Goal: Task Accomplishment & Management: Use online tool/utility

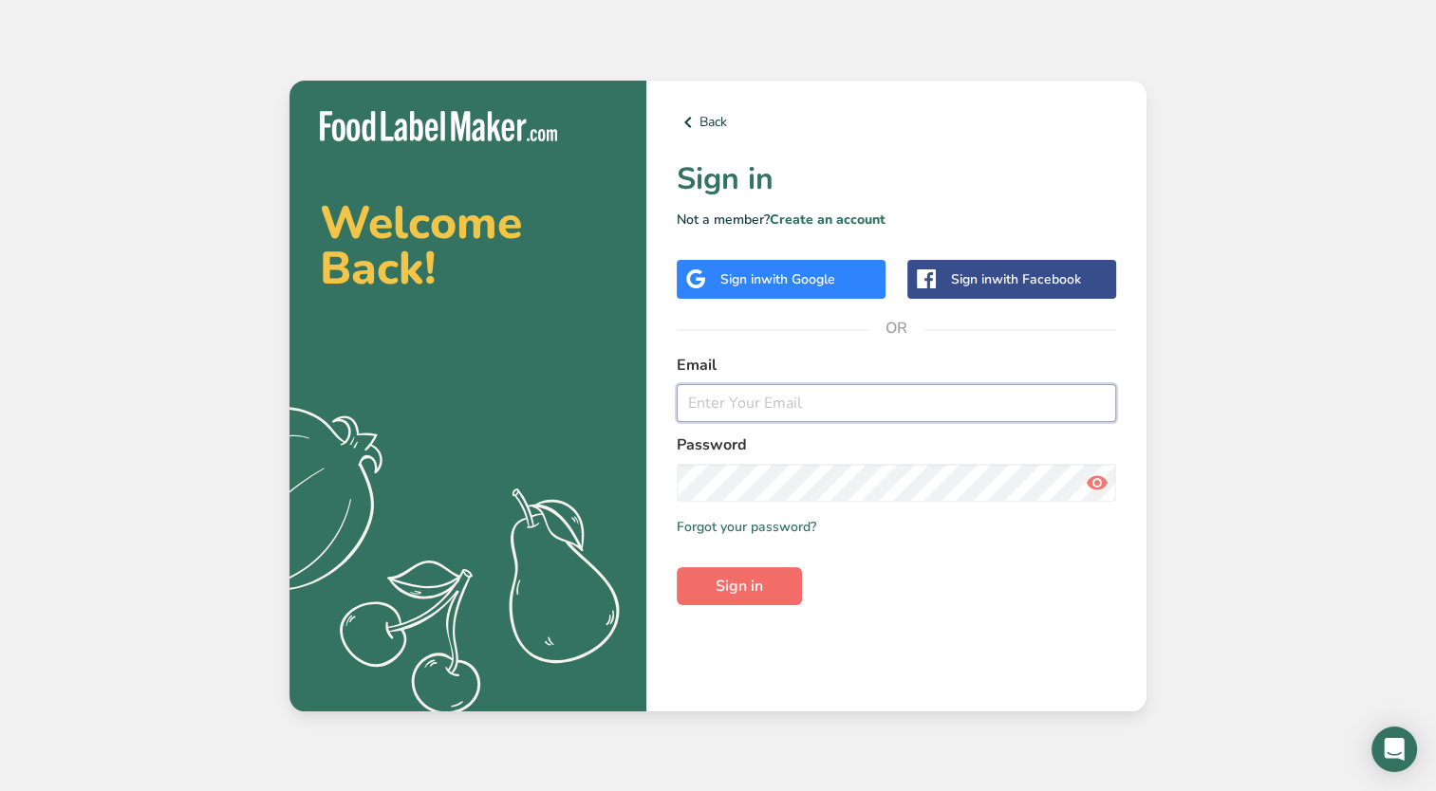
type input "[EMAIL_ADDRESS][DOMAIN_NAME]"
click at [731, 586] on span "Sign in" at bounding box center [738, 586] width 47 height 23
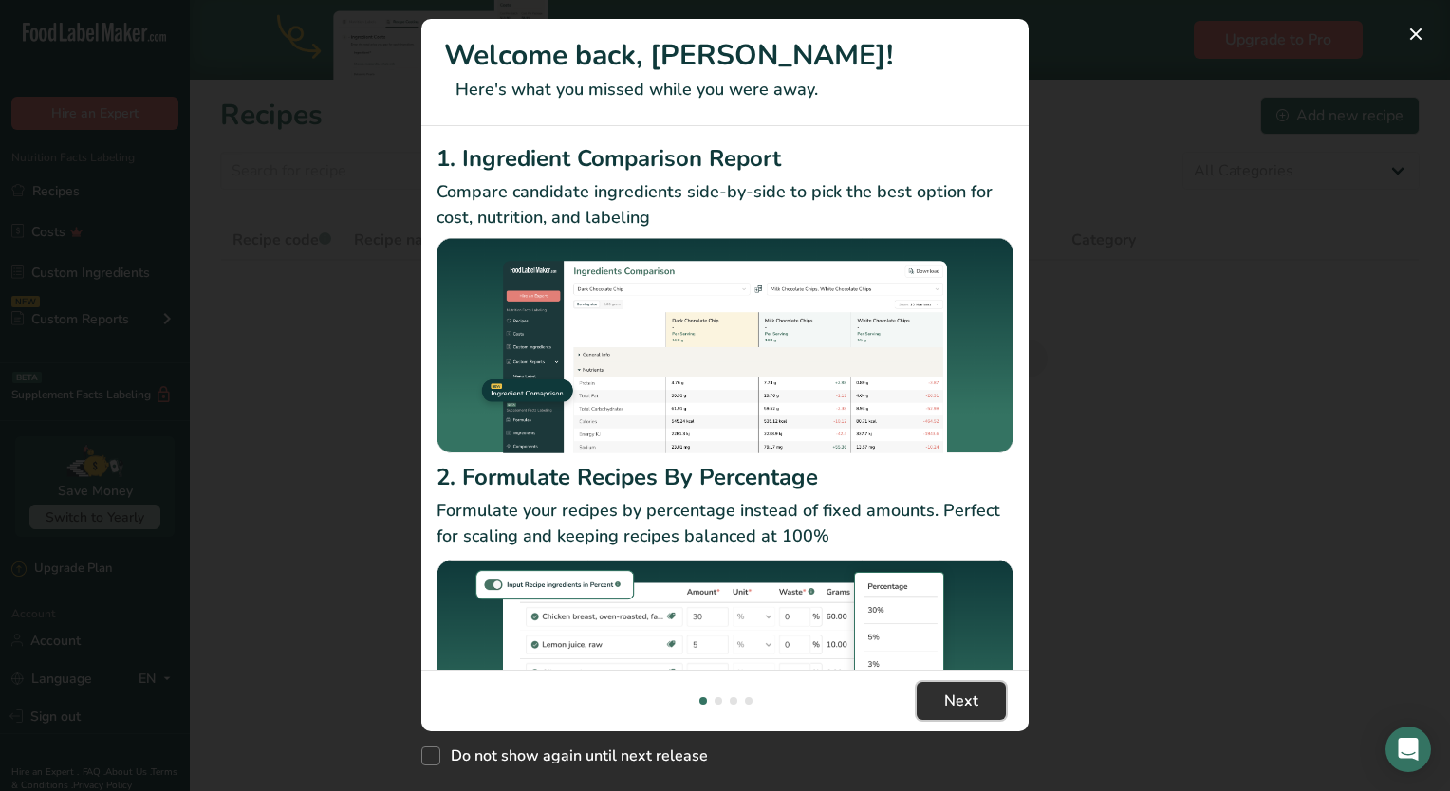
click at [932, 696] on button "Next" at bounding box center [961, 701] width 89 height 38
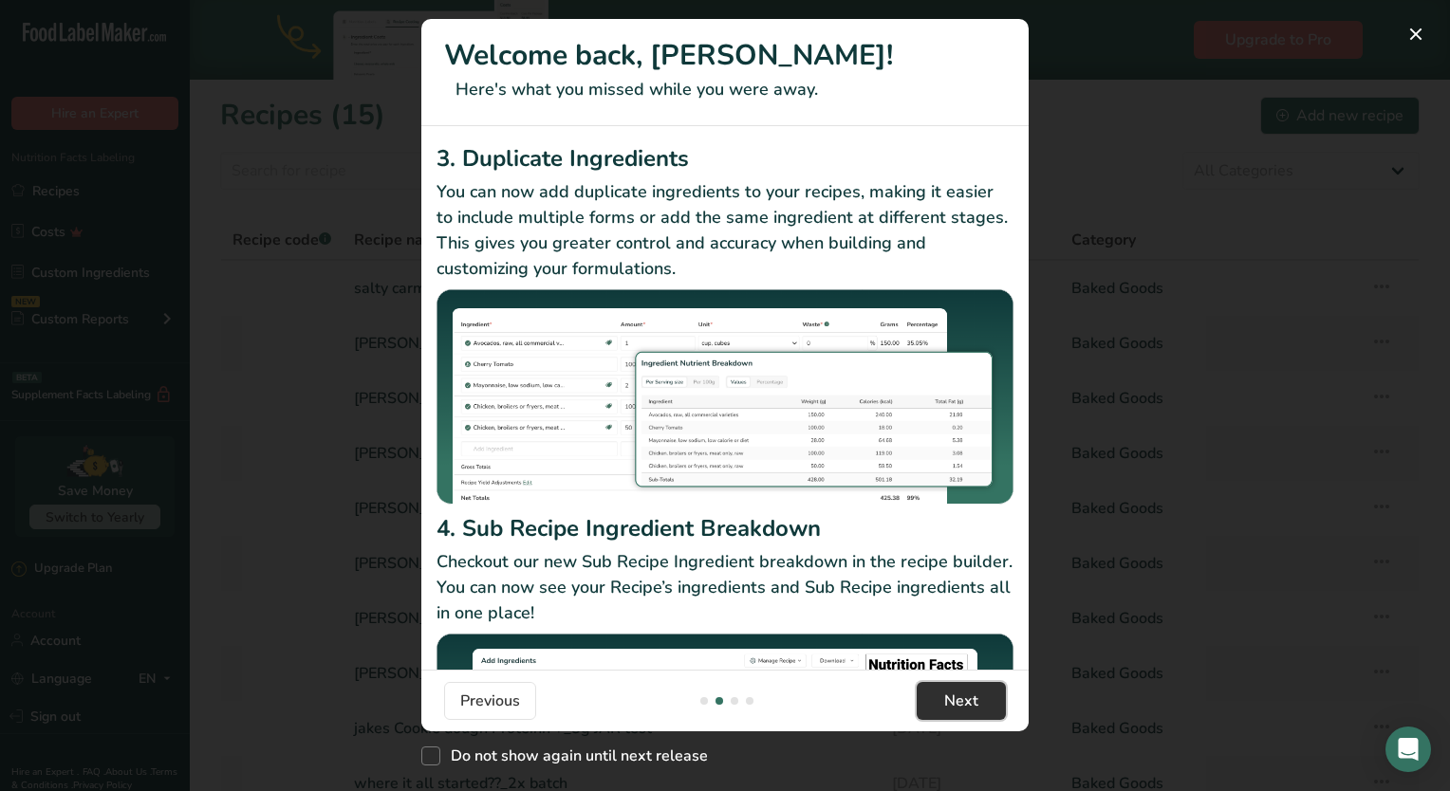
click at [932, 696] on button "Next" at bounding box center [961, 701] width 89 height 38
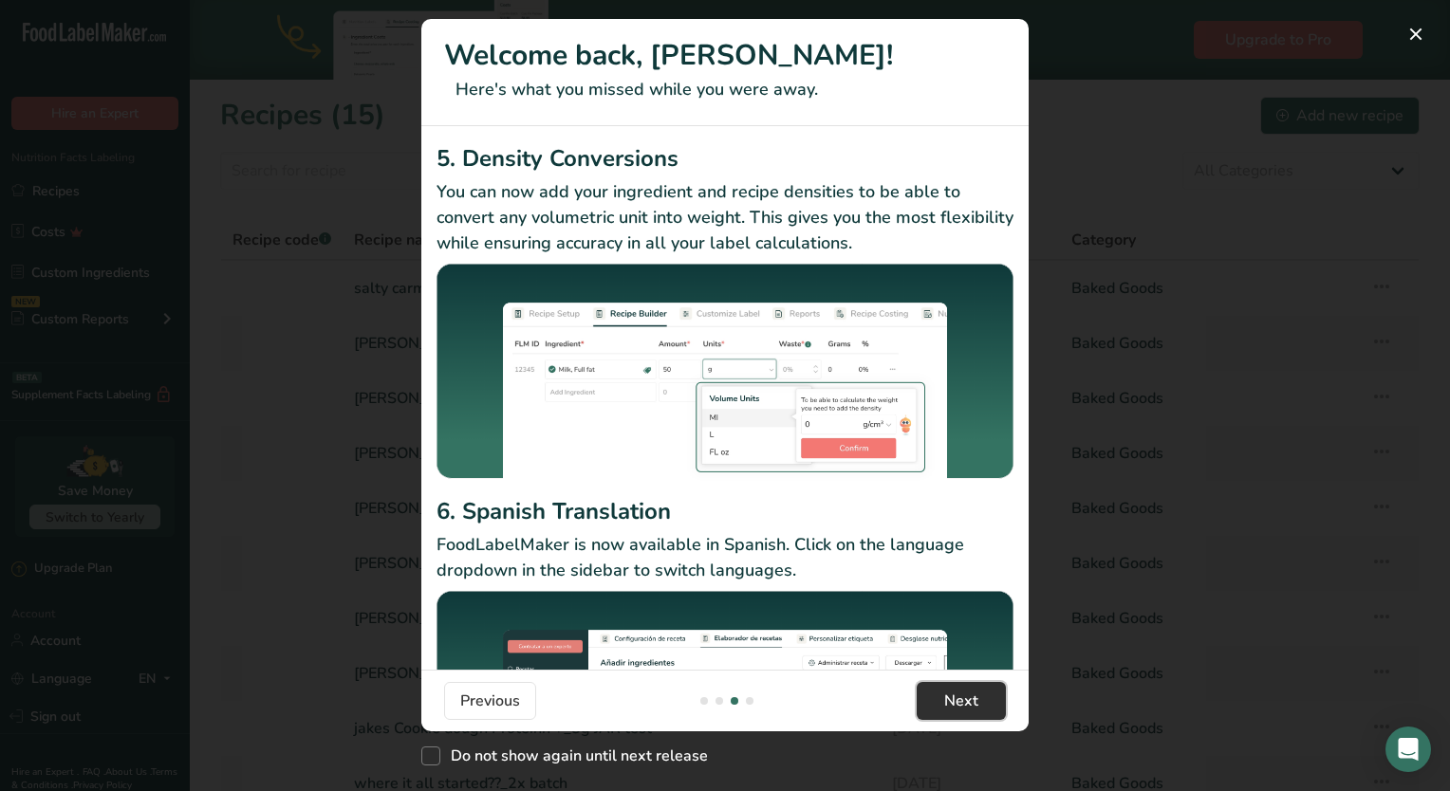
click at [932, 696] on button "Next" at bounding box center [961, 701] width 89 height 38
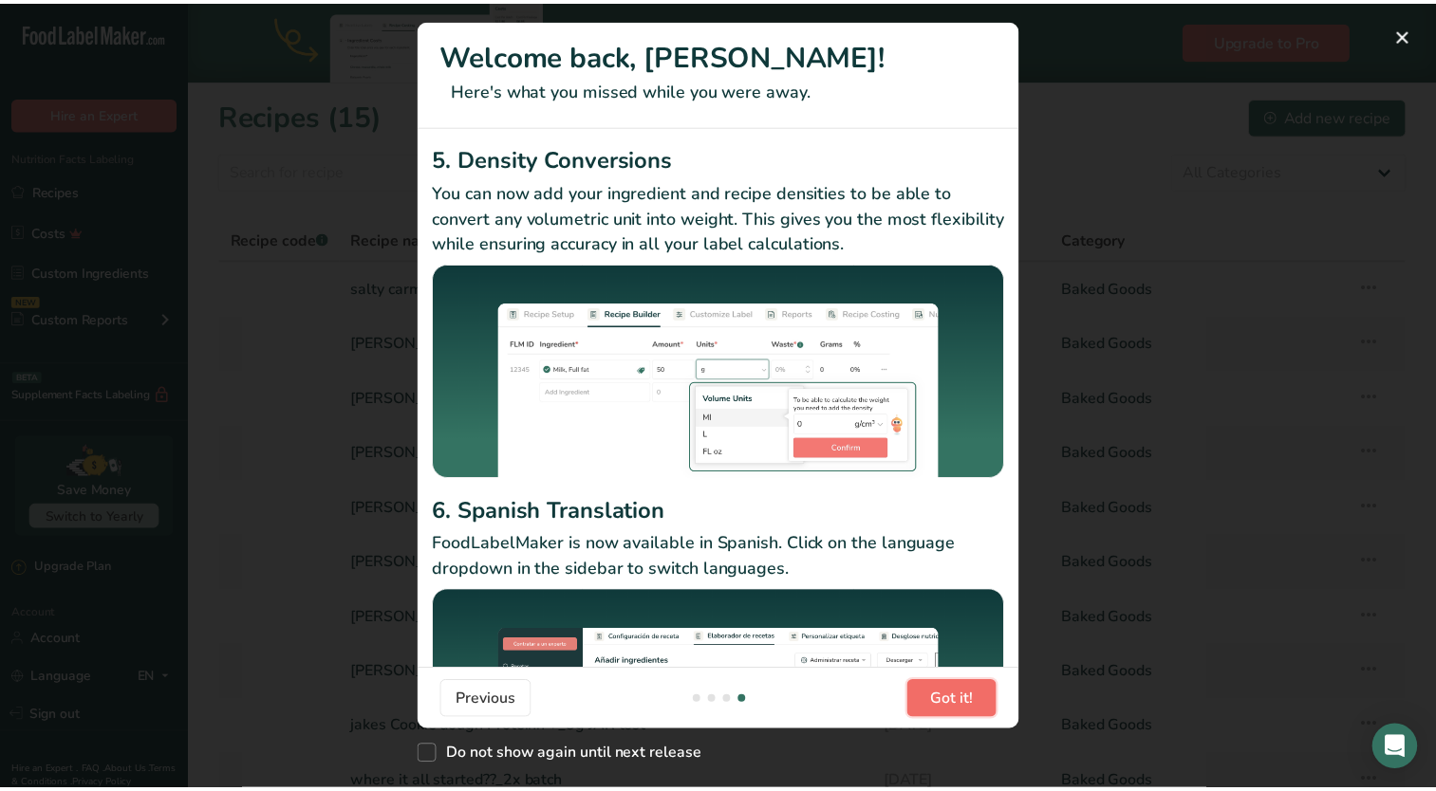
scroll to position [0, 1822]
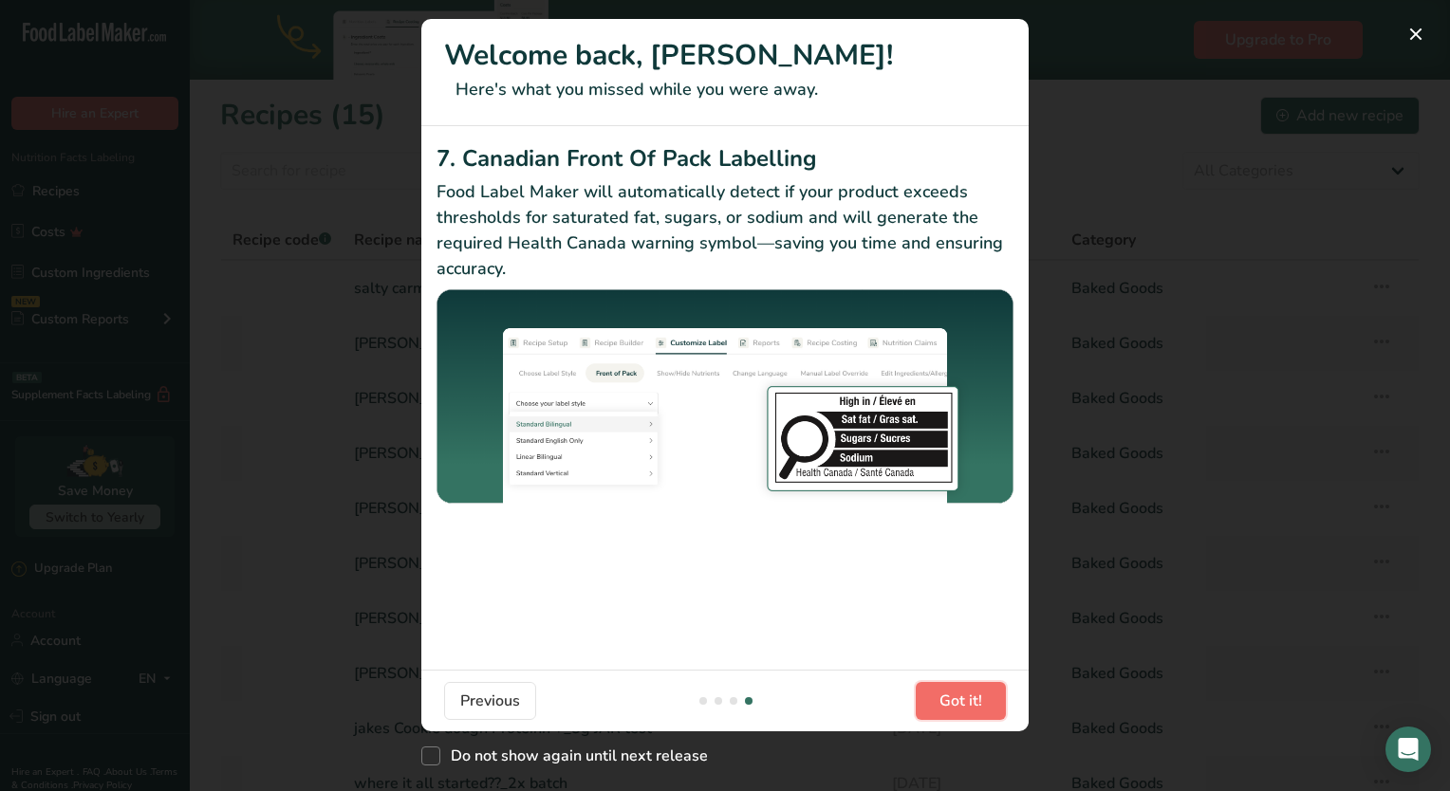
click at [932, 696] on button "Got it!" at bounding box center [961, 701] width 90 height 38
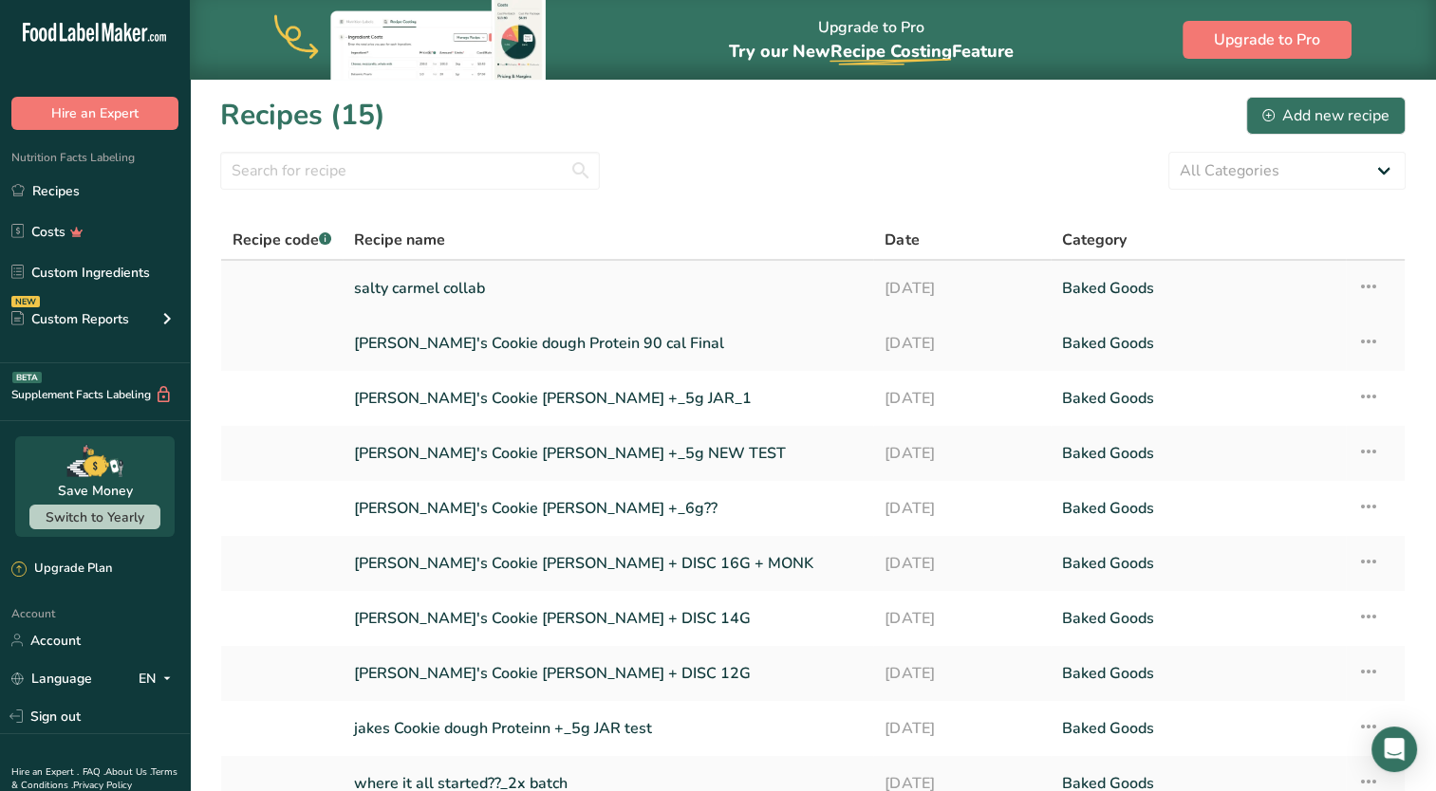
click at [507, 305] on link "salty carmel collab" at bounding box center [608, 289] width 508 height 40
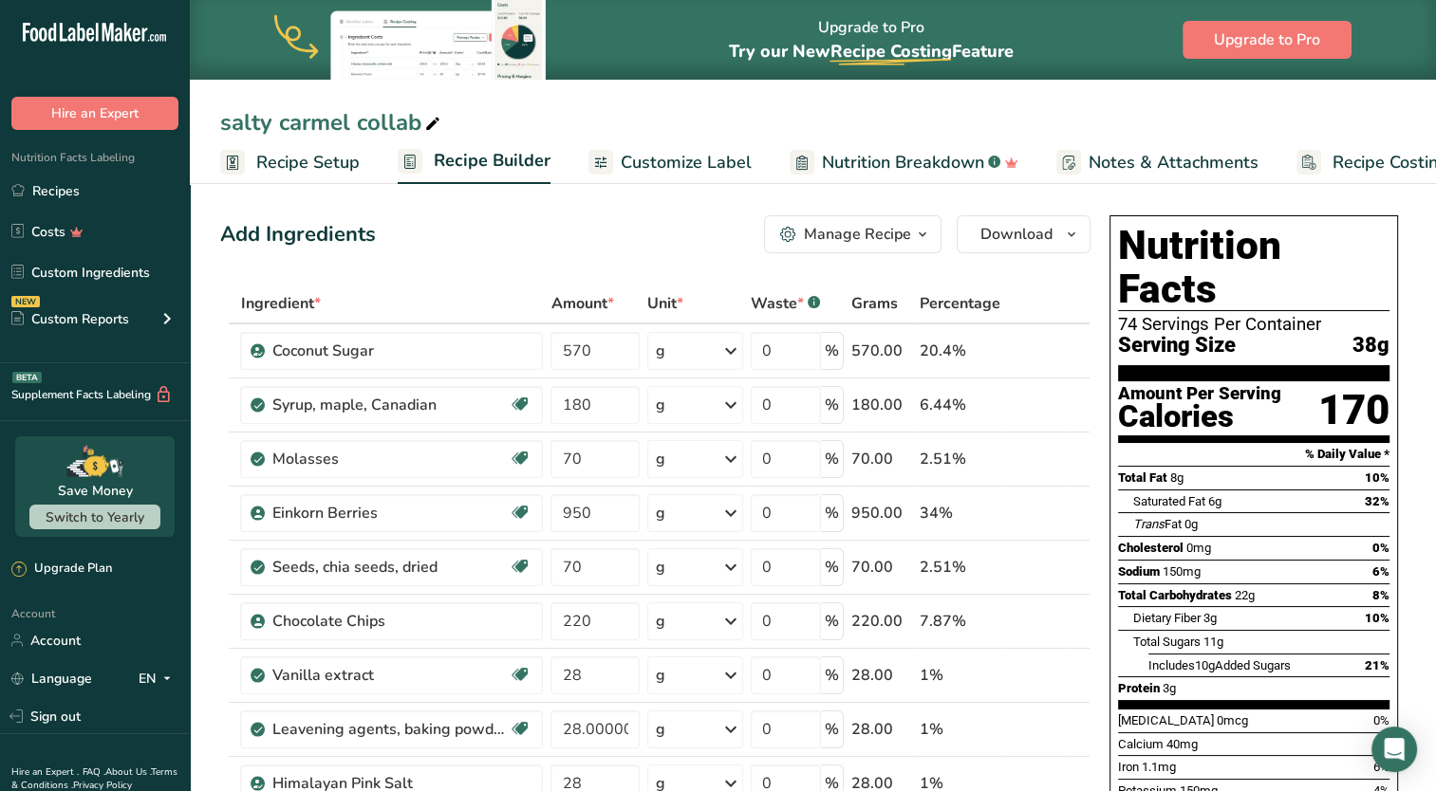
click at [428, 118] on icon at bounding box center [432, 124] width 17 height 27
click at [435, 125] on icon at bounding box center [432, 124] width 17 height 27
click at [482, 112] on input "salty carmel collab" at bounding box center [812, 122] width 1185 height 34
click at [106, 192] on link "Recipes" at bounding box center [95, 191] width 190 height 36
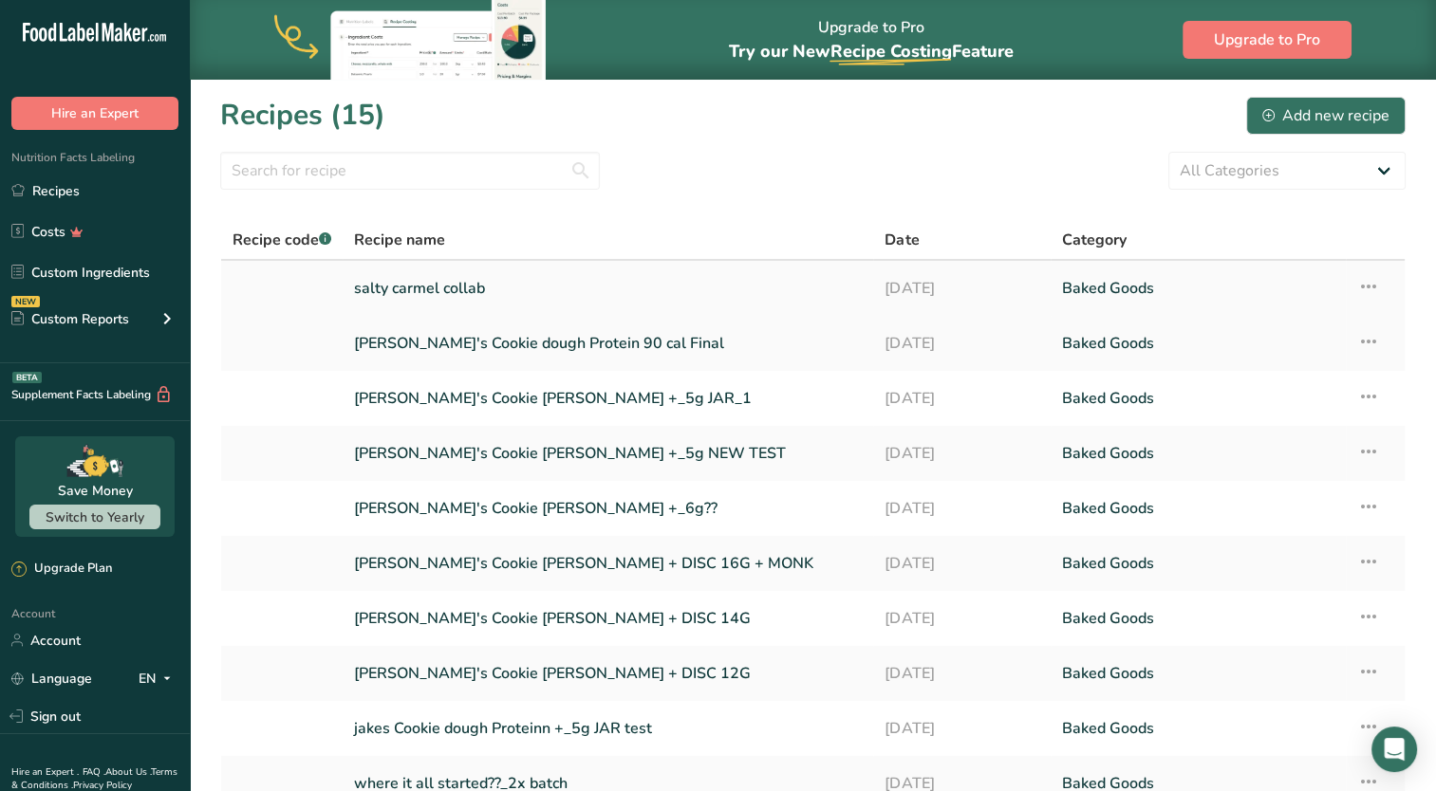
click at [1378, 287] on icon at bounding box center [1368, 286] width 23 height 34
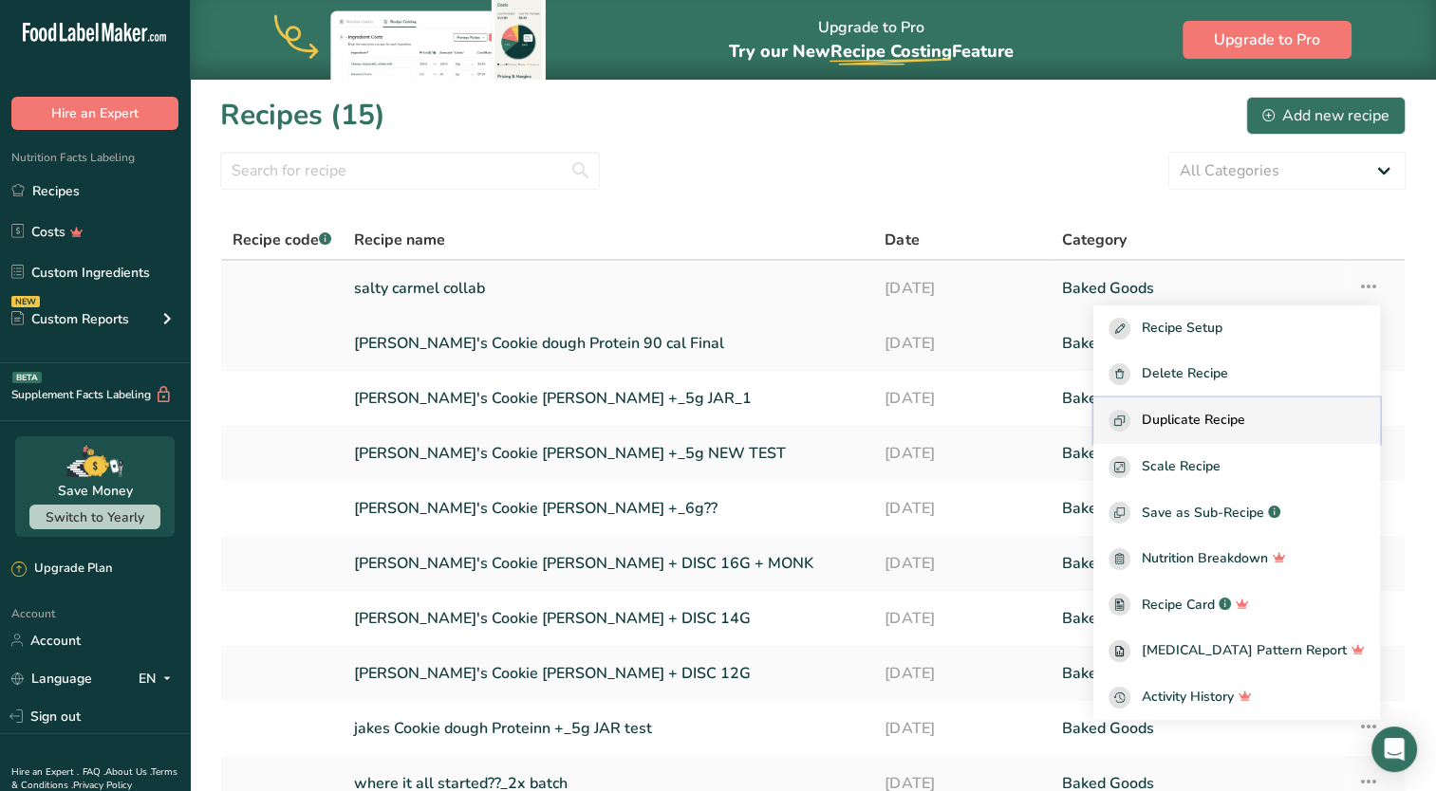
click at [1245, 414] on span "Duplicate Recipe" at bounding box center [1192, 421] width 103 height 22
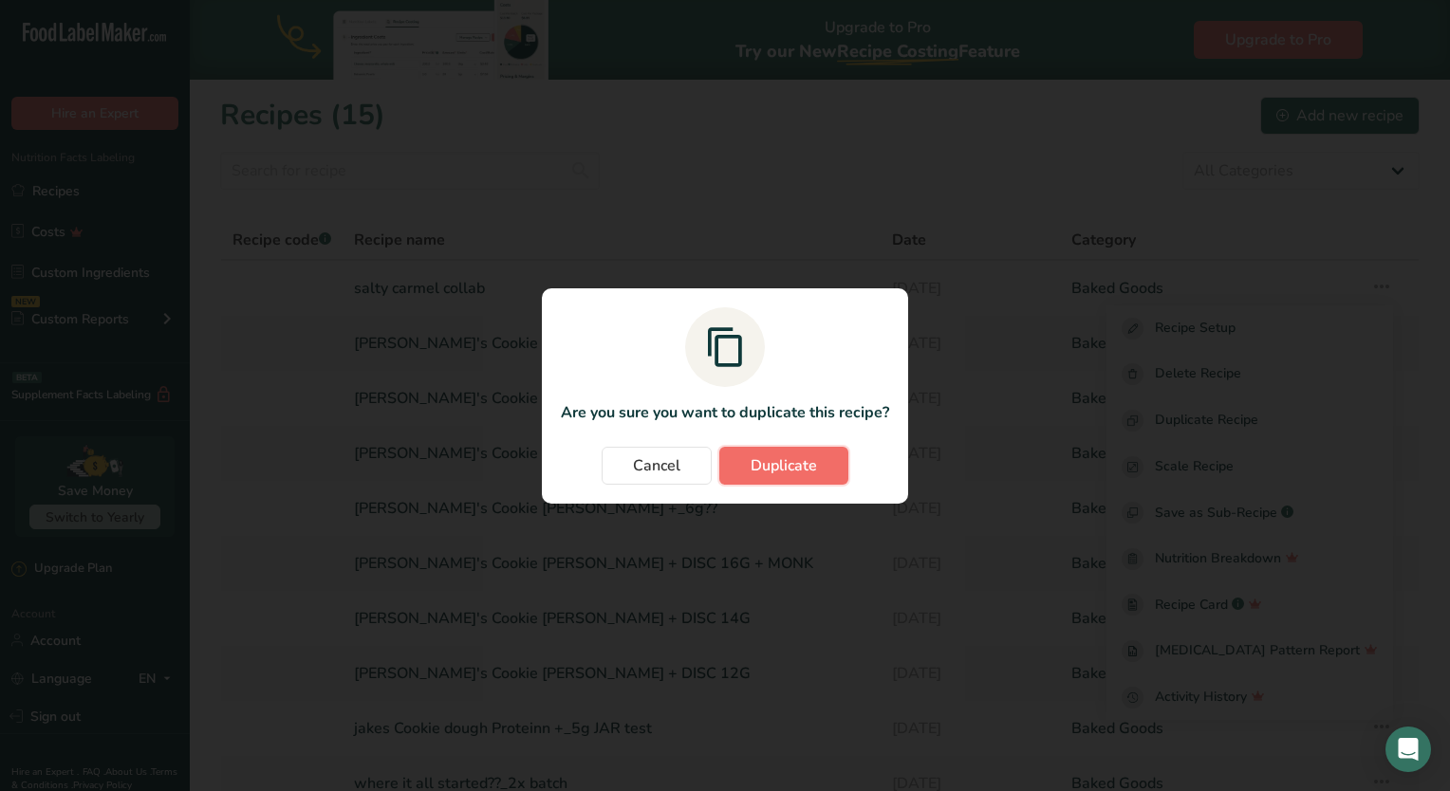
click at [814, 461] on span "Duplicate" at bounding box center [784, 466] width 66 height 23
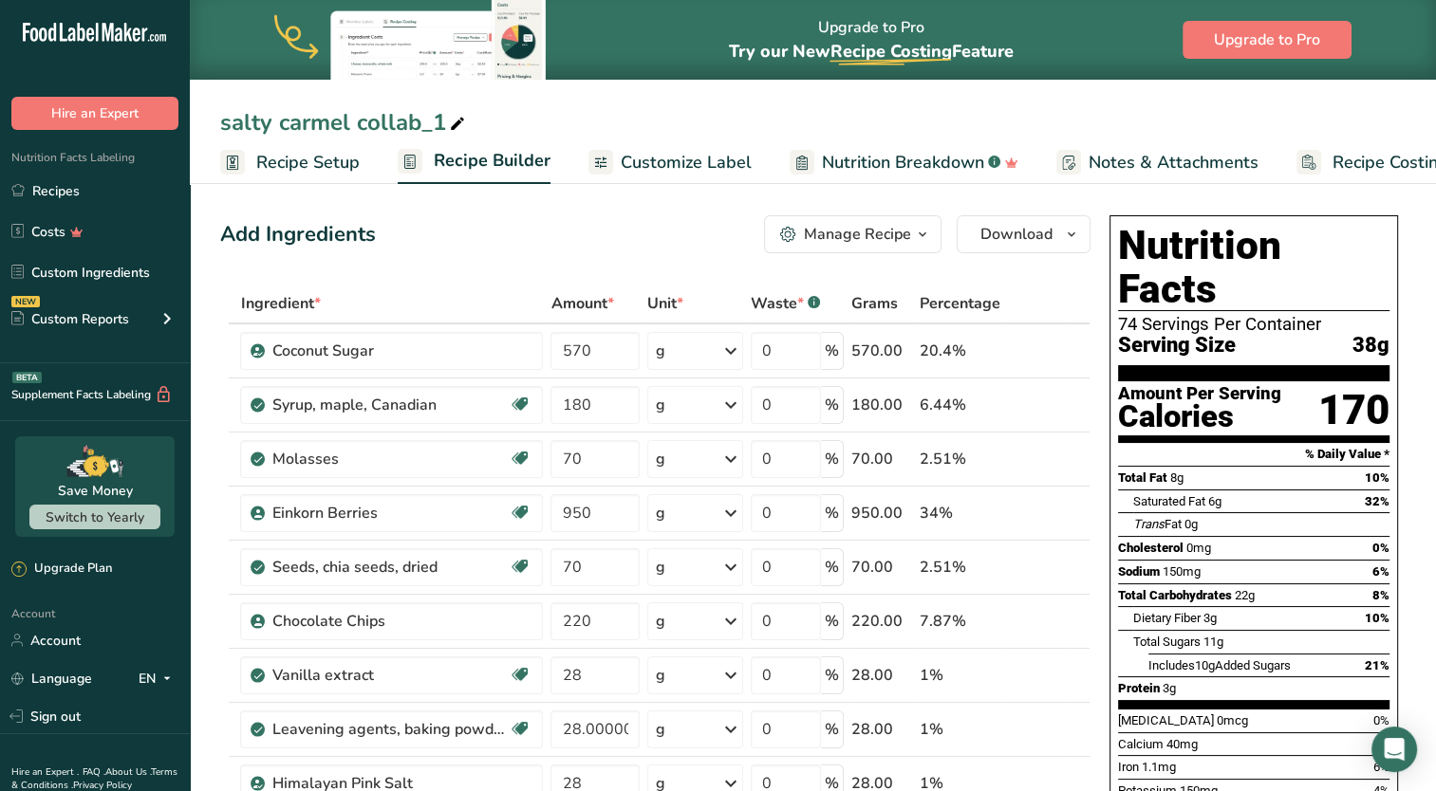
click at [459, 123] on icon at bounding box center [457, 124] width 17 height 27
drag, startPoint x: 445, startPoint y: 119, endPoint x: 106, endPoint y: 104, distance: 339.0
type input "Cacao Half"
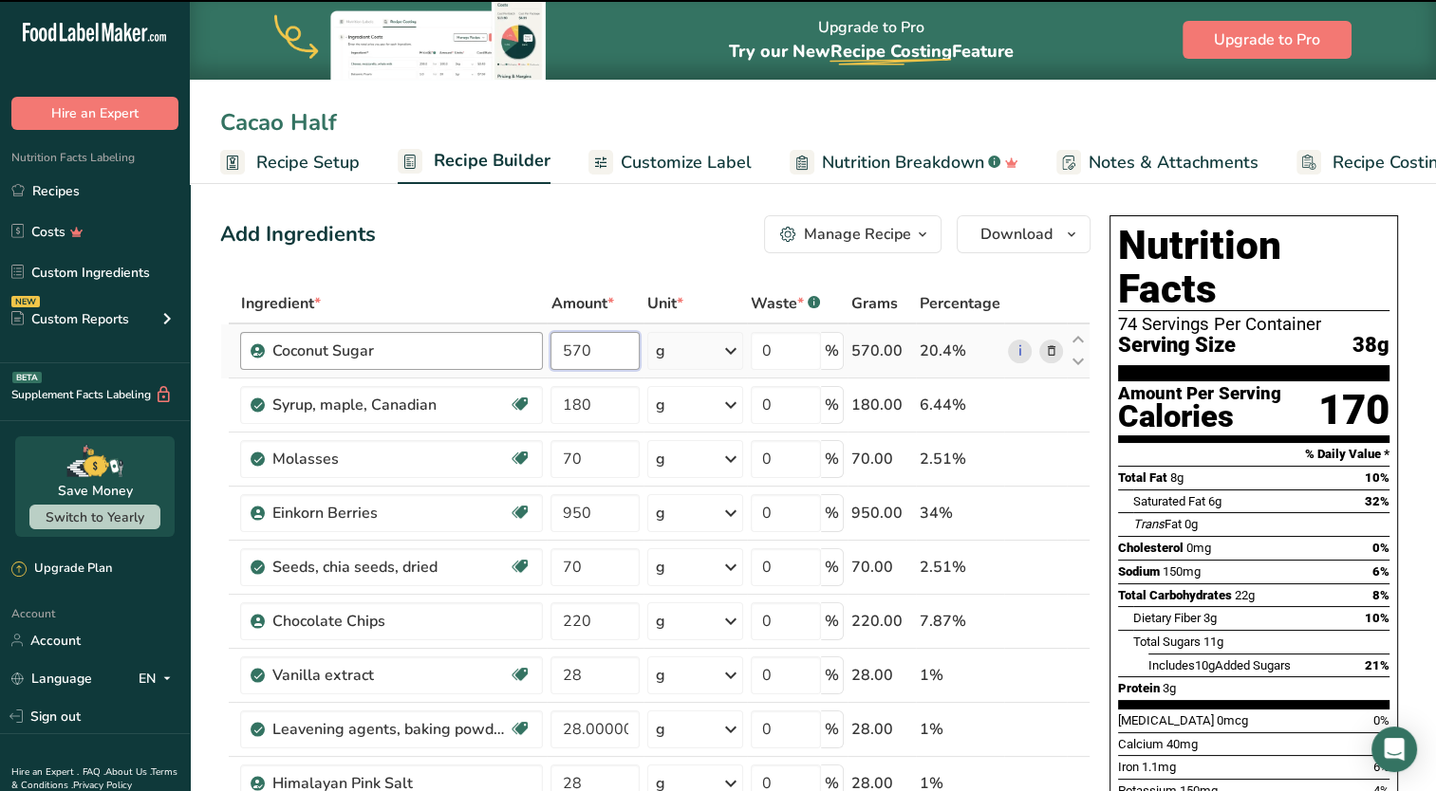
drag, startPoint x: 597, startPoint y: 355, endPoint x: 521, endPoint y: 349, distance: 76.1
click at [521, 349] on tr "Coconut Sugar 570 g Portions 1 Teaspoon Weight Units g kg mg See more Volume Un…" at bounding box center [655, 352] width 868 height 54
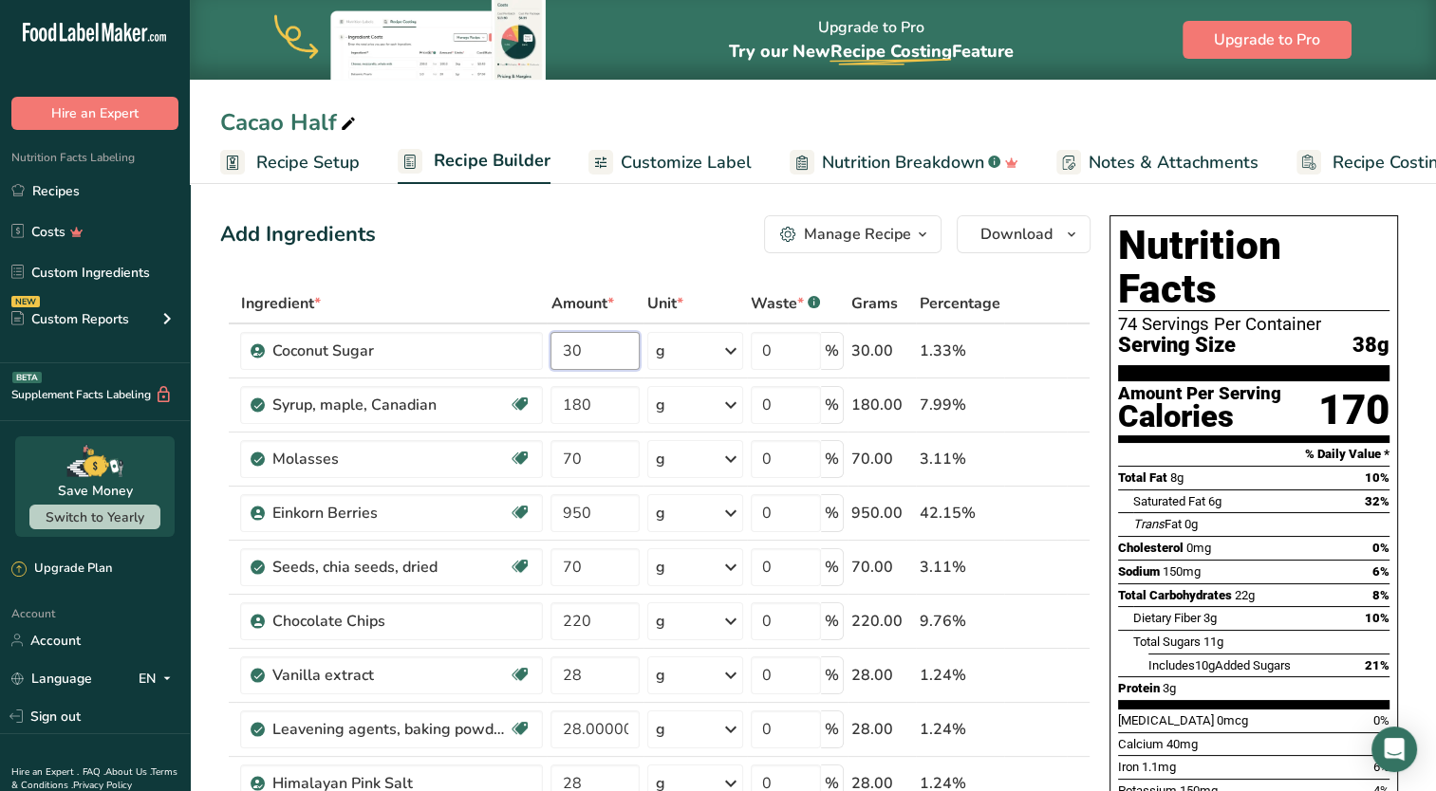
type input "3"
type input "290"
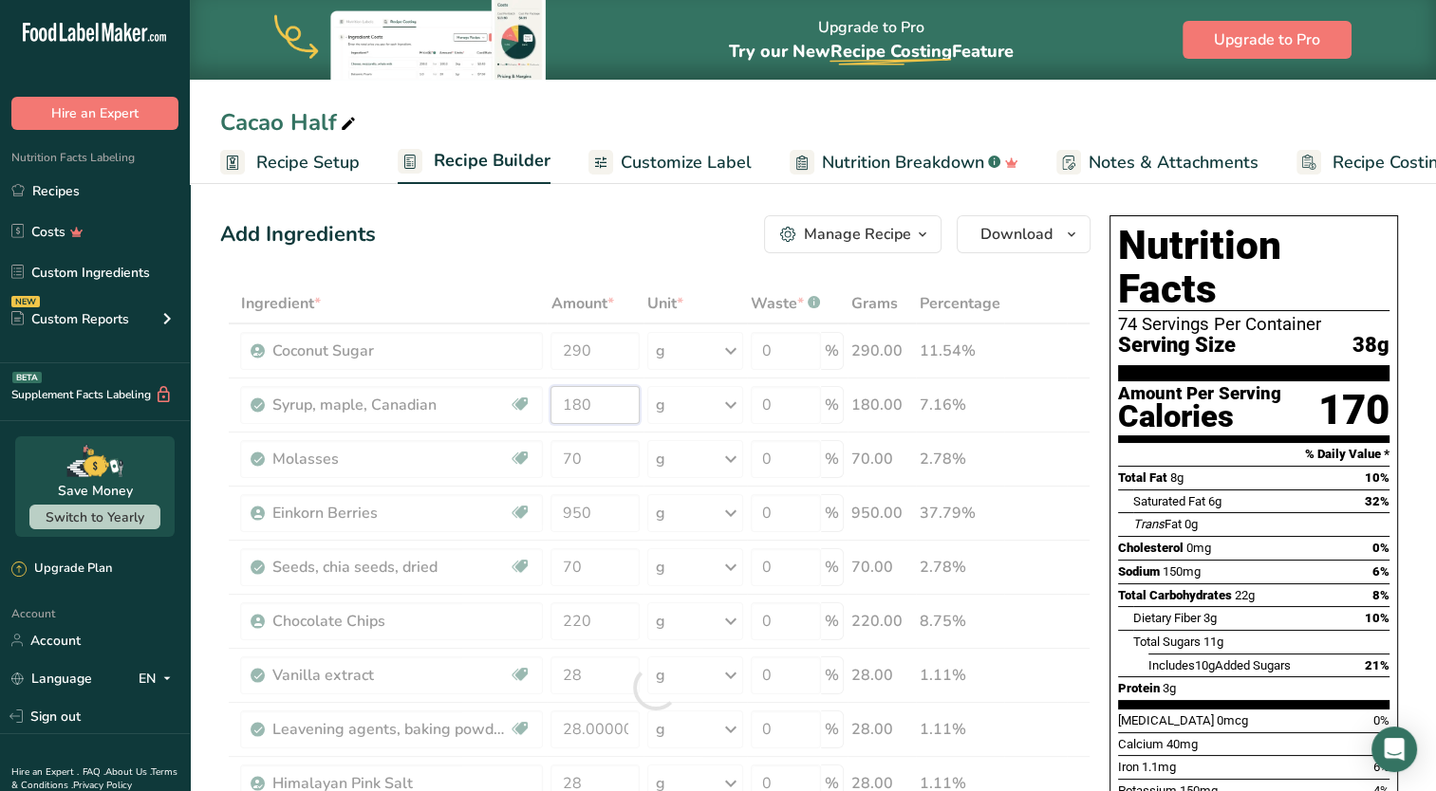
drag, startPoint x: 622, startPoint y: 408, endPoint x: 520, endPoint y: 406, distance: 101.5
click at [520, 406] on div "Ingredient * Amount * Unit * Waste * .a-a{fill:#347362;}.b-a{fill:#fff;} Grams …" at bounding box center [655, 688] width 870 height 808
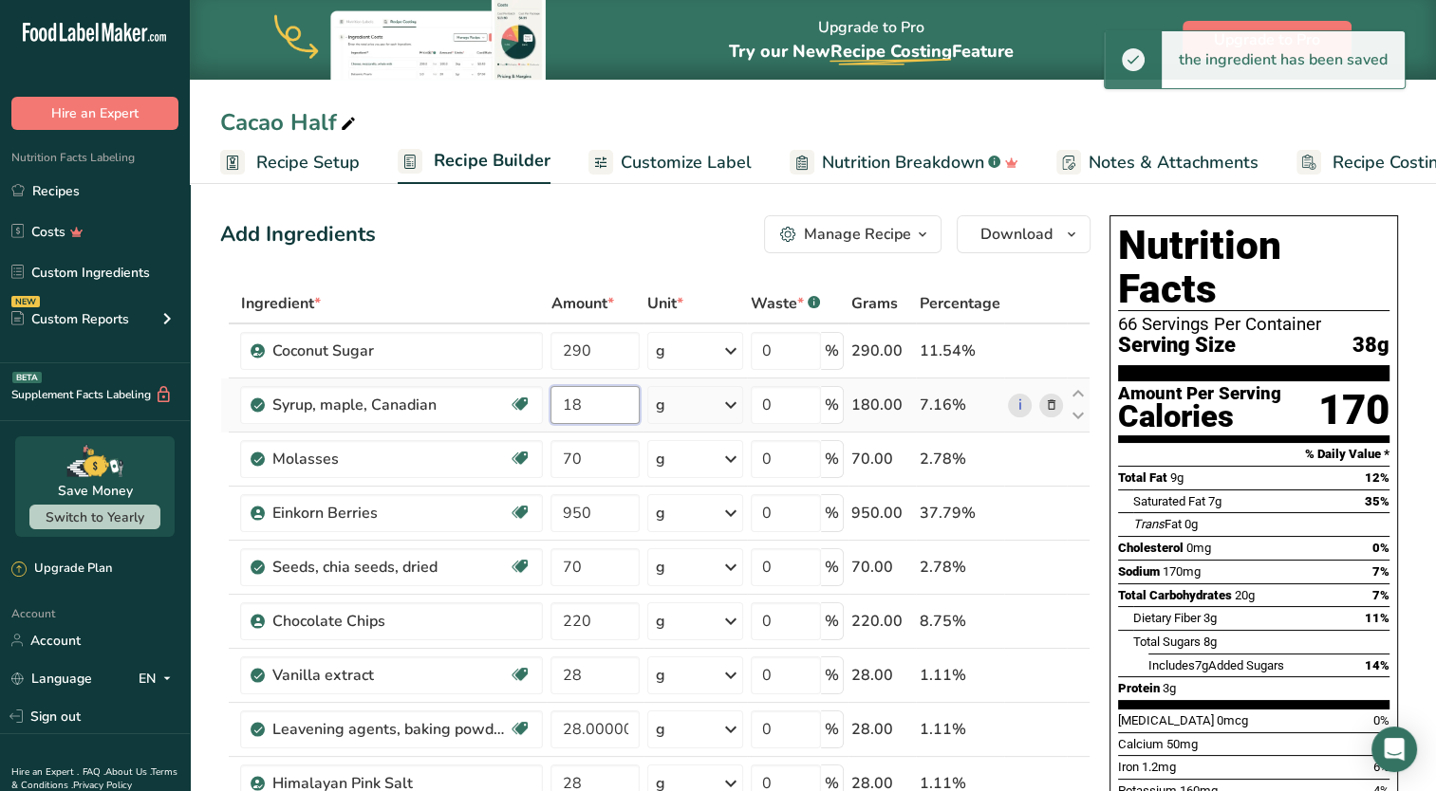
type input "1"
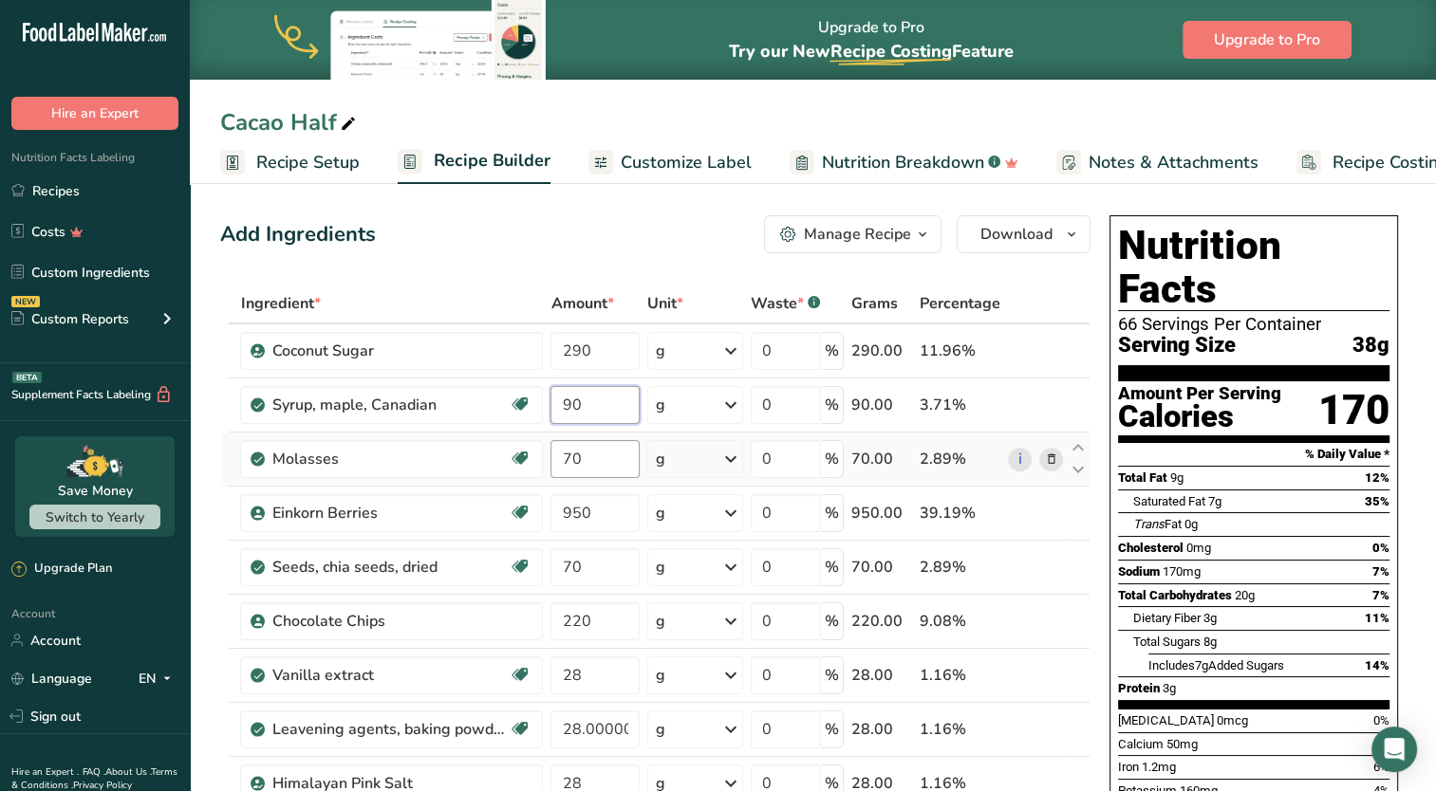
type input "90"
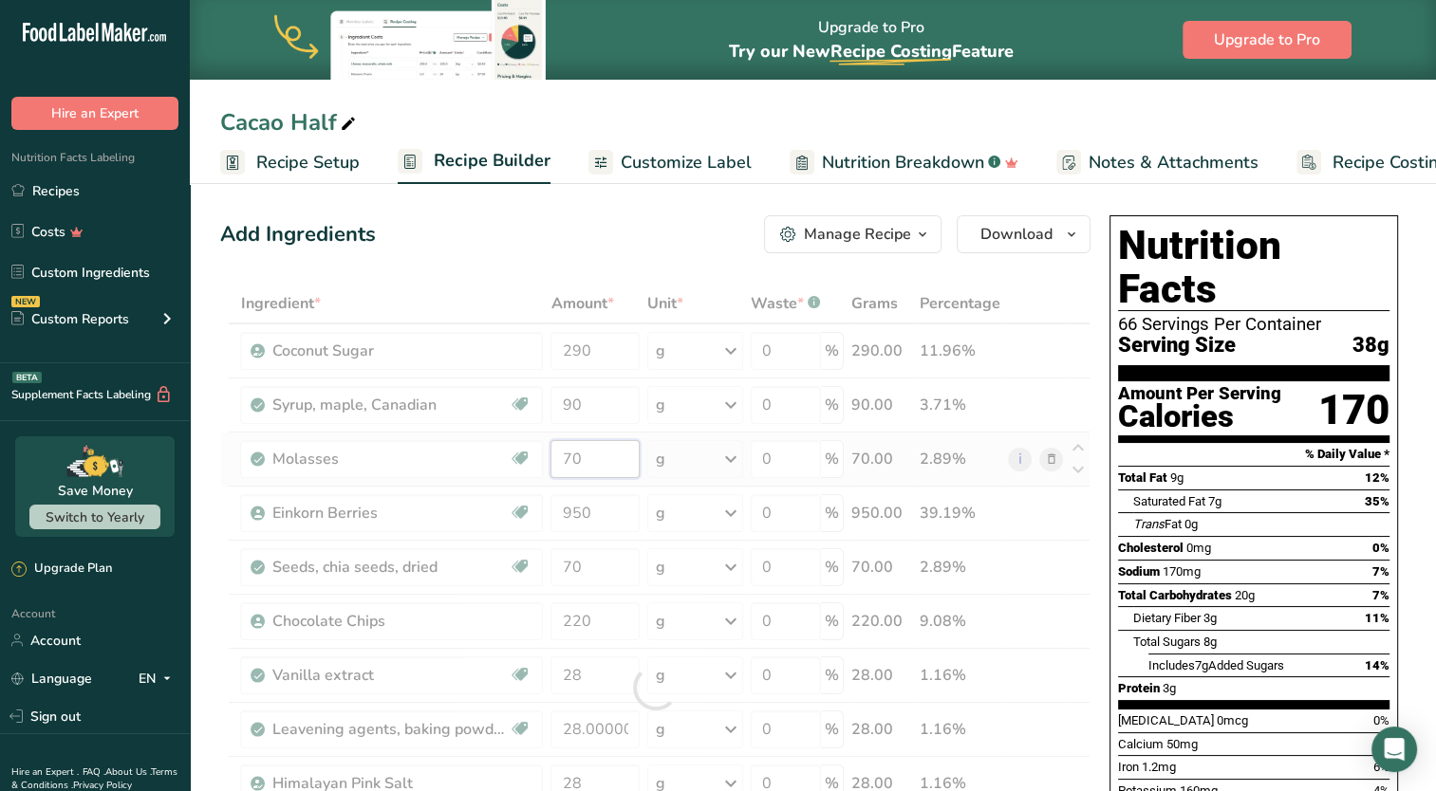
click at [435, 465] on div "Ingredient * Amount * Unit * Waste * .a-a{fill:#347362;}.b-a{fill:#fff;} Grams …" at bounding box center [655, 688] width 870 height 808
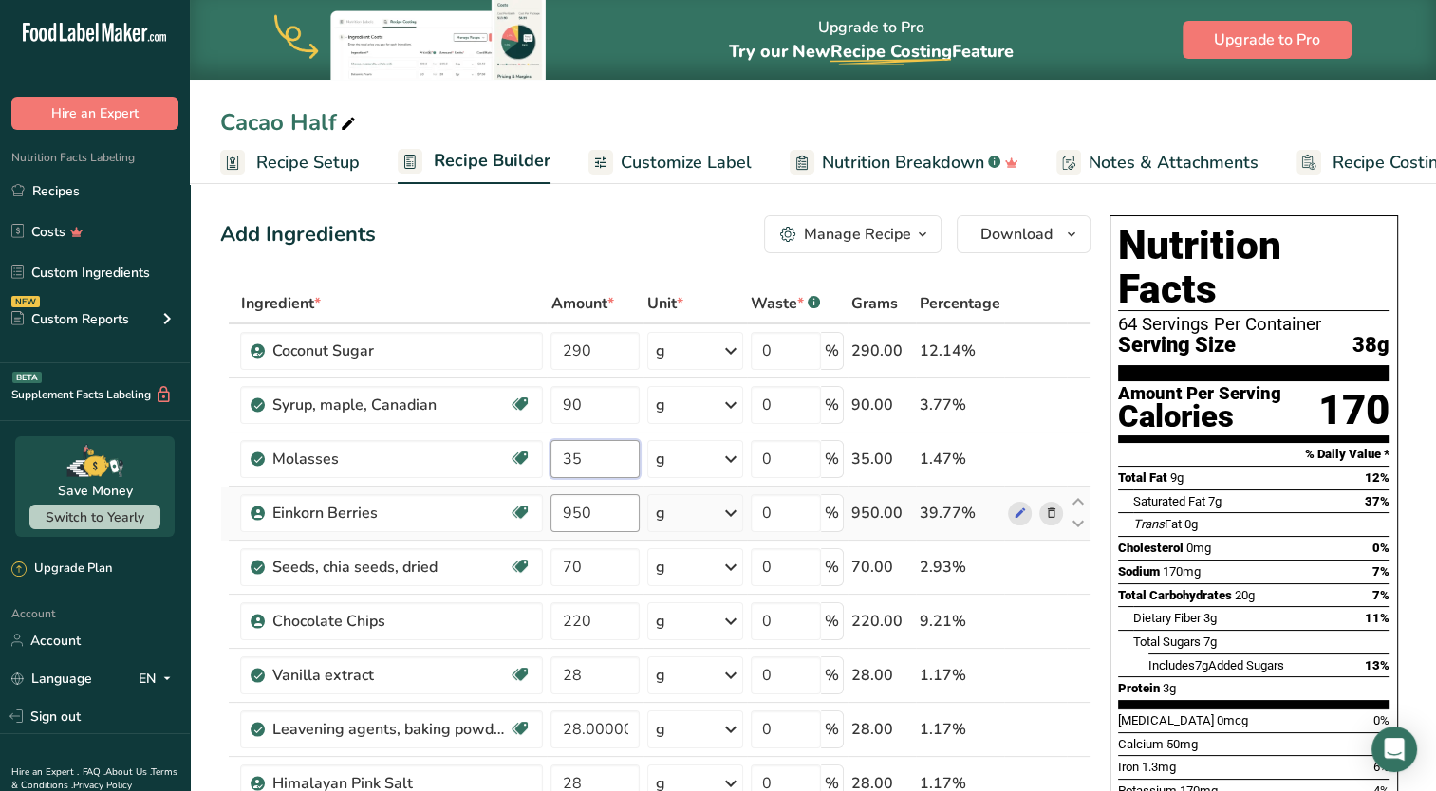
type input "35"
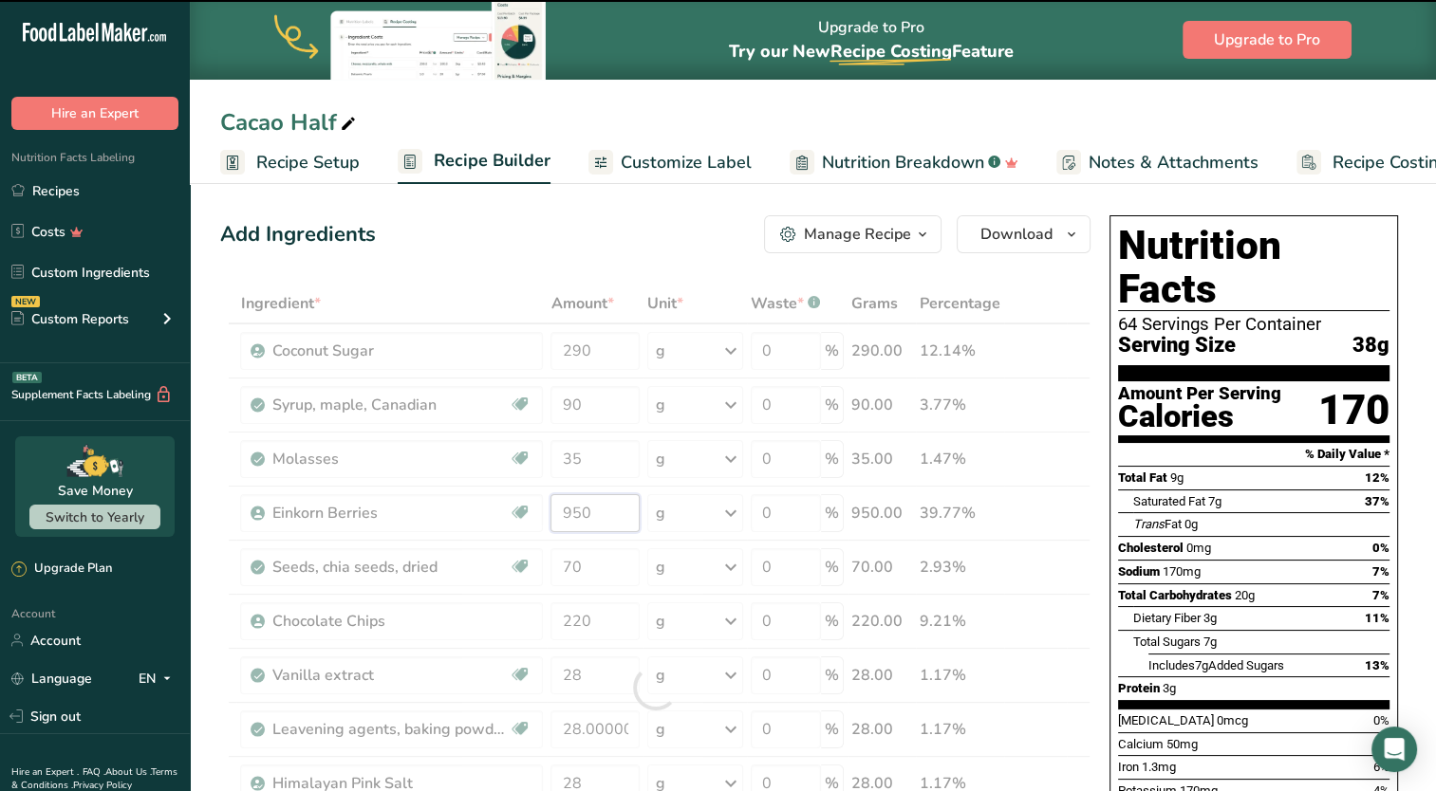
drag, startPoint x: 616, startPoint y: 515, endPoint x: 560, endPoint y: 516, distance: 56.0
click at [560, 516] on div "Ingredient * Amount * Unit * Waste * .a-a{fill:#347362;}.b-a{fill:#fff;} Grams …" at bounding box center [655, 688] width 870 height 808
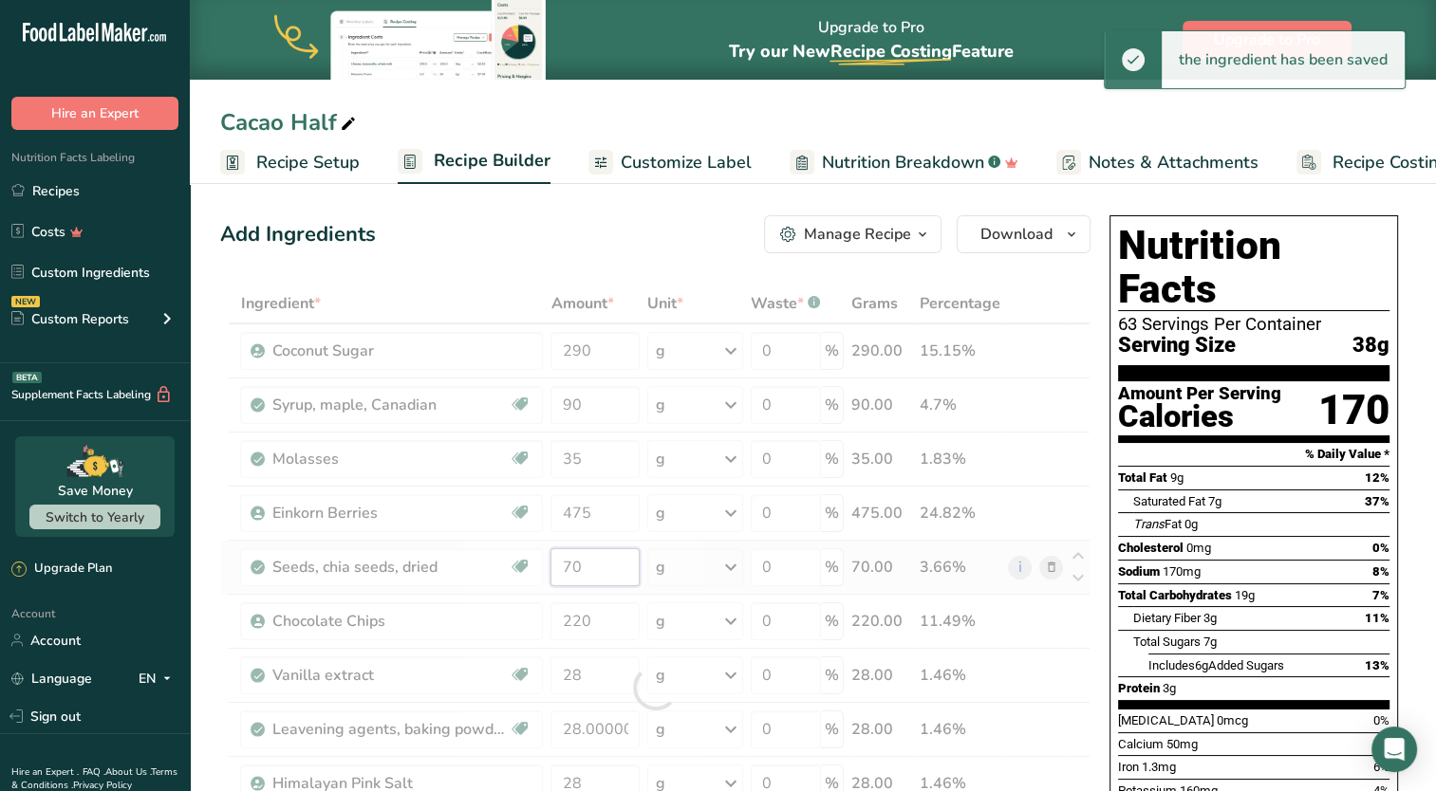
click at [590, 565] on div "Ingredient * Amount * Unit * Waste * .a-a{fill:#347362;}.b-a{fill:#fff;} Grams …" at bounding box center [655, 688] width 870 height 808
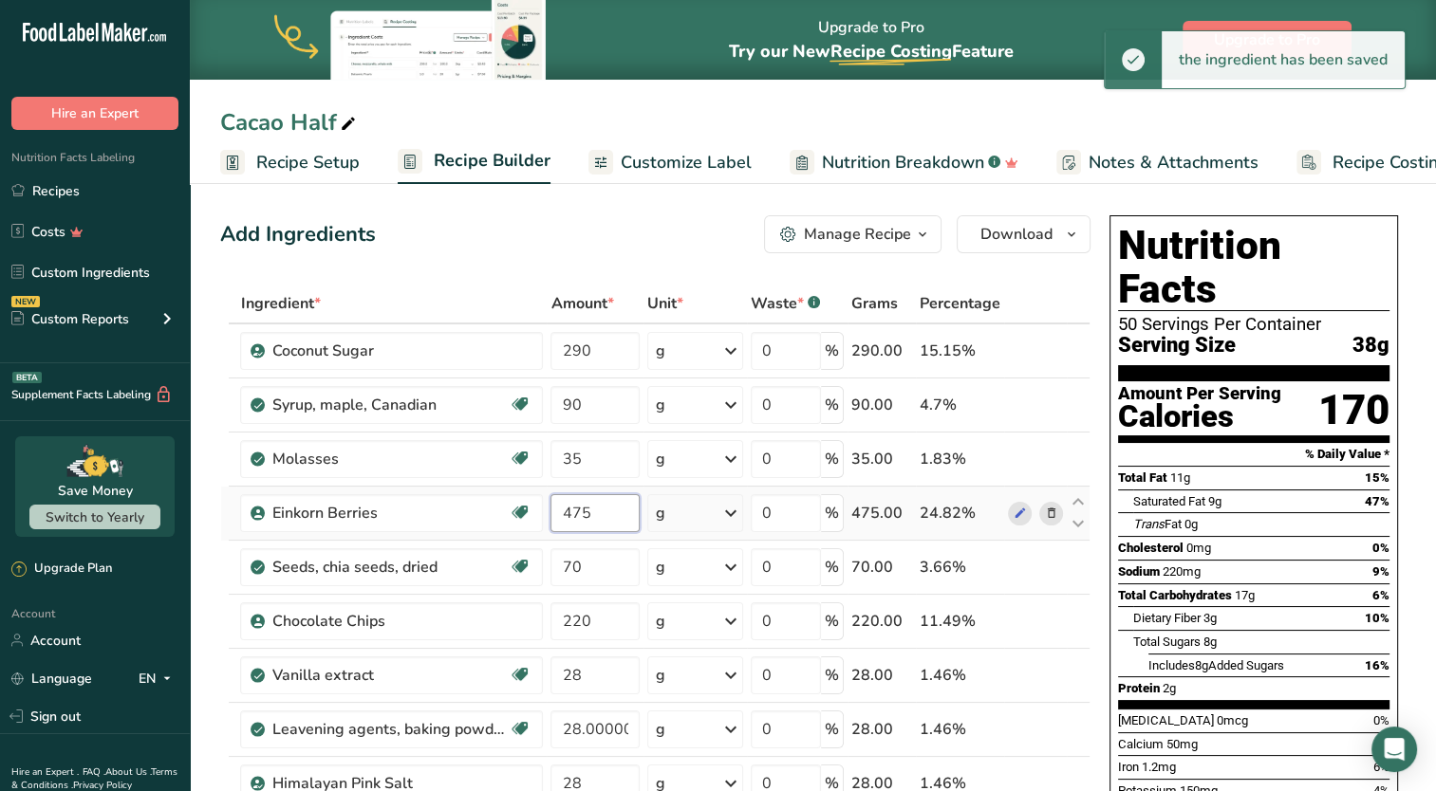
click at [604, 512] on div "Ingredient * Amount * Unit * Waste * .a-a{fill:#347362;}.b-a{fill:#fff;} Grams …" at bounding box center [655, 688] width 870 height 808
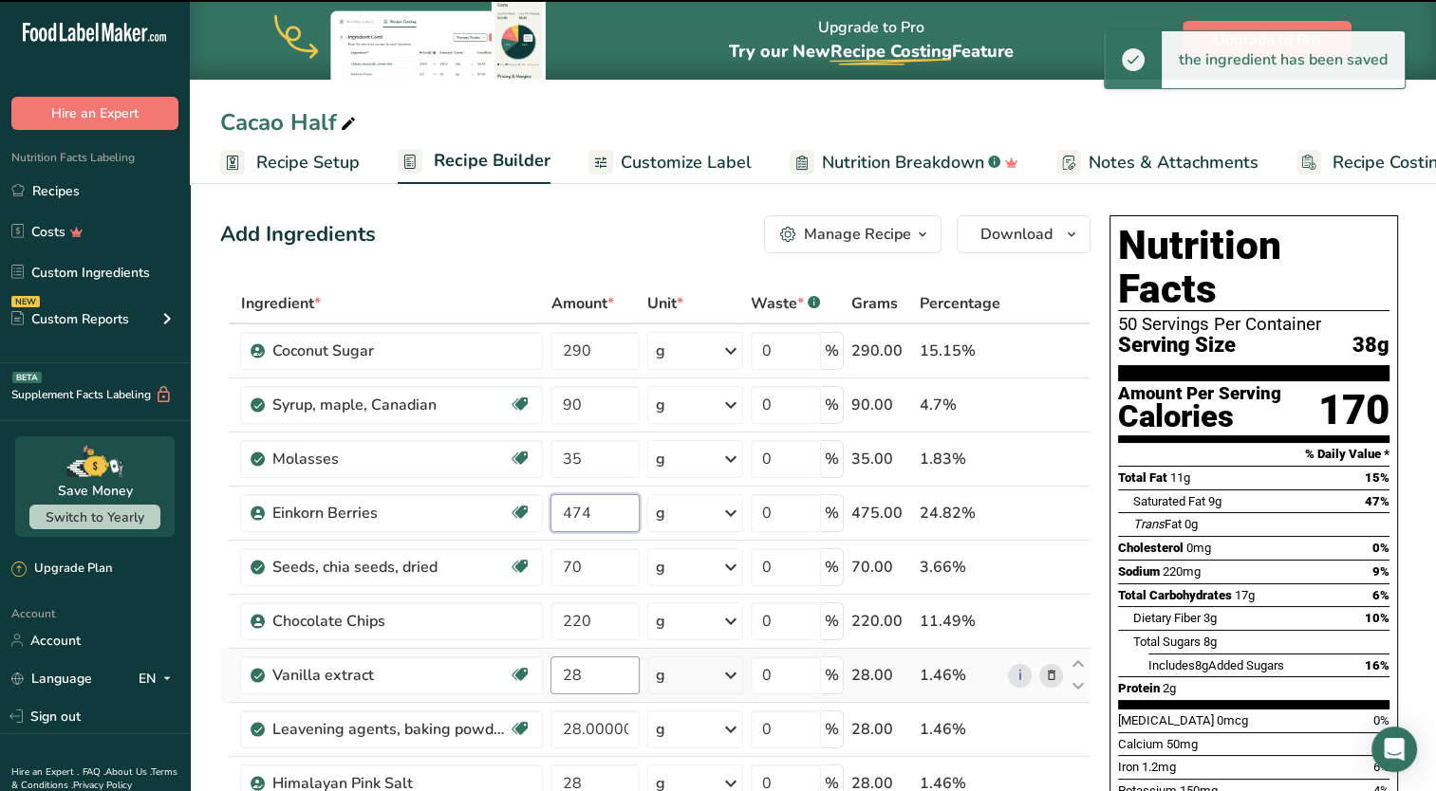
type input "475"
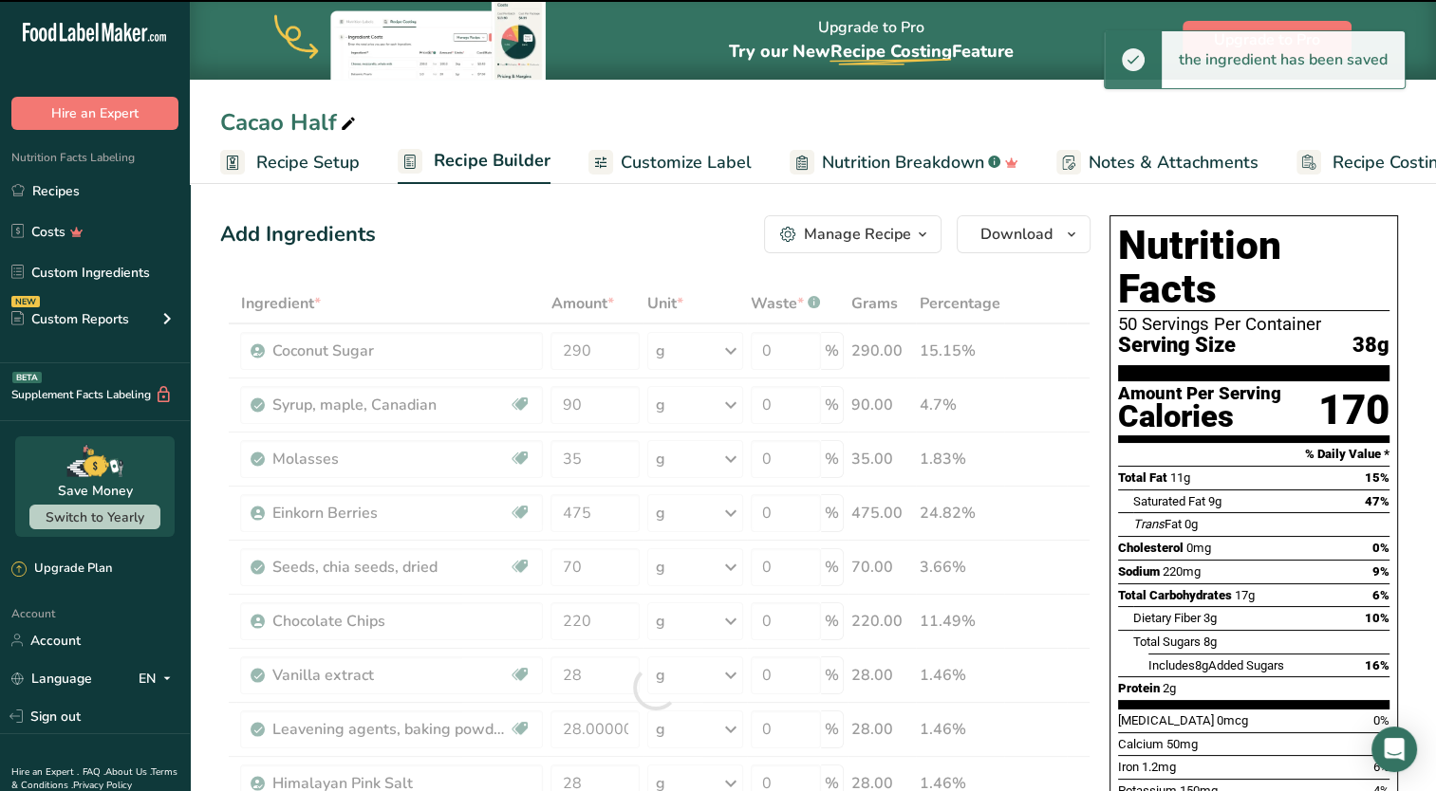
drag, startPoint x: 645, startPoint y: 564, endPoint x: 581, endPoint y: 576, distance: 65.7
click at [581, 576] on div "Ingredient * Amount * Unit * Waste * .a-a{fill:#347362;}.b-a{fill:#fff;} Grams …" at bounding box center [655, 688] width 870 height 808
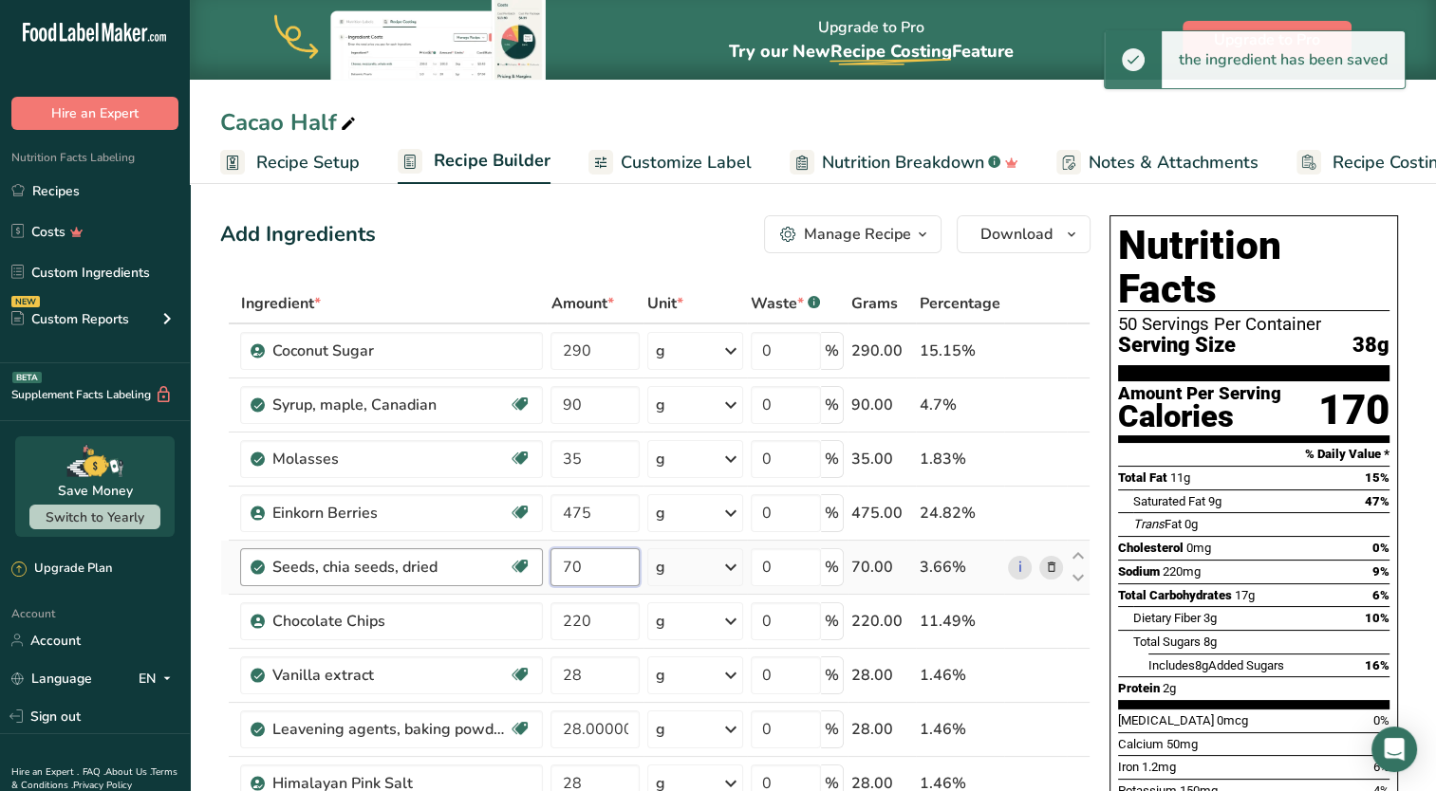
drag, startPoint x: 597, startPoint y: 567, endPoint x: 516, endPoint y: 569, distance: 80.7
click at [516, 569] on tr "Seeds, chia seeds, dried Dairy free Gluten free Vegan Vegetarian Soy free 70 g …" at bounding box center [655, 568] width 868 height 54
type input "35"
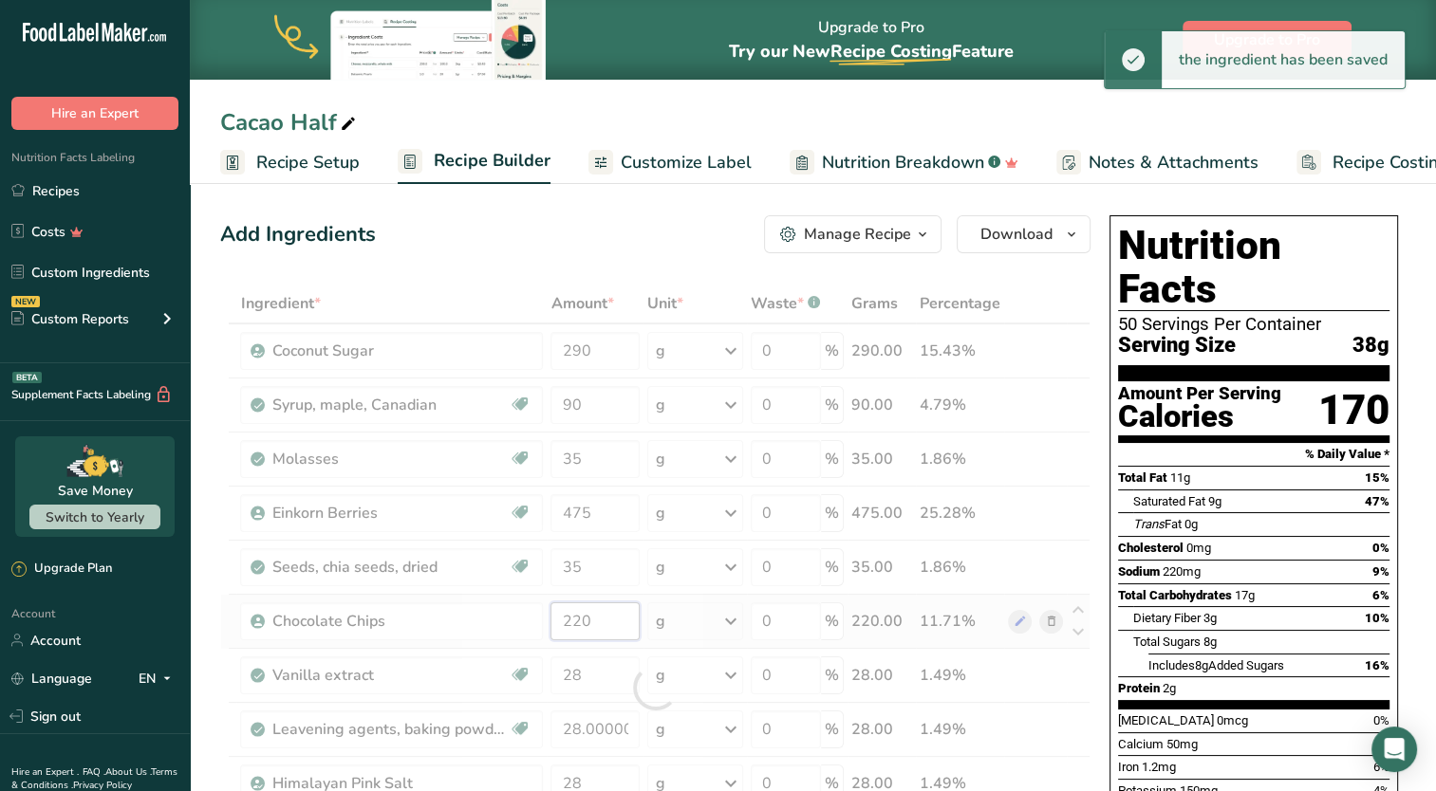
click at [606, 622] on div "Ingredient * Amount * Unit * Waste * .a-a{fill:#347362;}.b-a{fill:#fff;} Grams …" at bounding box center [655, 688] width 870 height 808
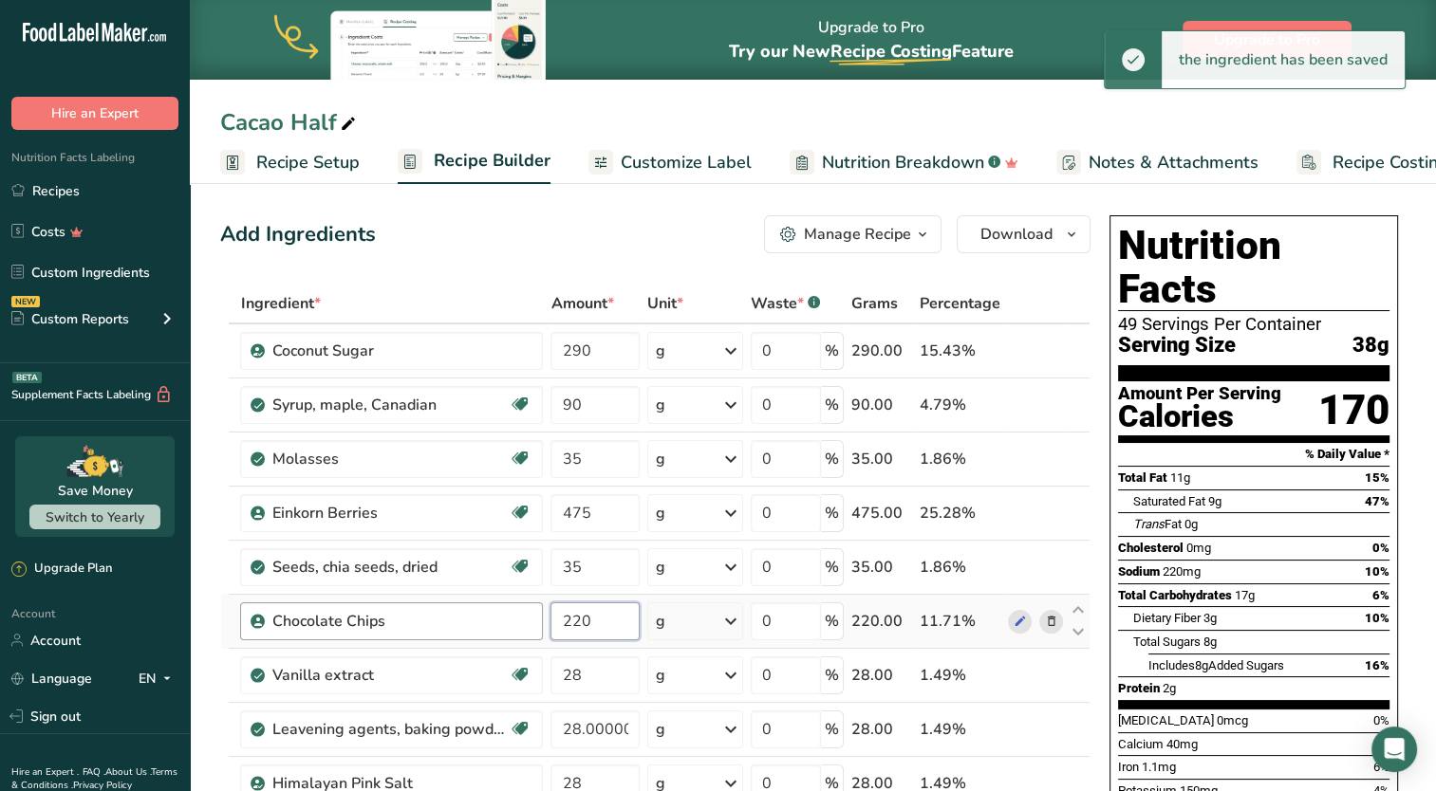
drag, startPoint x: 622, startPoint y: 628, endPoint x: 513, endPoint y: 623, distance: 109.2
click at [513, 623] on tr "Chocolate Chips 220 g Weight Units g kg mg See more Volume Units l Volume units…" at bounding box center [655, 622] width 868 height 54
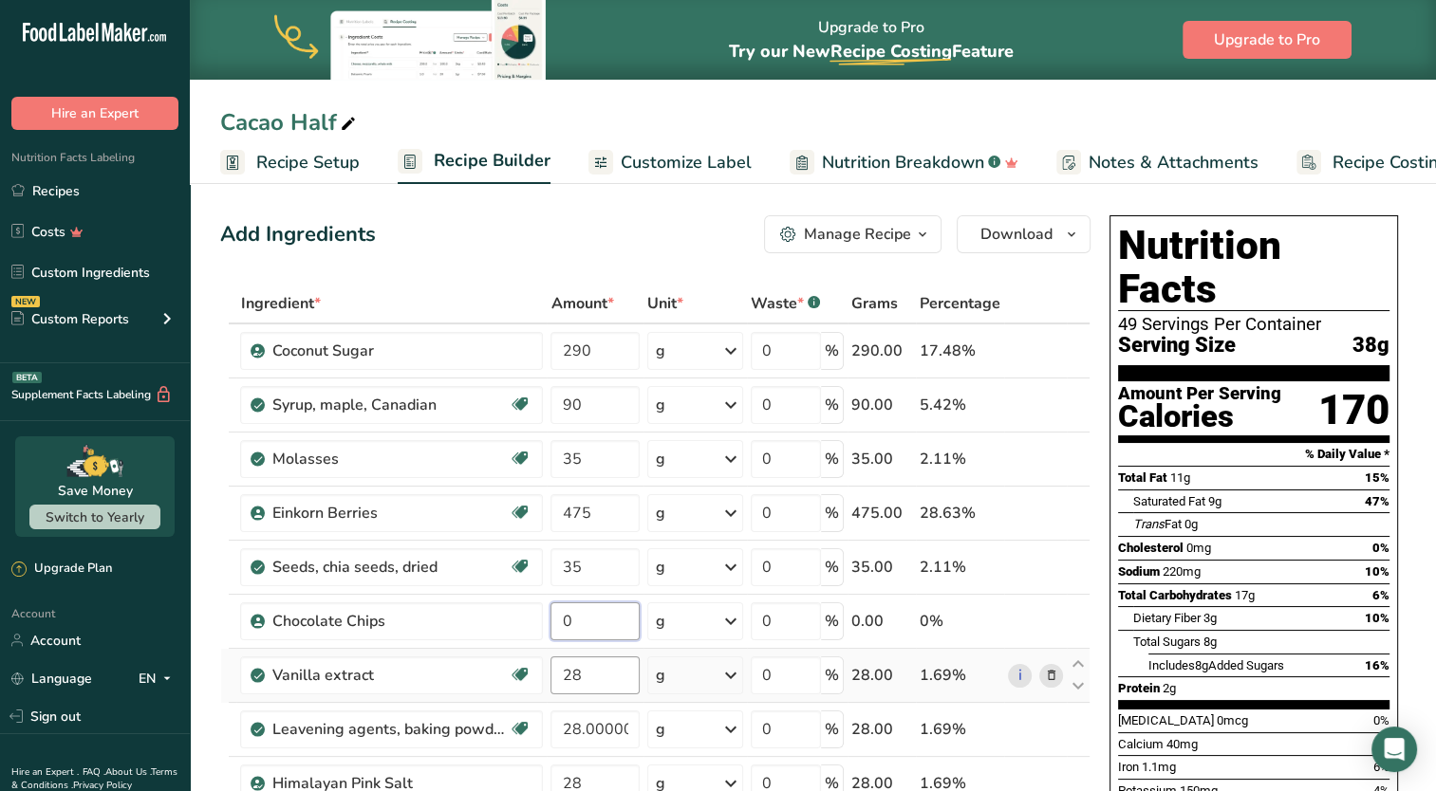
type input "0"
click at [587, 669] on div "Ingredient * Amount * Unit * Waste * .a-a{fill:#347362;}.b-a{fill:#fff;} Grams …" at bounding box center [655, 688] width 870 height 808
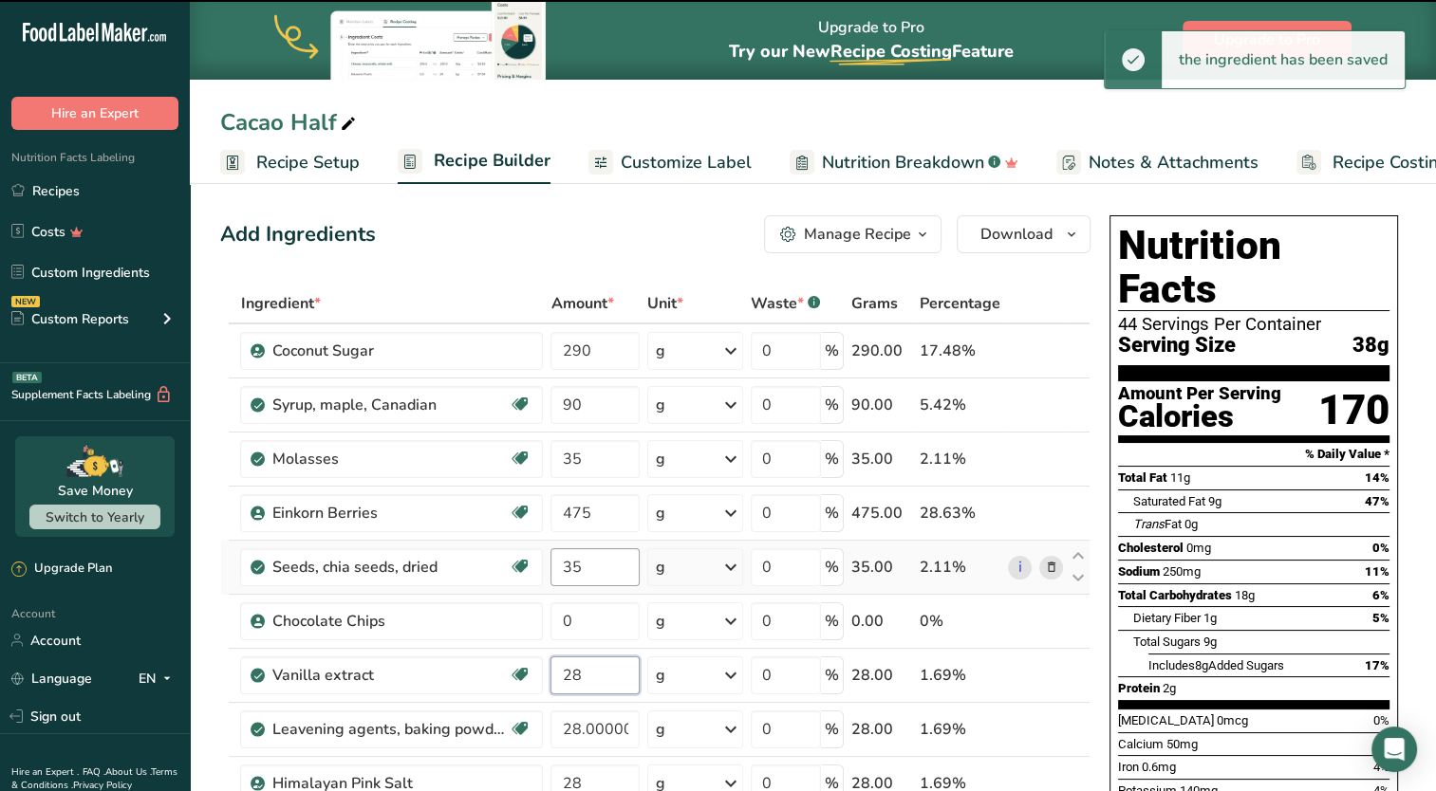
scroll to position [95, 0]
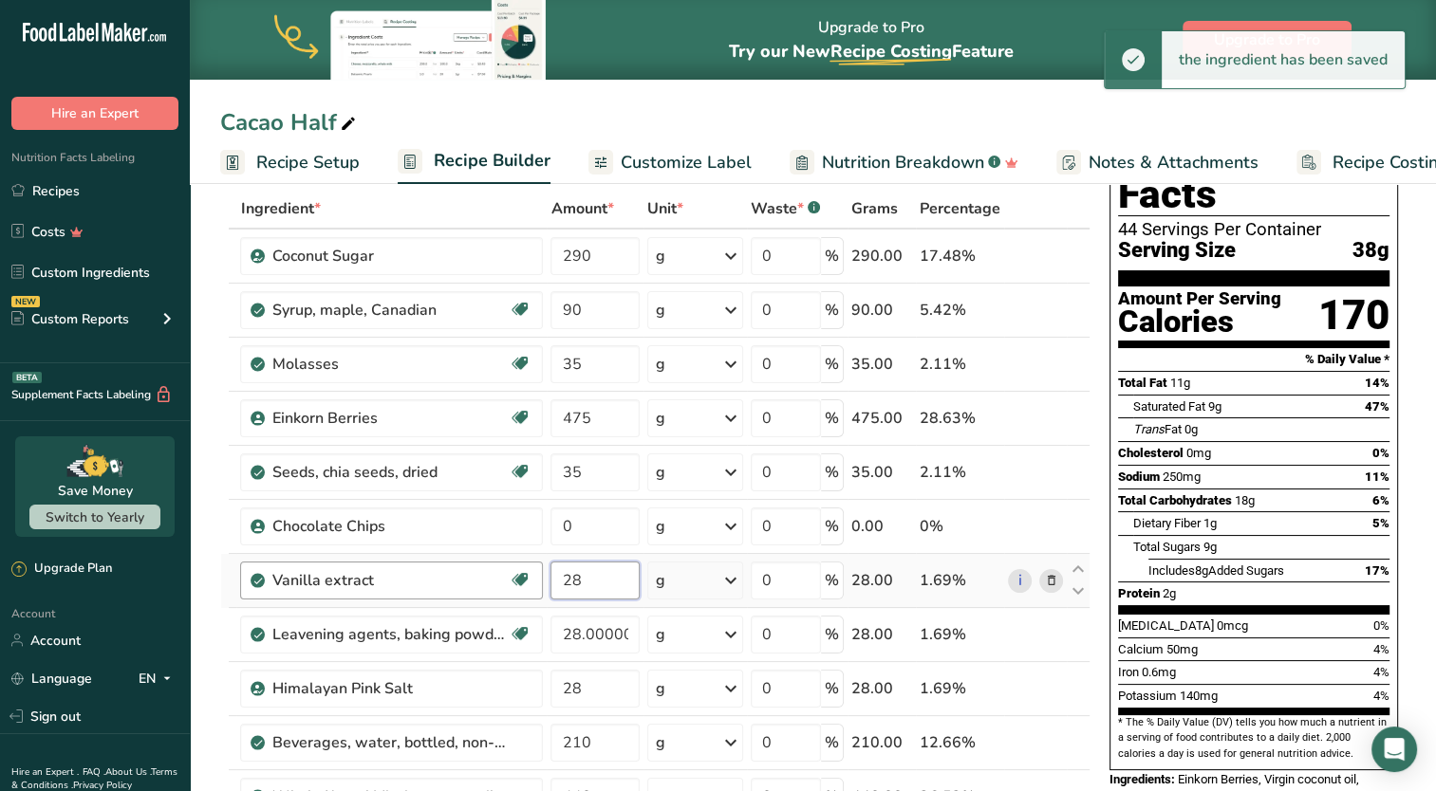
drag, startPoint x: 520, startPoint y: 579, endPoint x: 492, endPoint y: 581, distance: 28.5
click at [492, 581] on tr "Vanilla extract Dairy free Gluten free Vegan Vegetarian Soy free 28 g Portions …" at bounding box center [655, 581] width 868 height 54
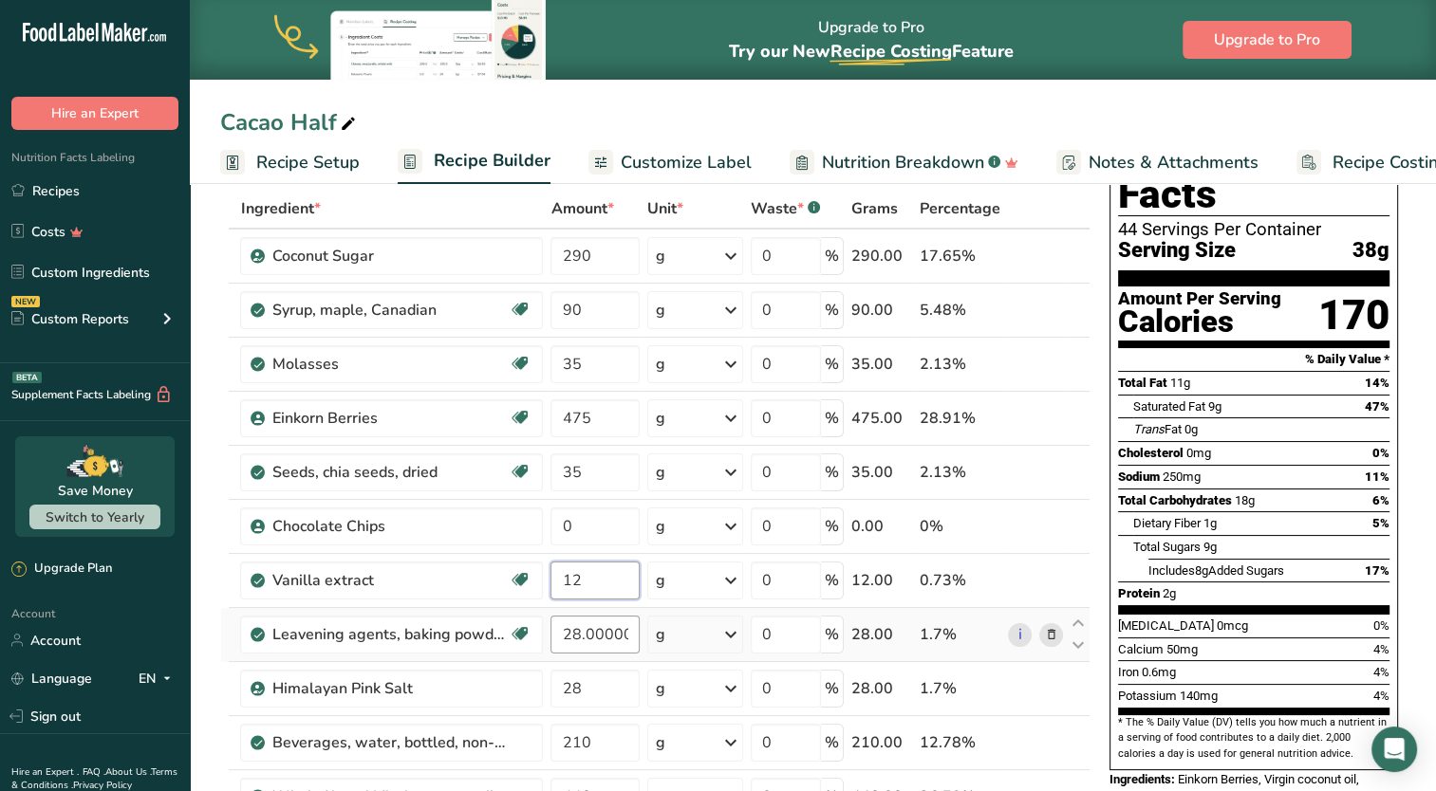
type input "12"
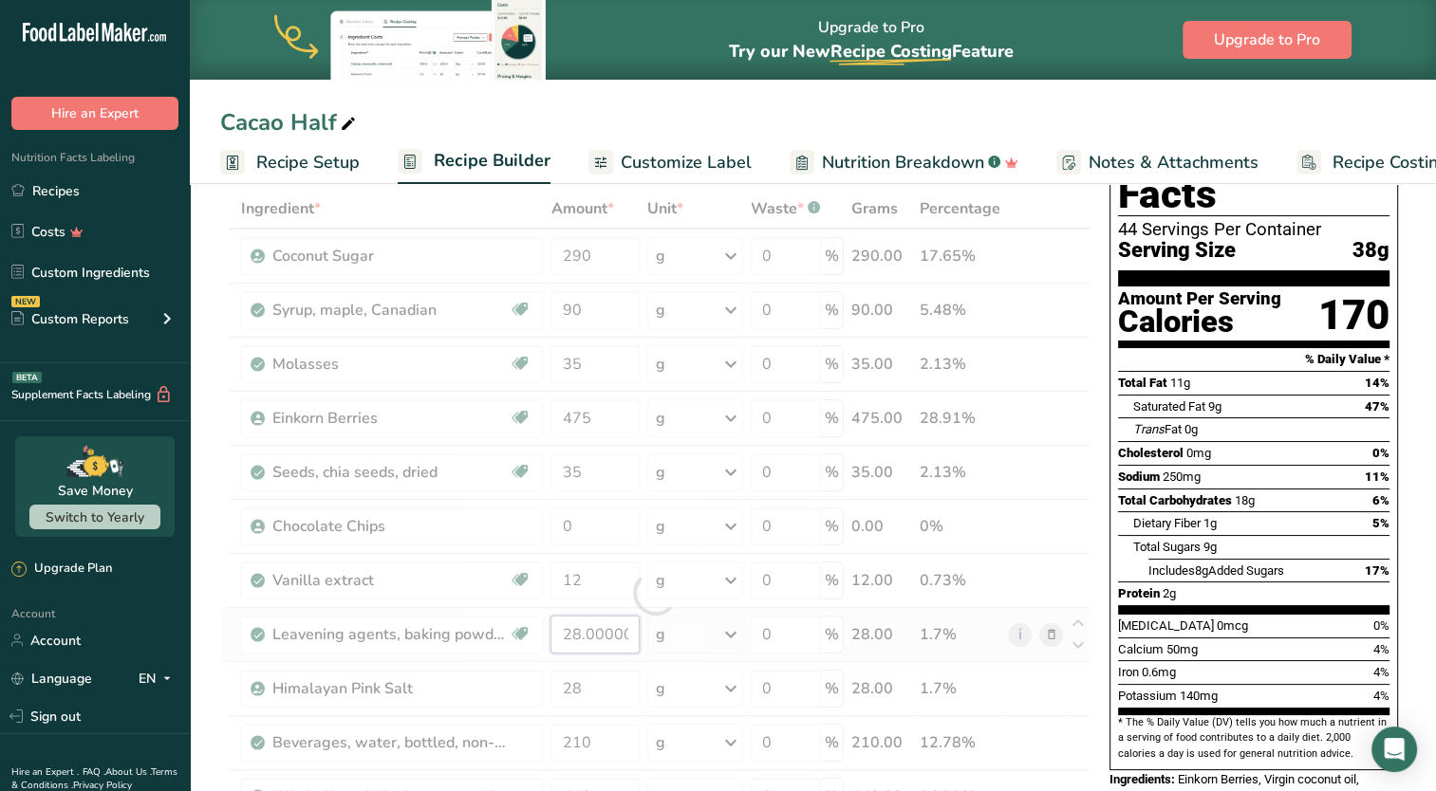
click at [628, 632] on div "Ingredient * Amount * Unit * Waste * .a-a{fill:#347362;}.b-a{fill:#fff;} Grams …" at bounding box center [655, 593] width 870 height 808
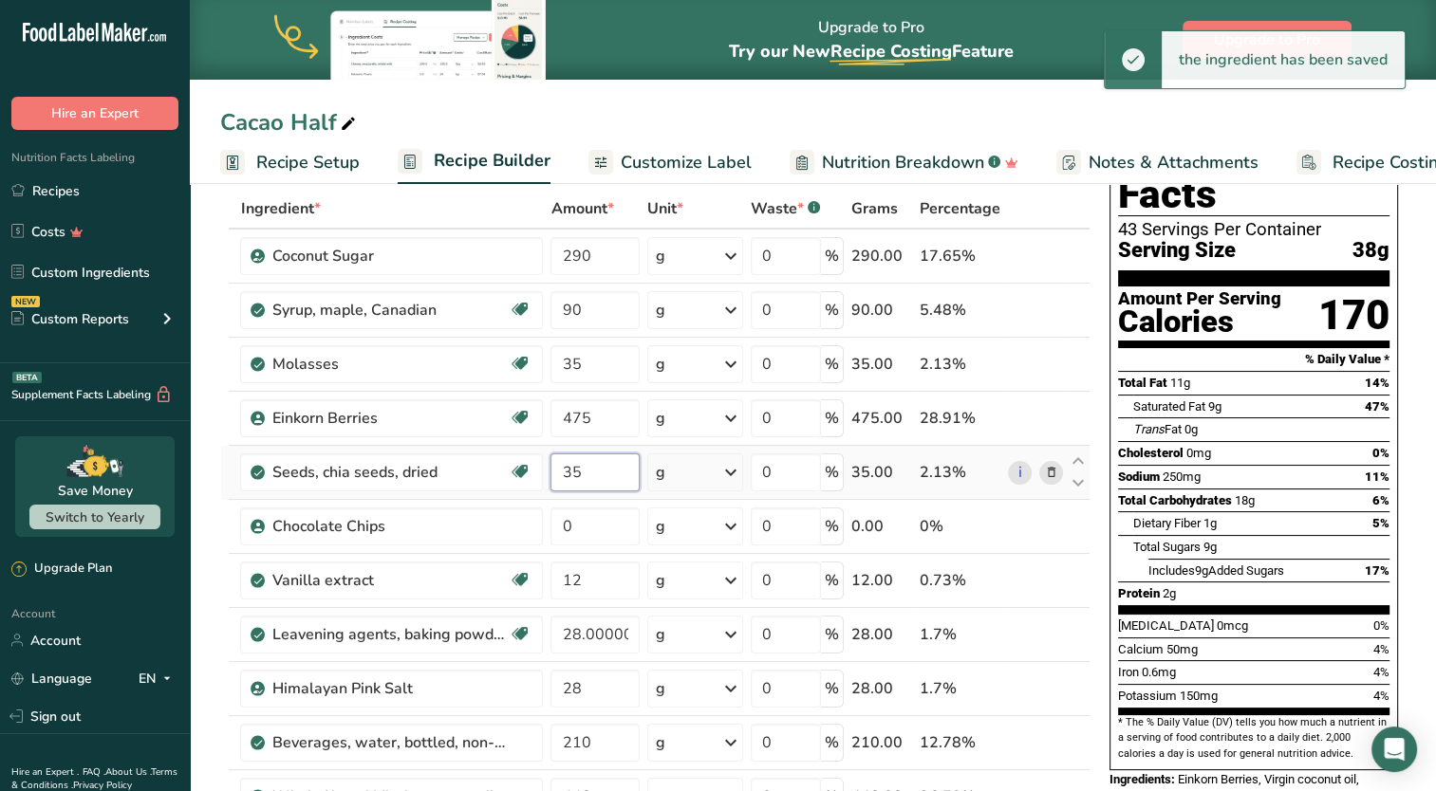
click at [605, 469] on div "Ingredient * Amount * Unit * Waste * .a-a{fill:#347362;}.b-a{fill:#fff;} Grams …" at bounding box center [655, 593] width 870 height 808
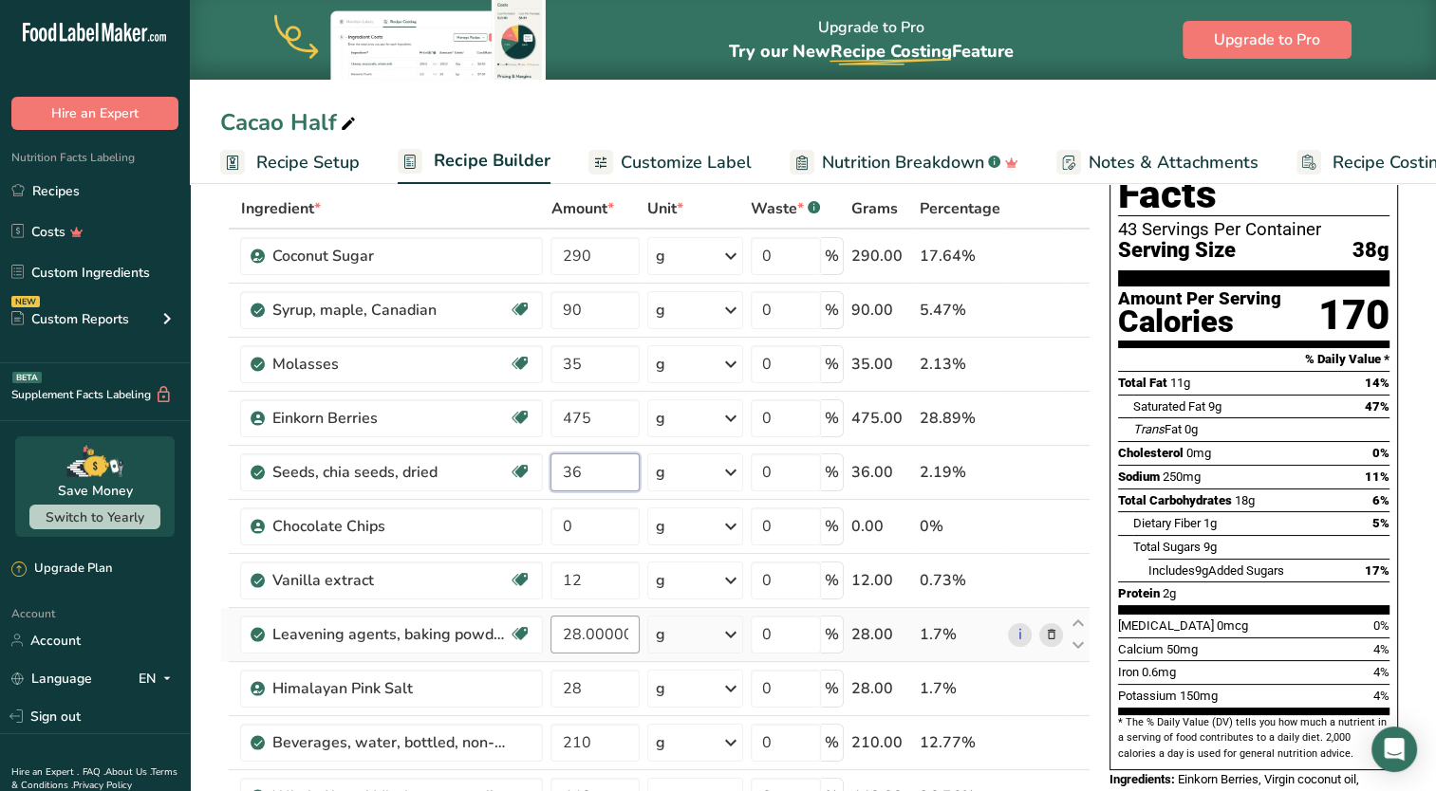
type input "36"
click at [600, 643] on div "Ingredient * Amount * Unit * Waste * .a-a{fill:#347362;}.b-a{fill:#fff;} Grams …" at bounding box center [655, 593] width 870 height 808
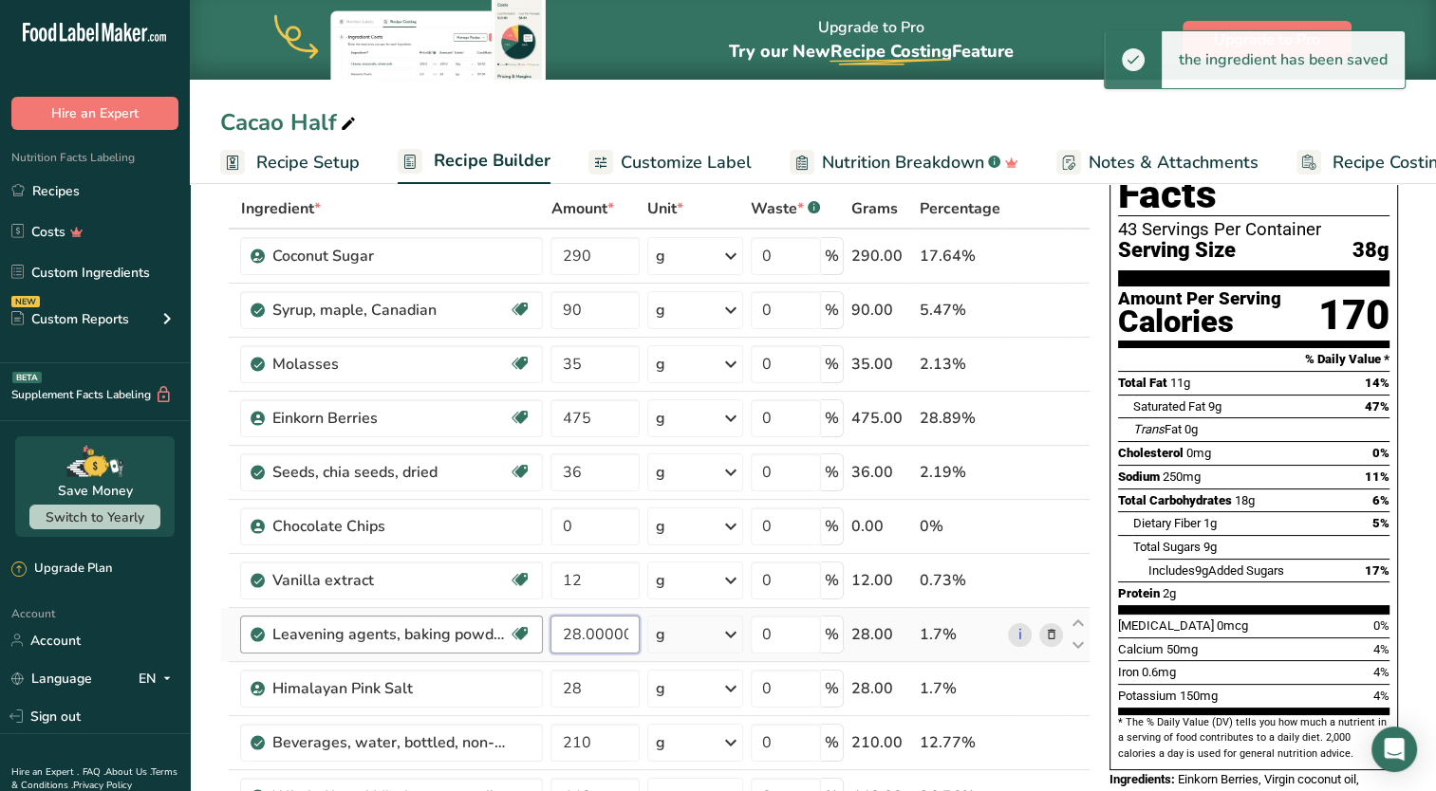
scroll to position [0, 0]
click at [374, 606] on body ".a-20{fill:#fff;} Hire an Expert Nutrition Facts Labeling Recipes Costs Custom …" at bounding box center [718, 786] width 1436 height 1763
type input "14"
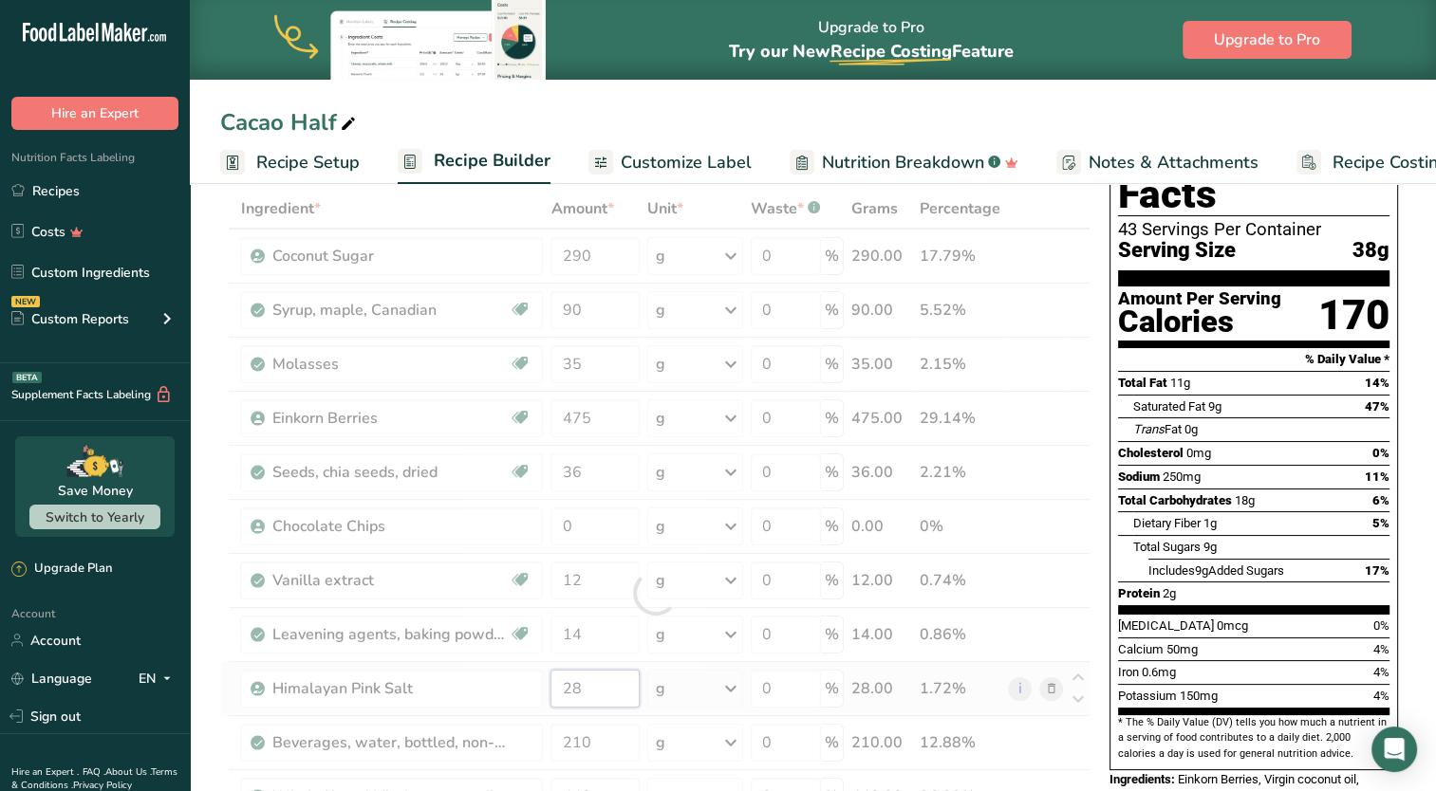
click at [620, 705] on div "Ingredient * Amount * Unit * Waste * .a-a{fill:#347362;}.b-a{fill:#fff;} Grams …" at bounding box center [655, 593] width 870 height 808
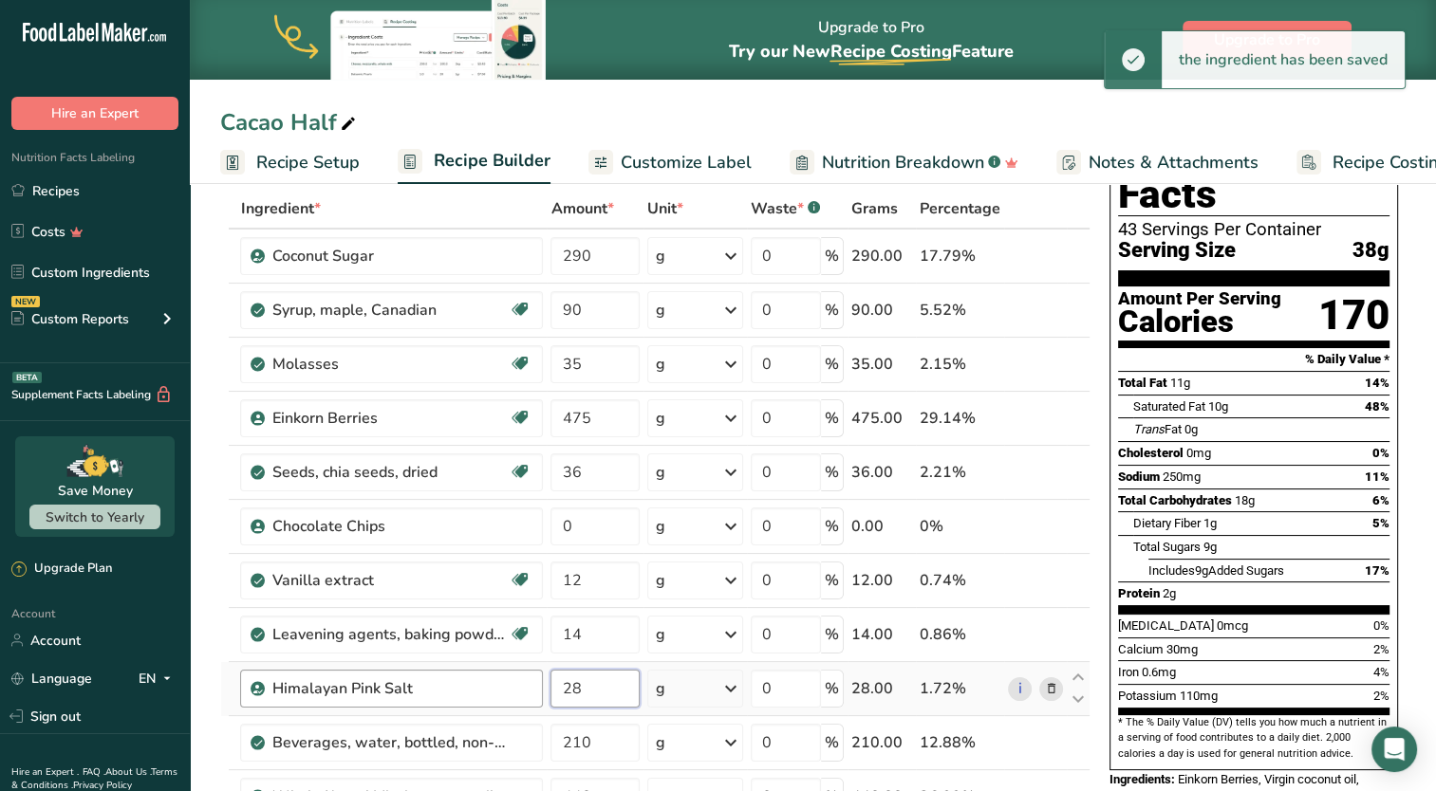
drag, startPoint x: 607, startPoint y: 689, endPoint x: 451, endPoint y: 685, distance: 156.6
click at [451, 685] on tr "Himalayan Pink Salt 28 g Portions 1 Teaspoon Weight Units g kg mg See more Volu…" at bounding box center [655, 689] width 868 height 54
type input "12"
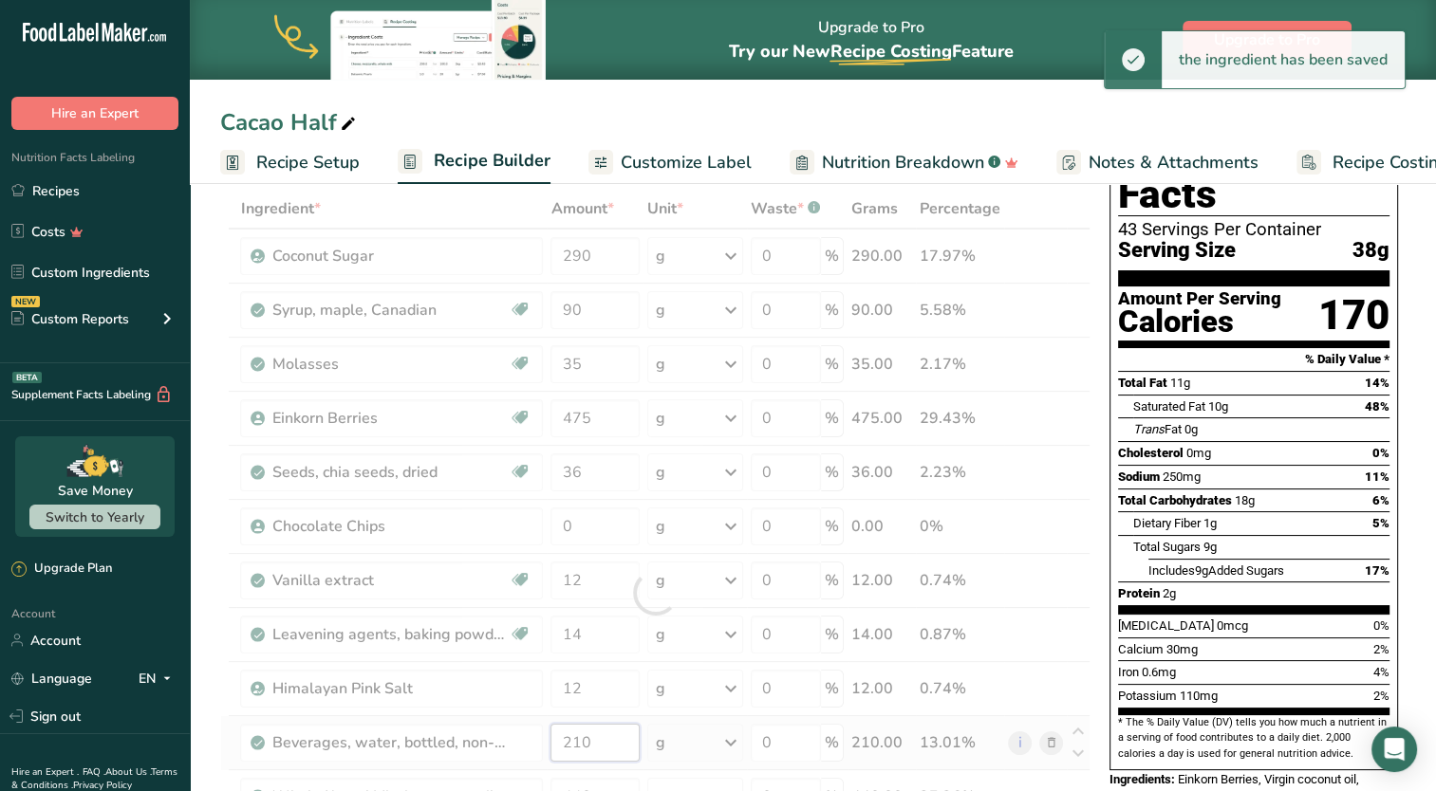
click at [618, 738] on div "Ingredient * Amount * Unit * Waste * .a-a{fill:#347362;}.b-a{fill:#fff;} Grams …" at bounding box center [655, 593] width 870 height 808
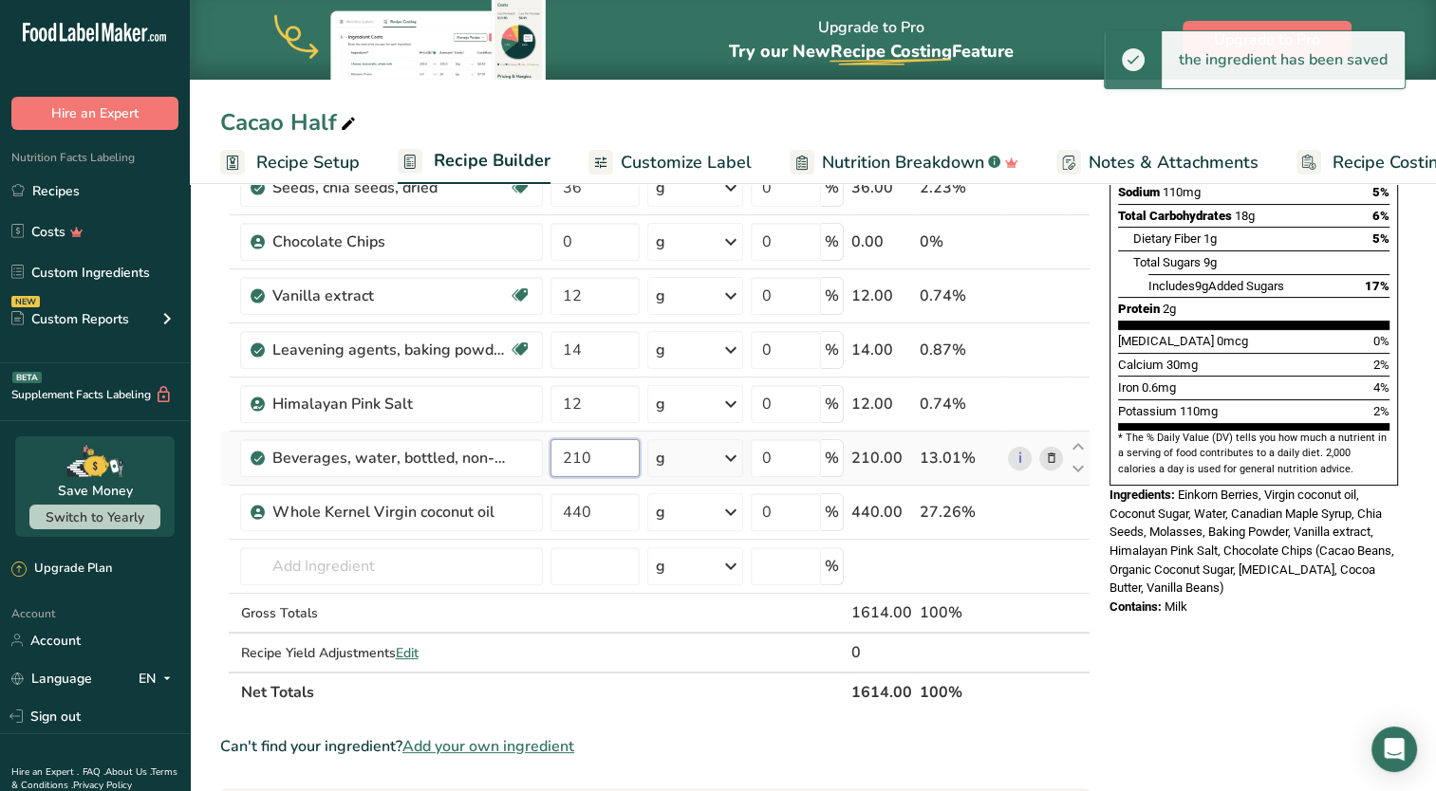
scroll to position [285, 0]
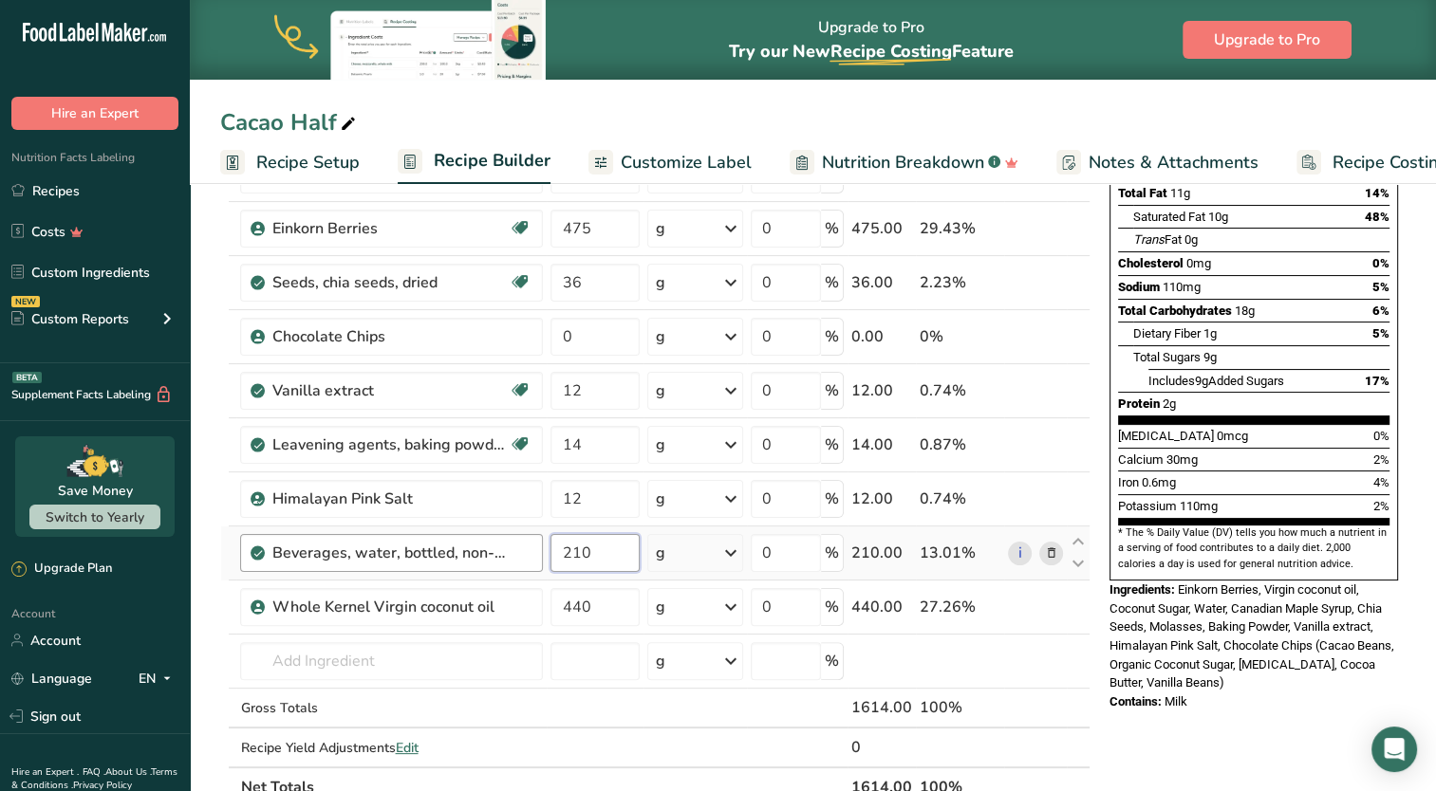
drag, startPoint x: 612, startPoint y: 548, endPoint x: 503, endPoint y: 549, distance: 109.1
click at [510, 548] on tr "Beverages, water, bottled, non-carbonated, [PERSON_NAME] 210 g Portions 1 fl oz…" at bounding box center [655, 554] width 868 height 54
type input "108"
click at [518, 594] on div "Ingredient * Amount * Unit * Waste * .a-a{fill:#347362;}.b-a{fill:#fff;} Grams …" at bounding box center [655, 403] width 870 height 808
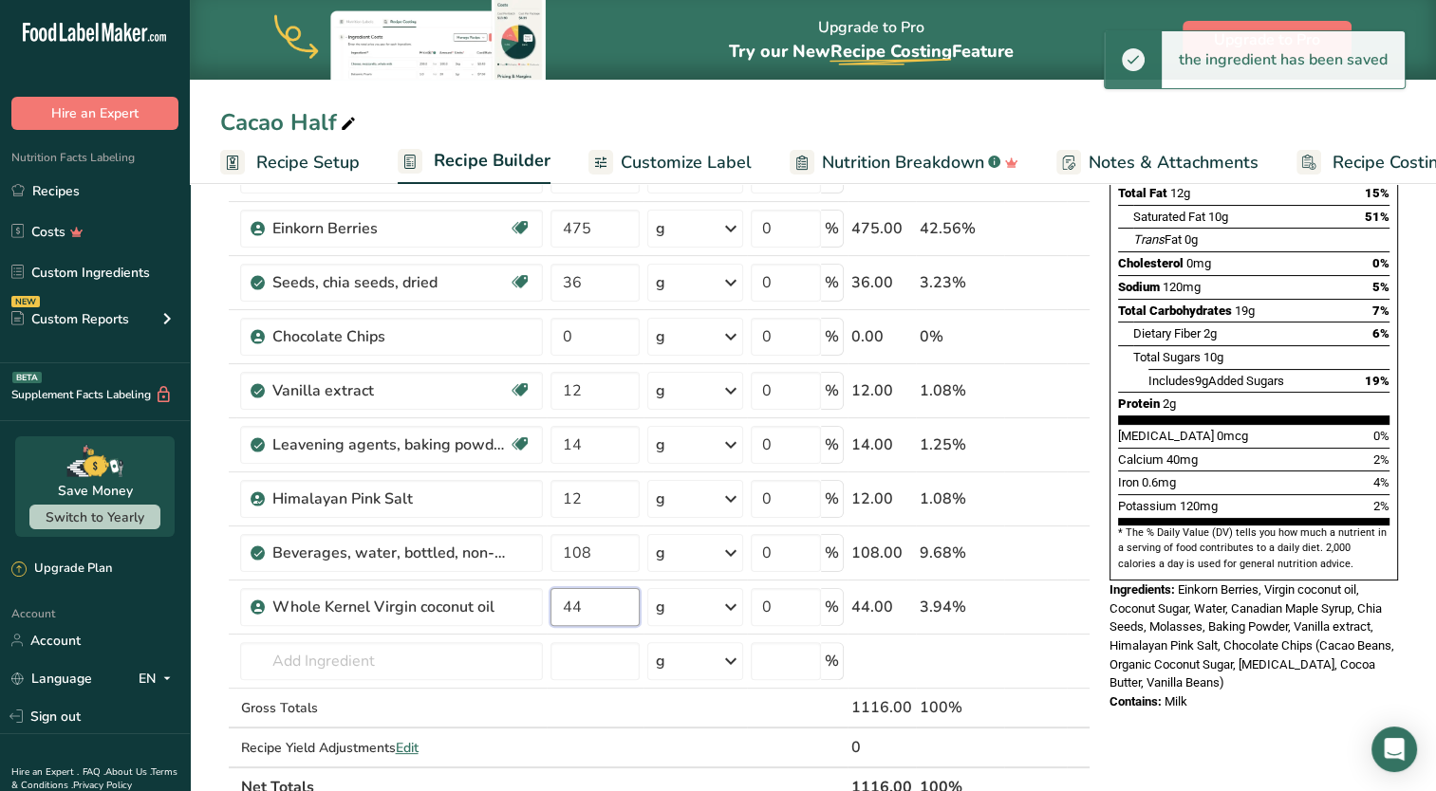
type input "4"
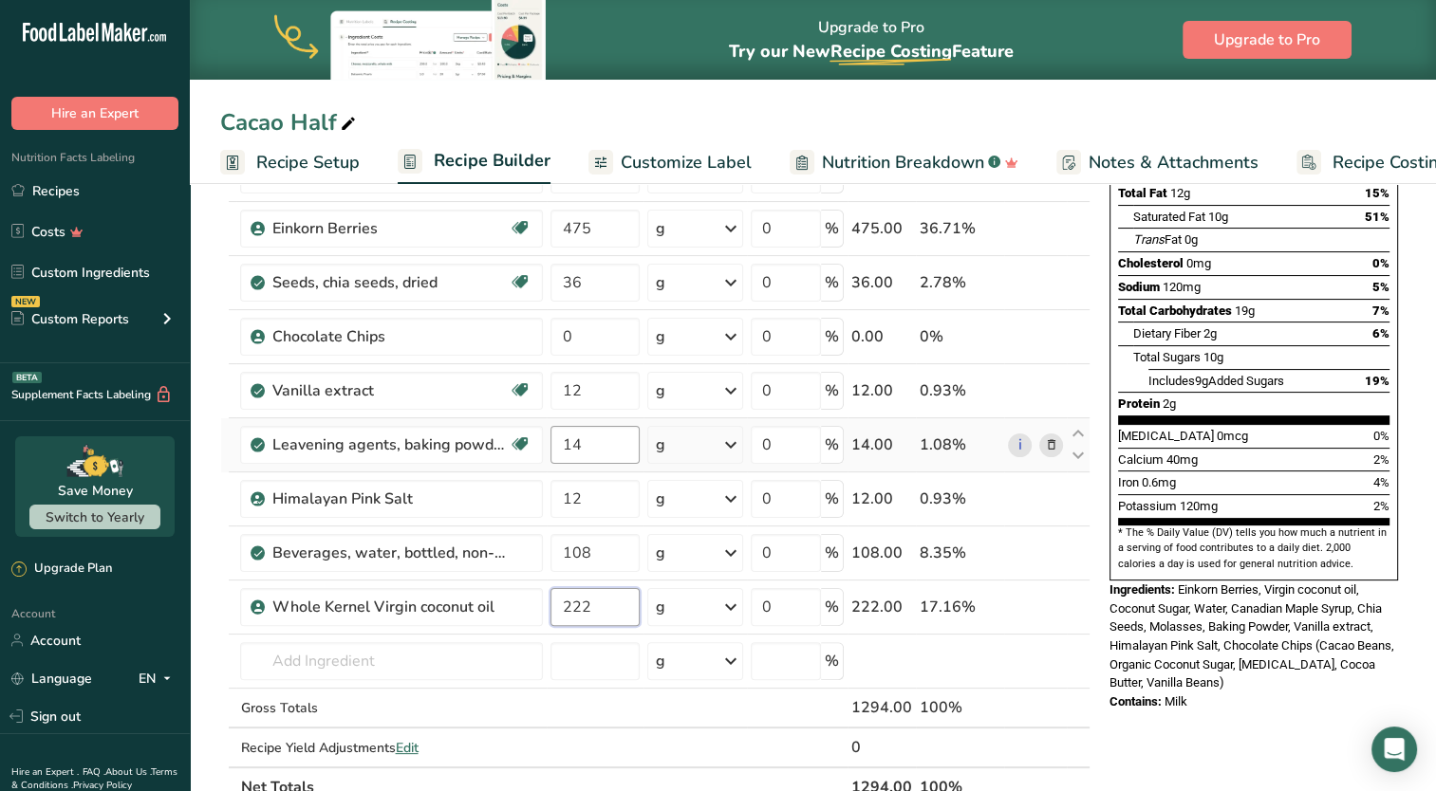
type input "222"
click at [616, 451] on div "Ingredient * Amount * Unit * Waste * .a-a{fill:#347362;}.b-a{fill:#fff;} Grams …" at bounding box center [655, 403] width 870 height 808
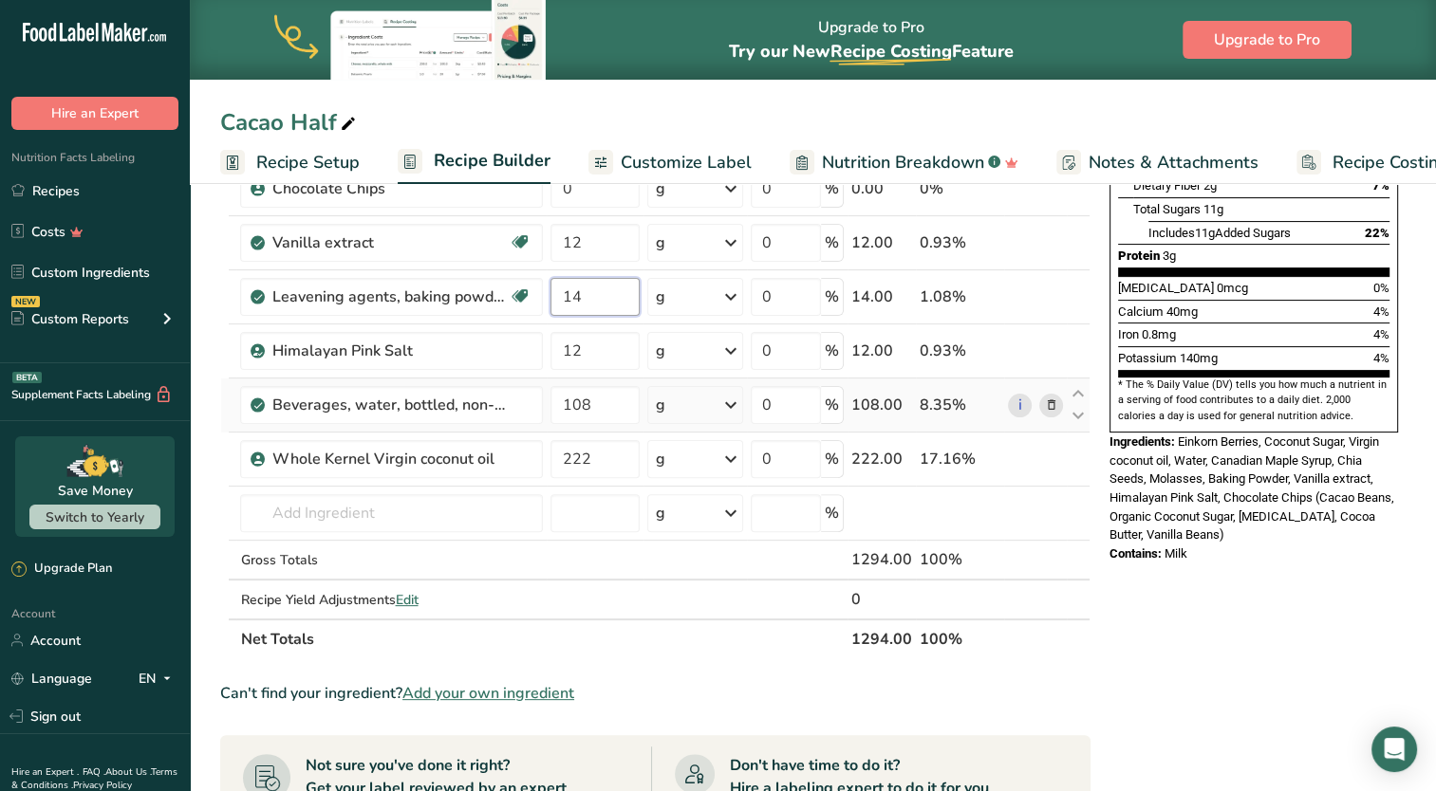
scroll to position [474, 0]
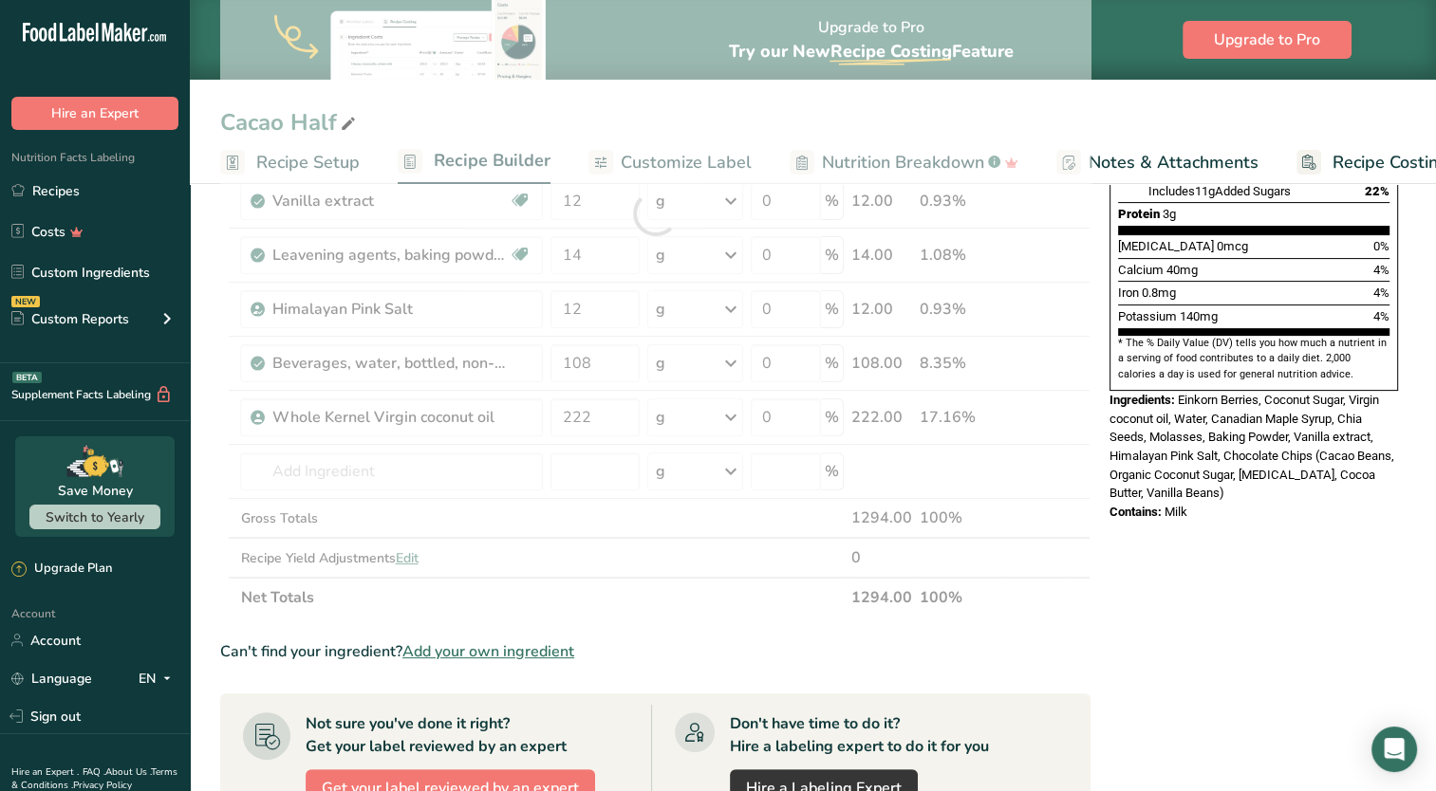
click at [1268, 576] on div "Nutrition Facts 34 Servings Per Container Serving Size 38g Amount Per Serving C…" at bounding box center [1254, 495] width 304 height 1525
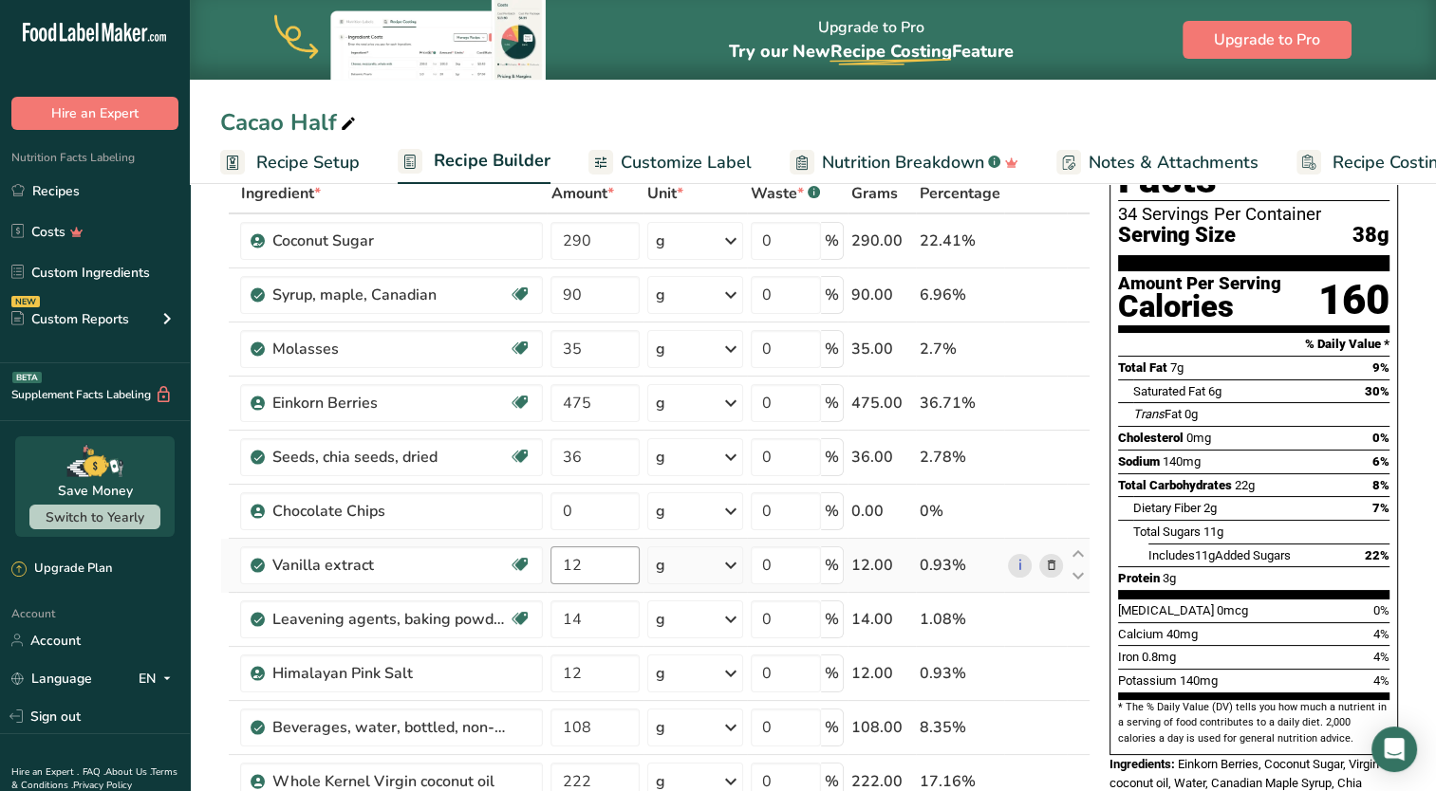
scroll to position [0, 0]
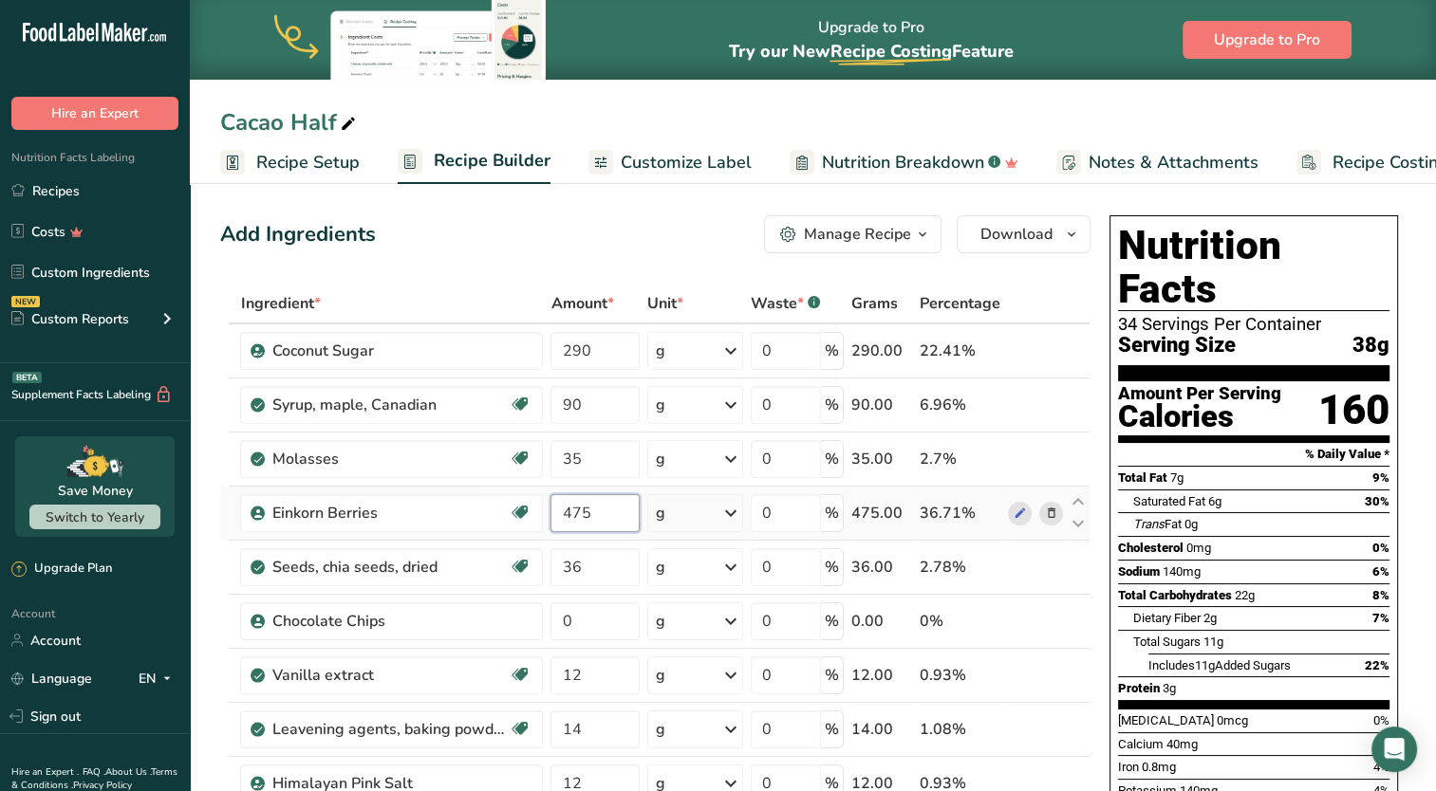
click at [600, 521] on input "475" at bounding box center [594, 513] width 89 height 38
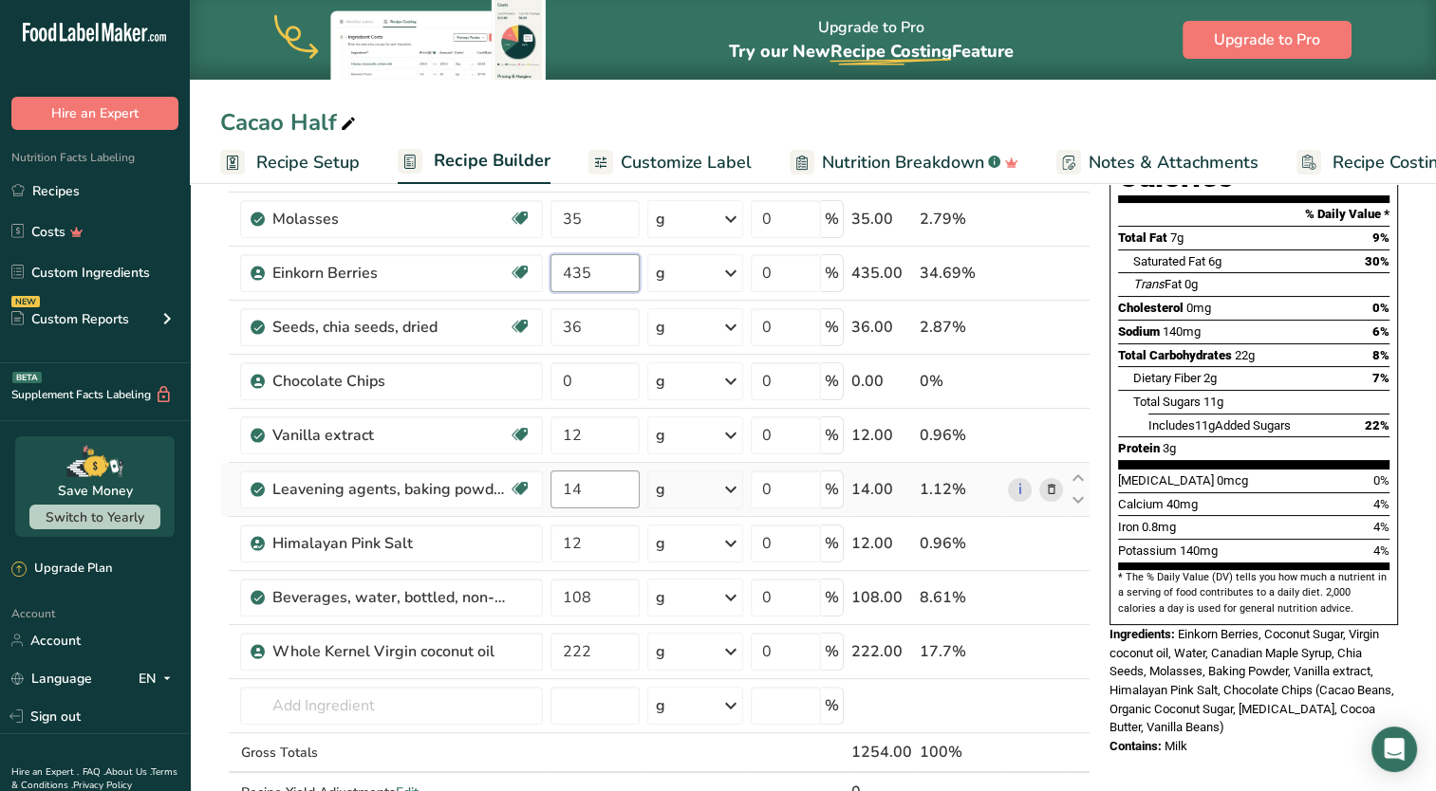
scroll to position [285, 0]
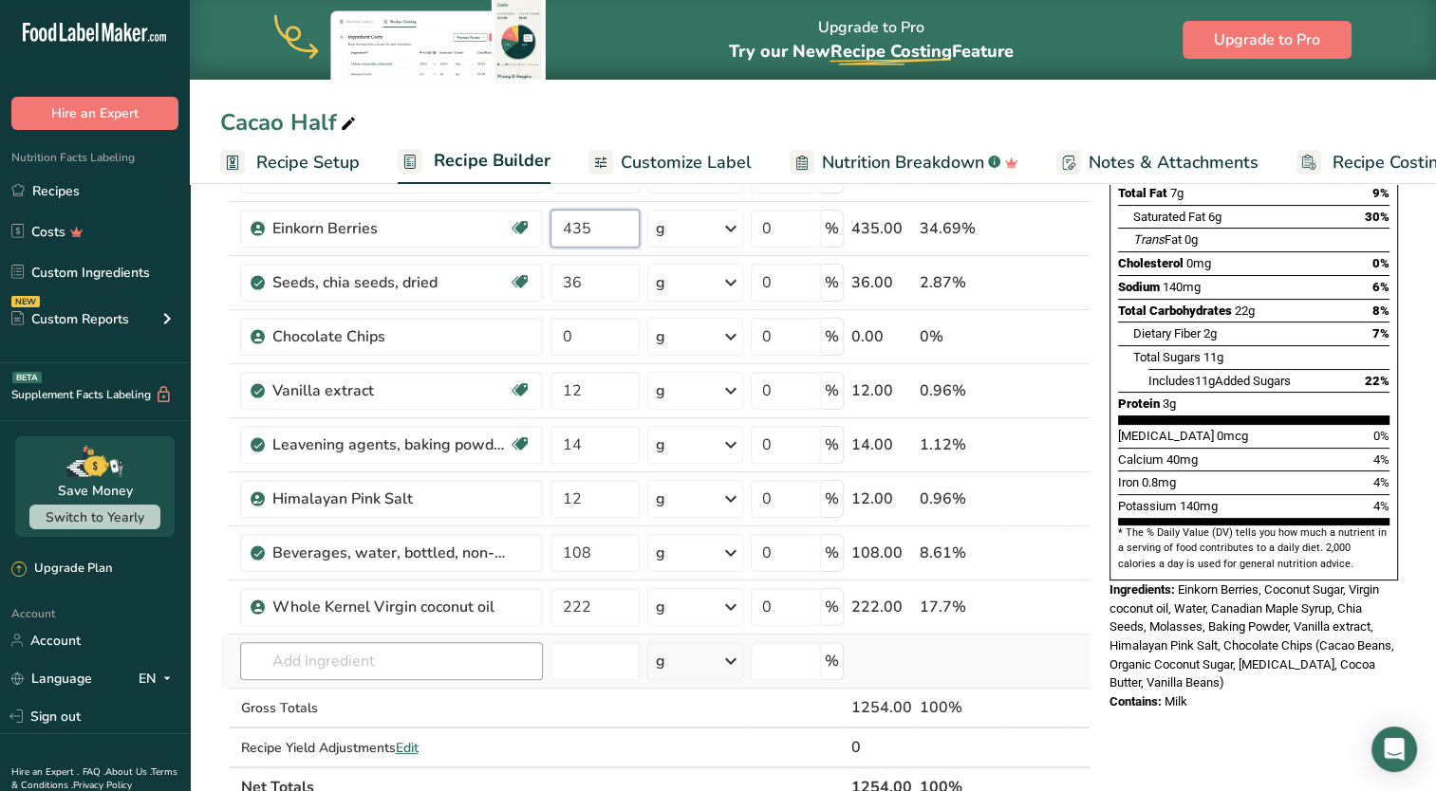
type input "435"
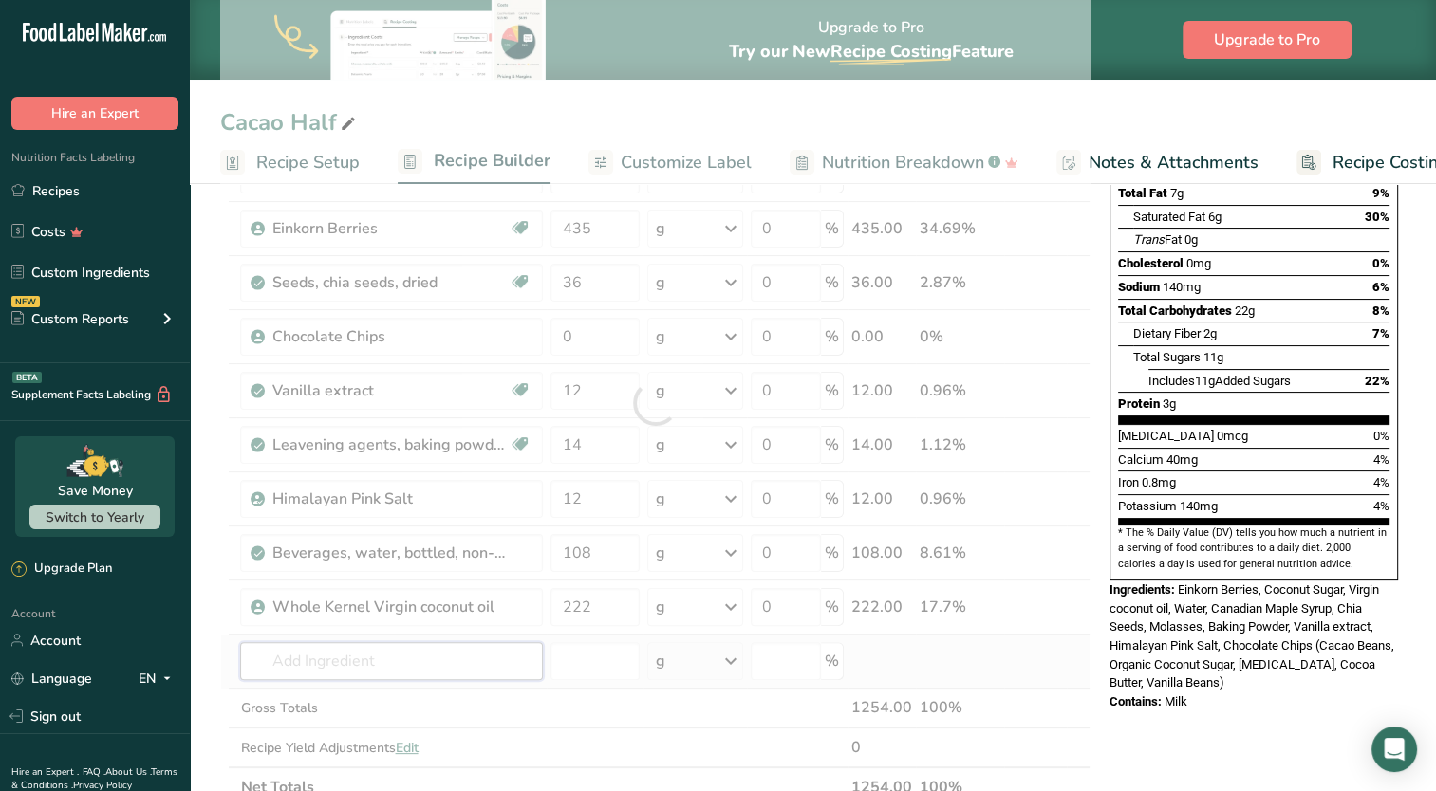
click at [463, 654] on div "Ingredient * Amount * Unit * Waste * .a-a{fill:#347362;}.b-a{fill:#fff;} Grams …" at bounding box center [655, 403] width 870 height 808
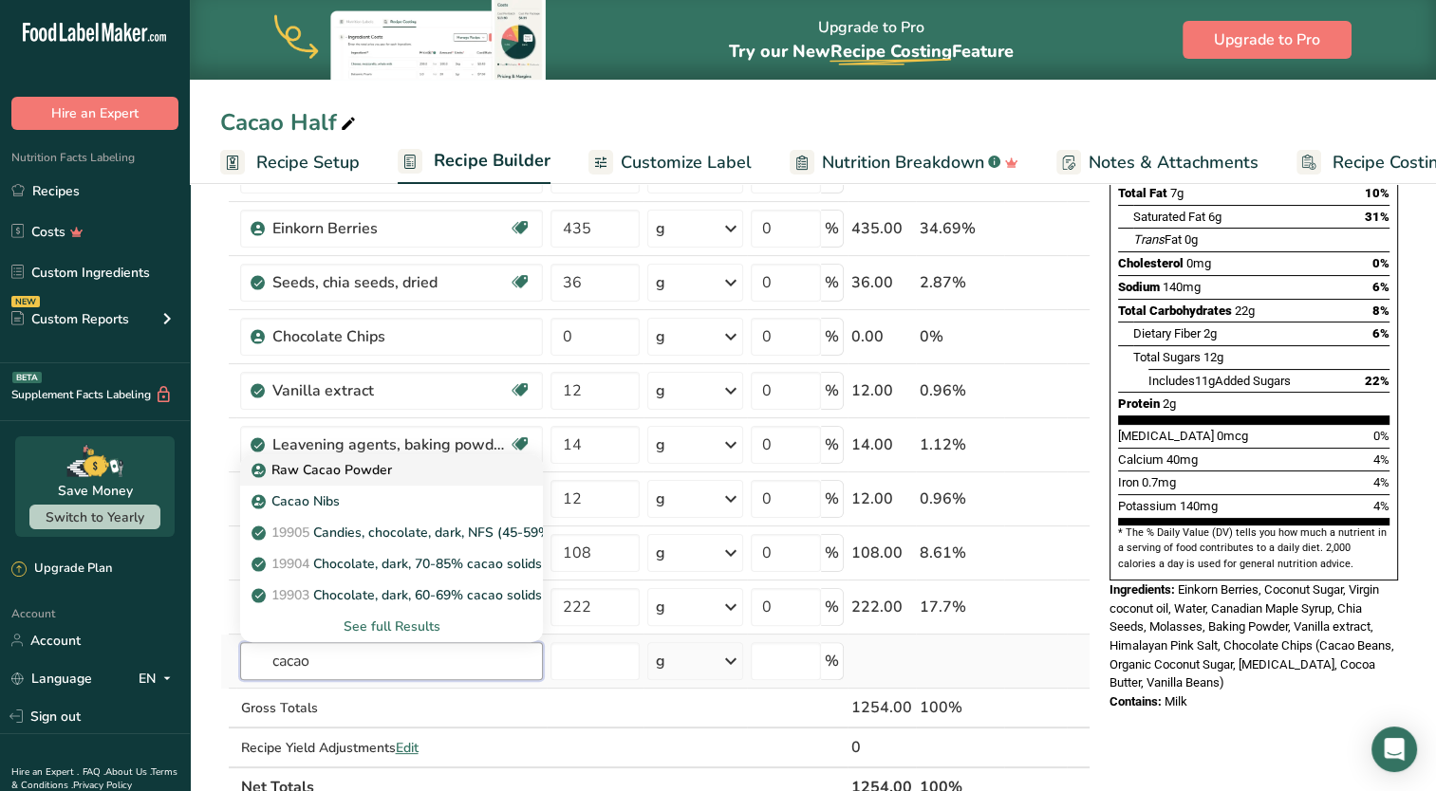
type input "cacao"
click at [378, 468] on p "Raw Cacao Powder" at bounding box center [323, 470] width 136 height 20
type input "Raw Cacao Powder"
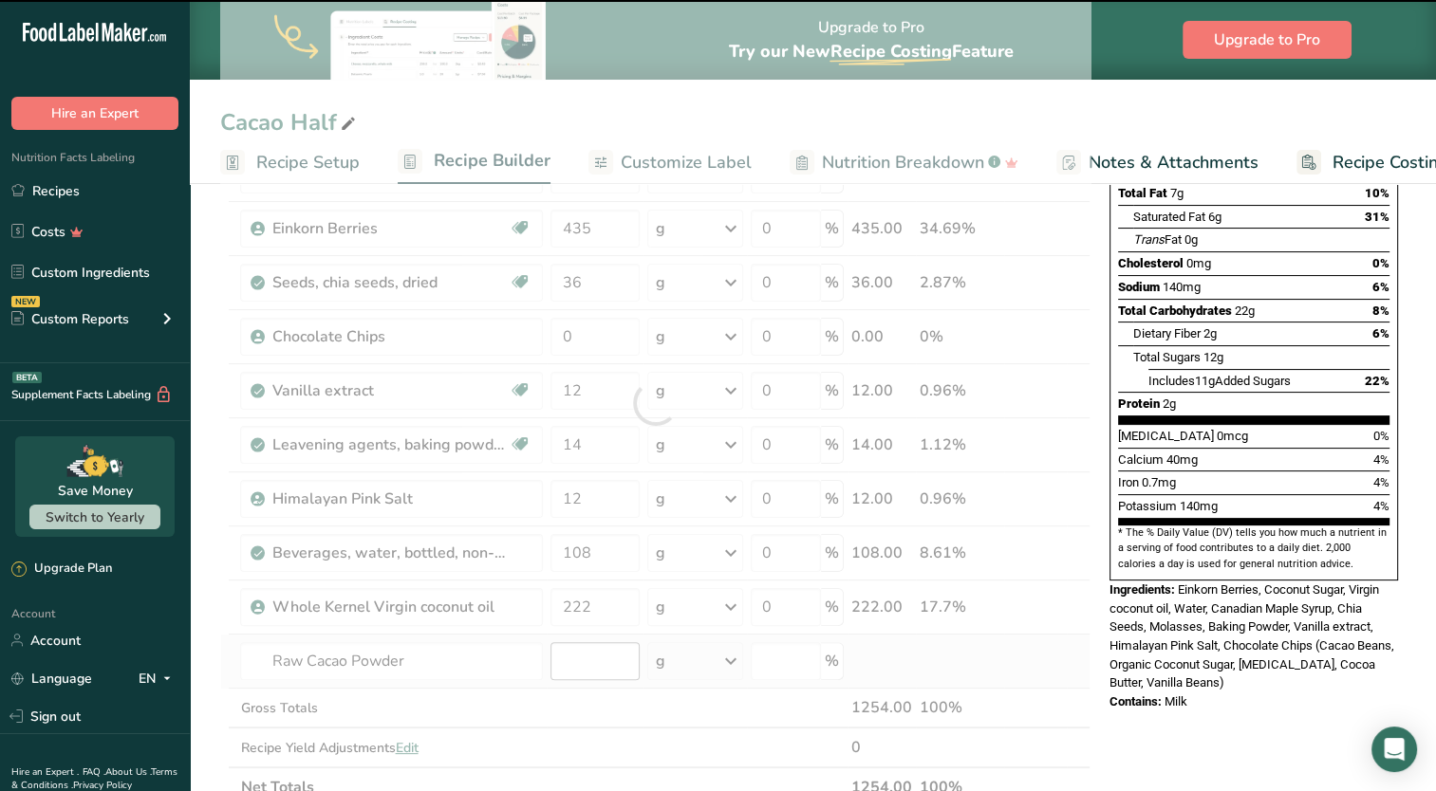
type input "0"
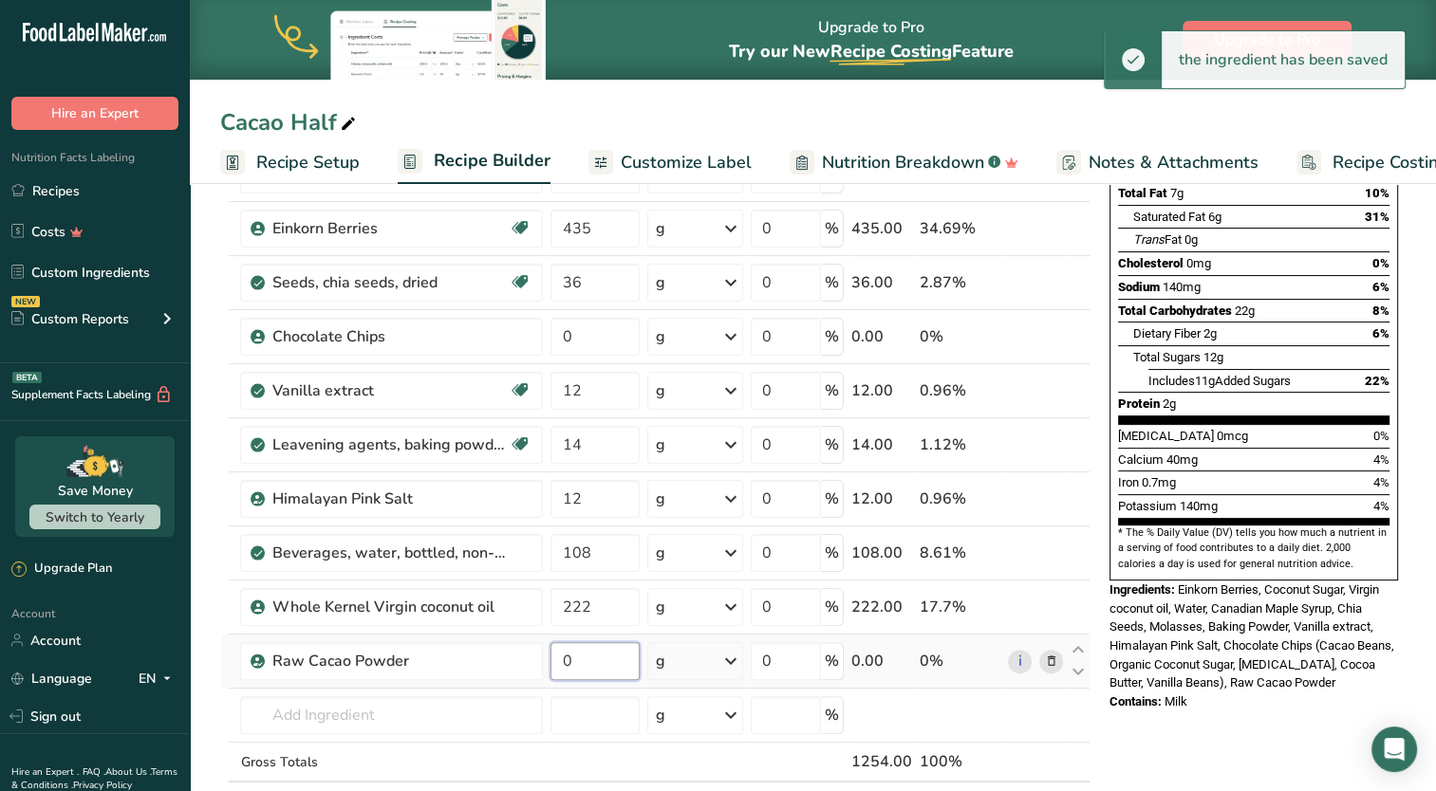
click at [573, 666] on input "0" at bounding box center [594, 661] width 89 height 38
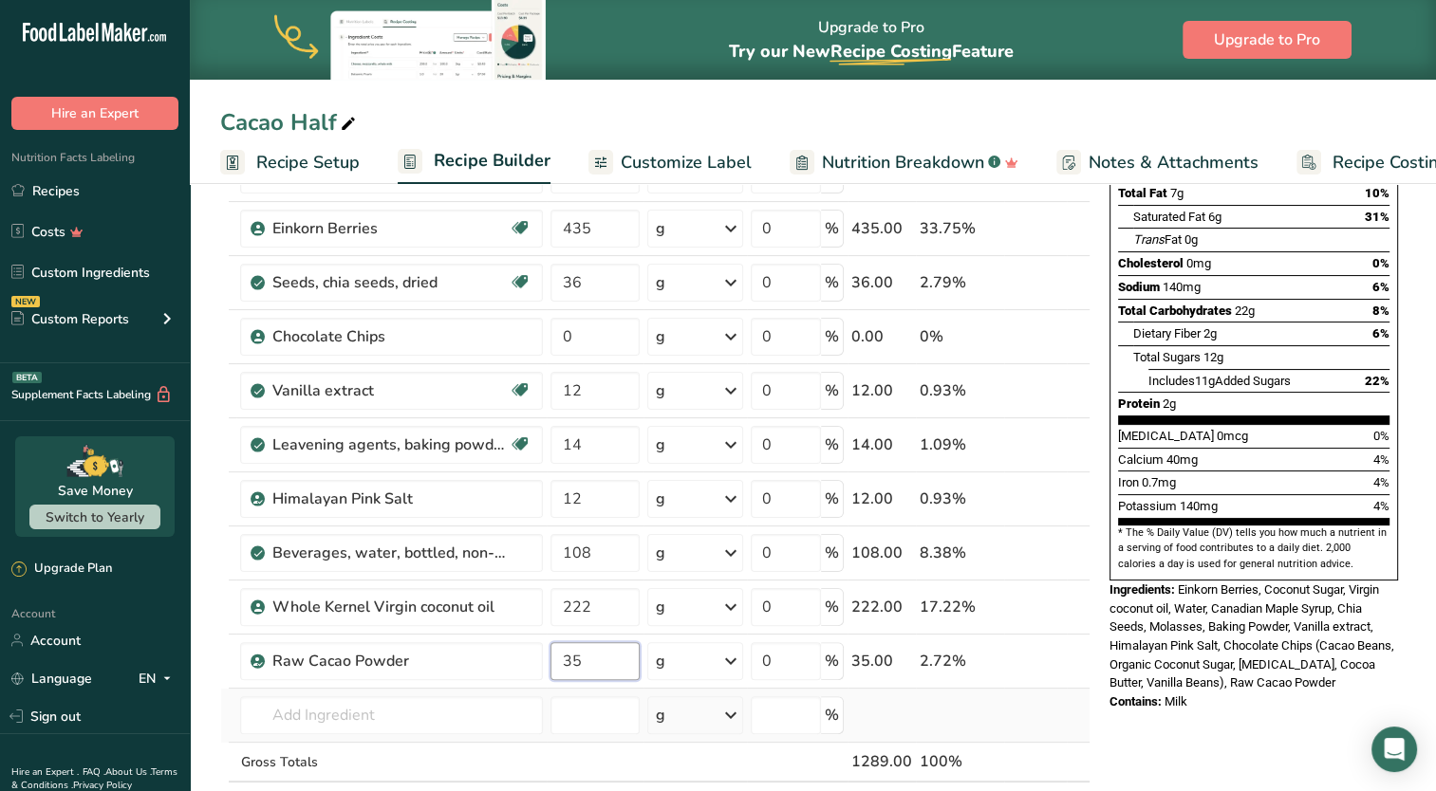
type input "3"
type input "40"
click at [627, 617] on div "Ingredient * Amount * Unit * Waste * .a-a{fill:#347362;}.b-a{fill:#fff;} Grams …" at bounding box center [655, 430] width 870 height 863
click at [1051, 338] on div "Ingredient * Amount * Unit * Waste * .a-a{fill:#347362;}.b-a{fill:#fff;} Grams …" at bounding box center [655, 430] width 870 height 863
type input "3"
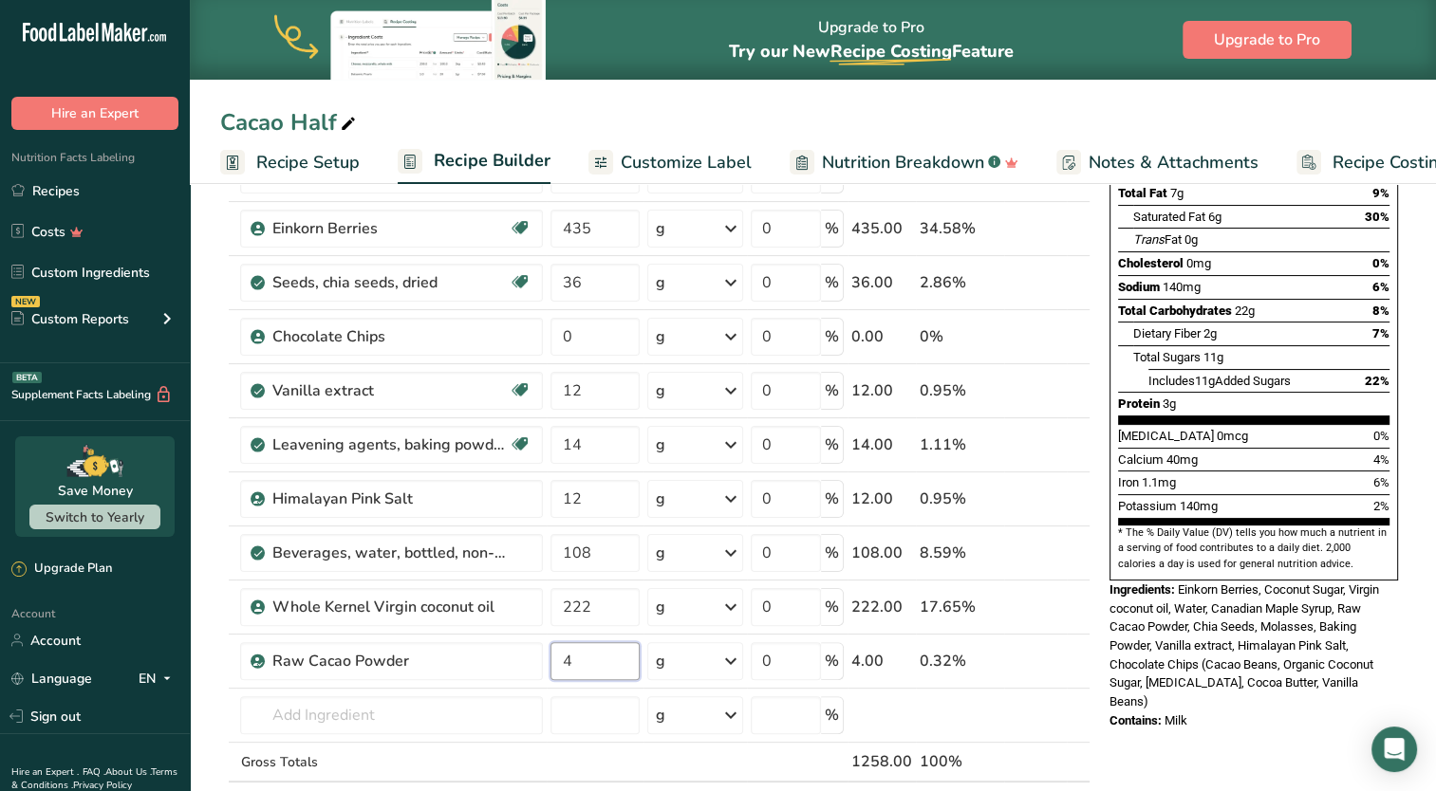
type input "40"
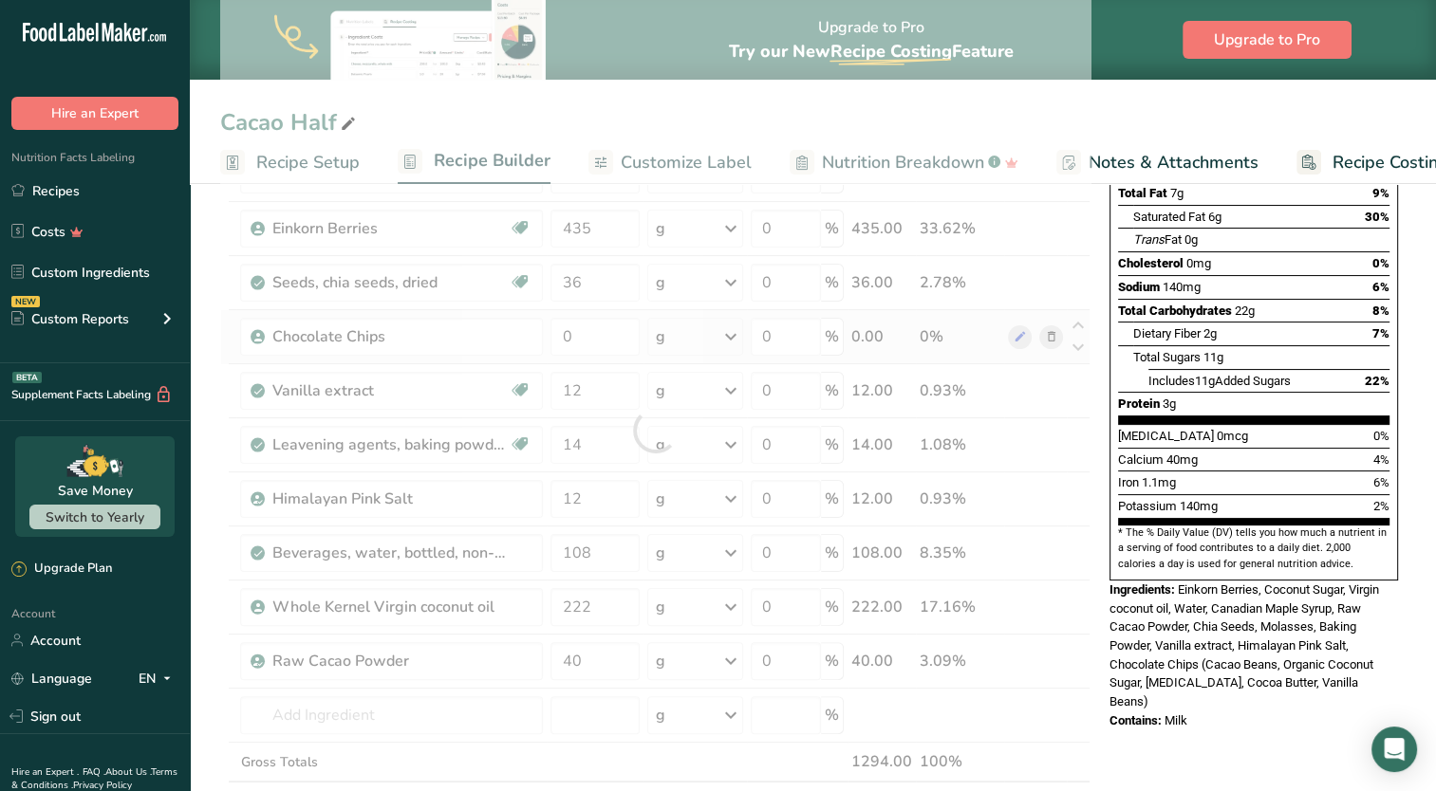
click at [1061, 337] on div "Ingredient * Amount * Unit * Waste * .a-a{fill:#347362;}.b-a{fill:#fff;} Grams …" at bounding box center [655, 430] width 870 height 863
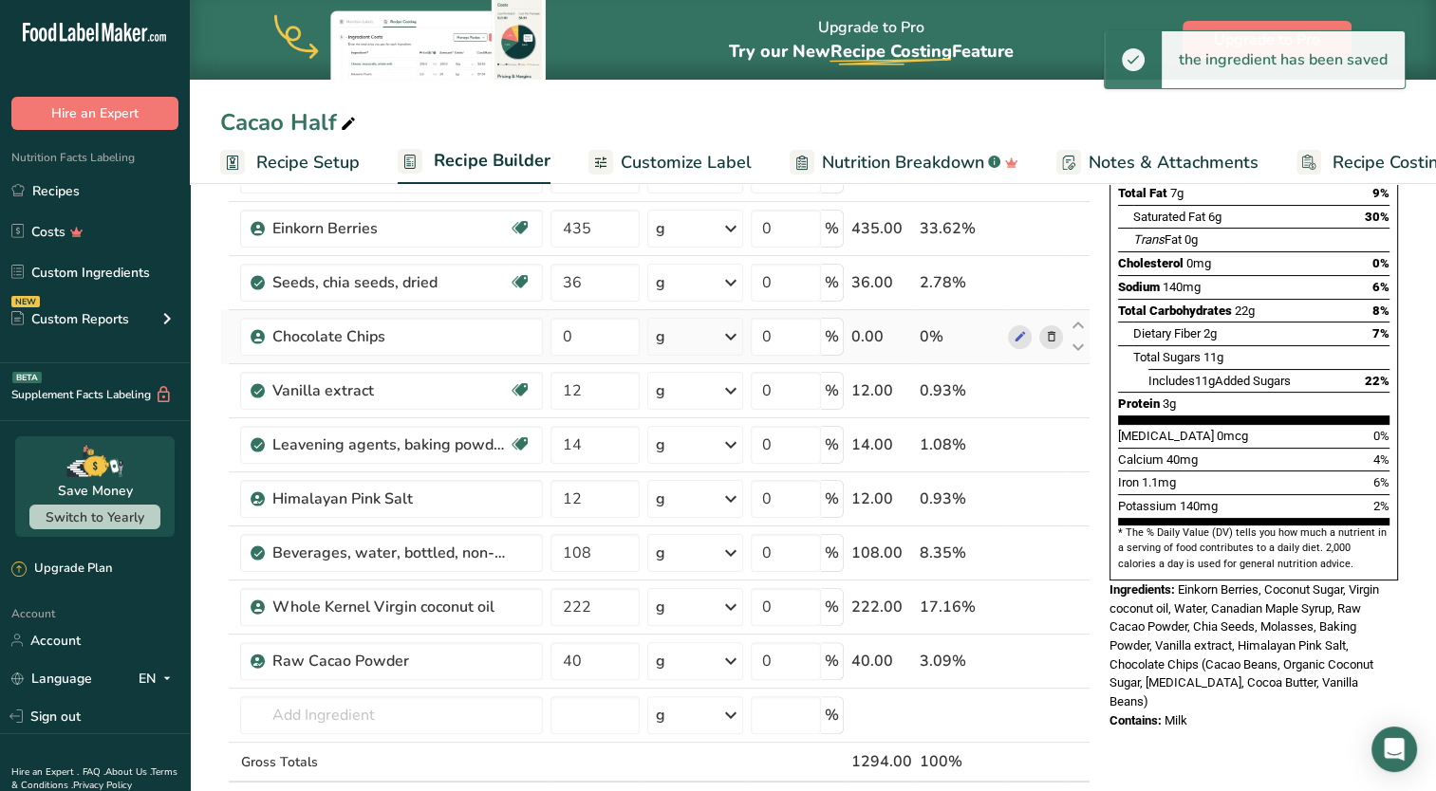
click at [1051, 335] on icon at bounding box center [1050, 337] width 13 height 20
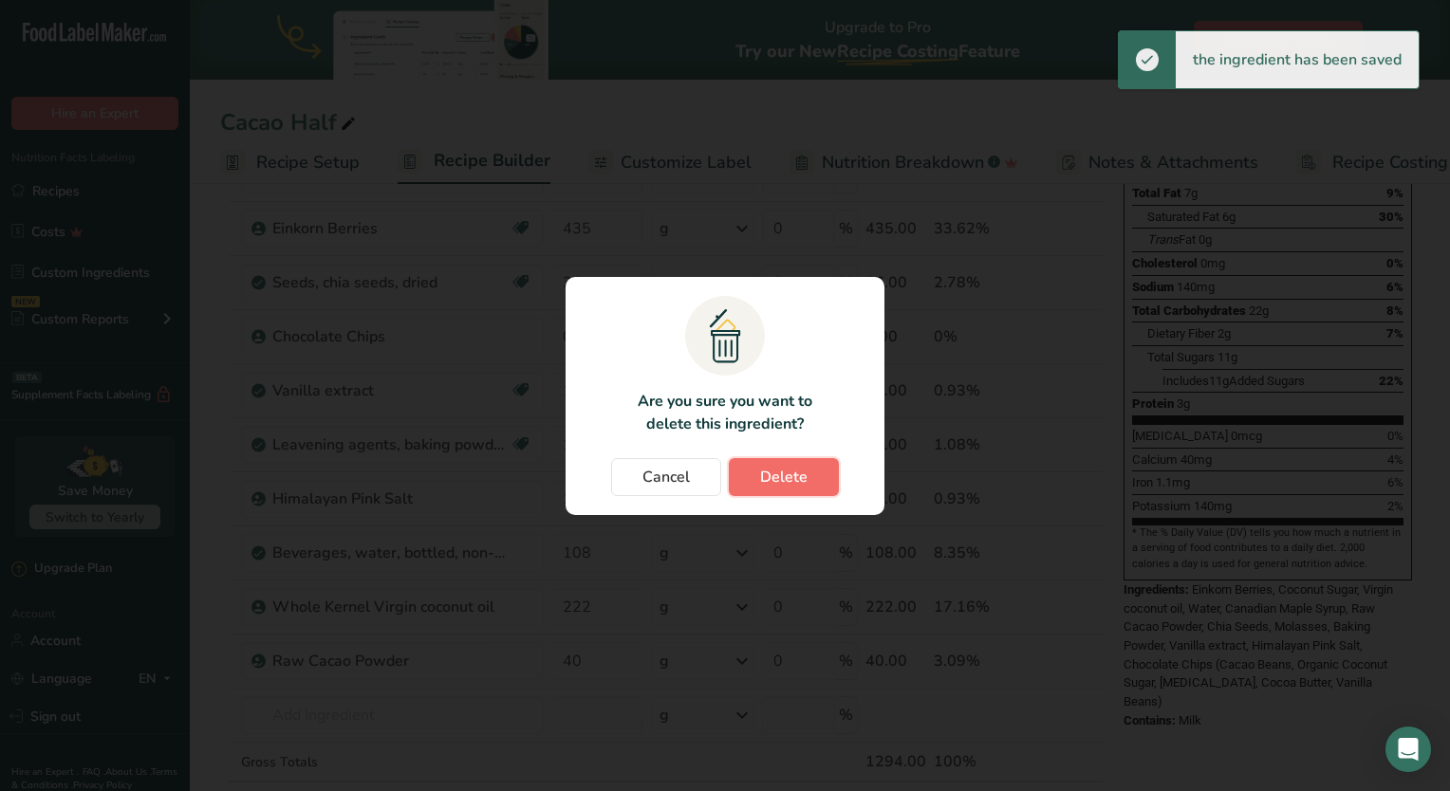
click at [790, 468] on span "Delete" at bounding box center [783, 477] width 47 height 23
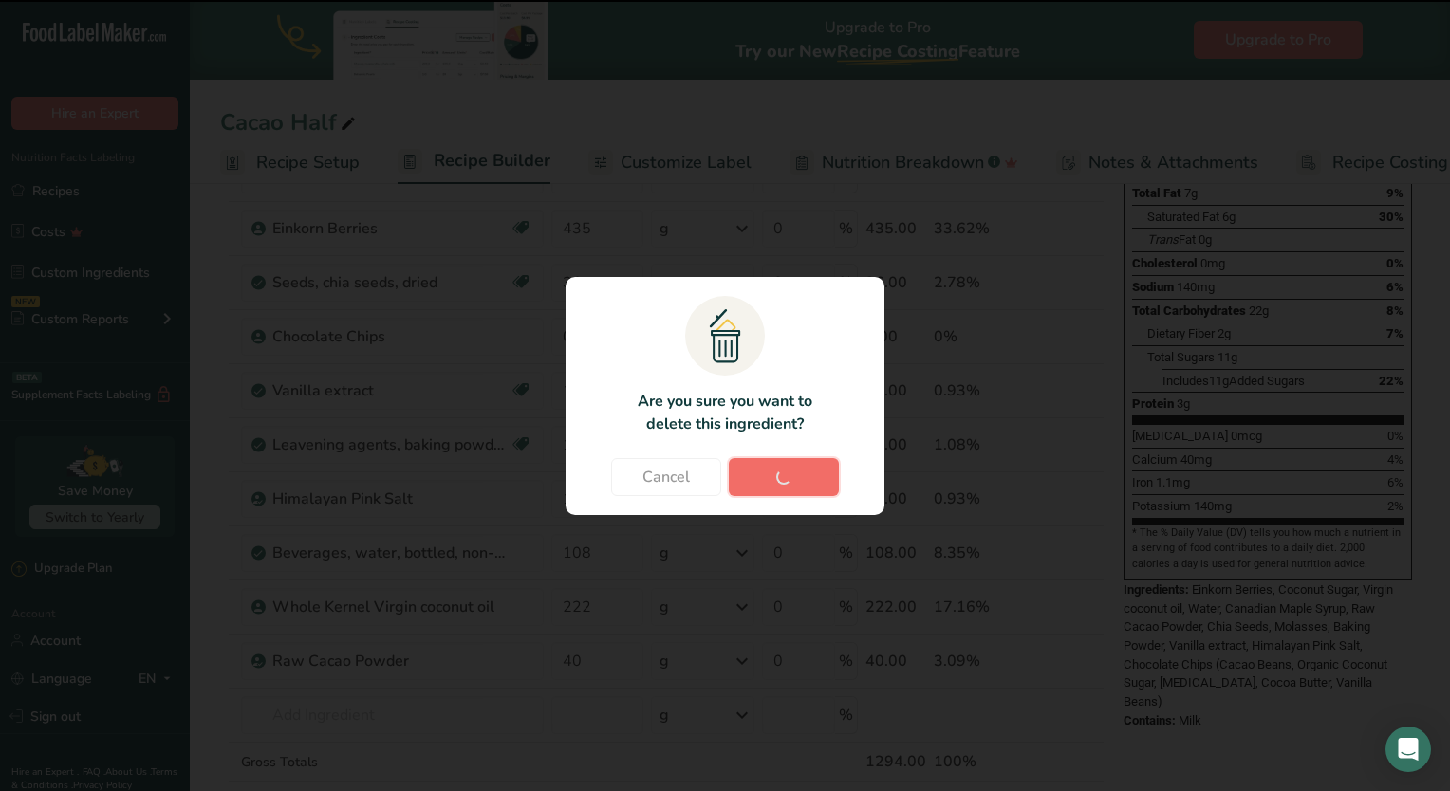
type input "12"
type input "14"
type input "12"
type input "108"
type input "222"
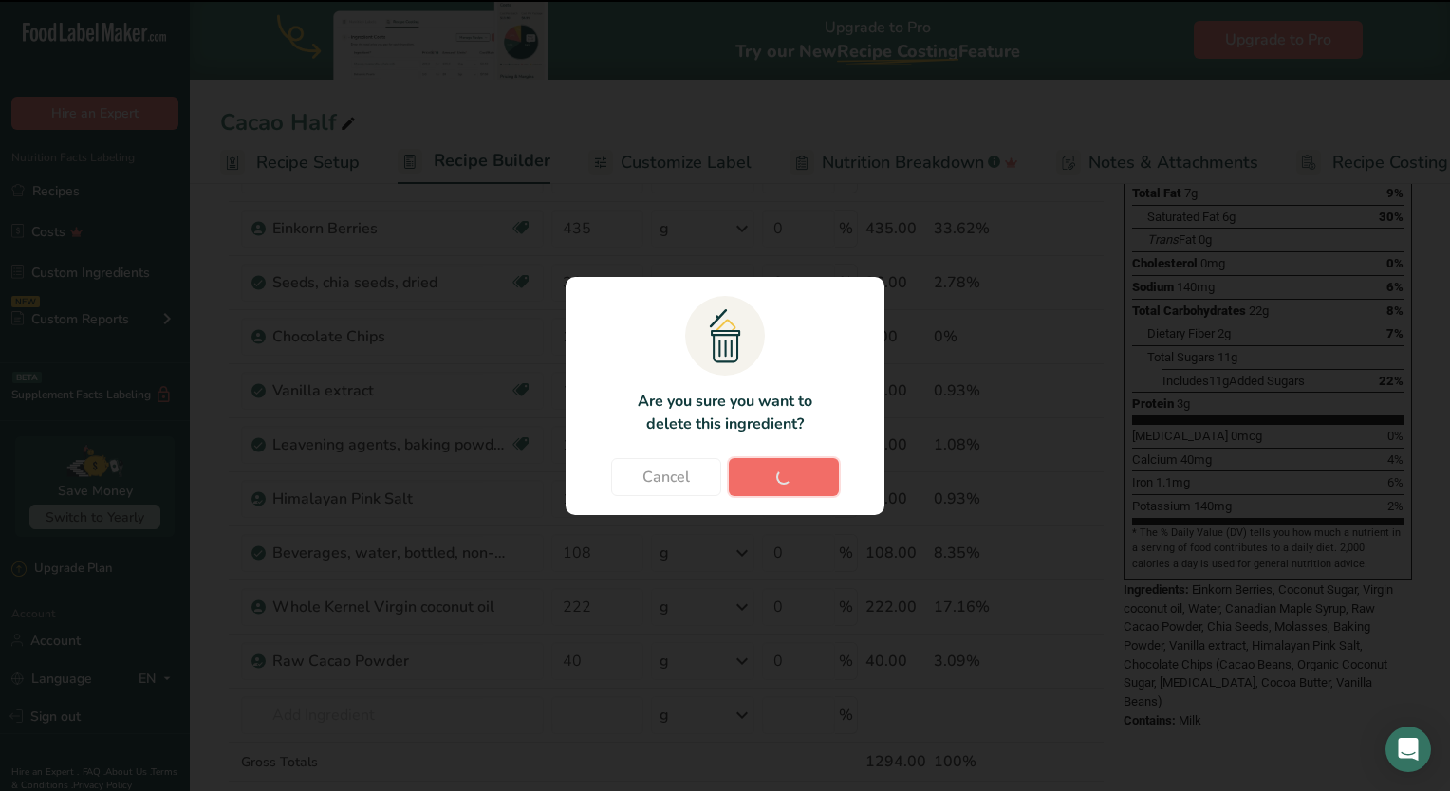
type input "40"
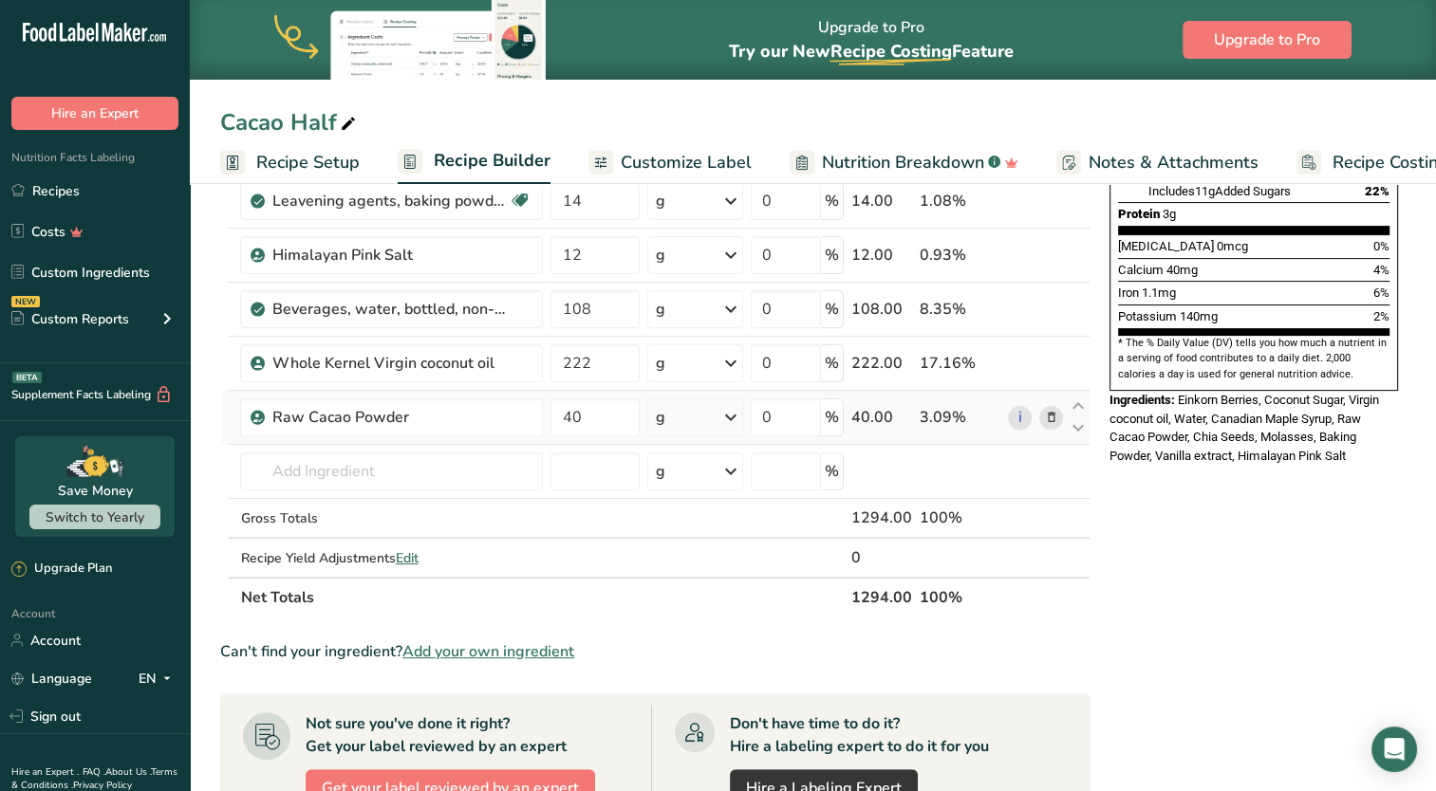
scroll to position [0, 0]
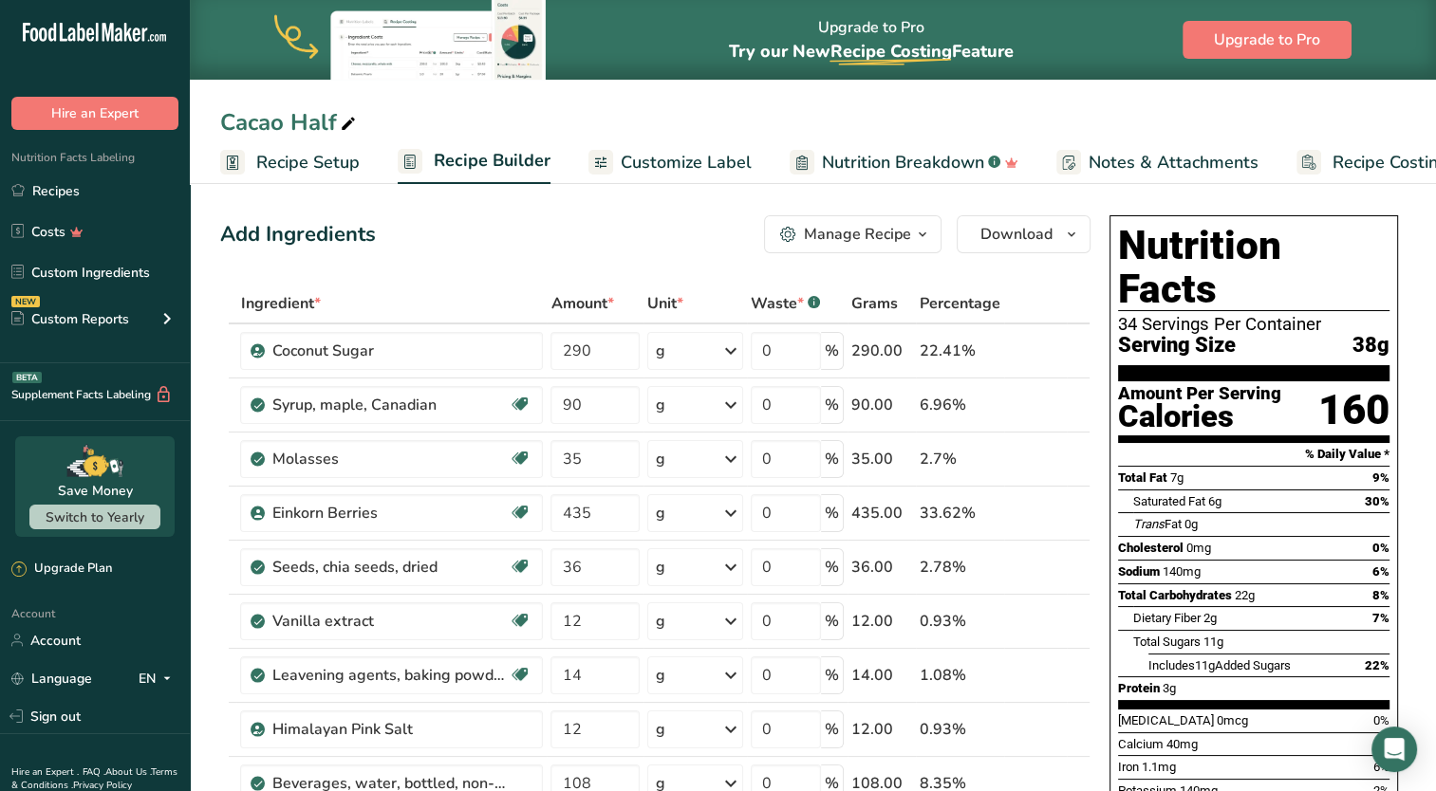
click at [910, 232] on div "Manage Recipe" at bounding box center [857, 234] width 107 height 23
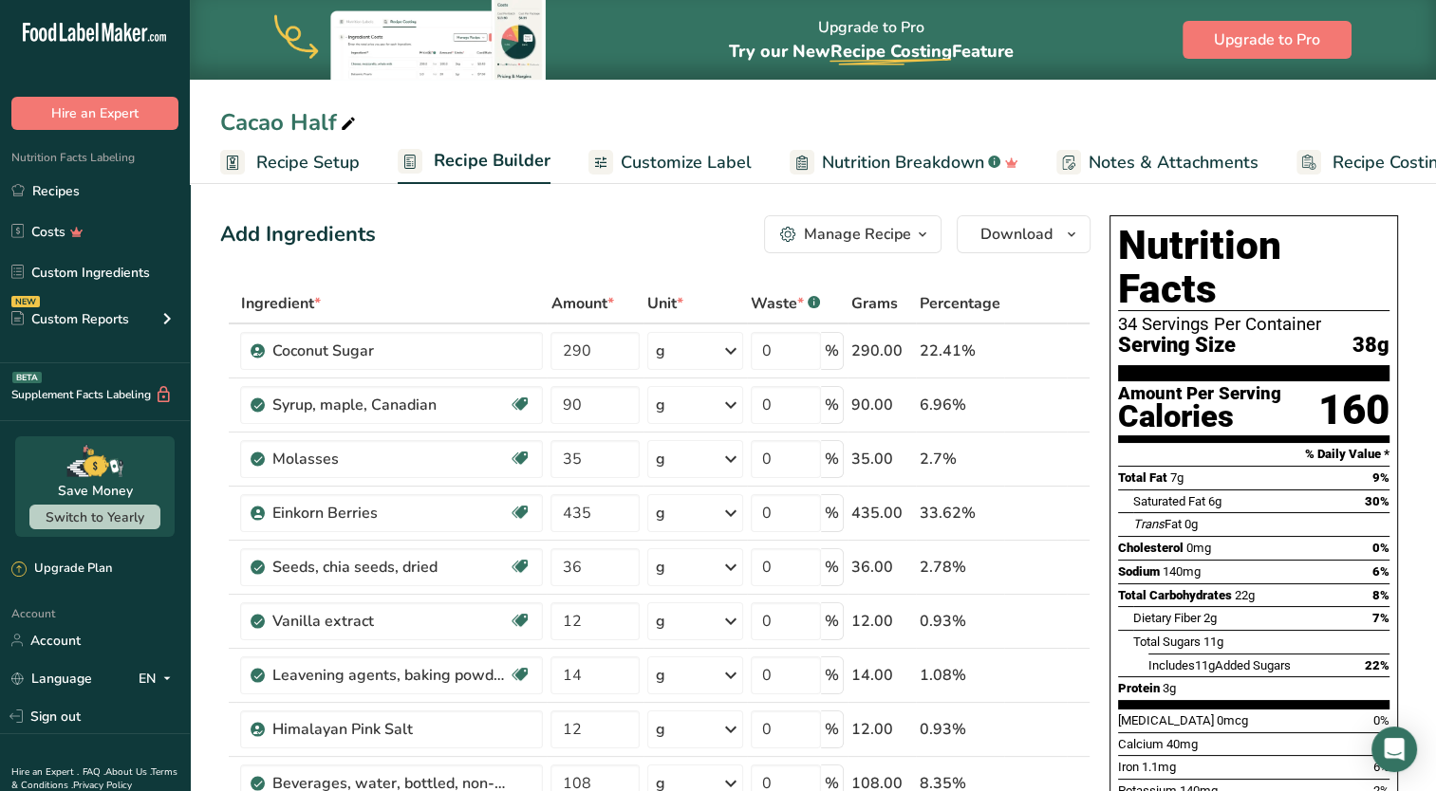
scroll to position [95, 0]
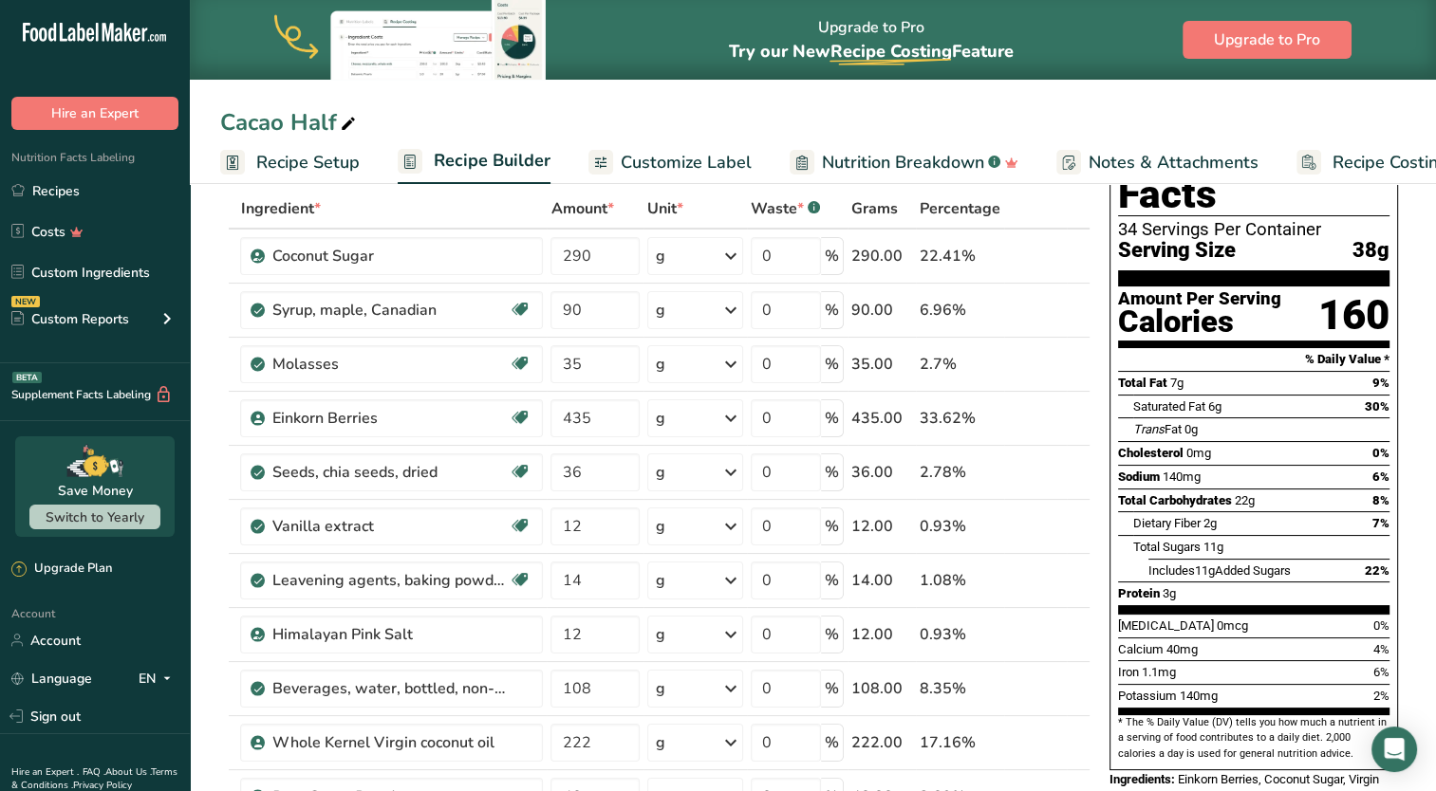
click at [327, 160] on span "Recipe Setup" at bounding box center [307, 163] width 103 height 26
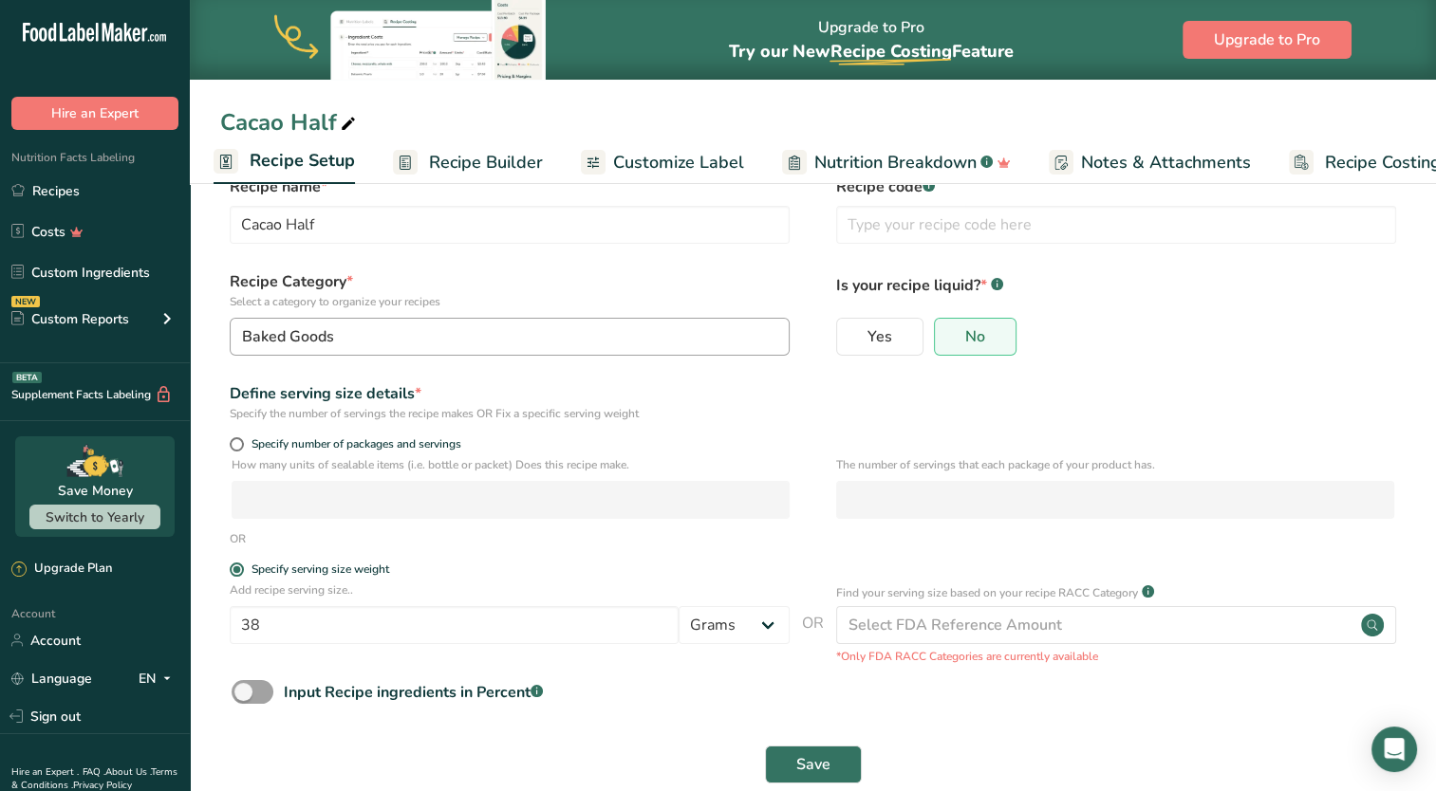
scroll to position [74, 0]
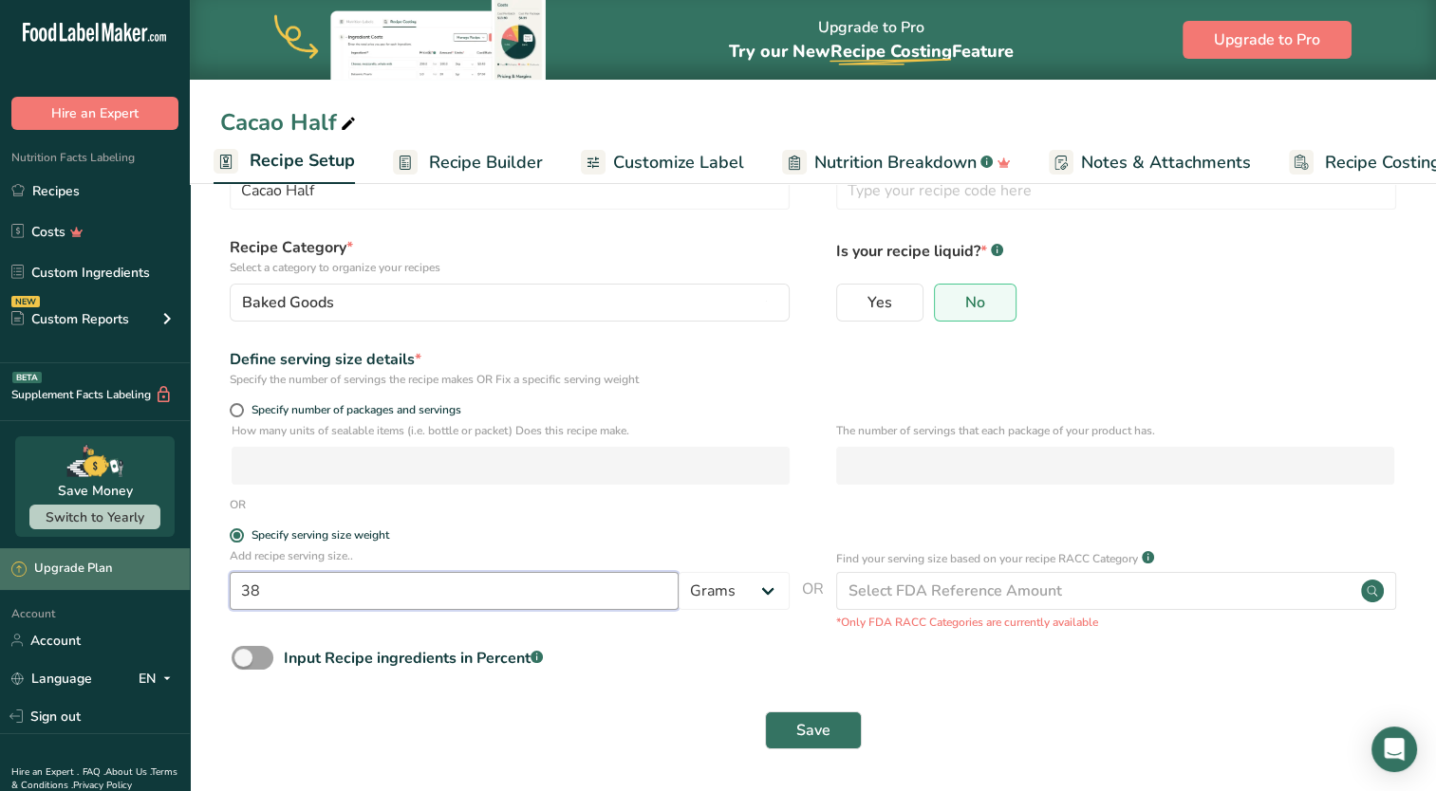
drag, startPoint x: 262, startPoint y: 585, endPoint x: 182, endPoint y: 585, distance: 79.7
click at [182, 585] on div ".a-20{fill:#fff;} Hire an Expert Nutrition Facts Labeling Recipes Costs Custom …" at bounding box center [718, 358] width 1436 height 865
type input "63"
click at [800, 723] on span "Save" at bounding box center [813, 730] width 34 height 23
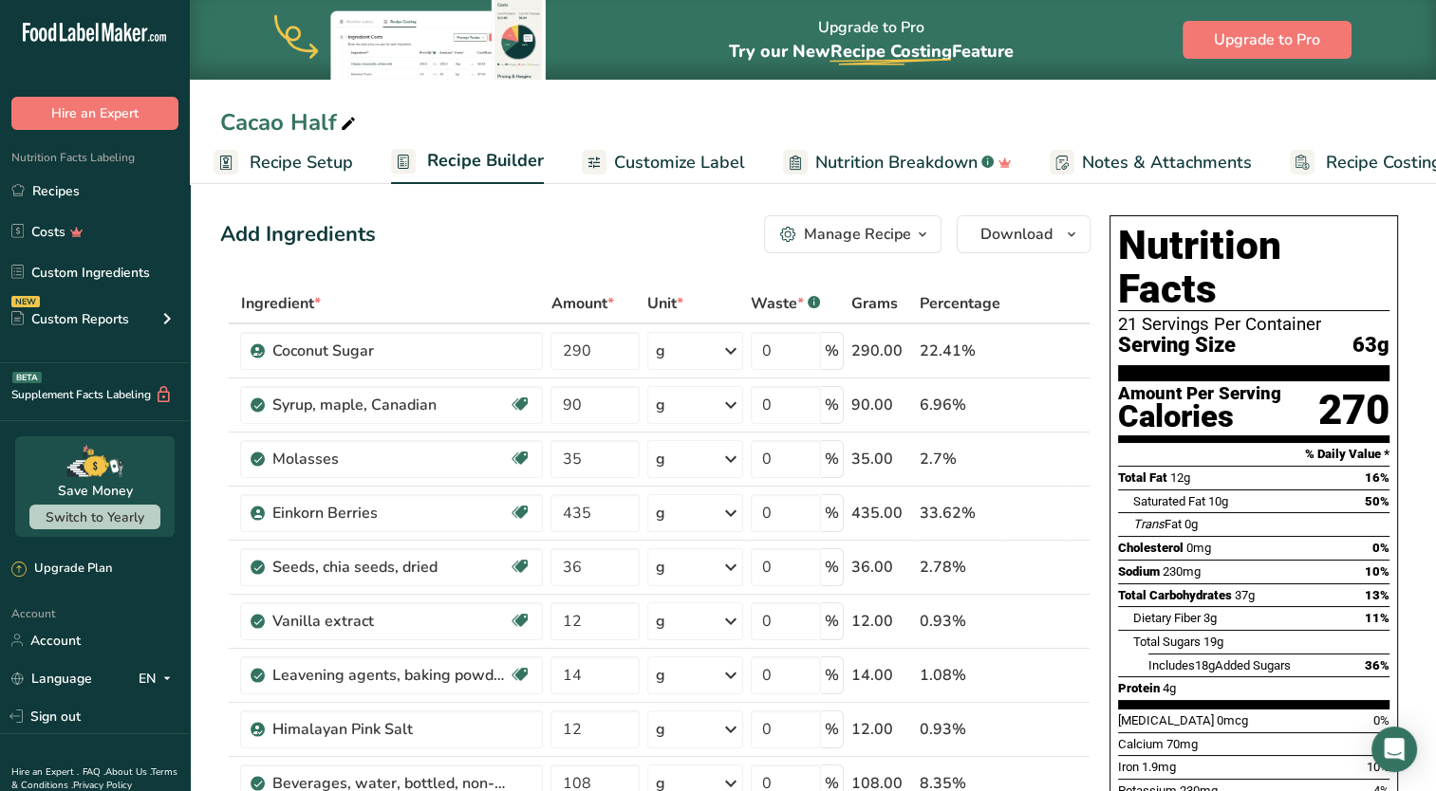
drag, startPoint x: 270, startPoint y: 168, endPoint x: 293, endPoint y: 172, distance: 23.1
click at [270, 168] on span "Recipe Setup" at bounding box center [301, 163] width 103 height 26
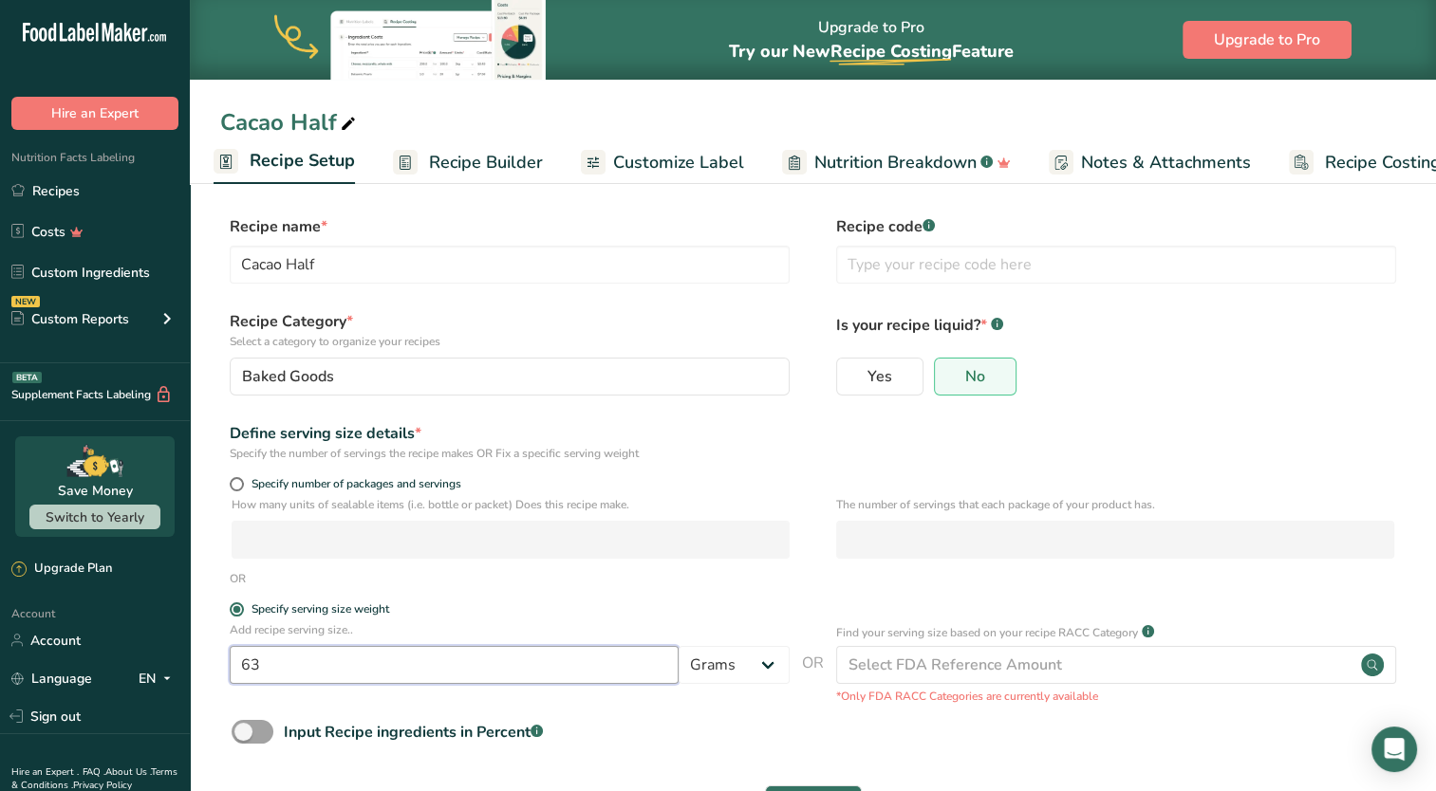
click at [311, 651] on input "63" at bounding box center [454, 665] width 449 height 38
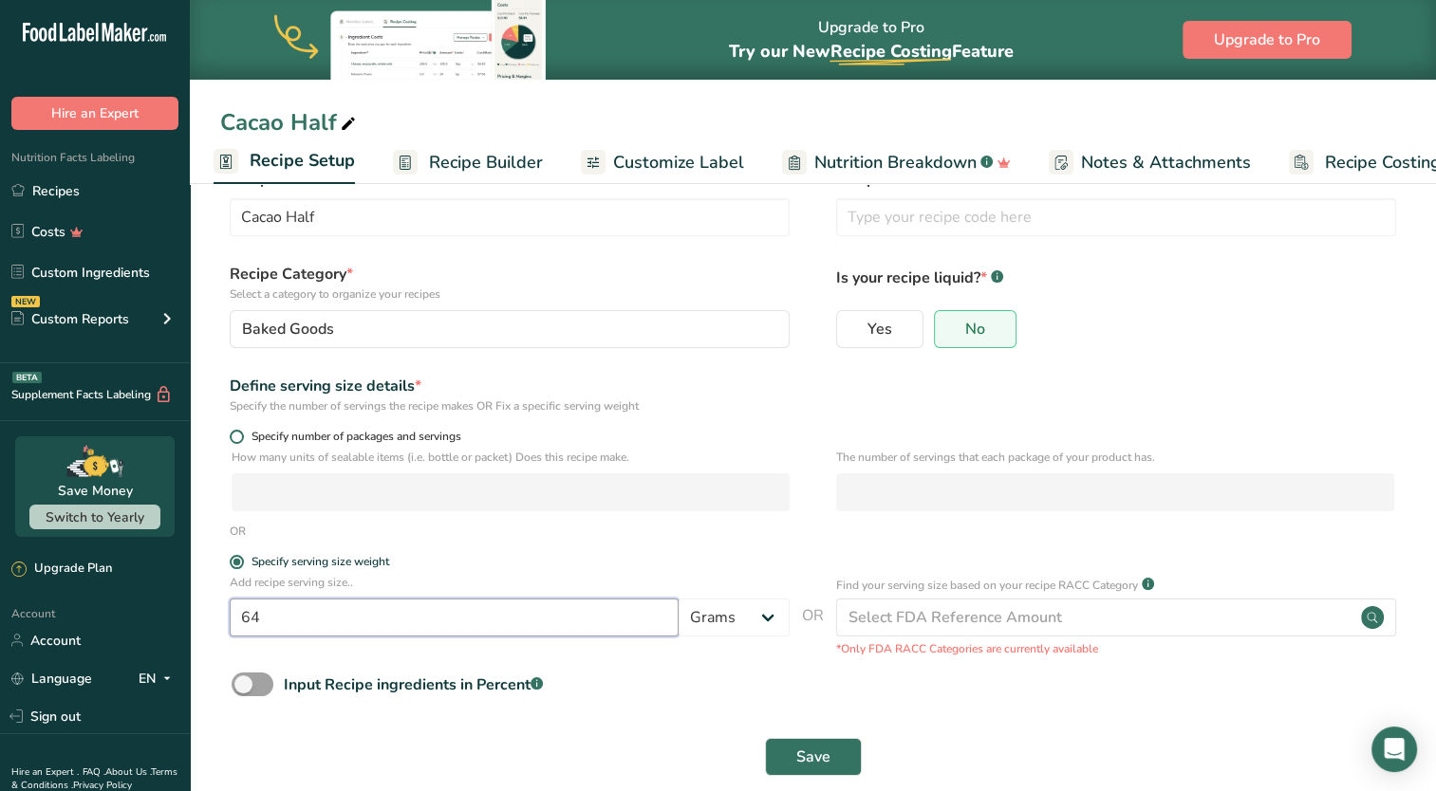
scroll to position [74, 0]
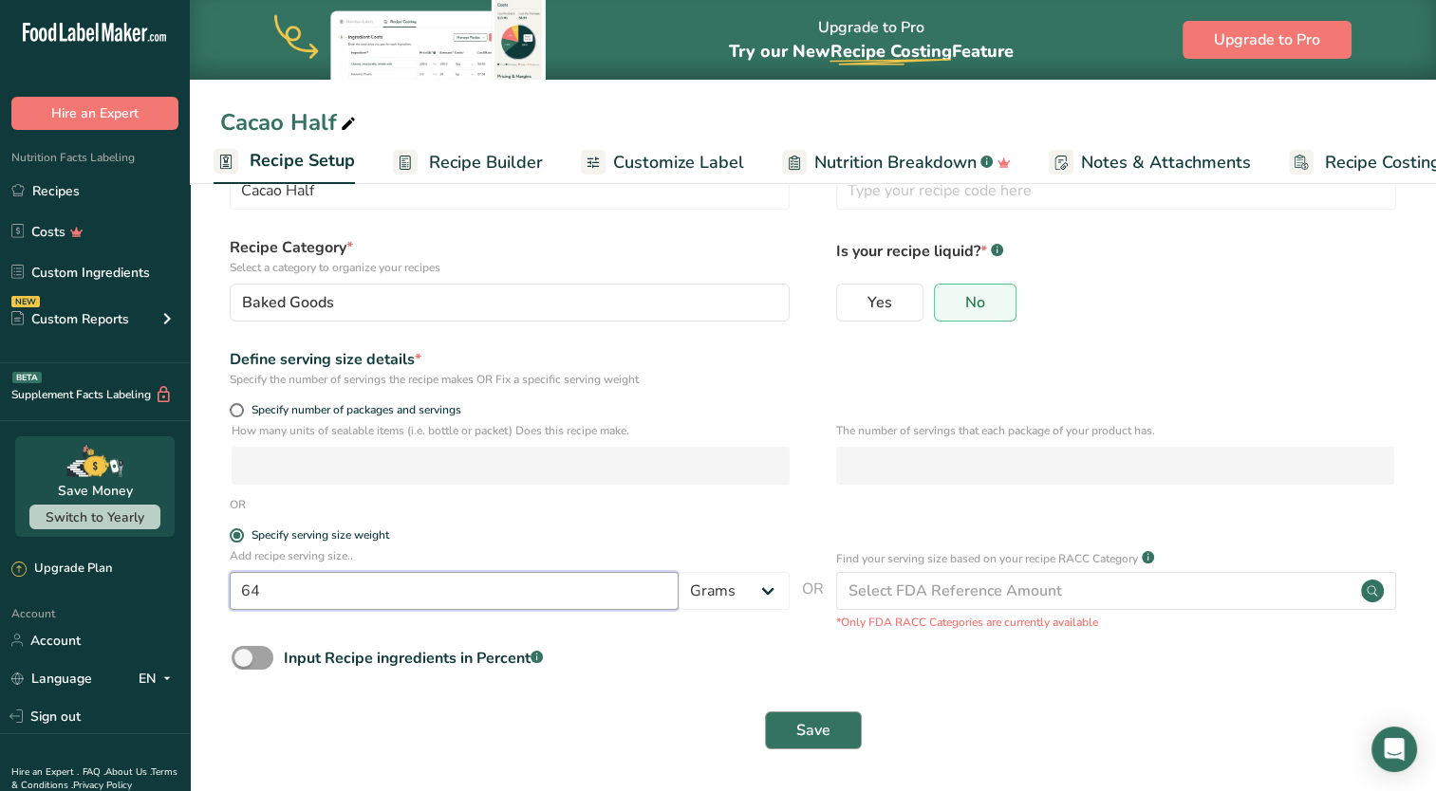
type input "64"
click at [793, 740] on button "Save" at bounding box center [813, 731] width 97 height 38
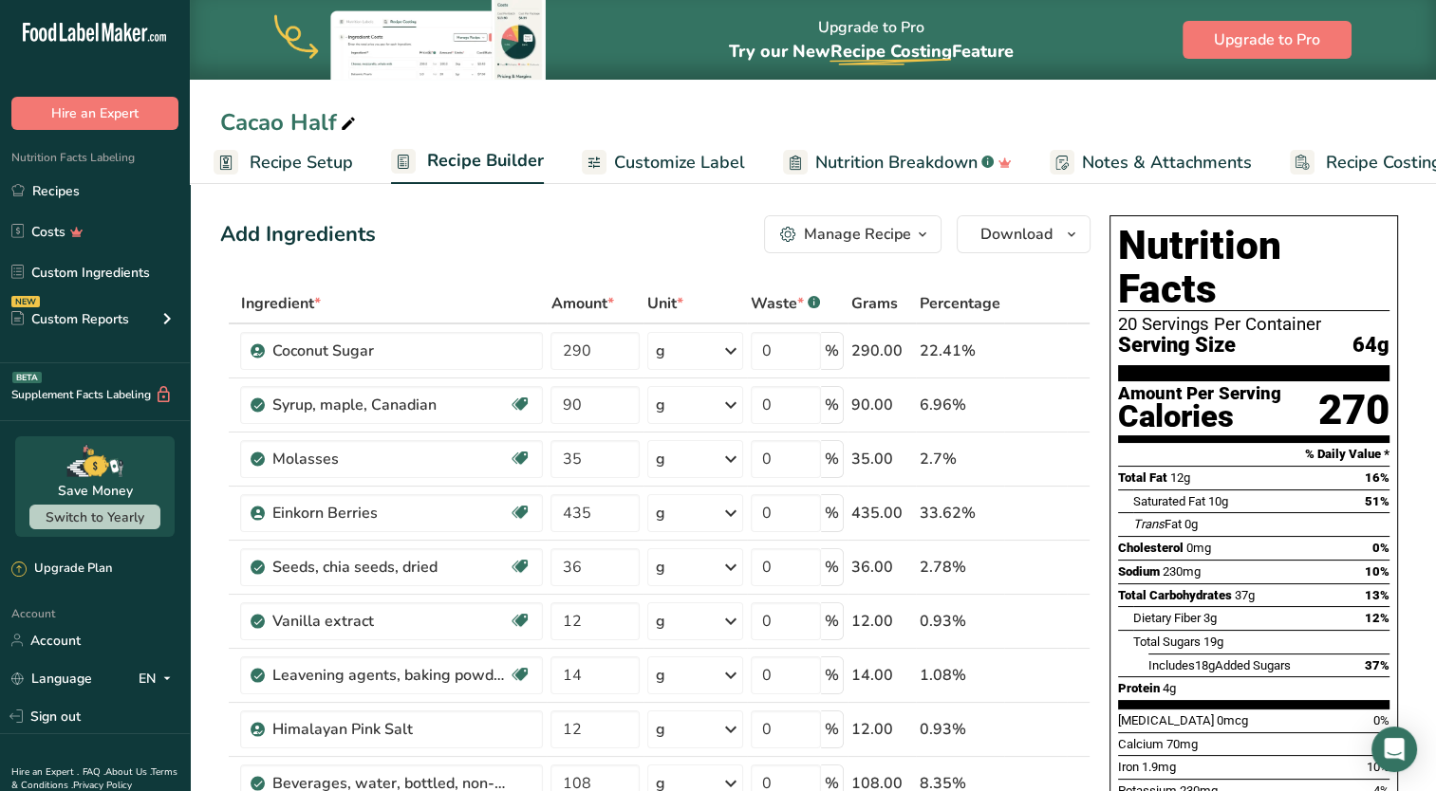
click at [289, 158] on span "Recipe Setup" at bounding box center [301, 163] width 103 height 26
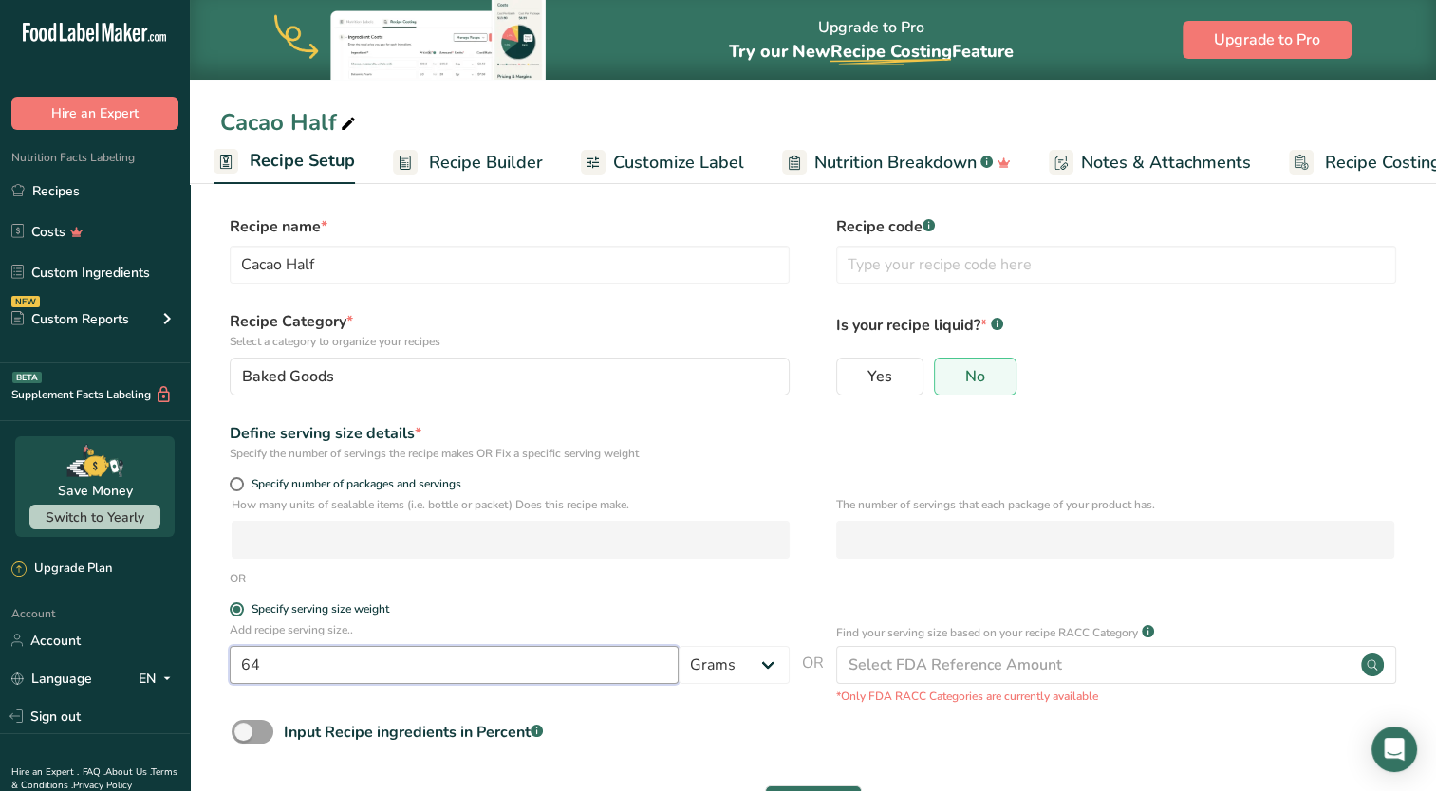
click at [299, 662] on input "64" at bounding box center [454, 665] width 449 height 38
type input "6"
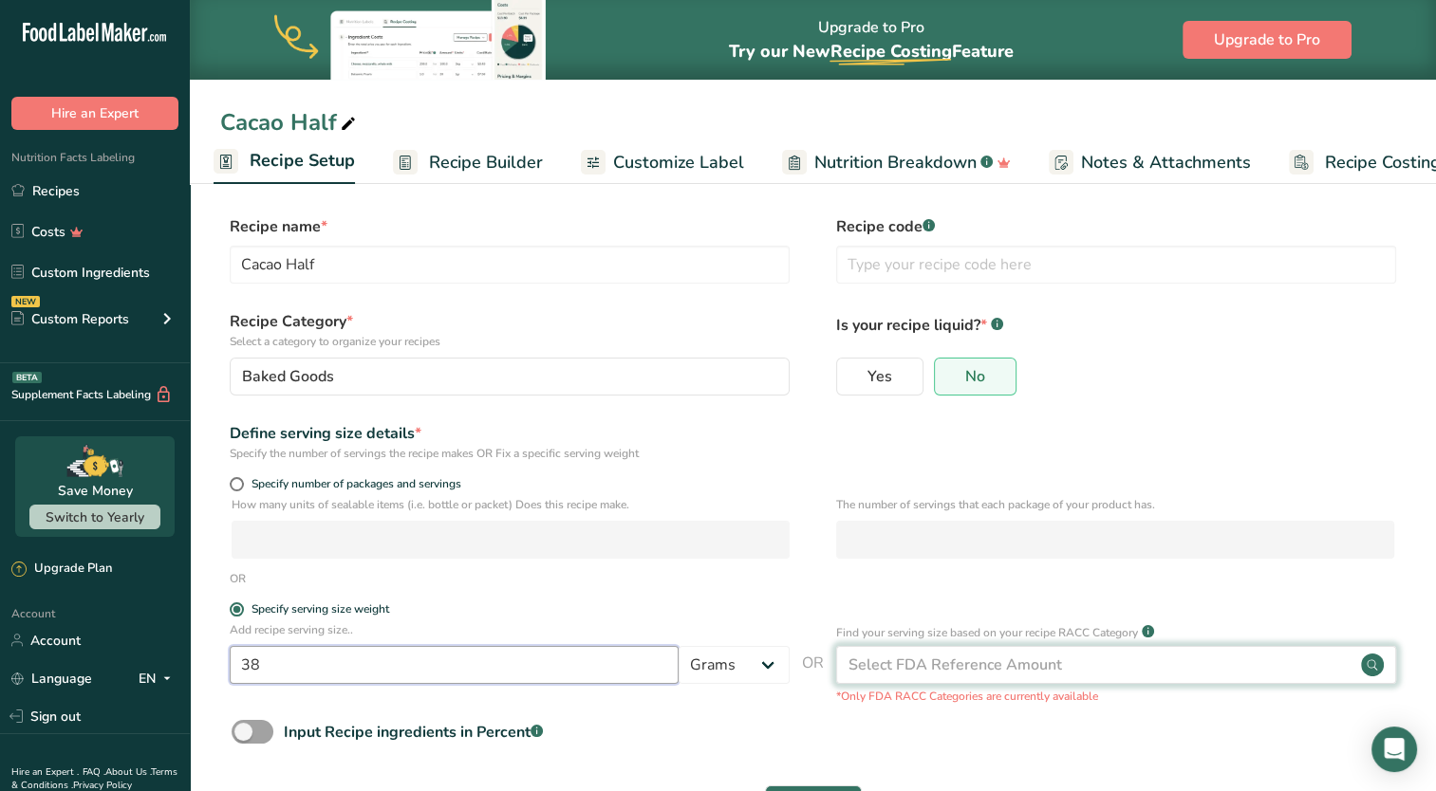
scroll to position [74, 0]
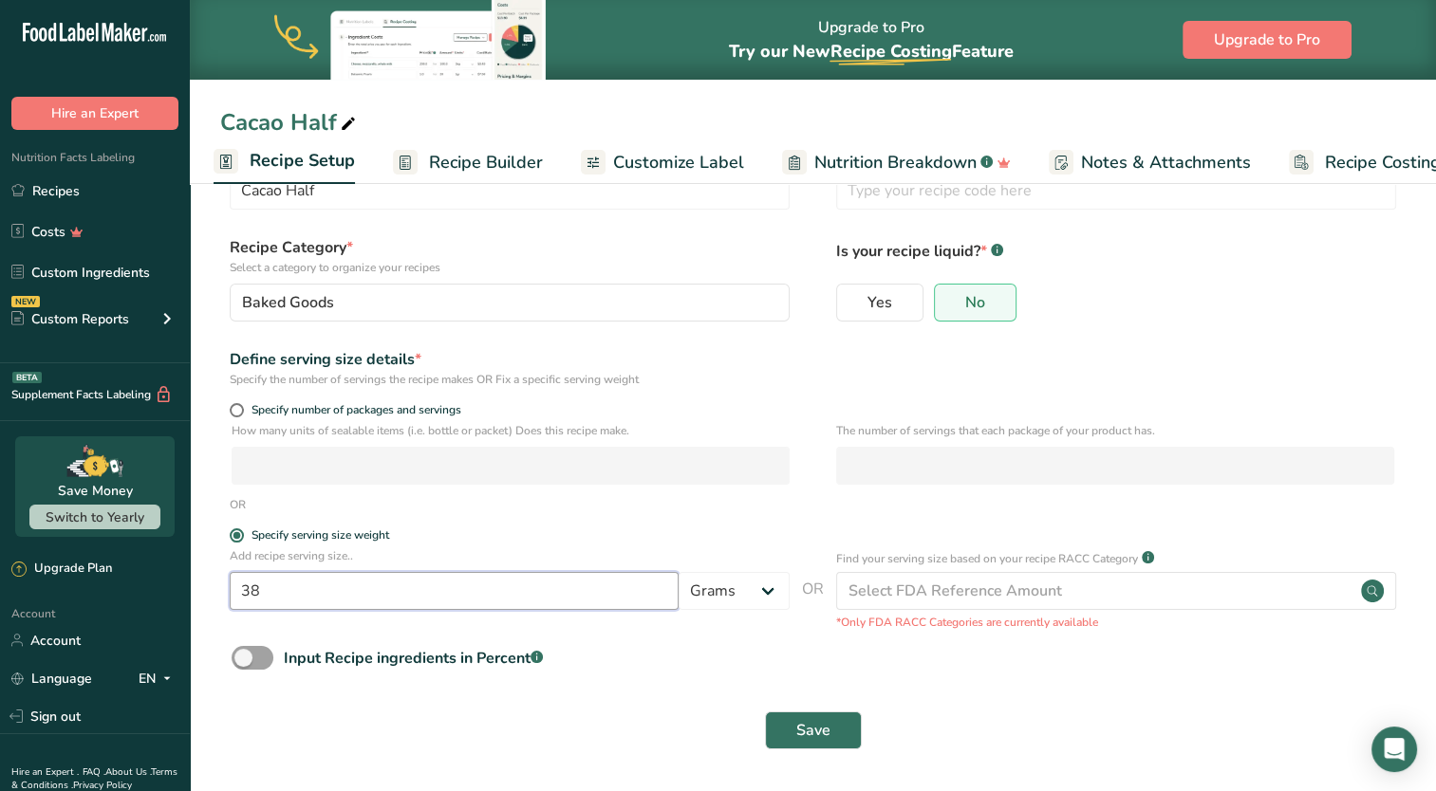
type input "38"
click at [797, 704] on div "Save" at bounding box center [812, 730] width 1185 height 61
click at [793, 713] on button "Save" at bounding box center [813, 731] width 97 height 38
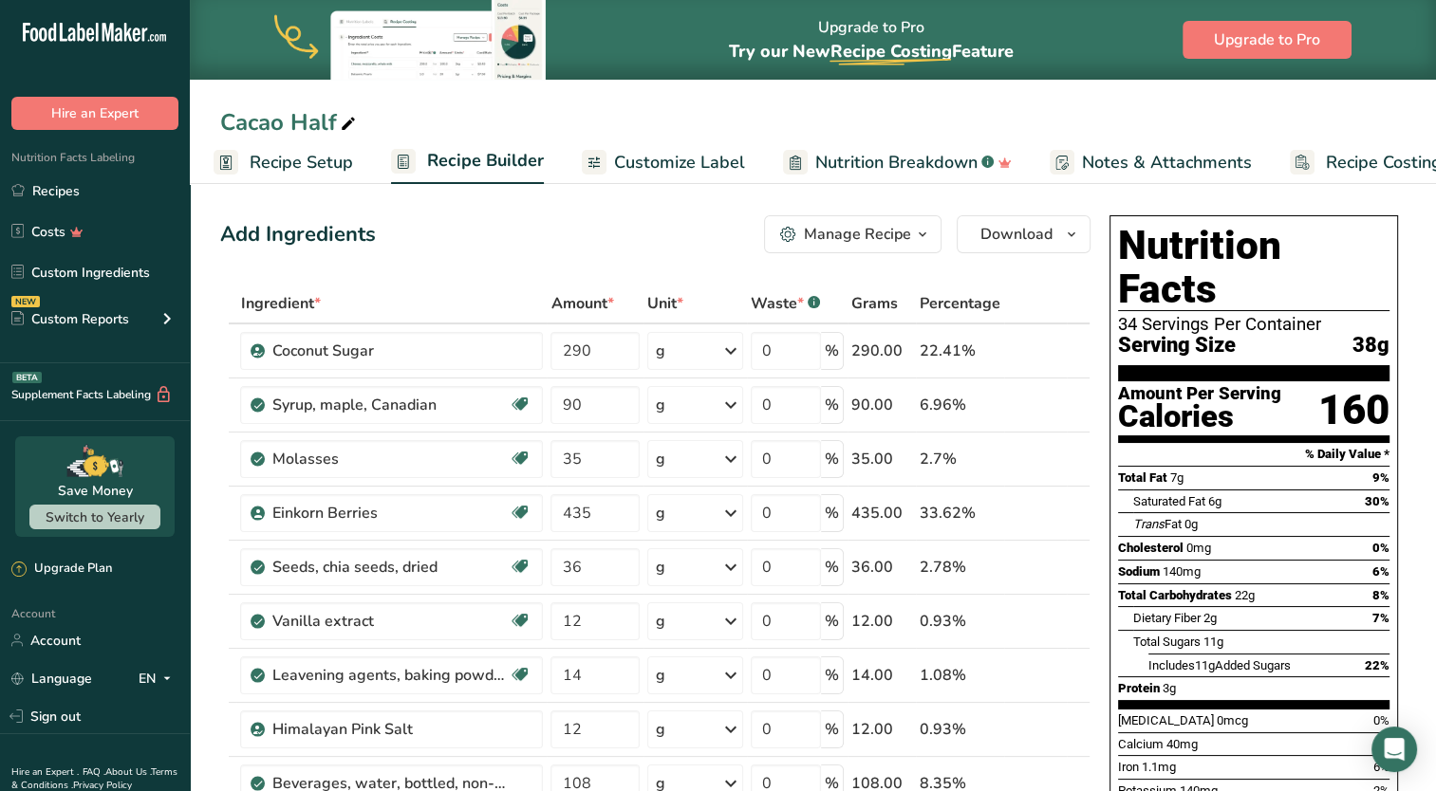
click at [331, 173] on span "Recipe Setup" at bounding box center [301, 163] width 103 height 26
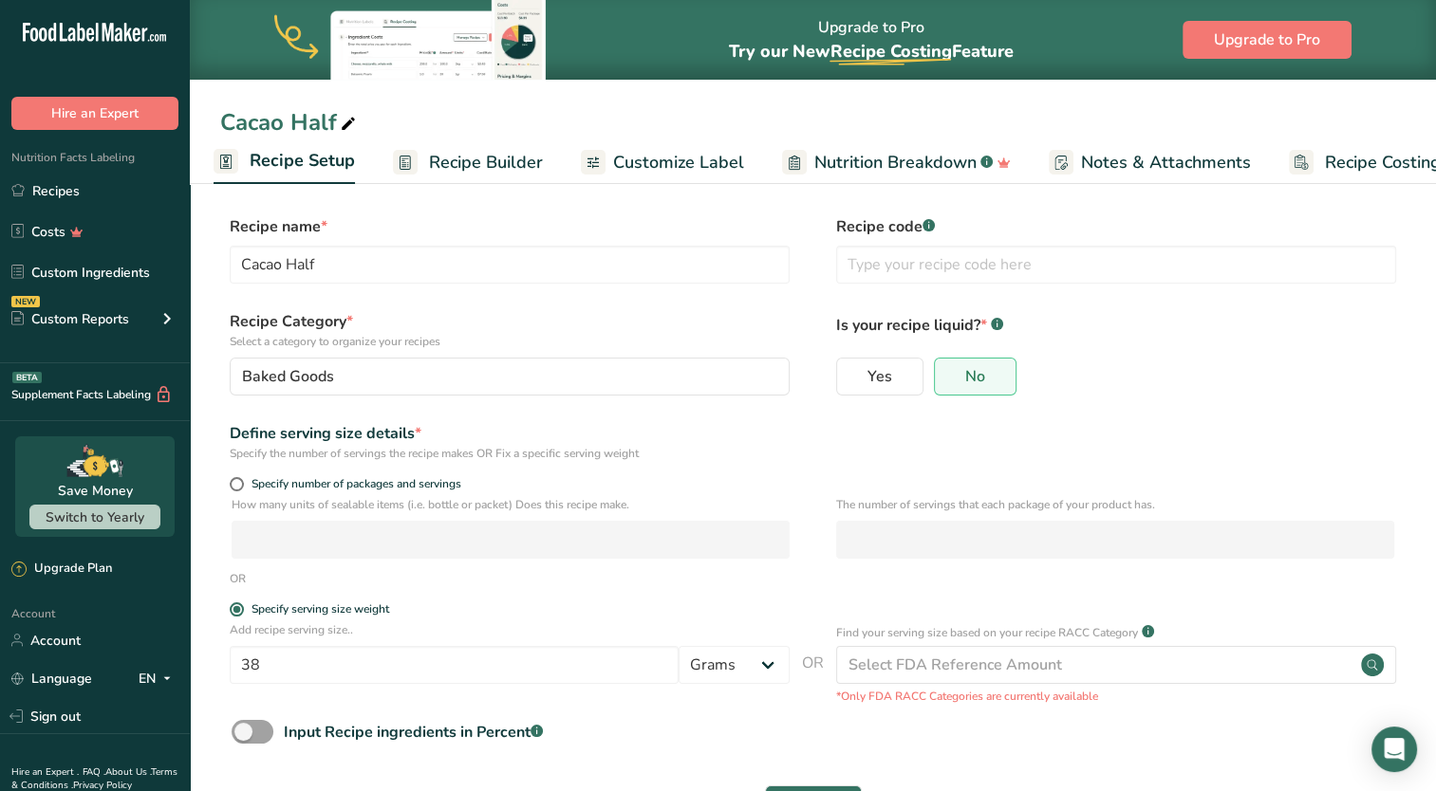
click at [419, 160] on link "Recipe Builder" at bounding box center [468, 162] width 150 height 43
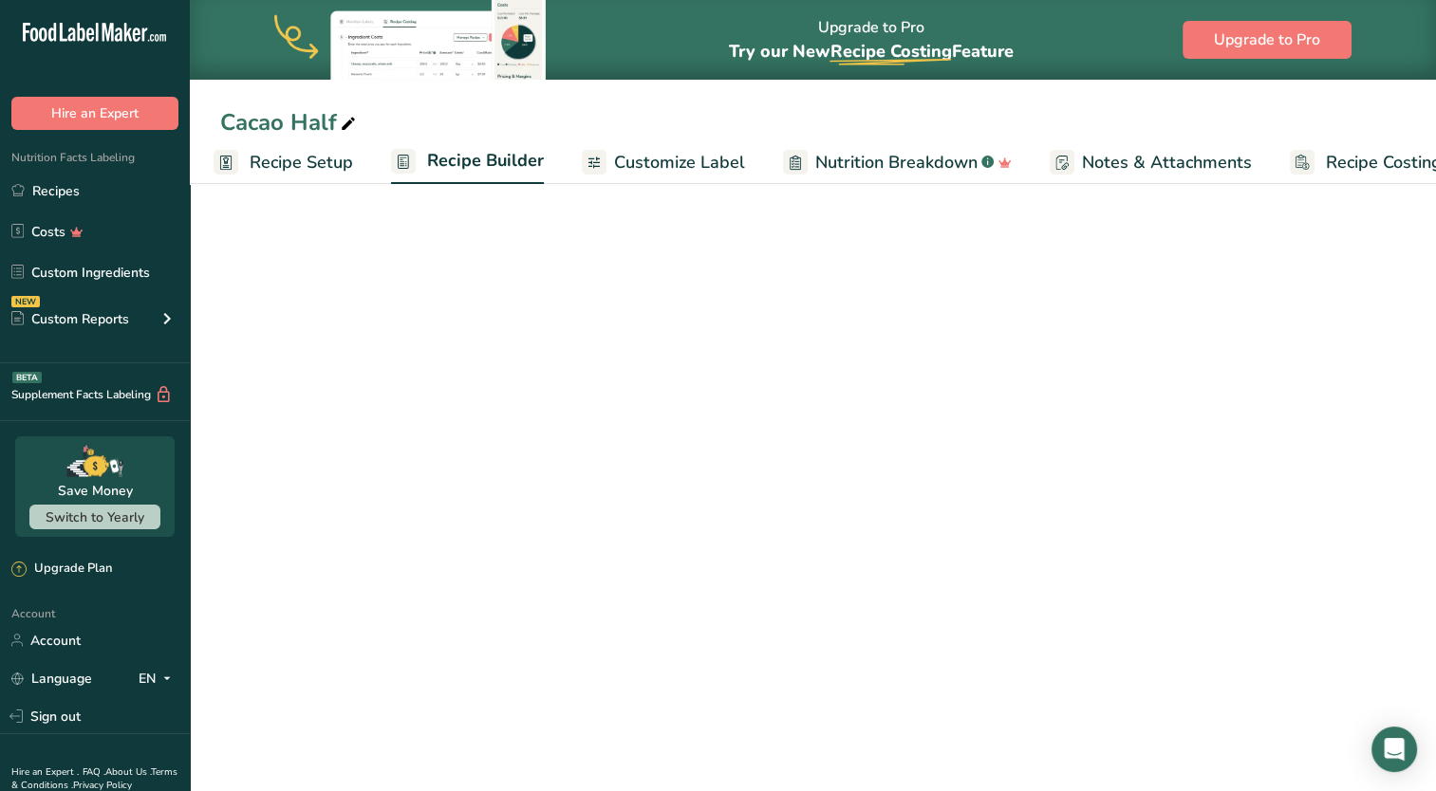
scroll to position [0, 60]
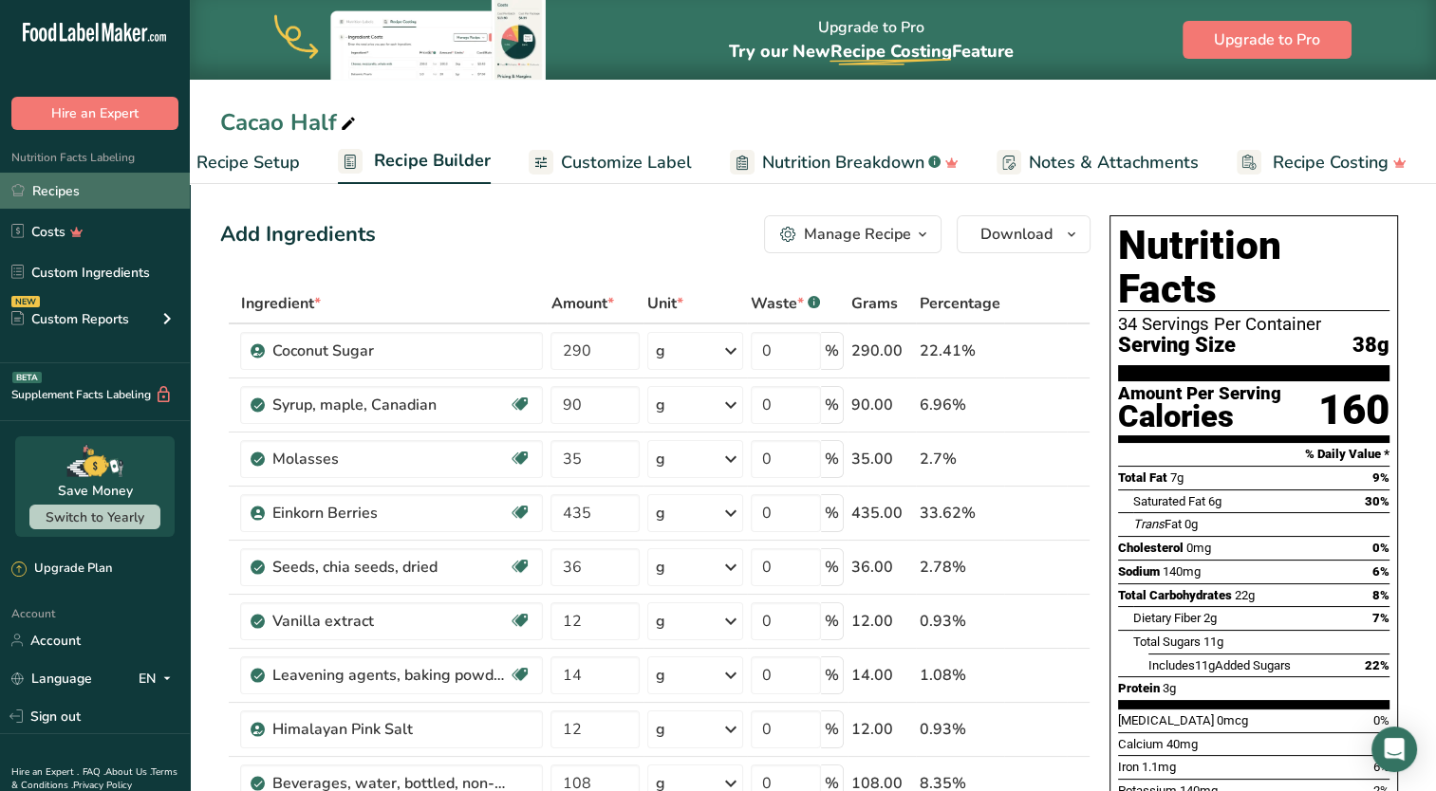
click at [92, 189] on link "Recipes" at bounding box center [95, 191] width 190 height 36
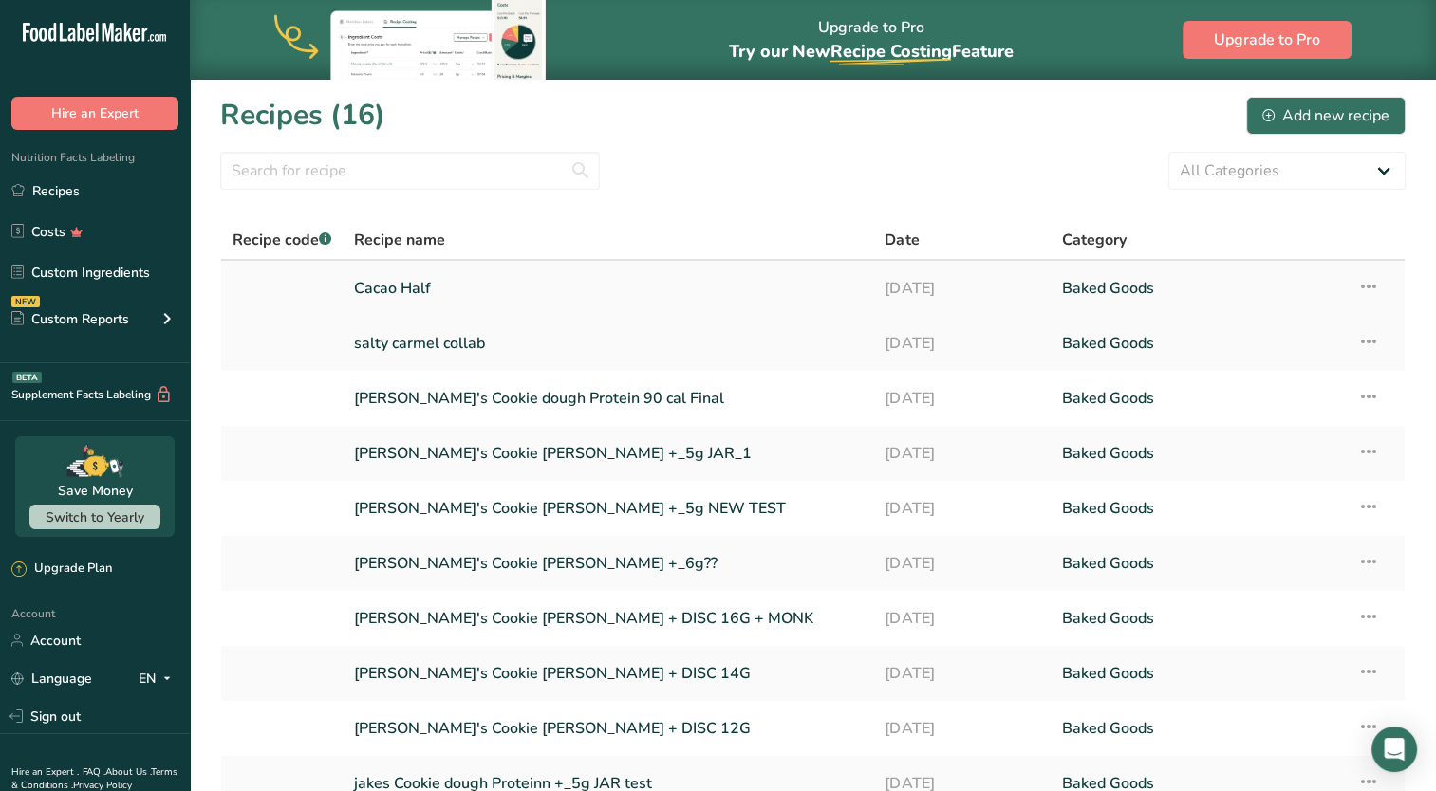
click at [1367, 290] on icon at bounding box center [1368, 286] width 23 height 34
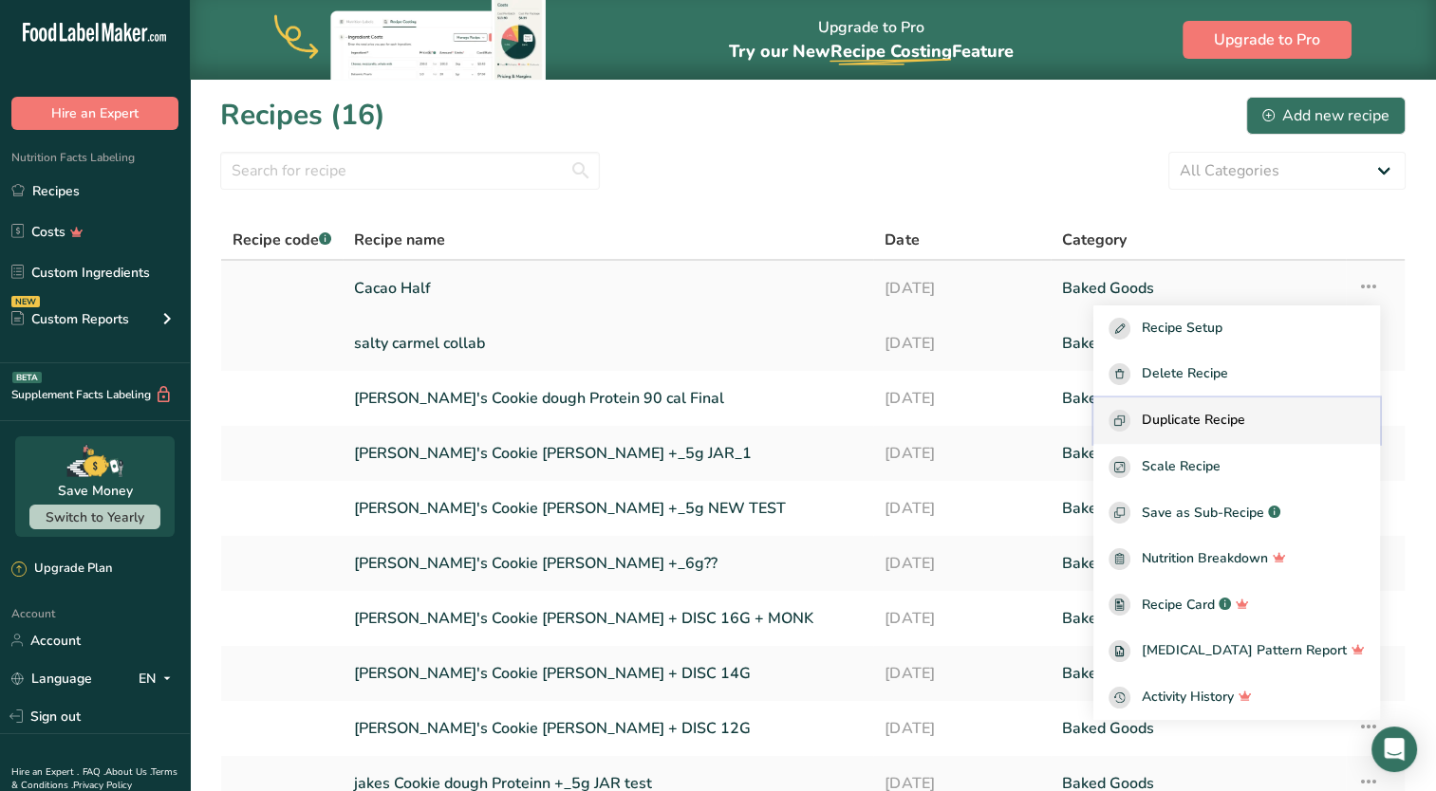
click at [1215, 424] on span "Duplicate Recipe" at bounding box center [1192, 421] width 103 height 22
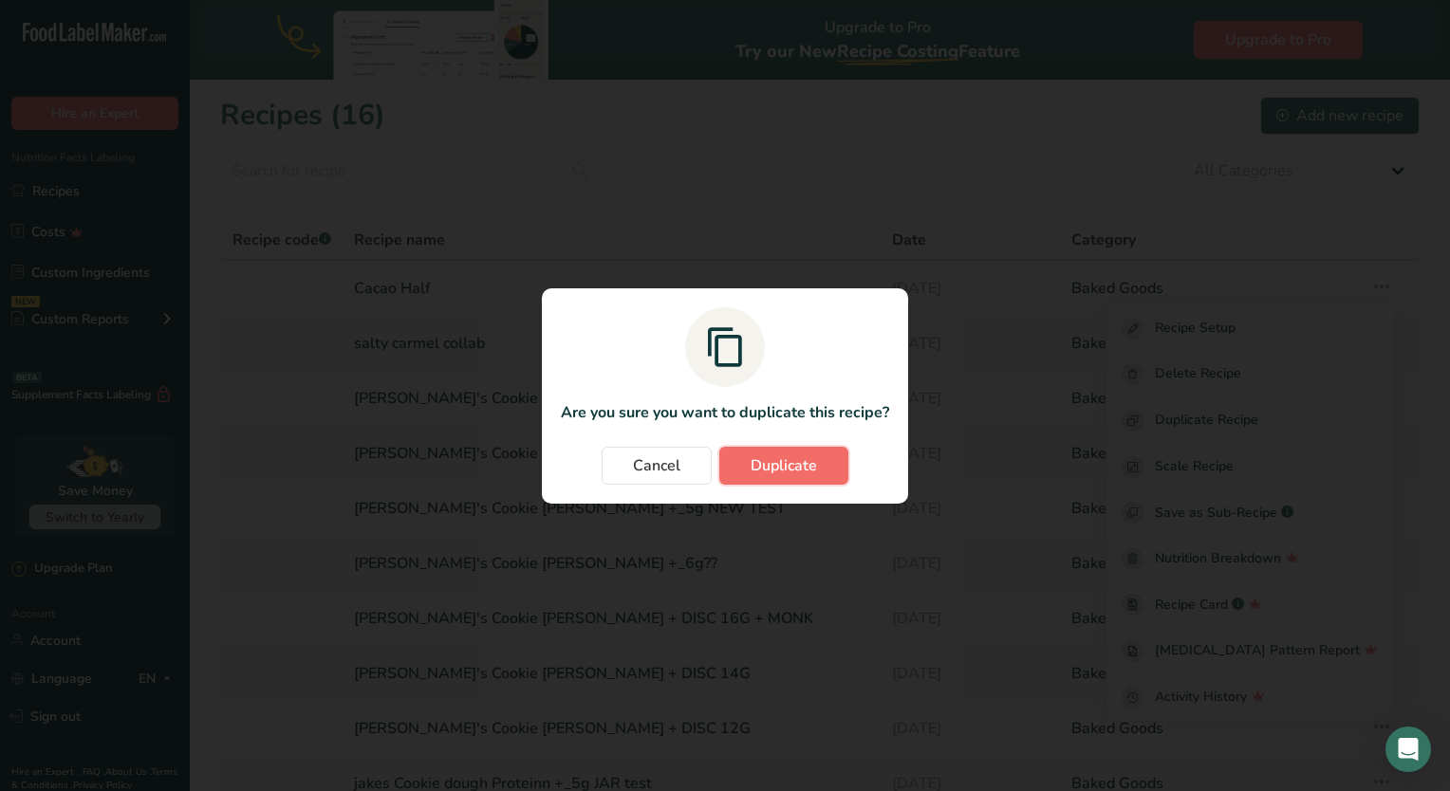
click at [806, 457] on span "Duplicate" at bounding box center [784, 466] width 66 height 23
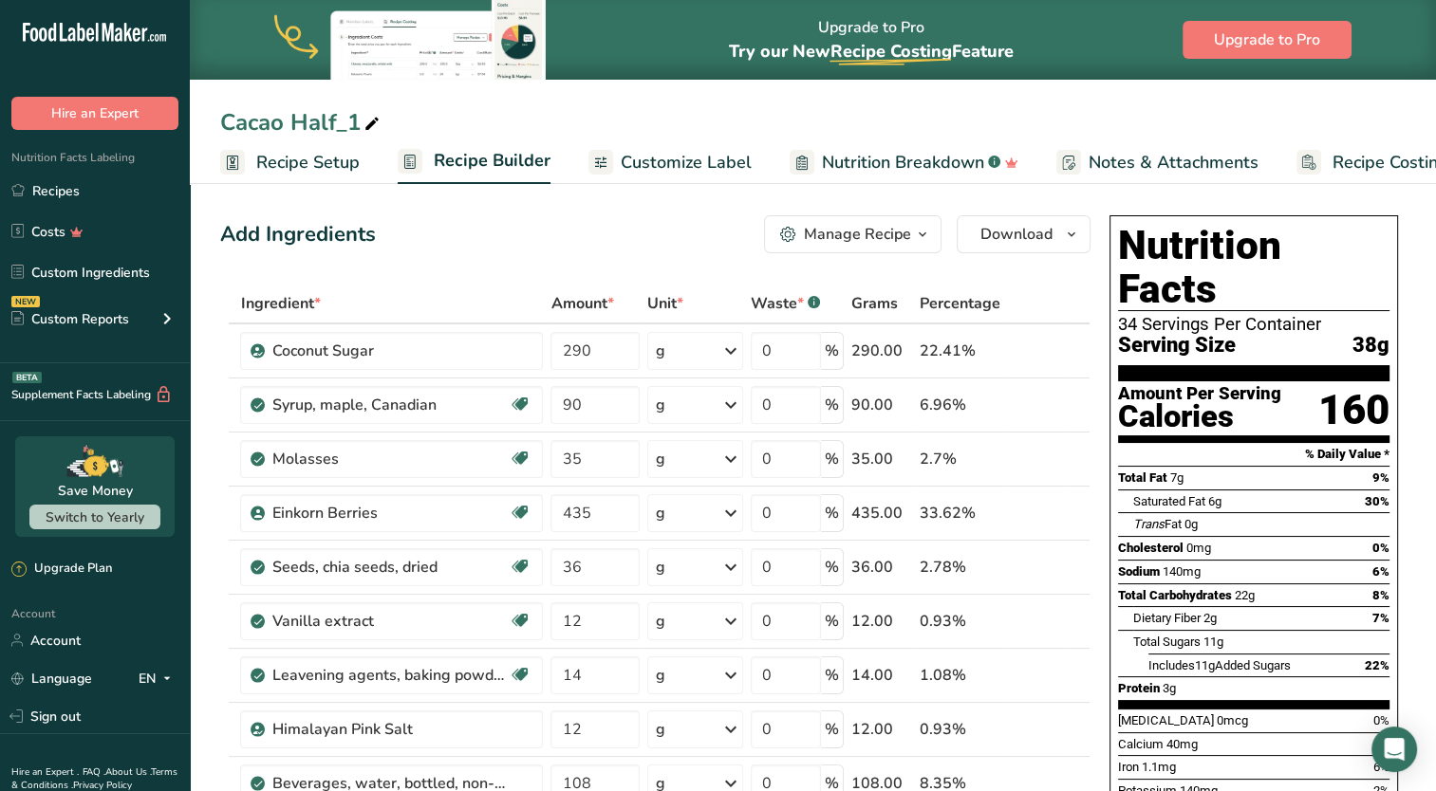
click at [367, 116] on icon at bounding box center [371, 124] width 17 height 27
drag, startPoint x: 364, startPoint y: 129, endPoint x: 139, endPoint y: 130, distance: 225.8
click at [232, 124] on input "Mint half" at bounding box center [812, 122] width 1185 height 34
click at [226, 124] on input "Mint half" at bounding box center [812, 122] width 1185 height 34
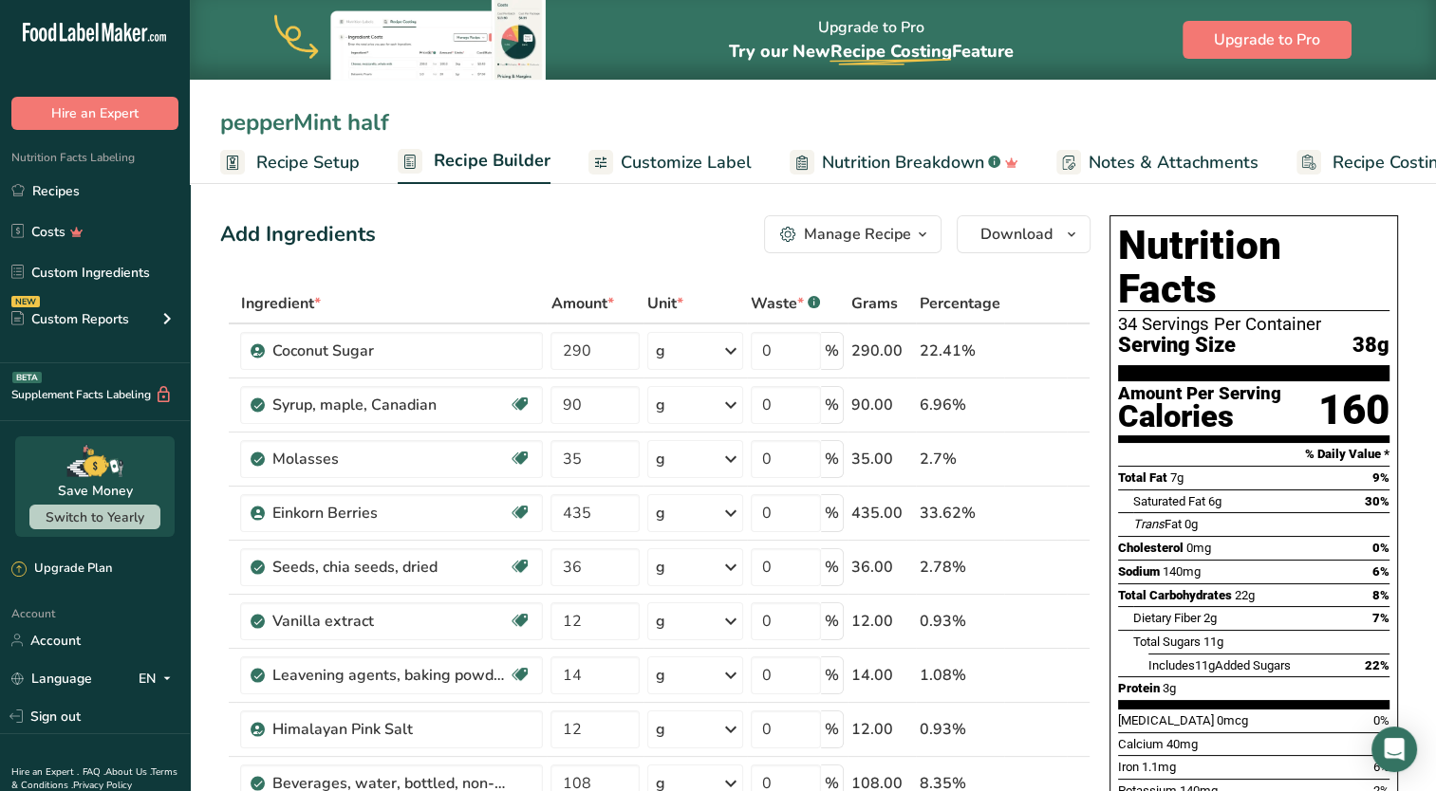
type input "pepperMint half"
click at [469, 239] on div "Add Ingredients Manage Recipe Delete Recipe Duplicate Recipe Scale Recipe Save …" at bounding box center [655, 234] width 870 height 38
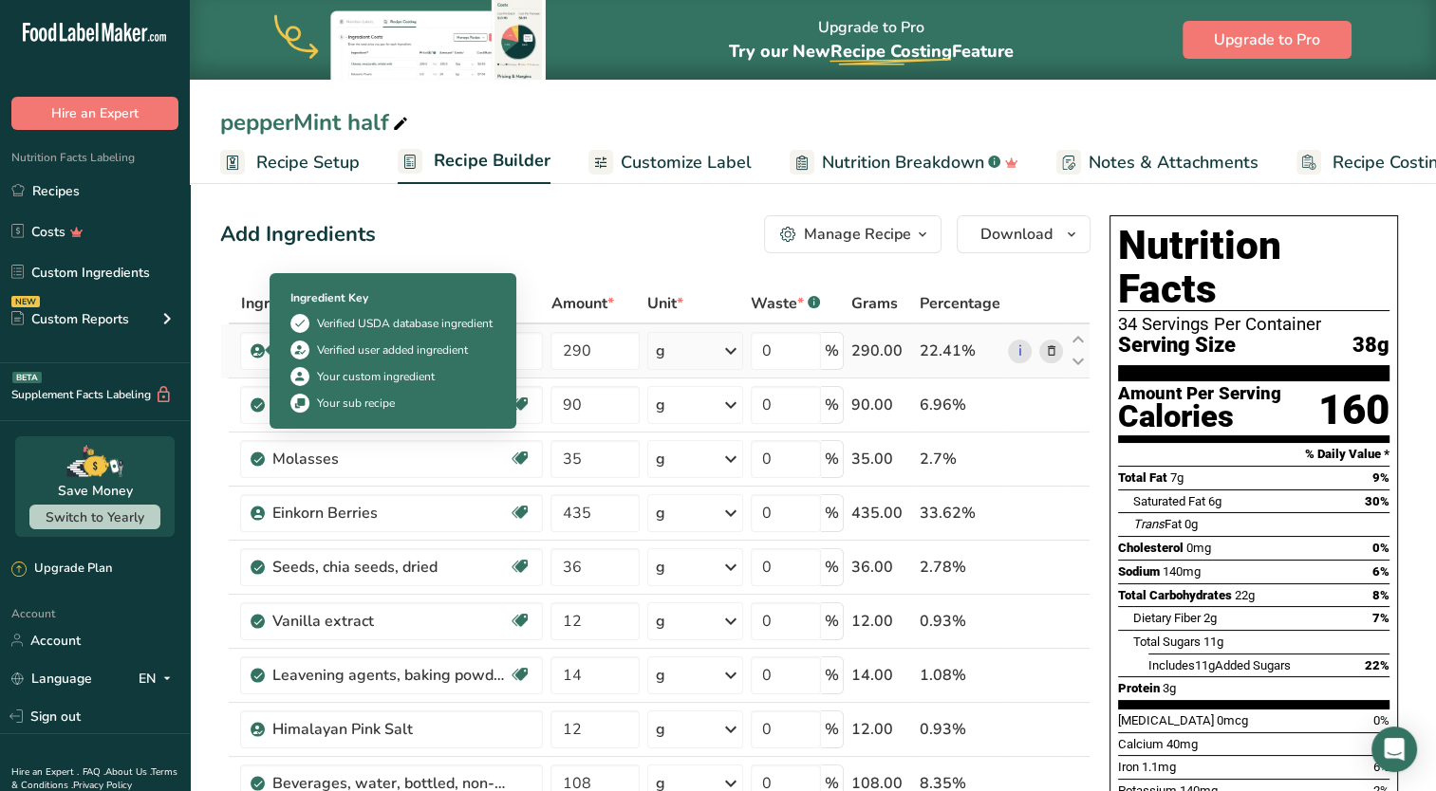
drag, startPoint x: 404, startPoint y: 352, endPoint x: 260, endPoint y: 357, distance: 144.3
click at [260, 357] on td "Coconut Sugar" at bounding box center [391, 352] width 310 height 54
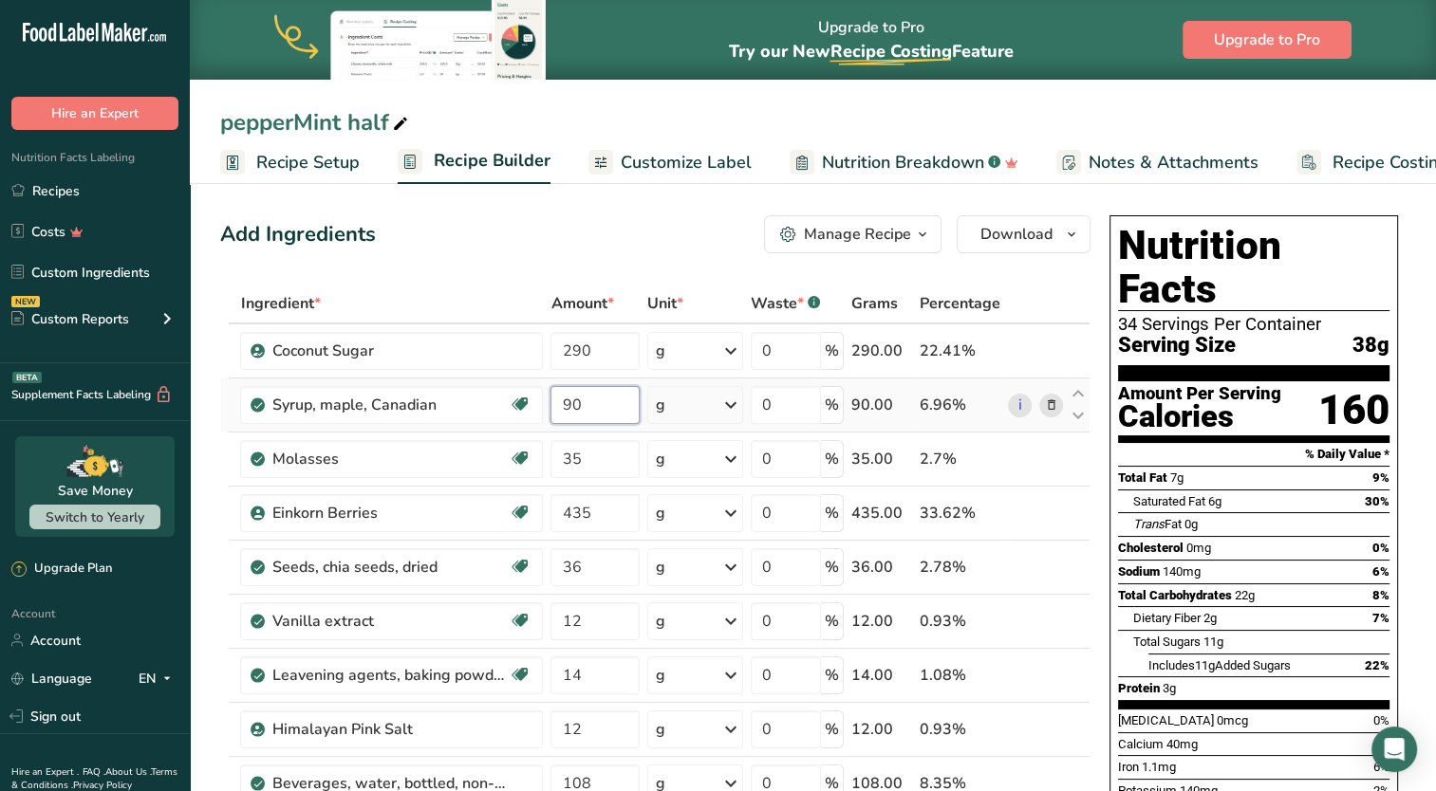
click at [560, 399] on input "90" at bounding box center [594, 405] width 89 height 38
type input "290"
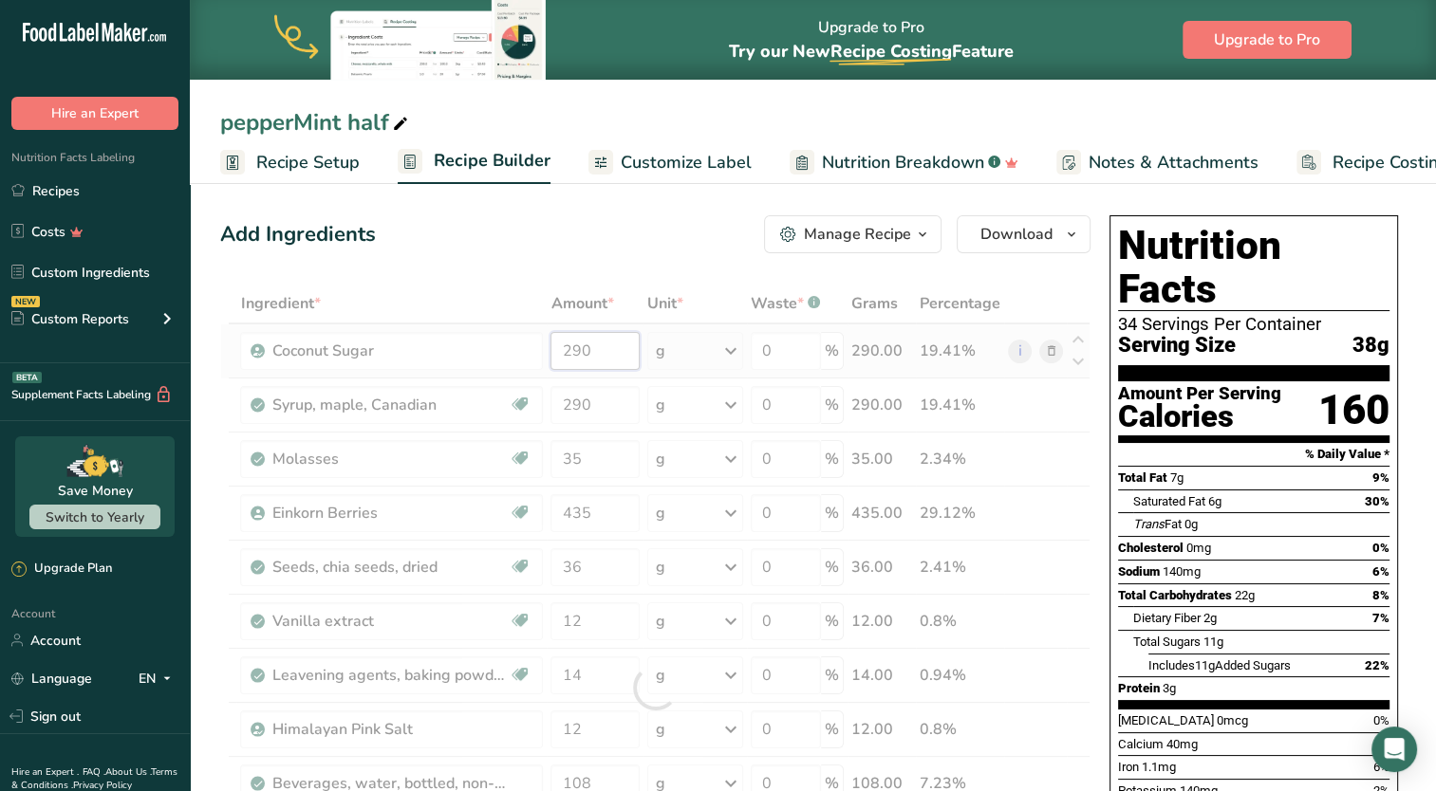
click at [573, 361] on div "Ingredient * Amount * Unit * Waste * .a-a{fill:#347362;}.b-a{fill:#fff;} Grams …" at bounding box center [655, 688] width 870 height 808
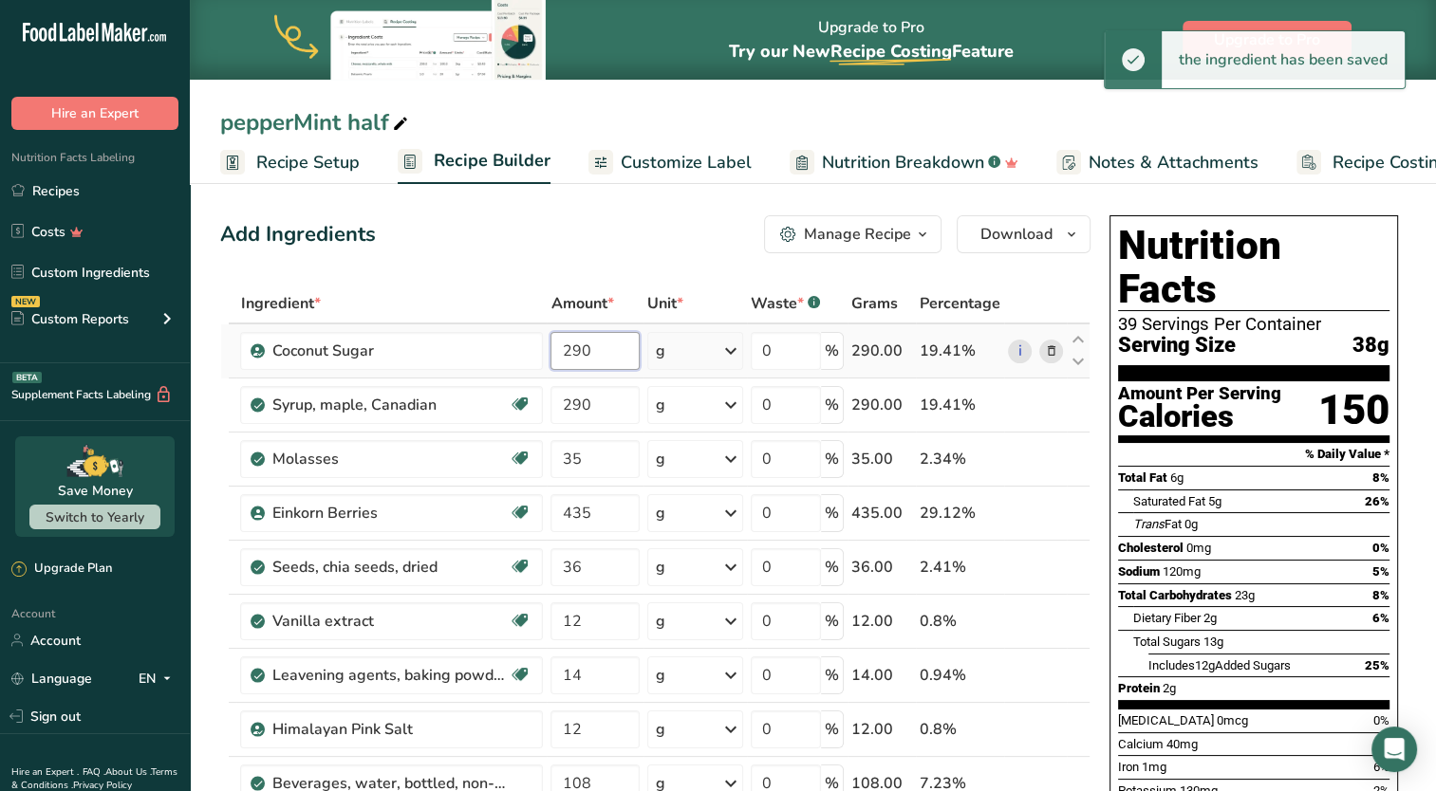
click at [570, 349] on input "290" at bounding box center [594, 351] width 89 height 38
click at [596, 467] on div "Ingredient * Amount * Unit * Waste * .a-a{fill:#347362;}.b-a{fill:#fff;} Grams …" at bounding box center [655, 688] width 870 height 808
click at [582, 360] on div "Ingredient * Amount * Unit * Waste * .a-a{fill:#347362;}.b-a{fill:#fff;} Grams …" at bounding box center [655, 688] width 870 height 808
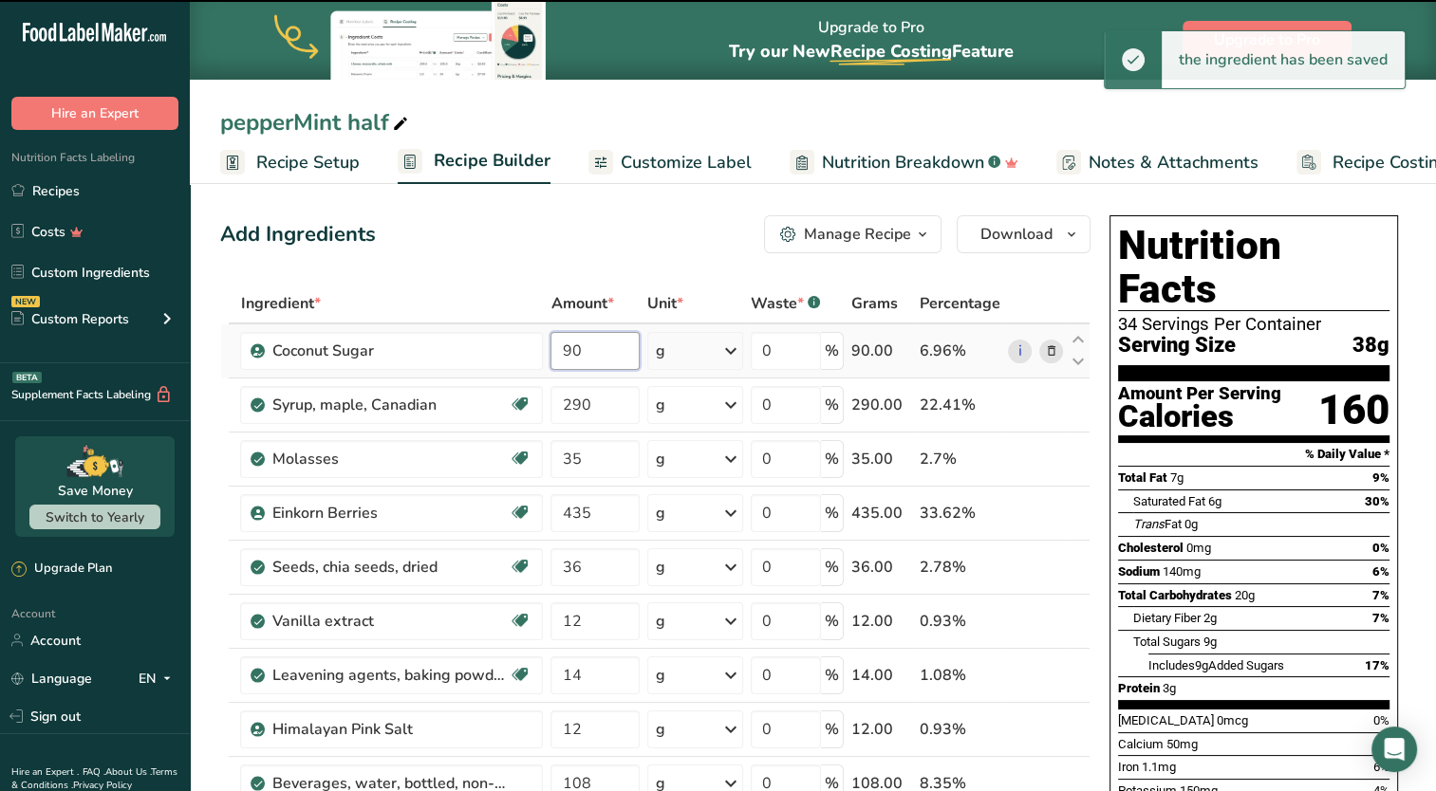
type input "9"
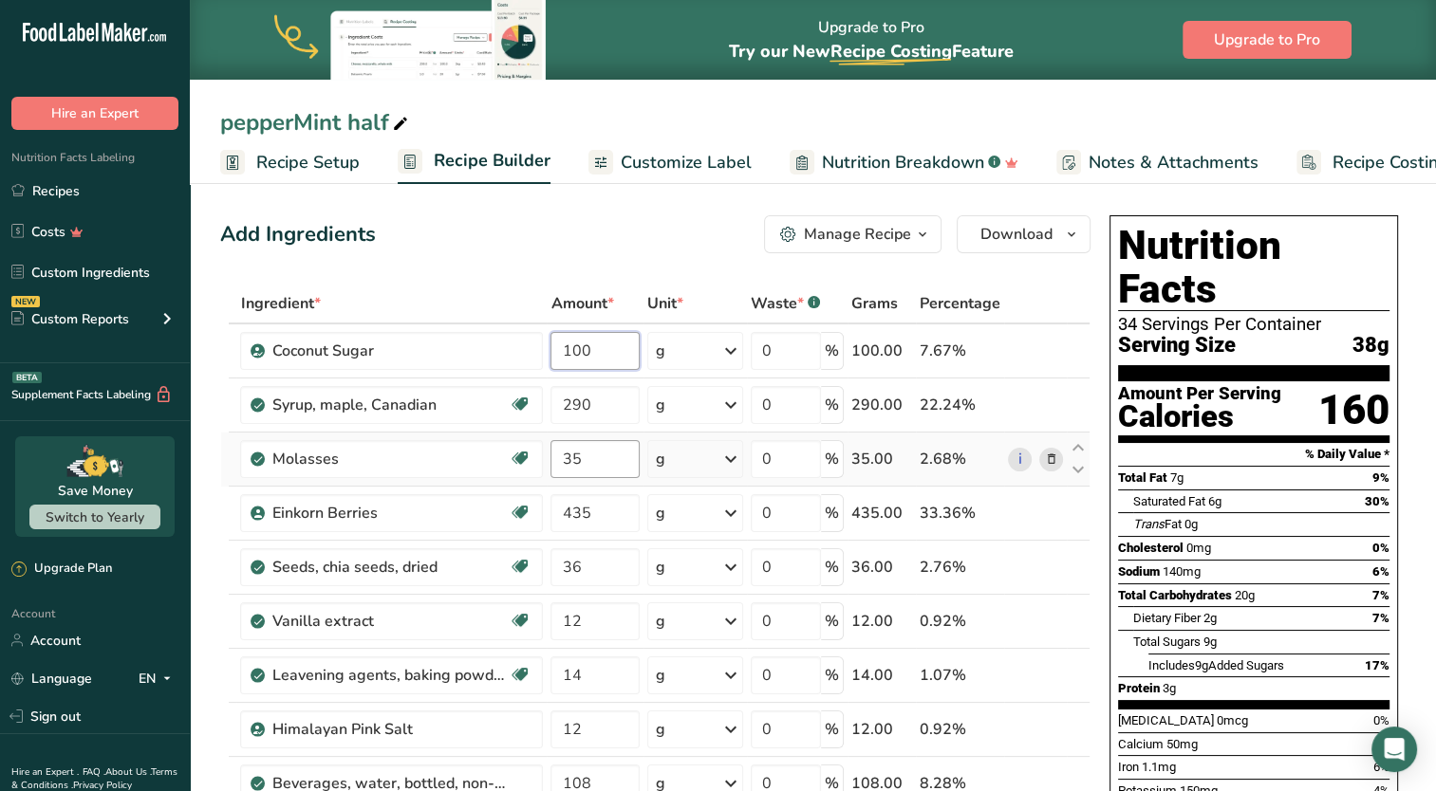
type input "100"
click at [581, 455] on div "Ingredient * Amount * Unit * Waste * .a-a{fill:#347362;}.b-a{fill:#fff;} Grams …" at bounding box center [655, 688] width 870 height 808
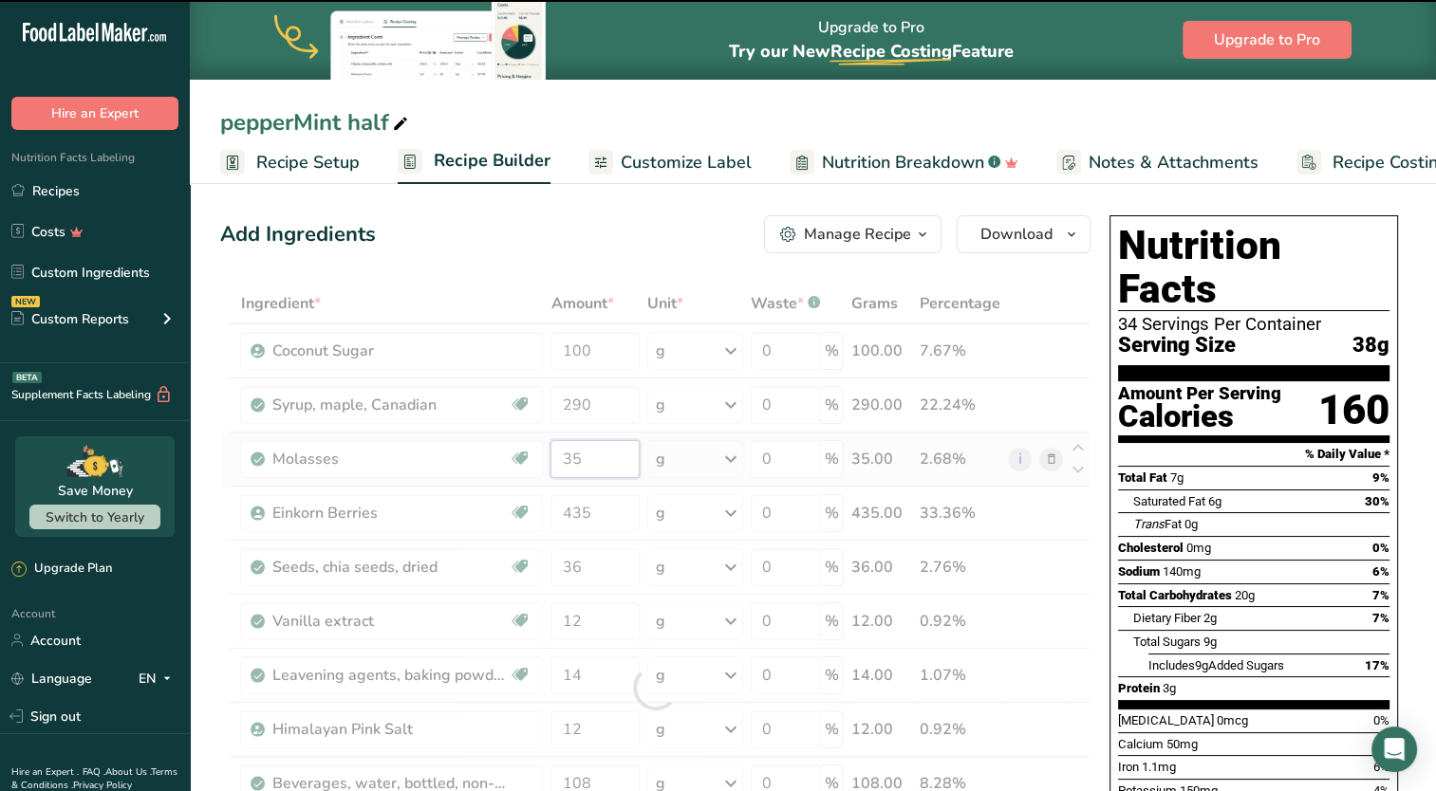
type input "3"
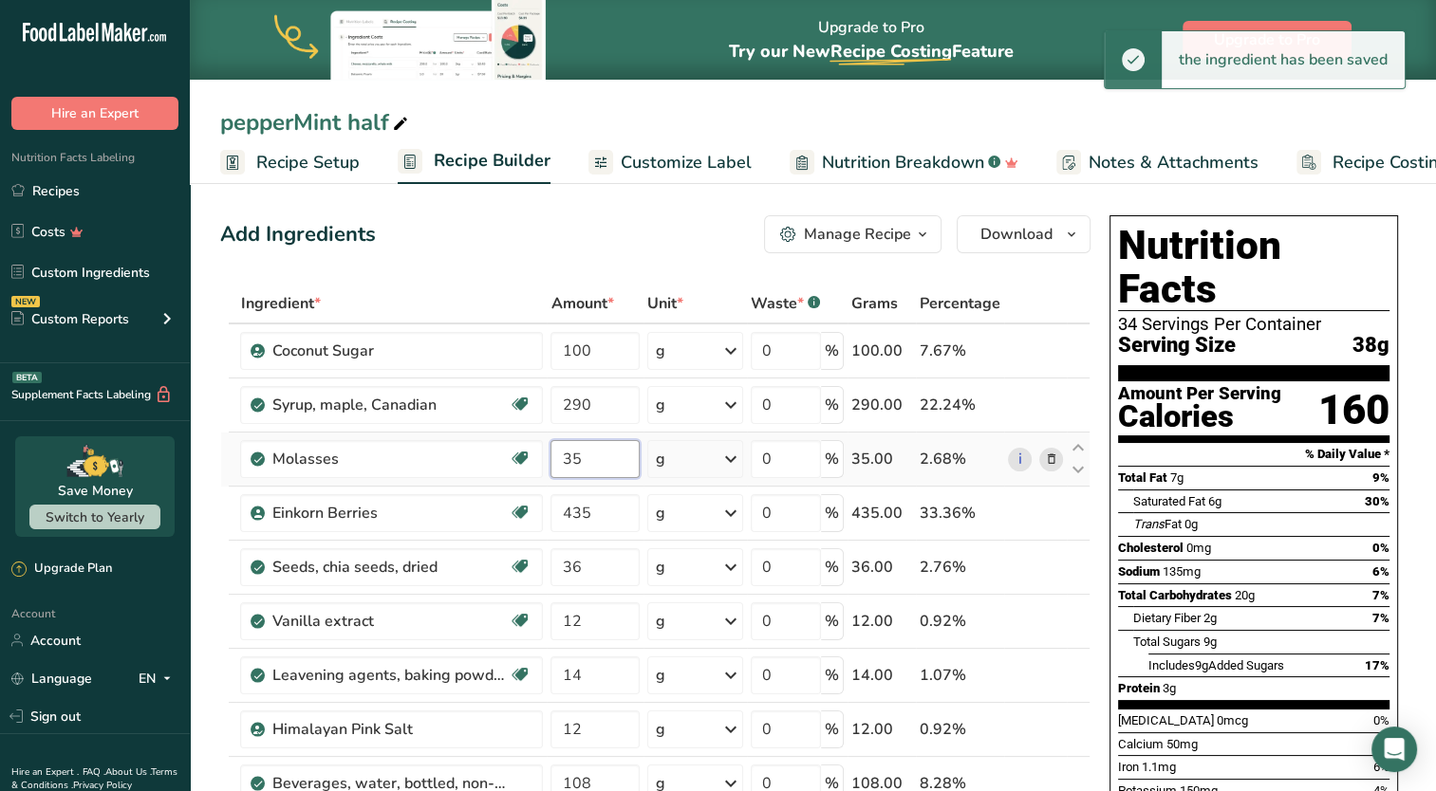
type input "3"
type input "20"
click at [611, 408] on div "Ingredient * Amount * Unit * Waste * .a-a{fill:#347362;}.b-a{fill:#fff;} Grams …" at bounding box center [655, 688] width 870 height 808
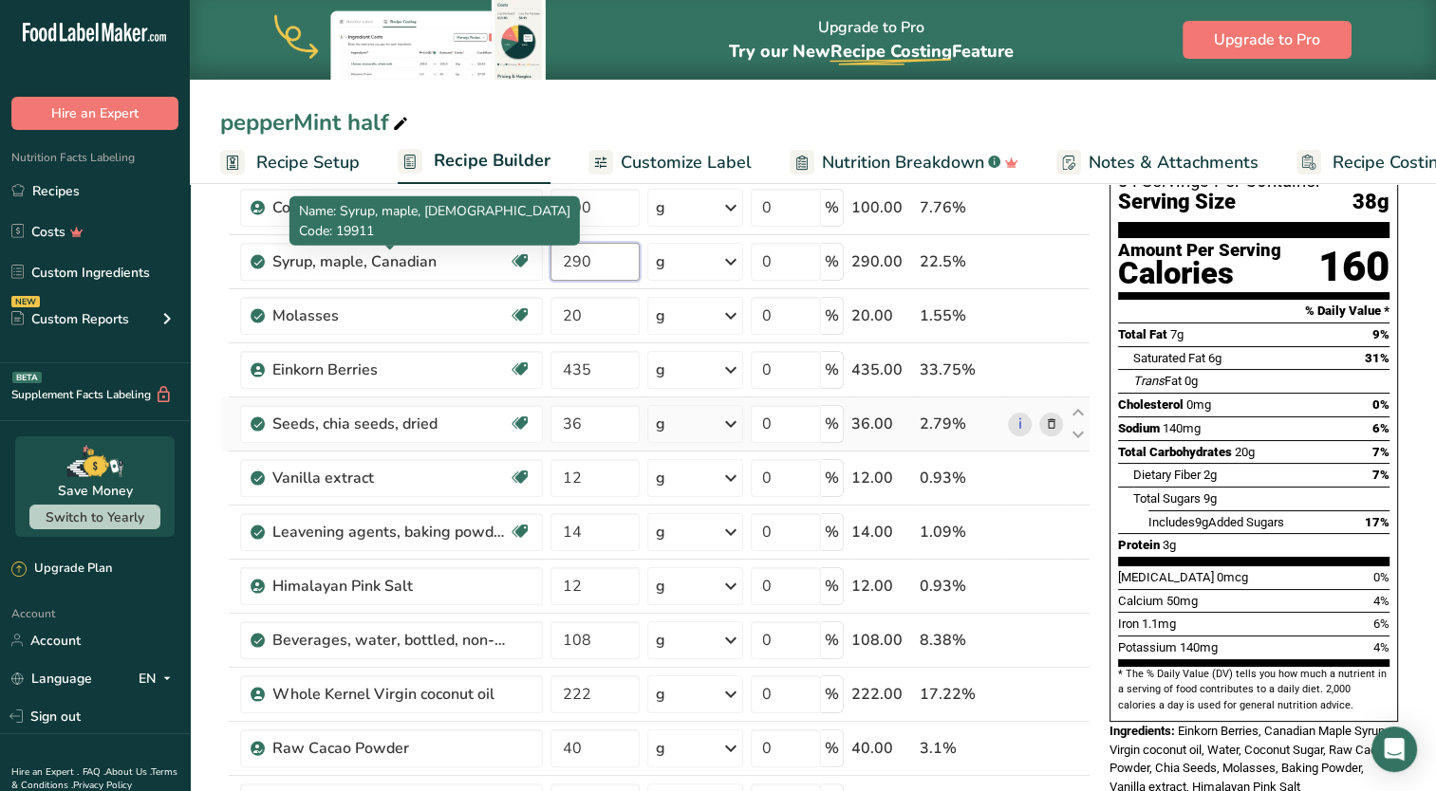
scroll to position [190, 0]
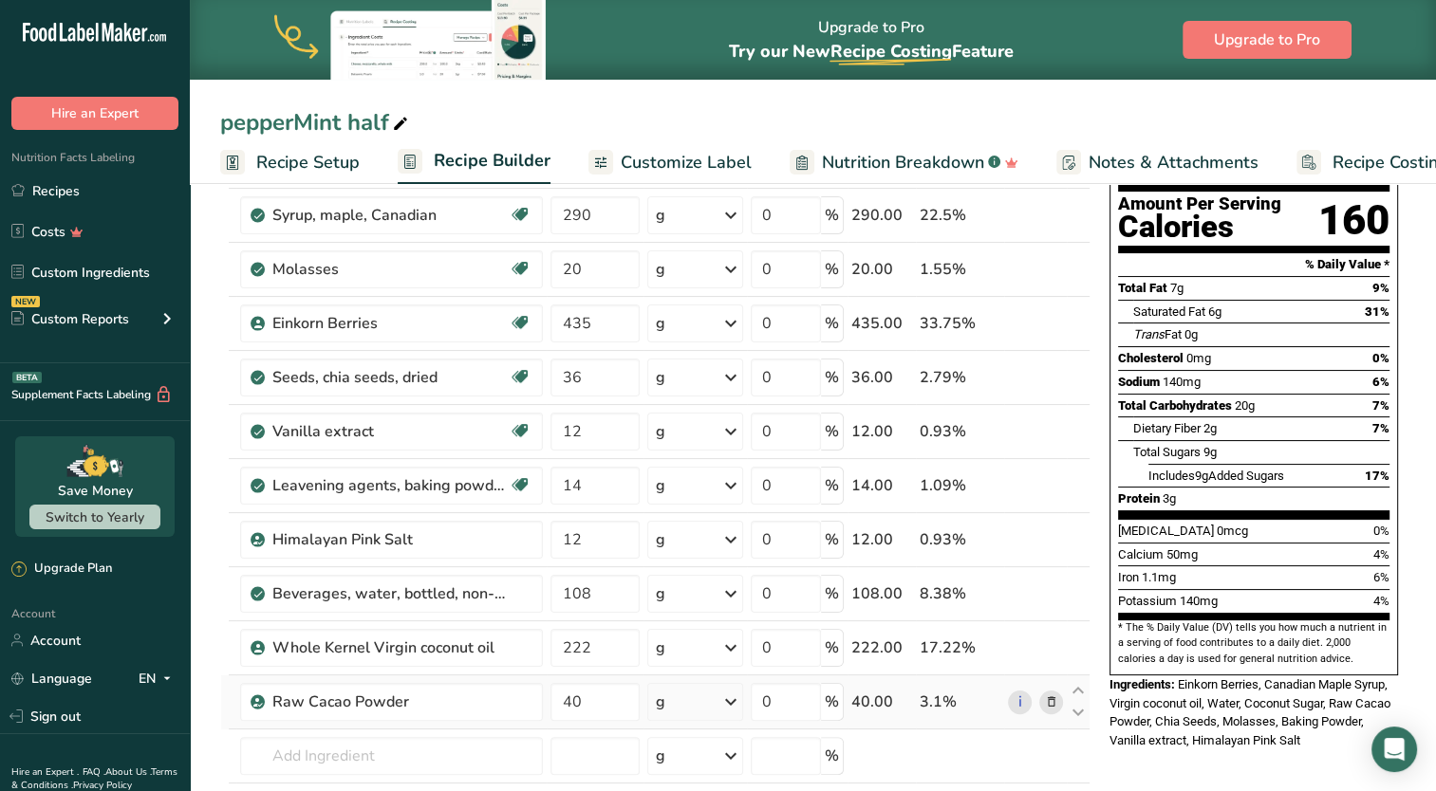
click at [1044, 703] on div "Ingredient * Amount * Unit * Waste * .a-a{fill:#347362;}.b-a{fill:#fff;} Grams …" at bounding box center [655, 498] width 870 height 808
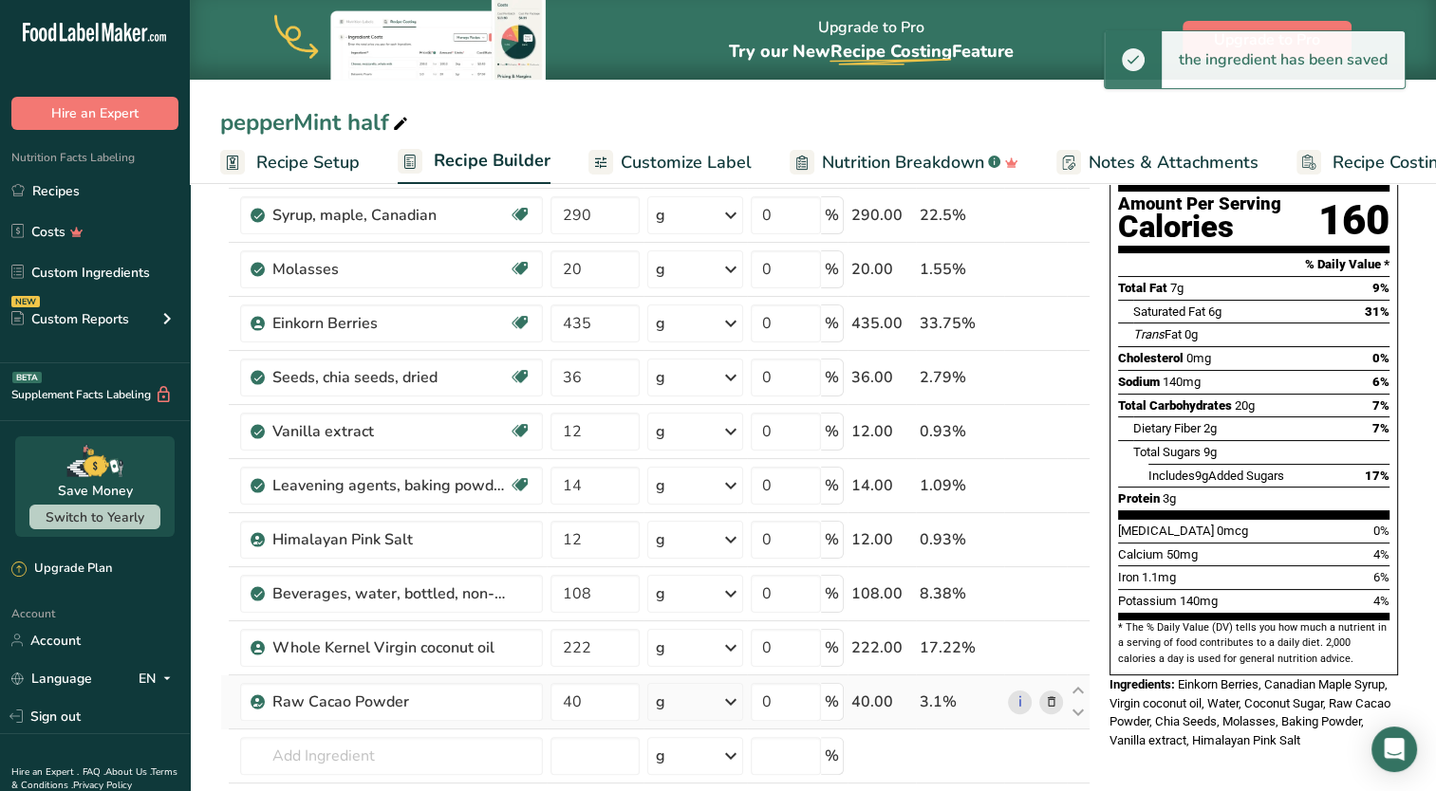
click at [1048, 707] on icon at bounding box center [1050, 703] width 13 height 20
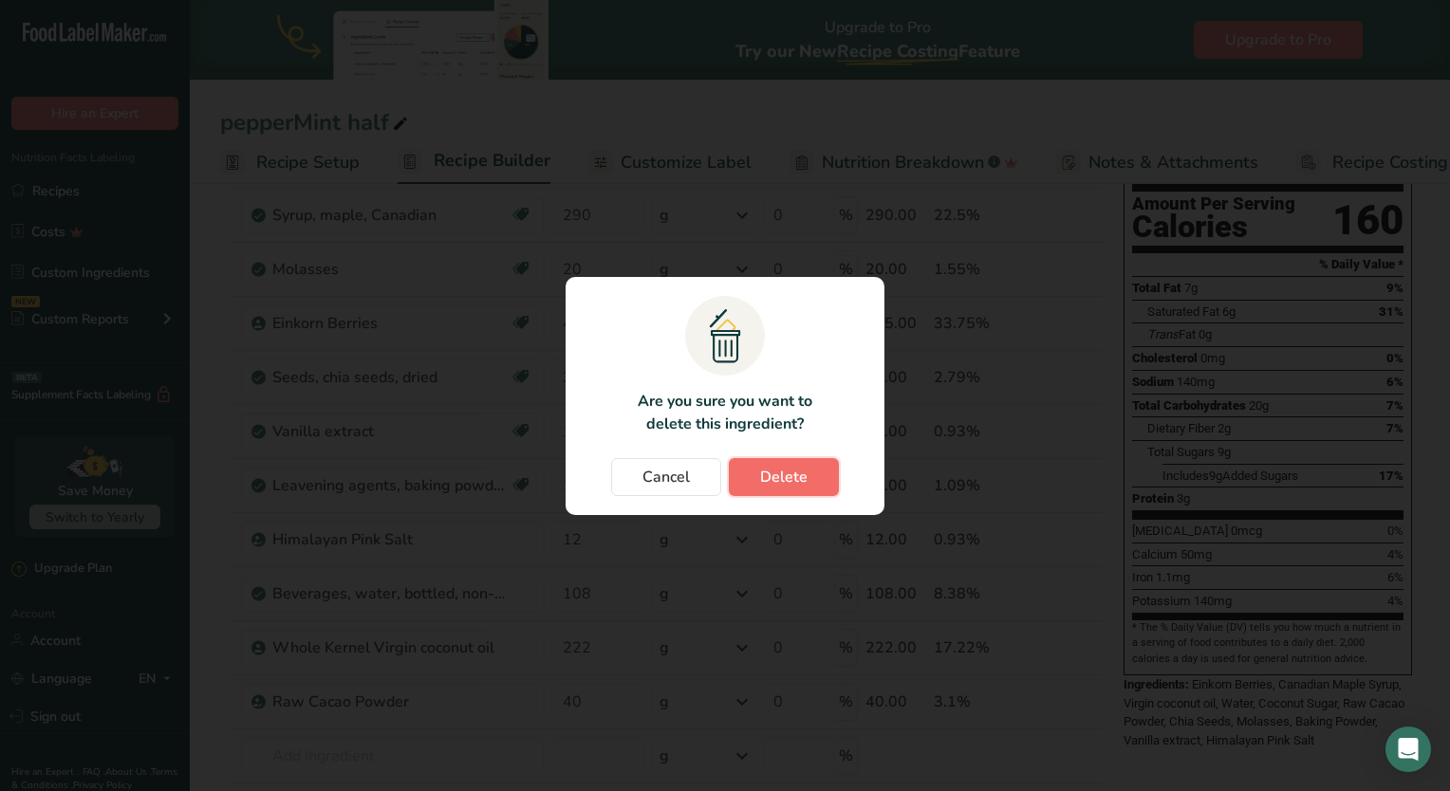
click at [778, 490] on button "Delete" at bounding box center [784, 477] width 110 height 38
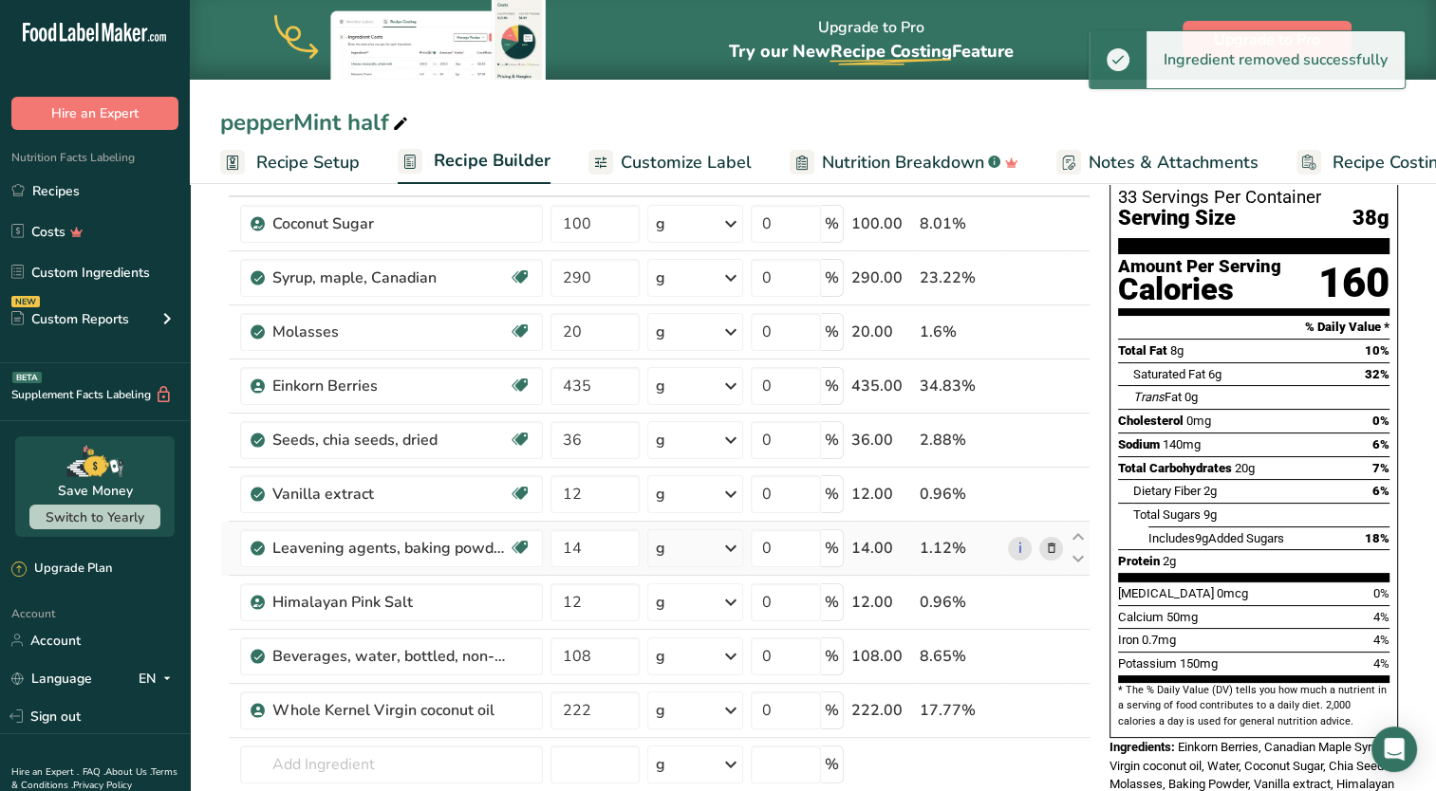
scroll to position [95, 0]
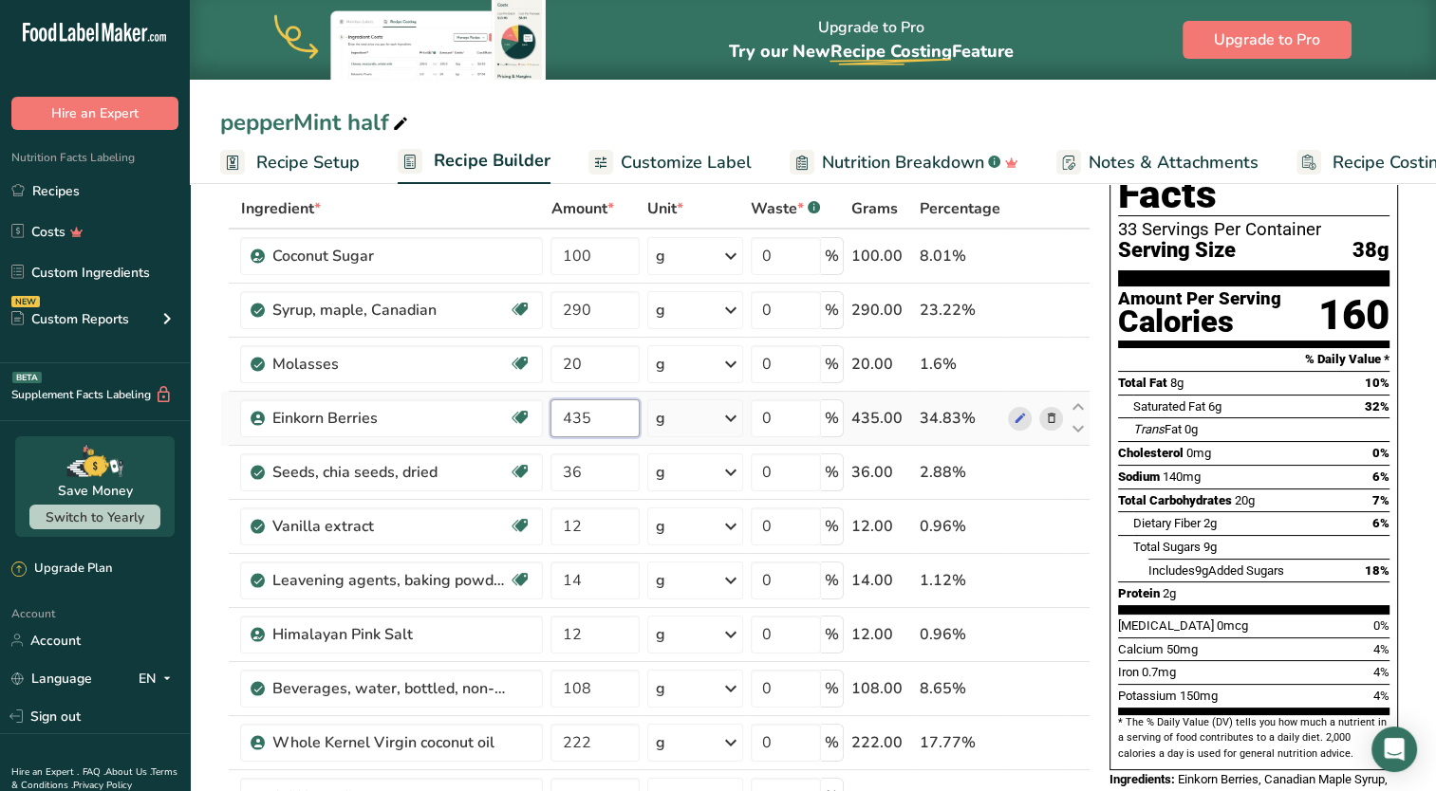
click at [588, 420] on input "435" at bounding box center [594, 418] width 89 height 38
click at [600, 355] on div "Ingredient * Amount * Unit * Waste * .a-a{fill:#347362;}.b-a{fill:#fff;} Grams …" at bounding box center [655, 566] width 870 height 754
click at [586, 419] on div "Ingredient * Amount * Unit * Waste * .a-a{fill:#347362;}.b-a{fill:#fff;} Grams …" at bounding box center [655, 566] width 870 height 754
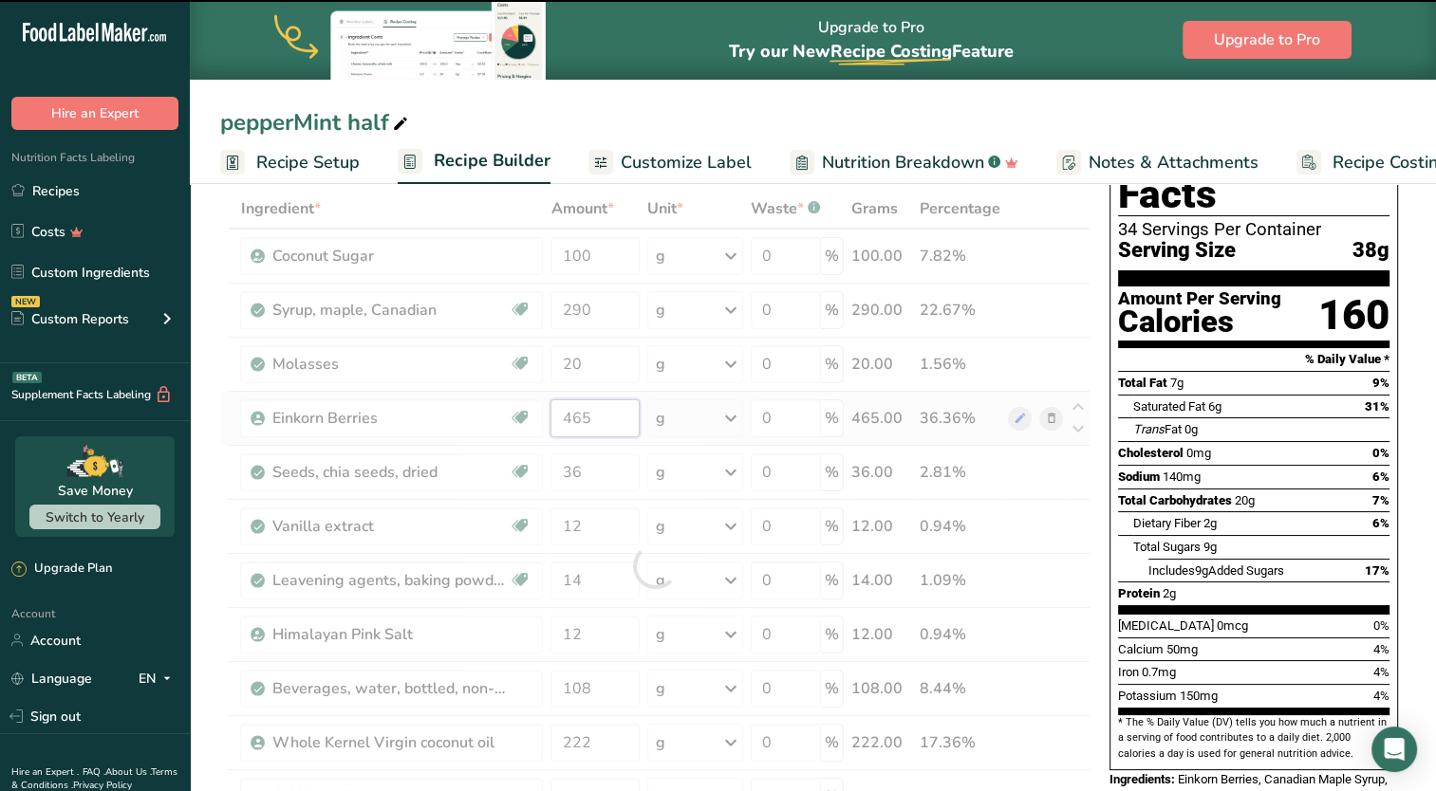
type input "460"
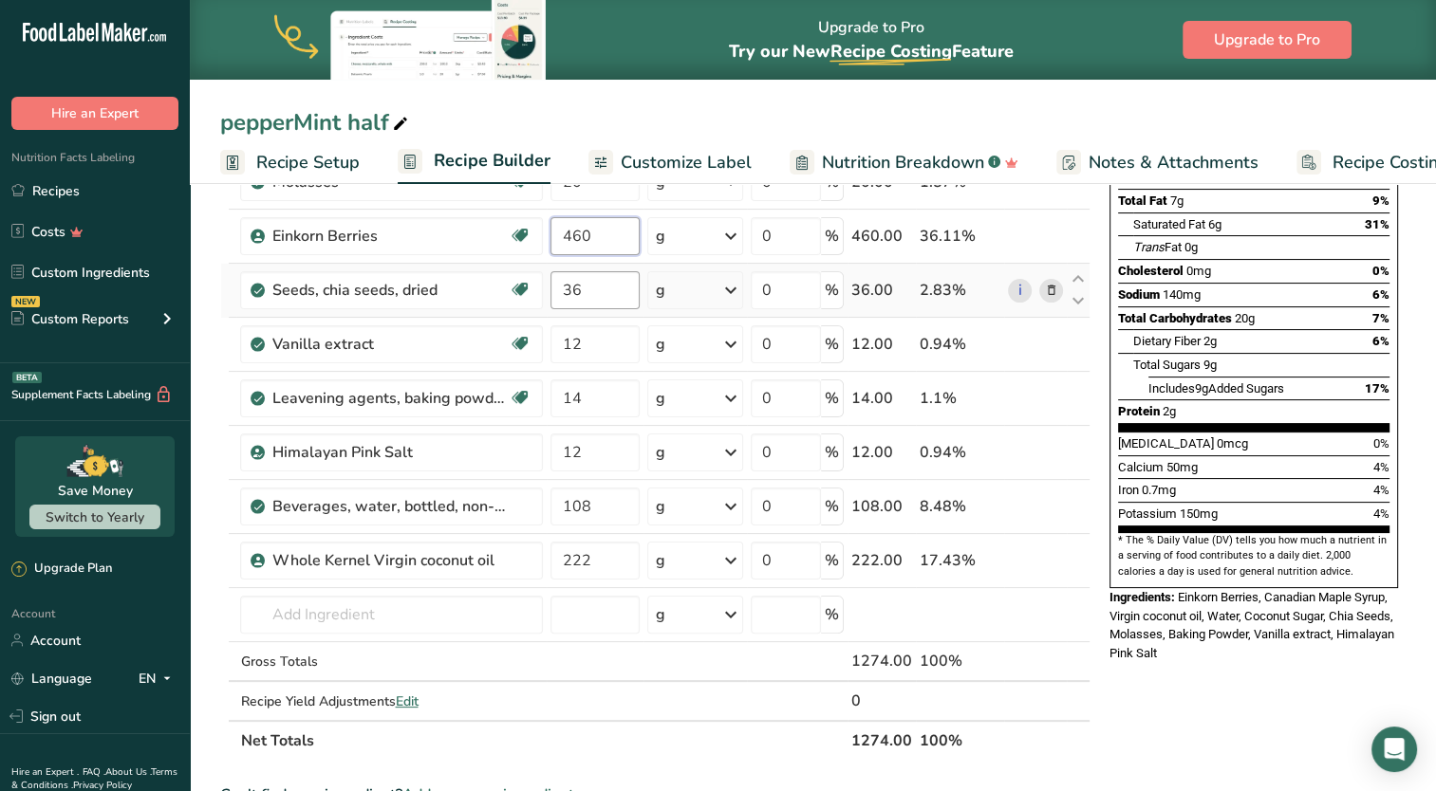
scroll to position [285, 0]
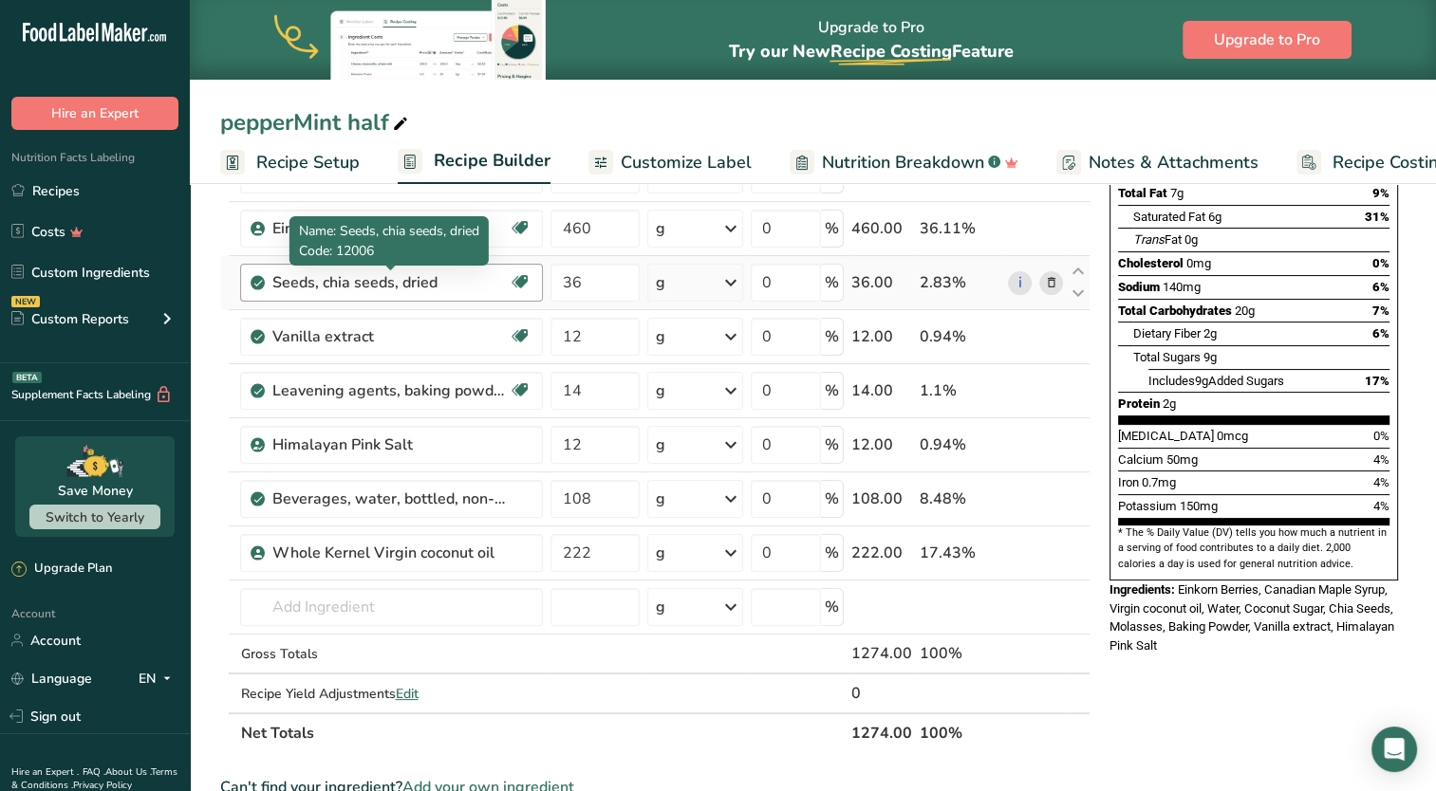
click at [467, 279] on div "Ingredient * Amount * Unit * Waste * .a-a{fill:#347362;}.b-a{fill:#fff;} Grams …" at bounding box center [655, 376] width 870 height 754
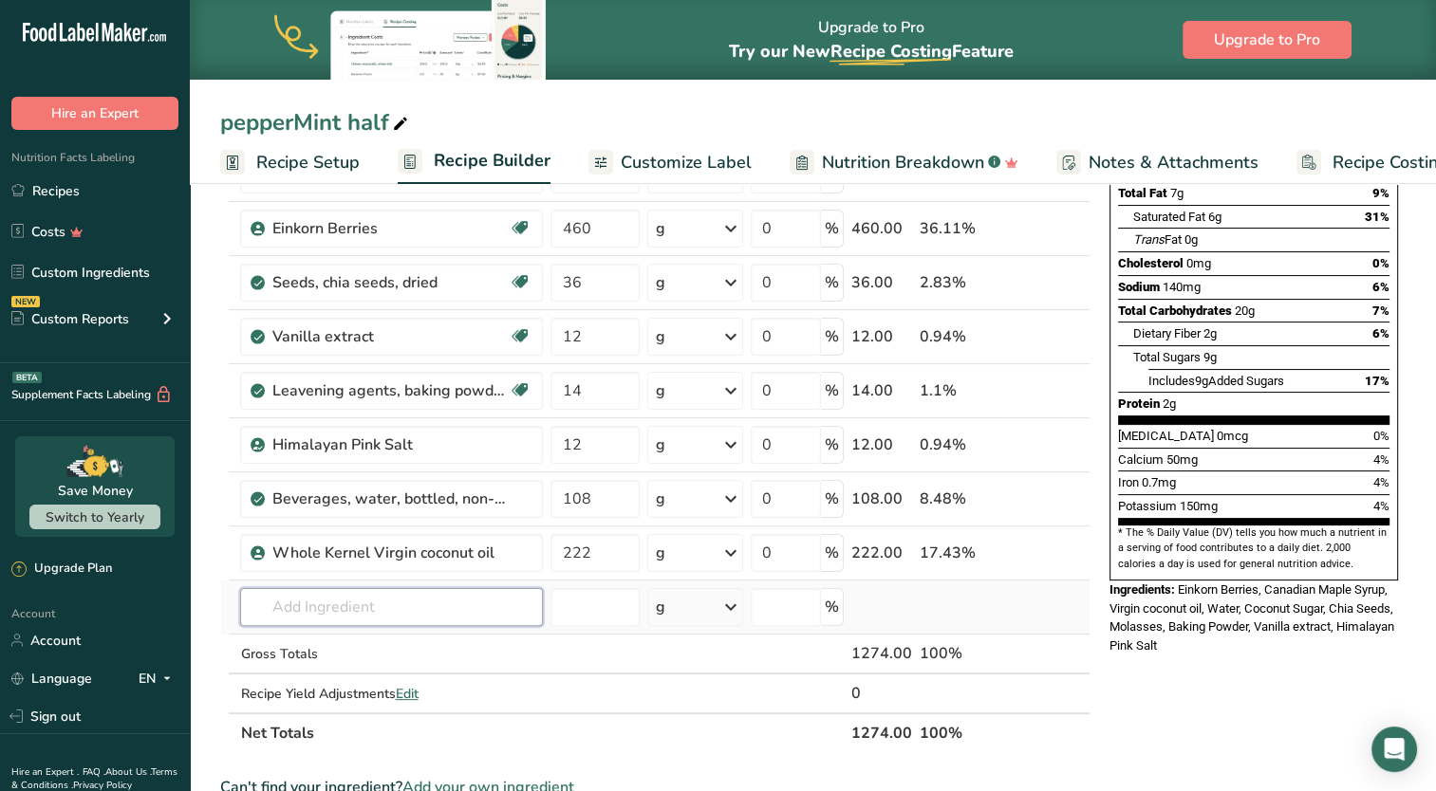
click at [346, 608] on input "text" at bounding box center [391, 607] width 303 height 38
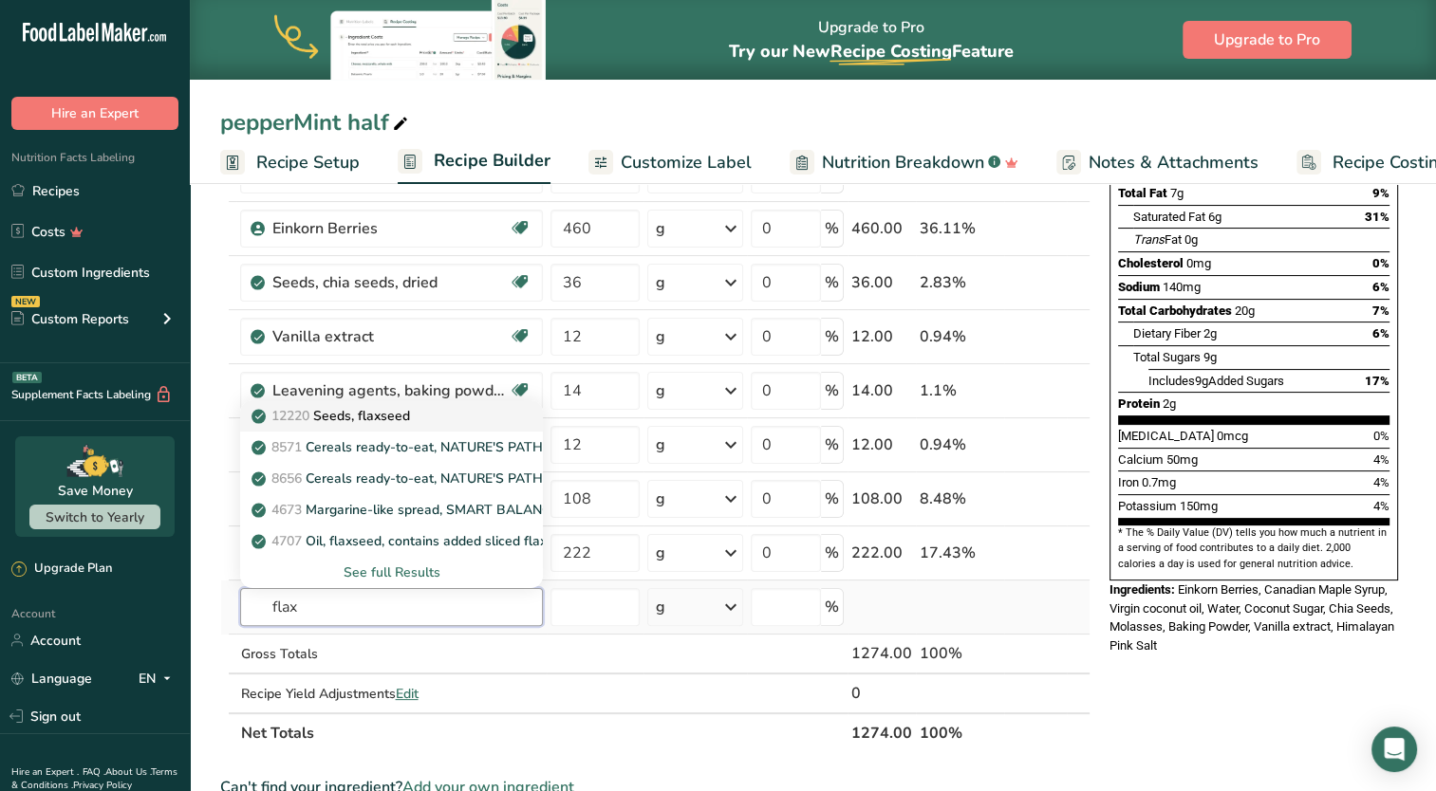
type input "flax"
click at [405, 423] on p "12220 Seeds, flaxseed" at bounding box center [332, 416] width 154 height 20
type input "Seeds, flaxseed"
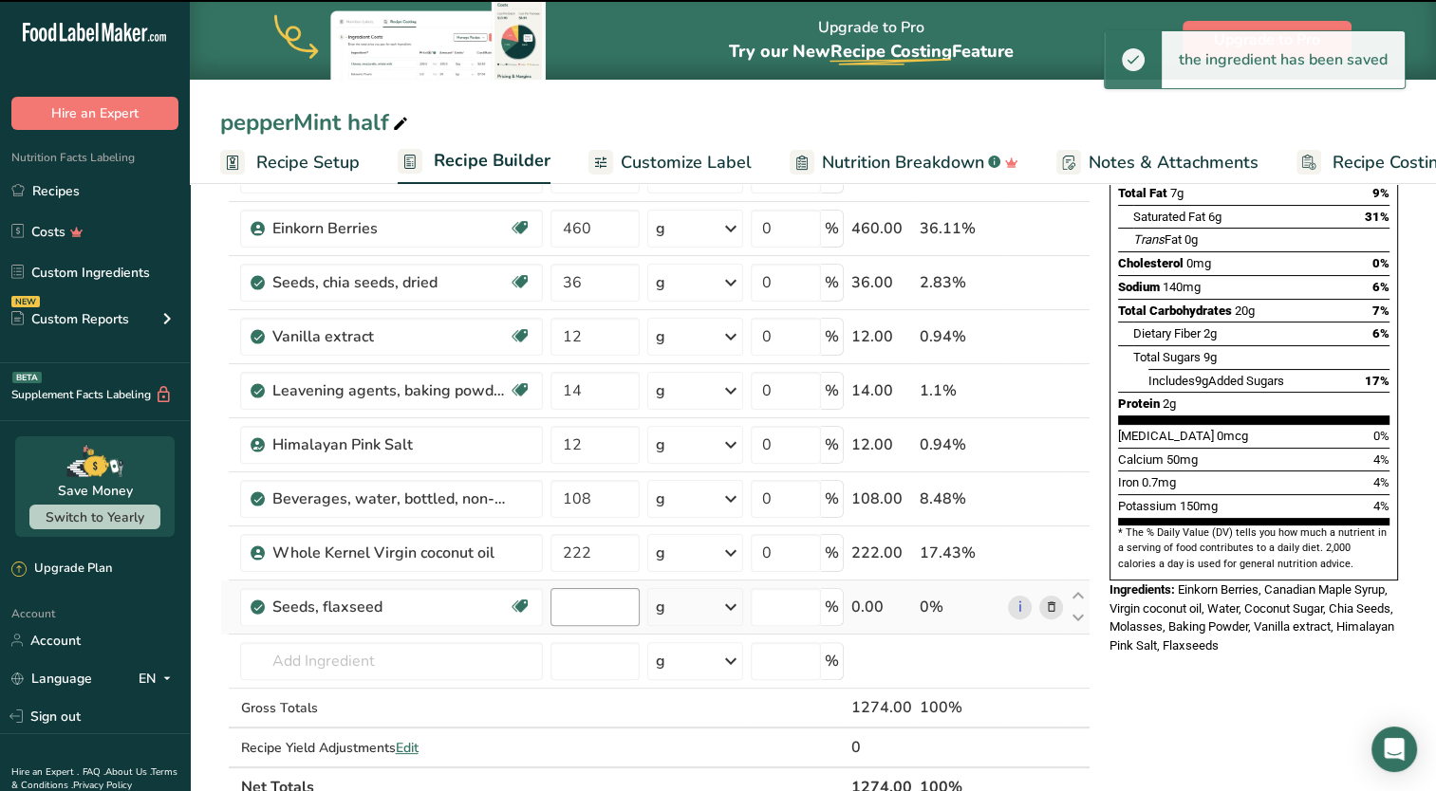
type input "0"
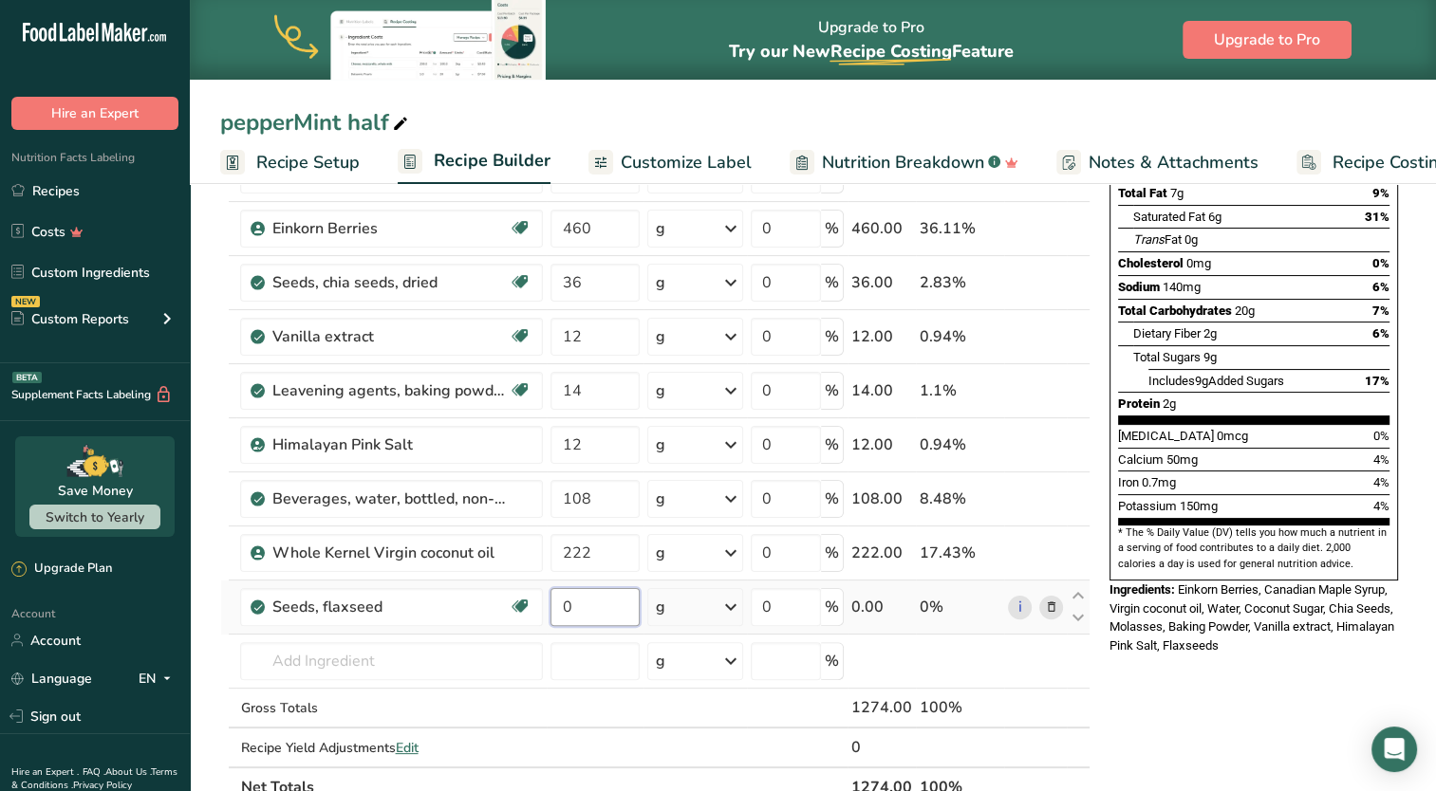
click at [596, 616] on input "0" at bounding box center [594, 607] width 89 height 38
type input "36"
click at [609, 322] on div "Ingredient * Amount * Unit * Waste * .a-a{fill:#347362;}.b-a{fill:#fff;} Grams …" at bounding box center [655, 403] width 870 height 808
type input "13"
click at [1050, 281] on div "Ingredient * Amount * Unit * Waste * .a-a{fill:#347362;}.b-a{fill:#fff;} Grams …" at bounding box center [655, 403] width 870 height 808
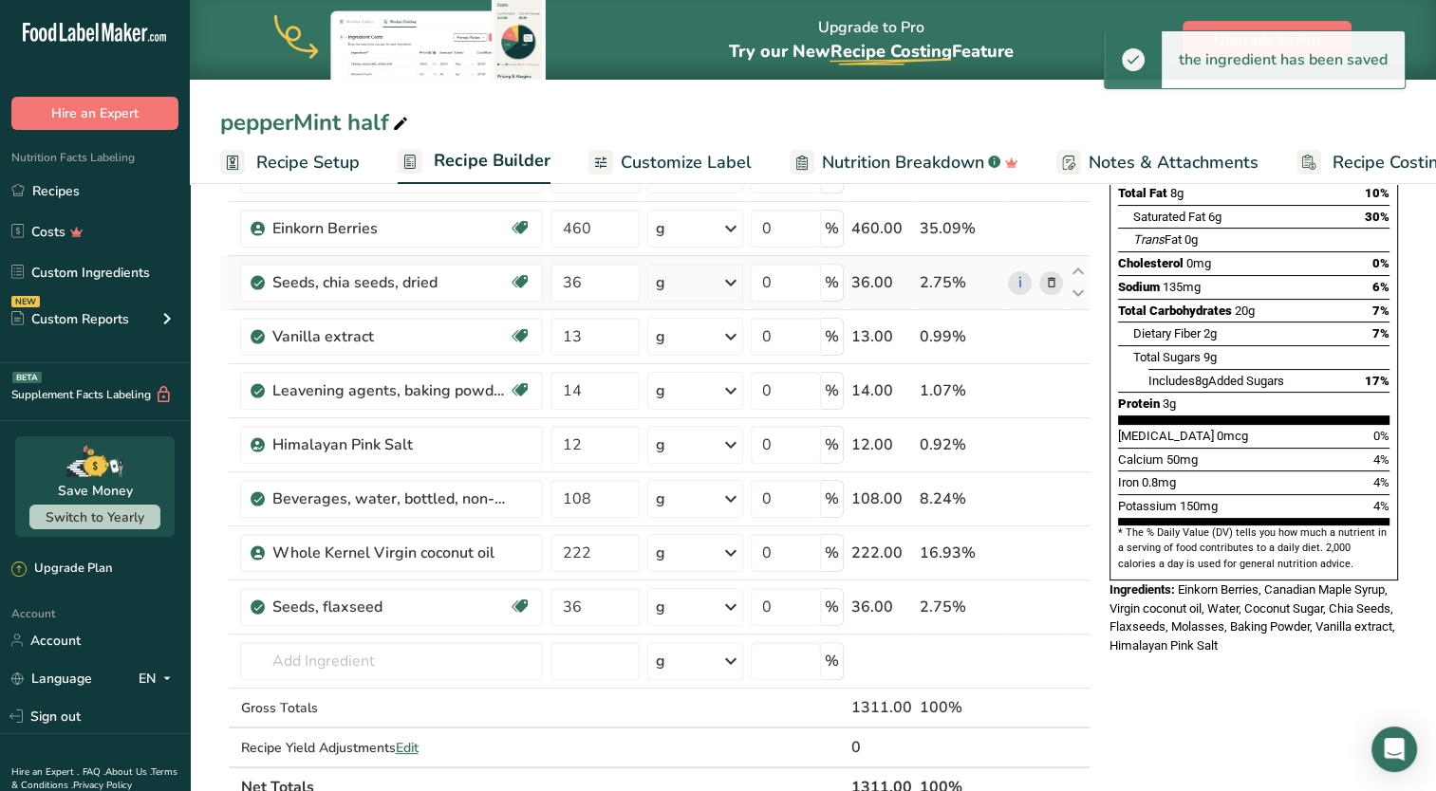
click at [1049, 288] on icon at bounding box center [1050, 283] width 13 height 20
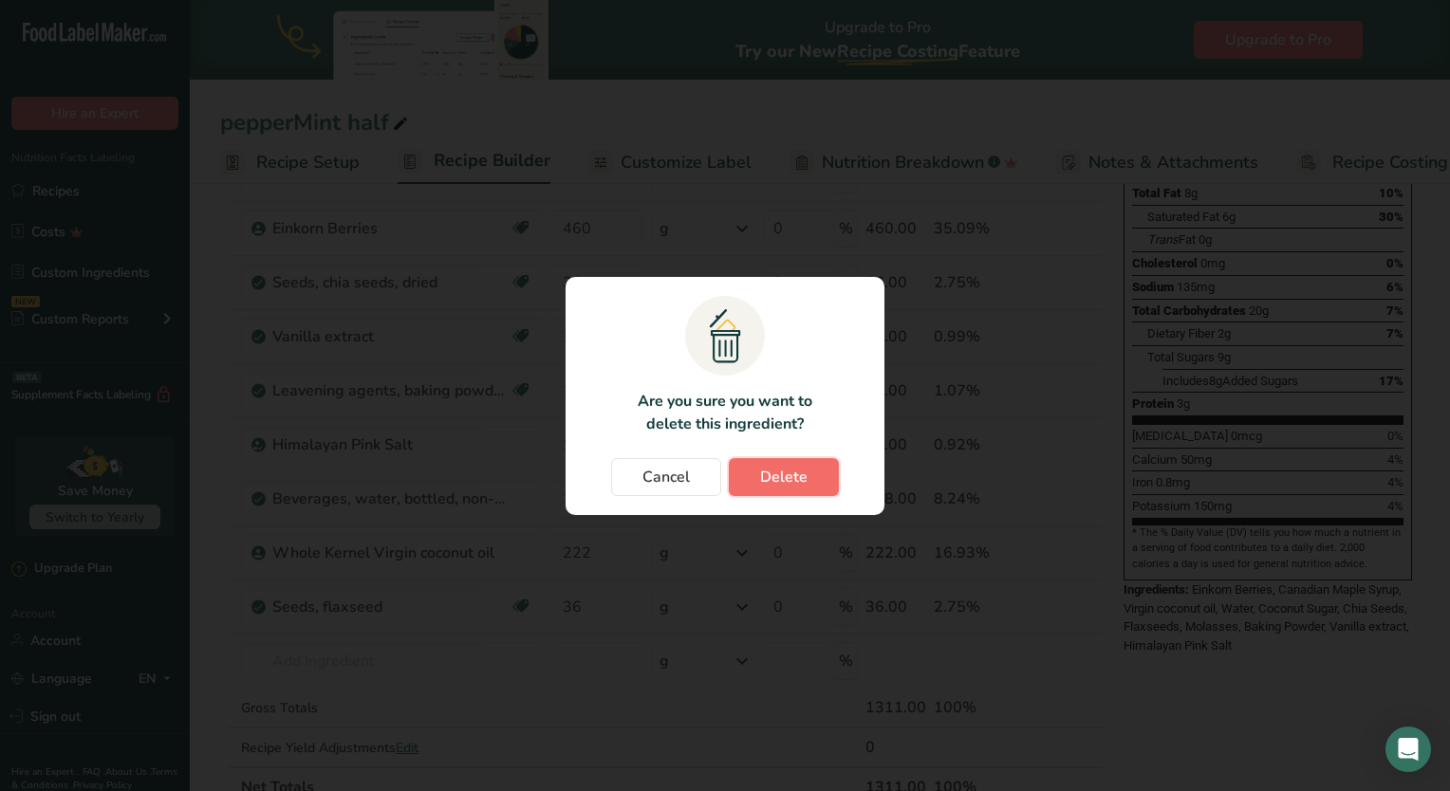
click at [774, 471] on span "Delete" at bounding box center [783, 477] width 47 height 23
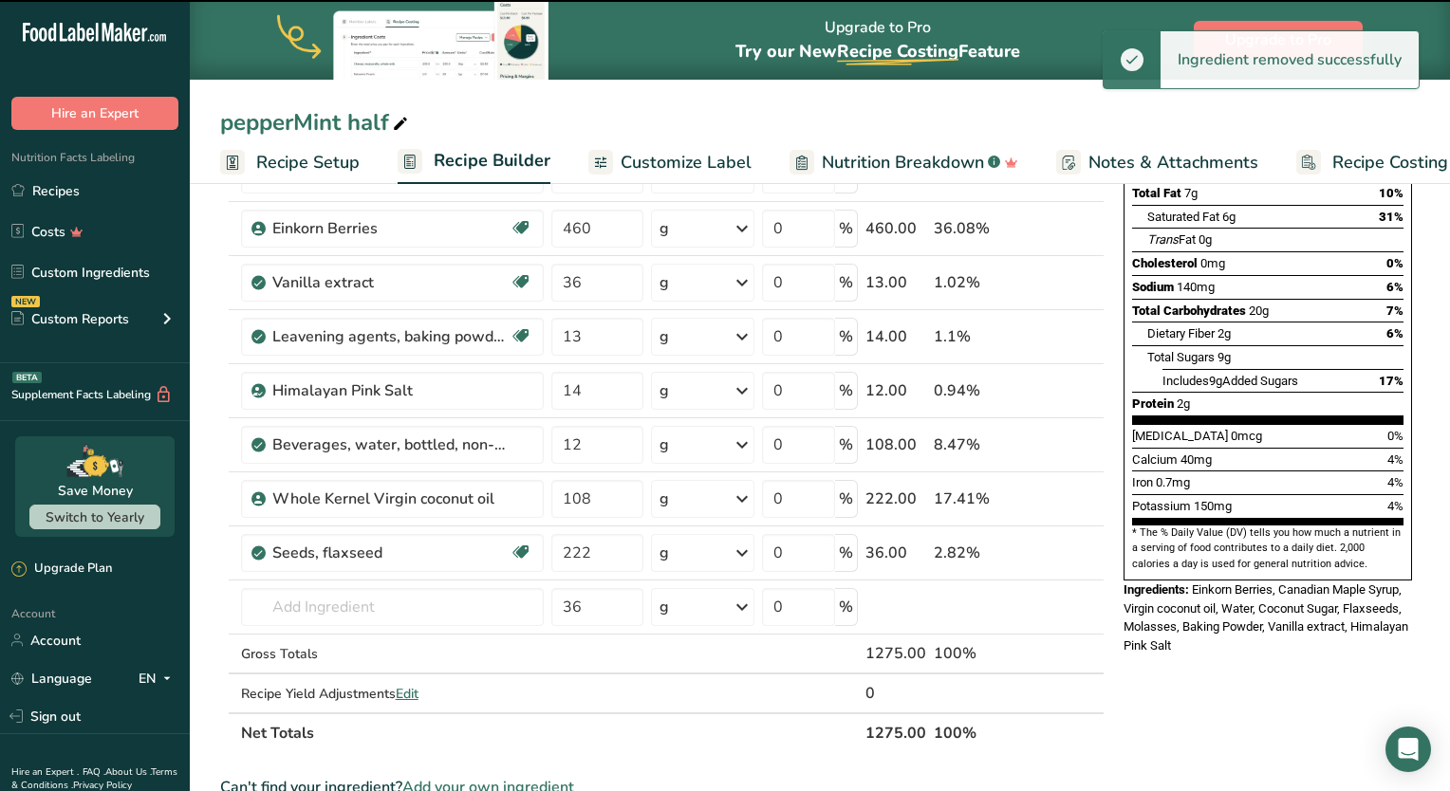
type input "13"
type input "14"
type input "12"
type input "108"
type input "222"
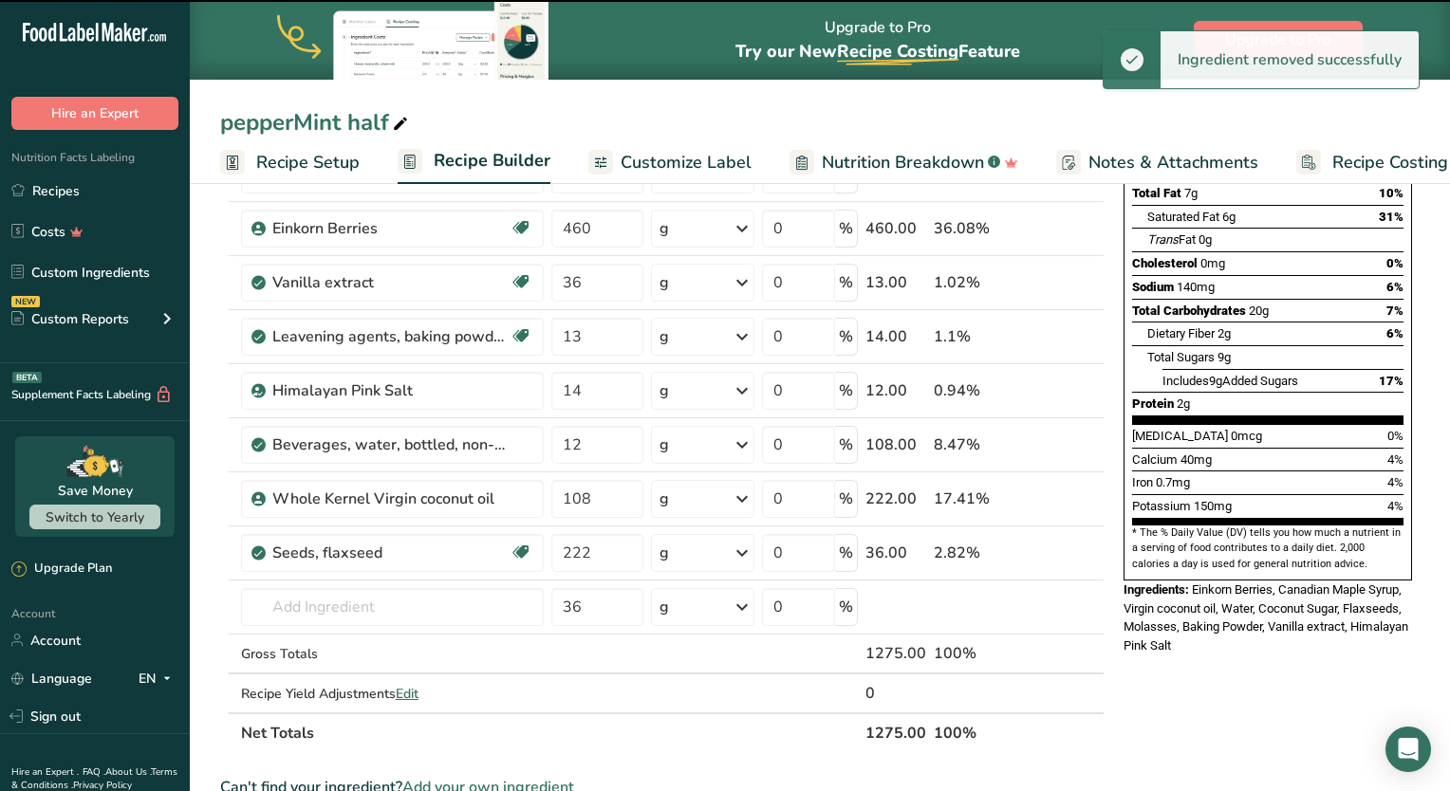
type input "36"
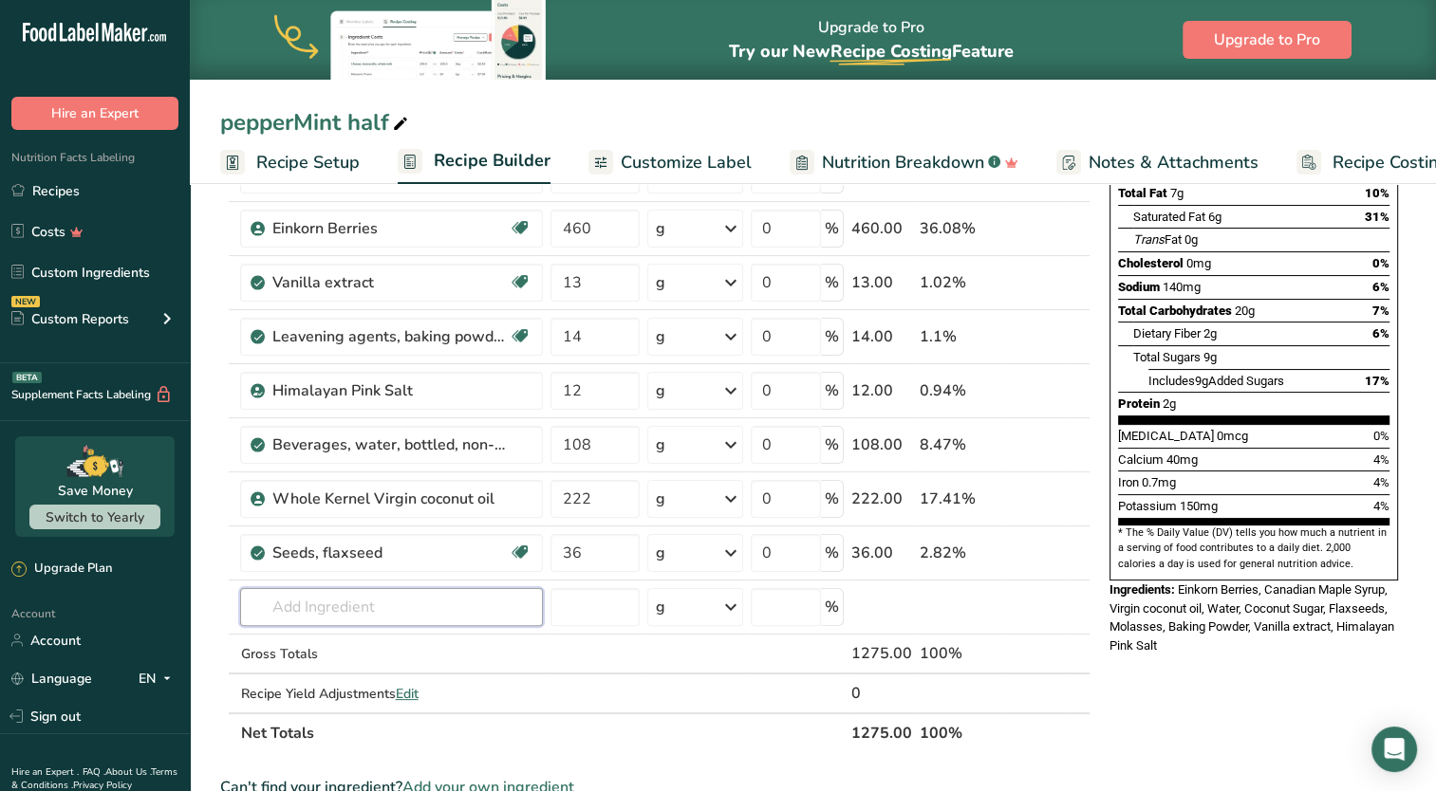
click at [350, 605] on input "text" at bounding box center [391, 607] width 303 height 38
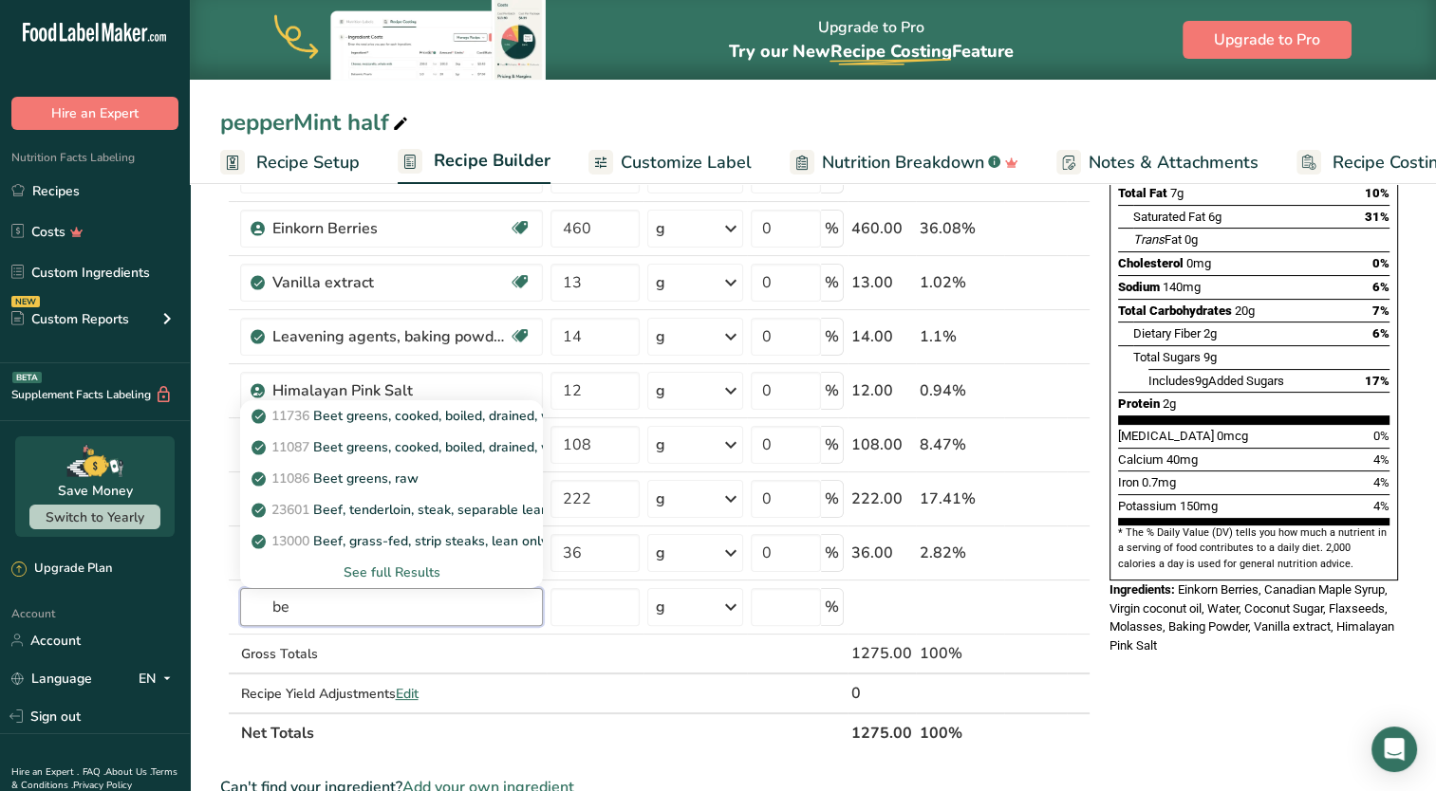
type input "b"
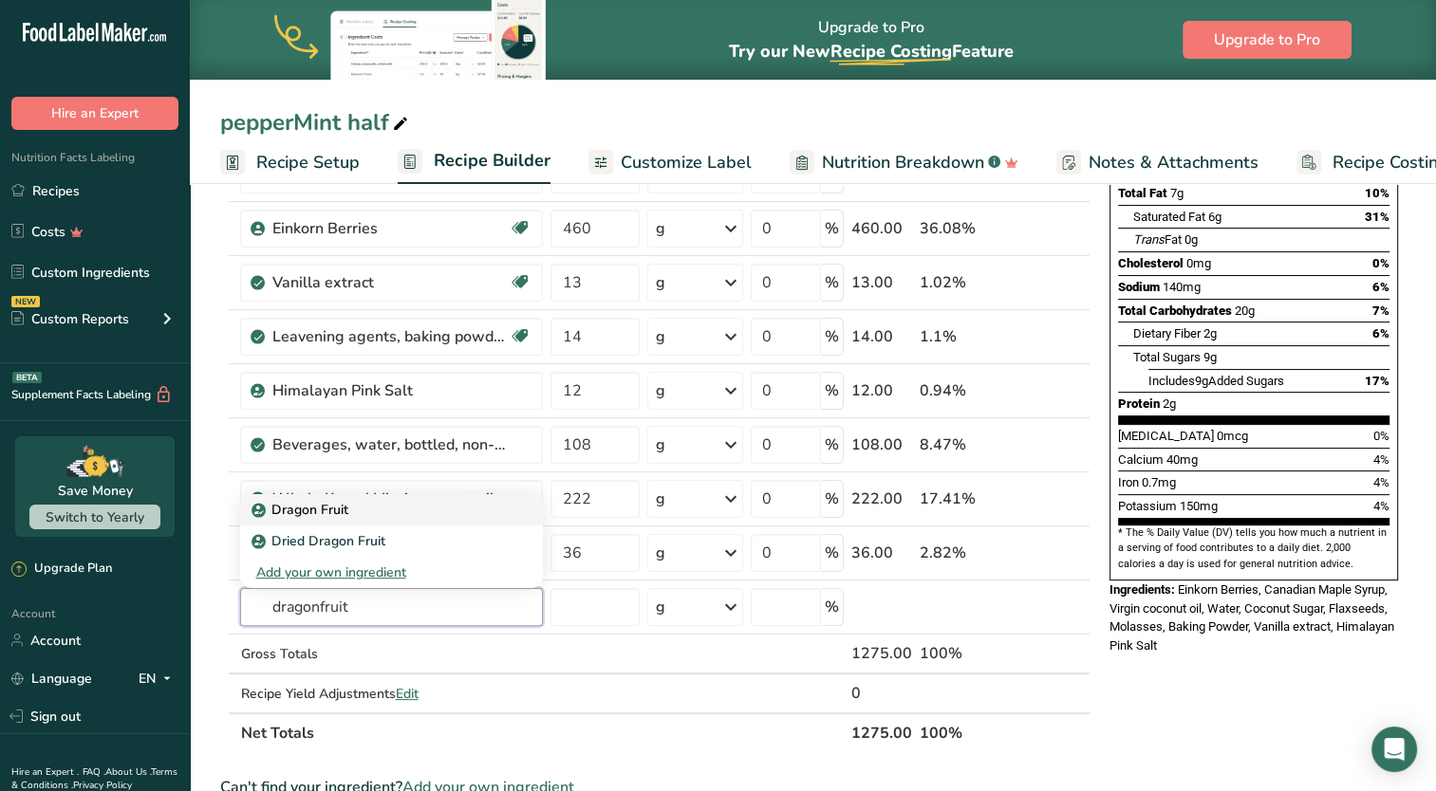
type input "dragonfruit"
click at [299, 510] on p "Dragon Fruit" at bounding box center [301, 510] width 92 height 20
type input "Dragon Fruit"
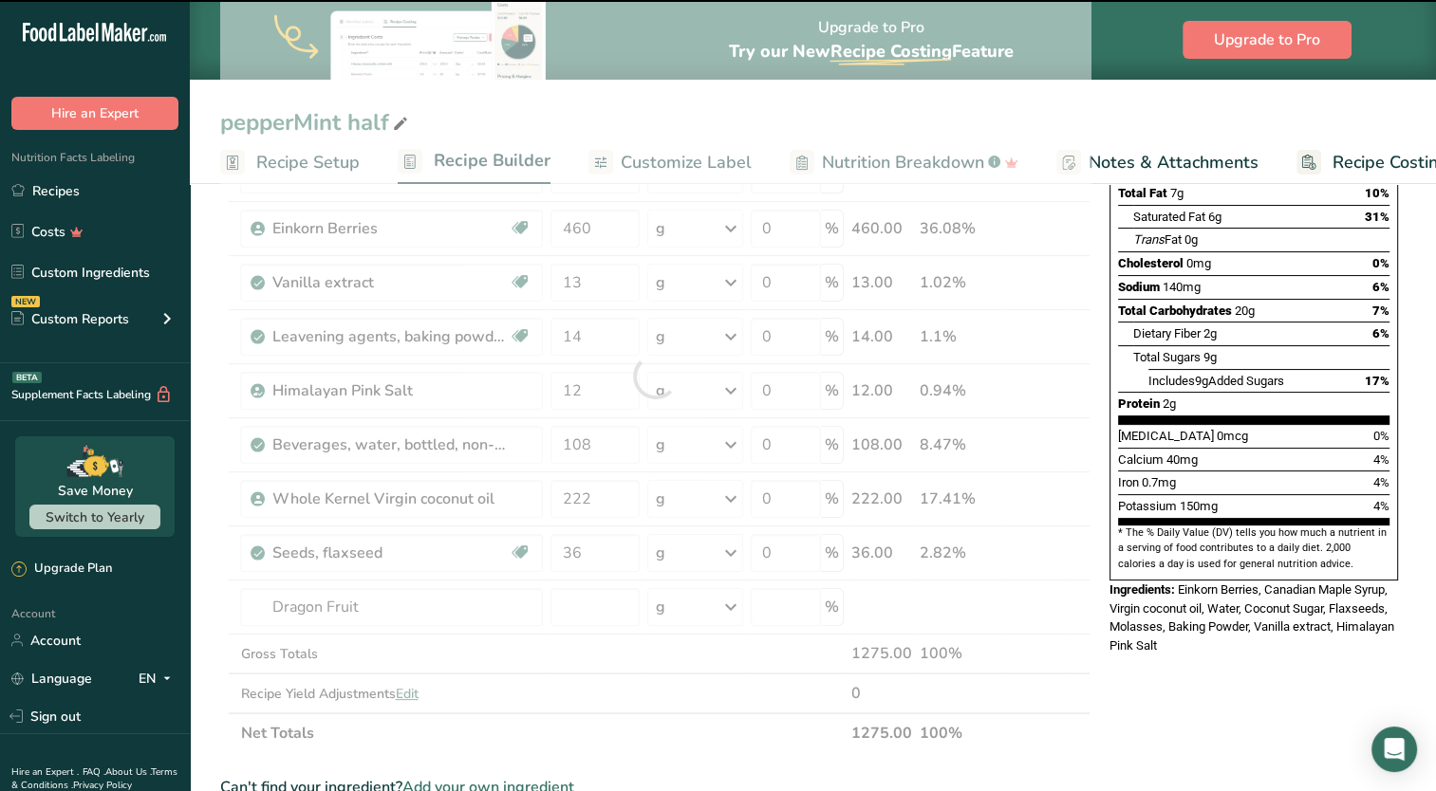
type input "0"
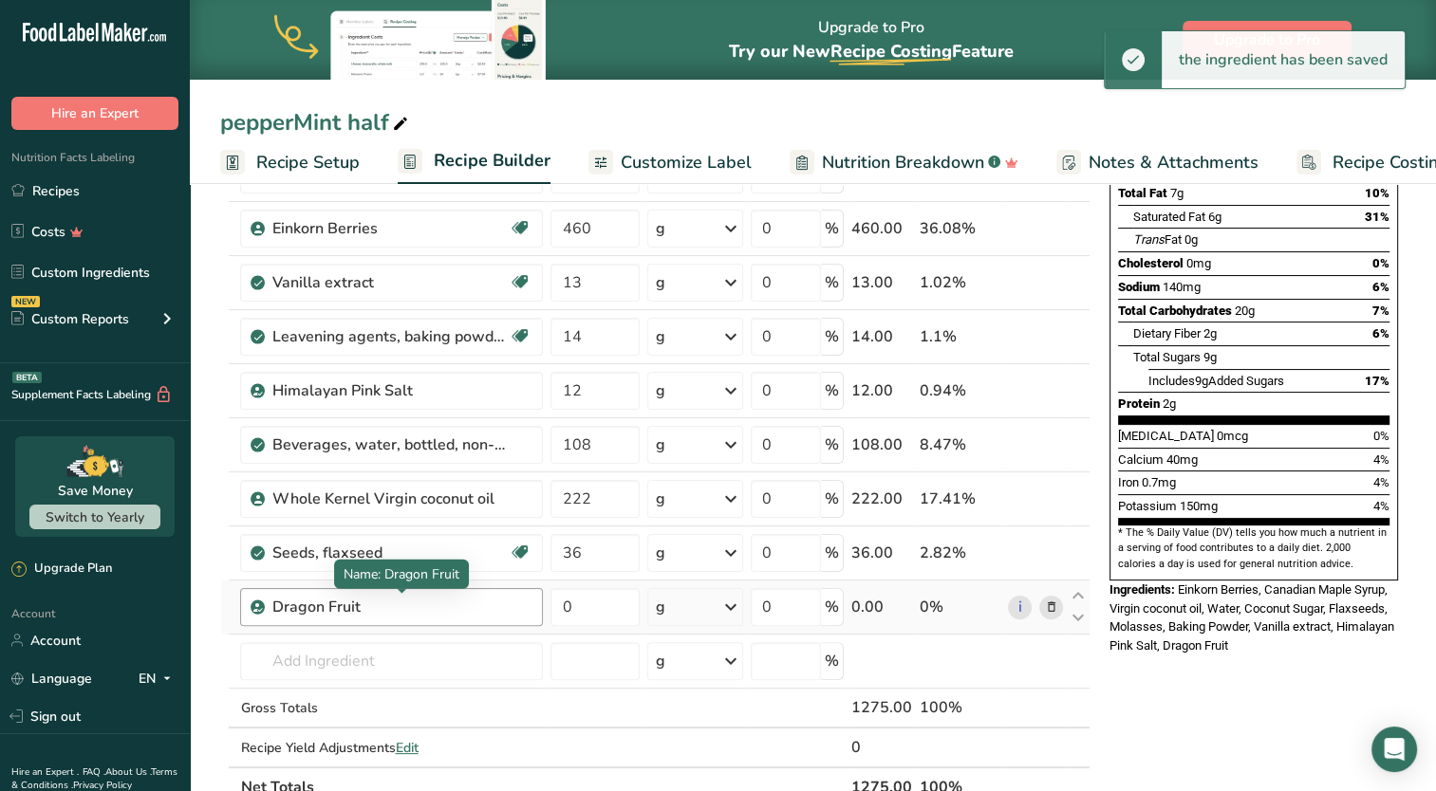
click at [271, 605] on div "Dragon Fruit" at bounding box center [389, 607] width 237 height 23
click at [272, 603] on div "Dragon Fruit" at bounding box center [389, 607] width 237 height 23
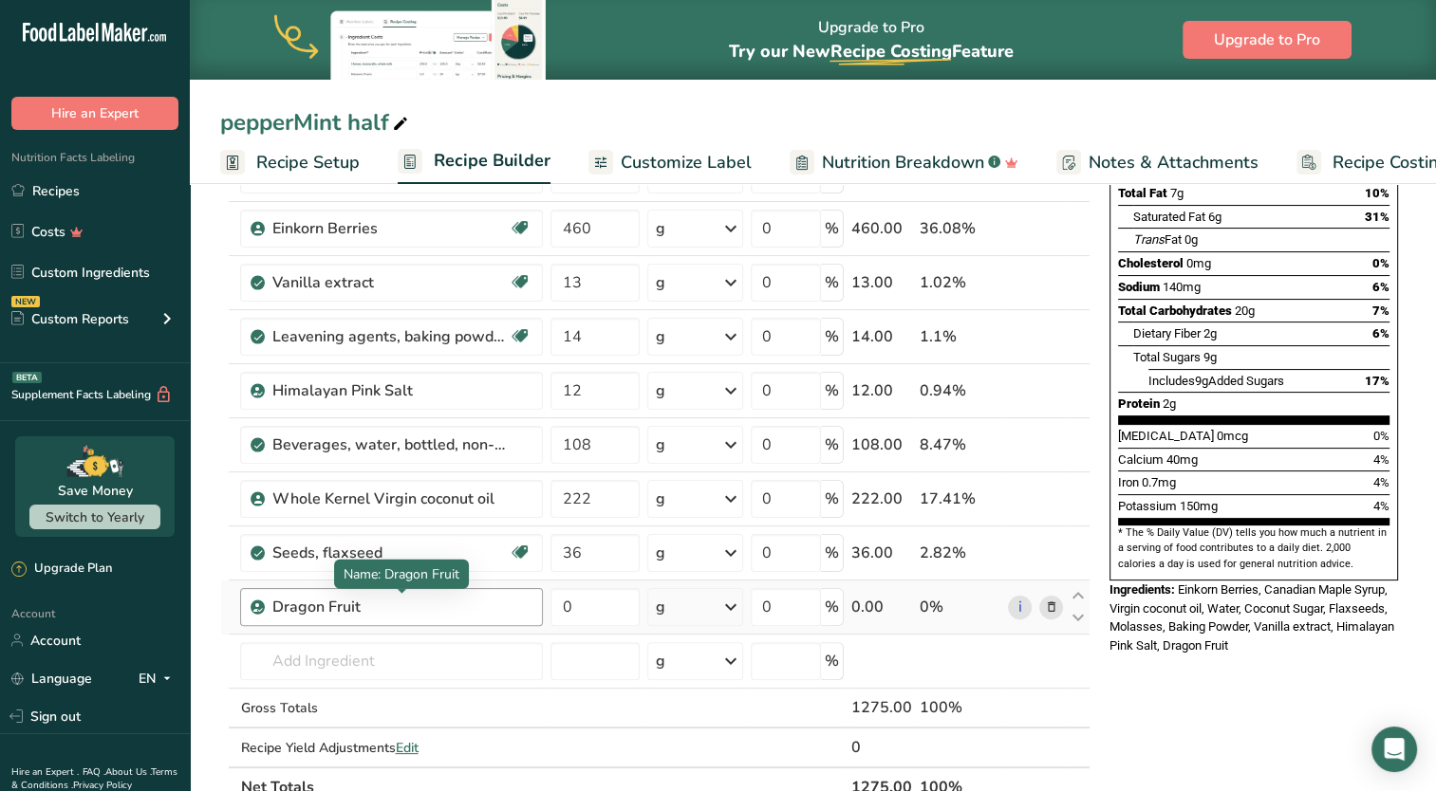
drag, startPoint x: 330, startPoint y: 610, endPoint x: 276, endPoint y: 614, distance: 54.2
click at [276, 614] on div "Dragon Fruit" at bounding box center [389, 607] width 237 height 23
click at [1048, 607] on icon at bounding box center [1050, 608] width 13 height 20
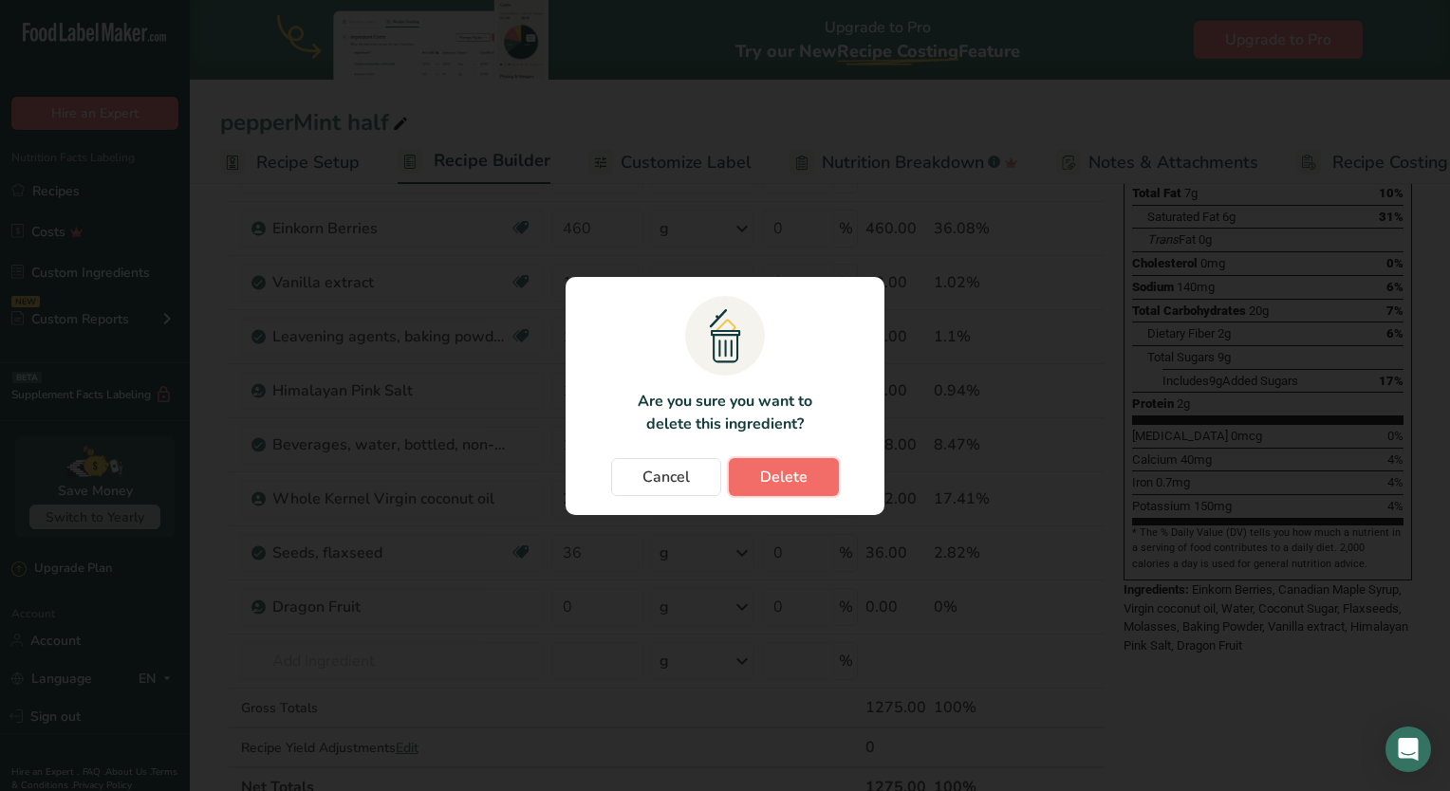
click at [783, 486] on span "Delete" at bounding box center [783, 477] width 47 height 23
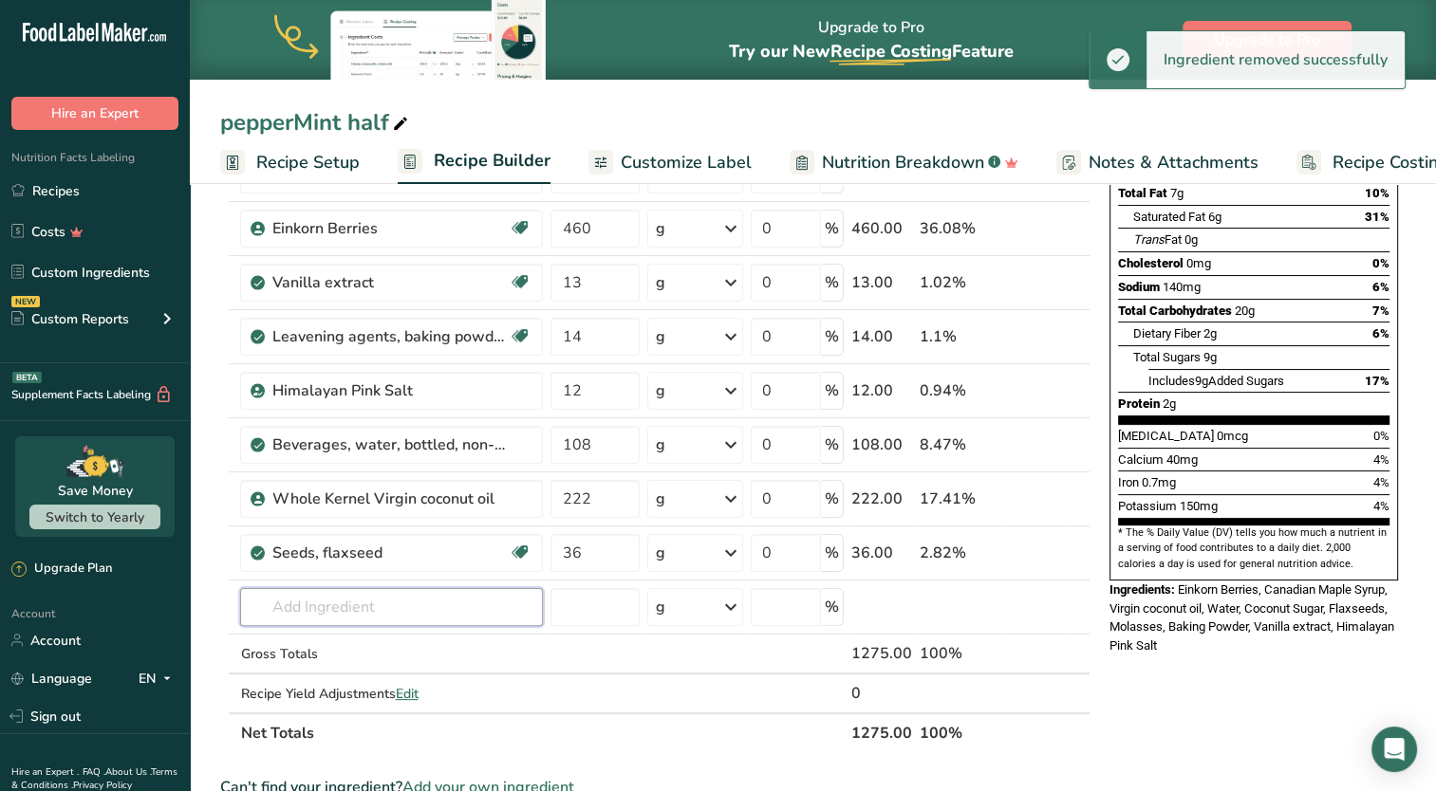
click at [362, 621] on input "text" at bounding box center [391, 607] width 303 height 38
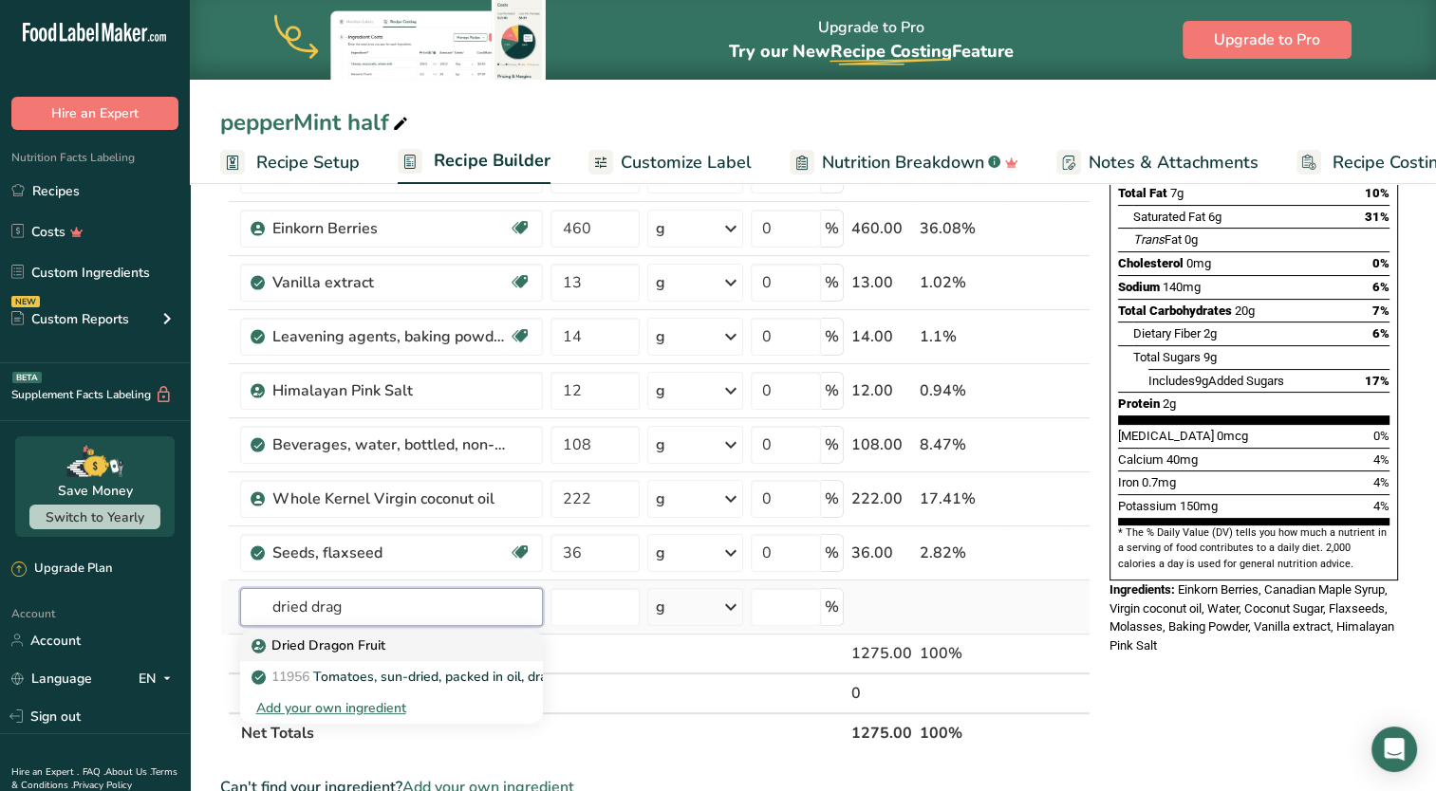
type input "dried drag"
click at [362, 652] on p "Dried Dragon Fruit" at bounding box center [319, 646] width 129 height 20
type input "Dried Dragon Fruit"
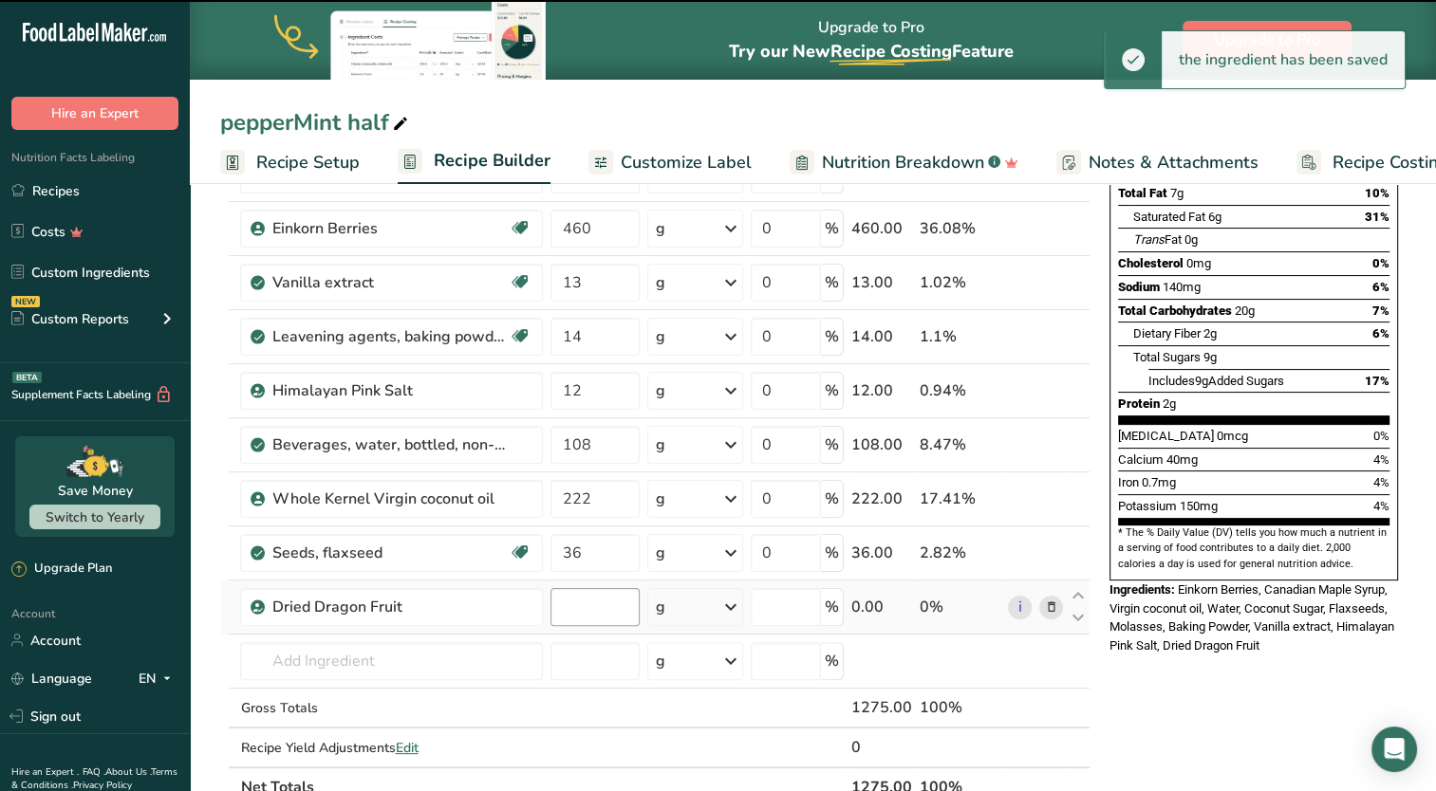
type input "0"
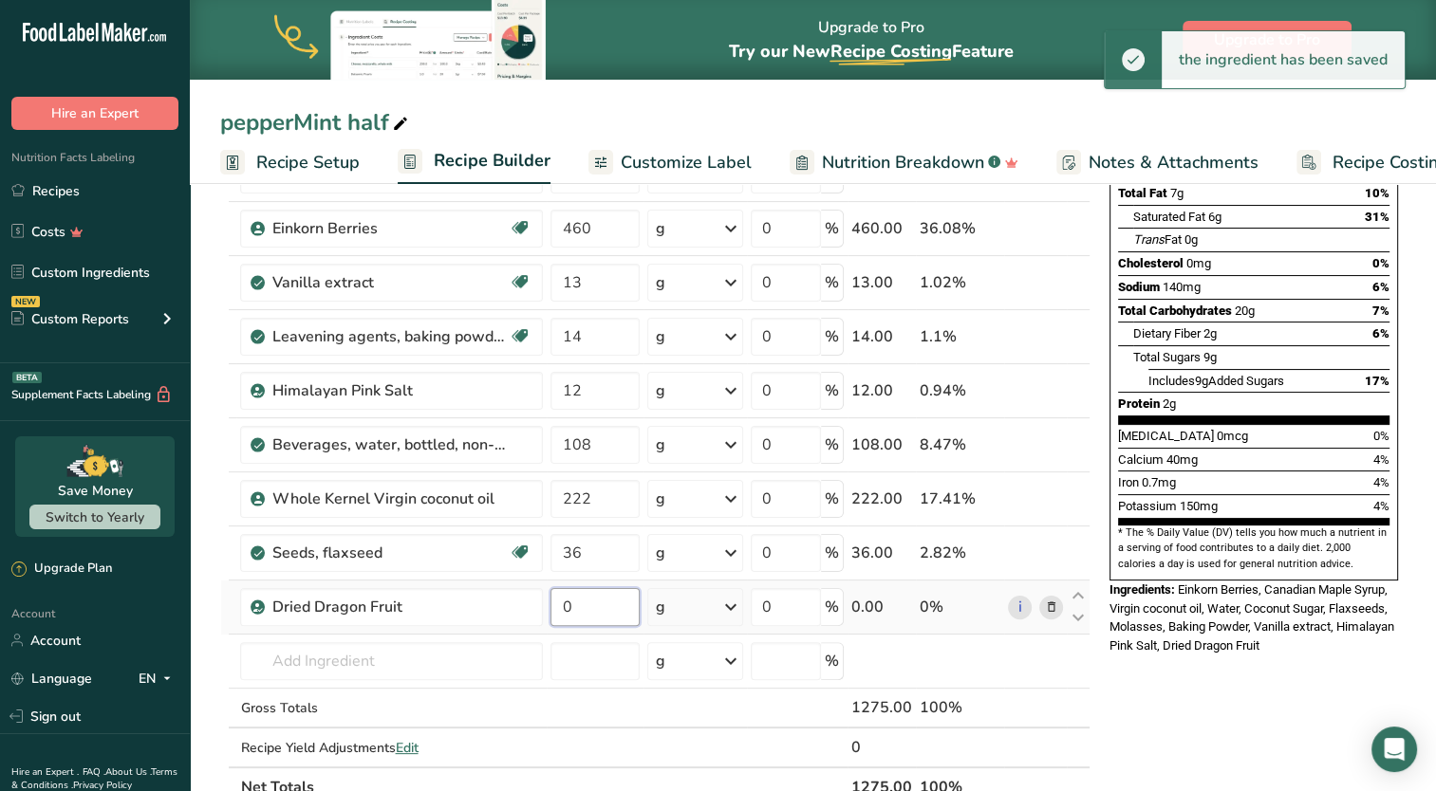
click at [610, 613] on input "0" at bounding box center [594, 607] width 89 height 38
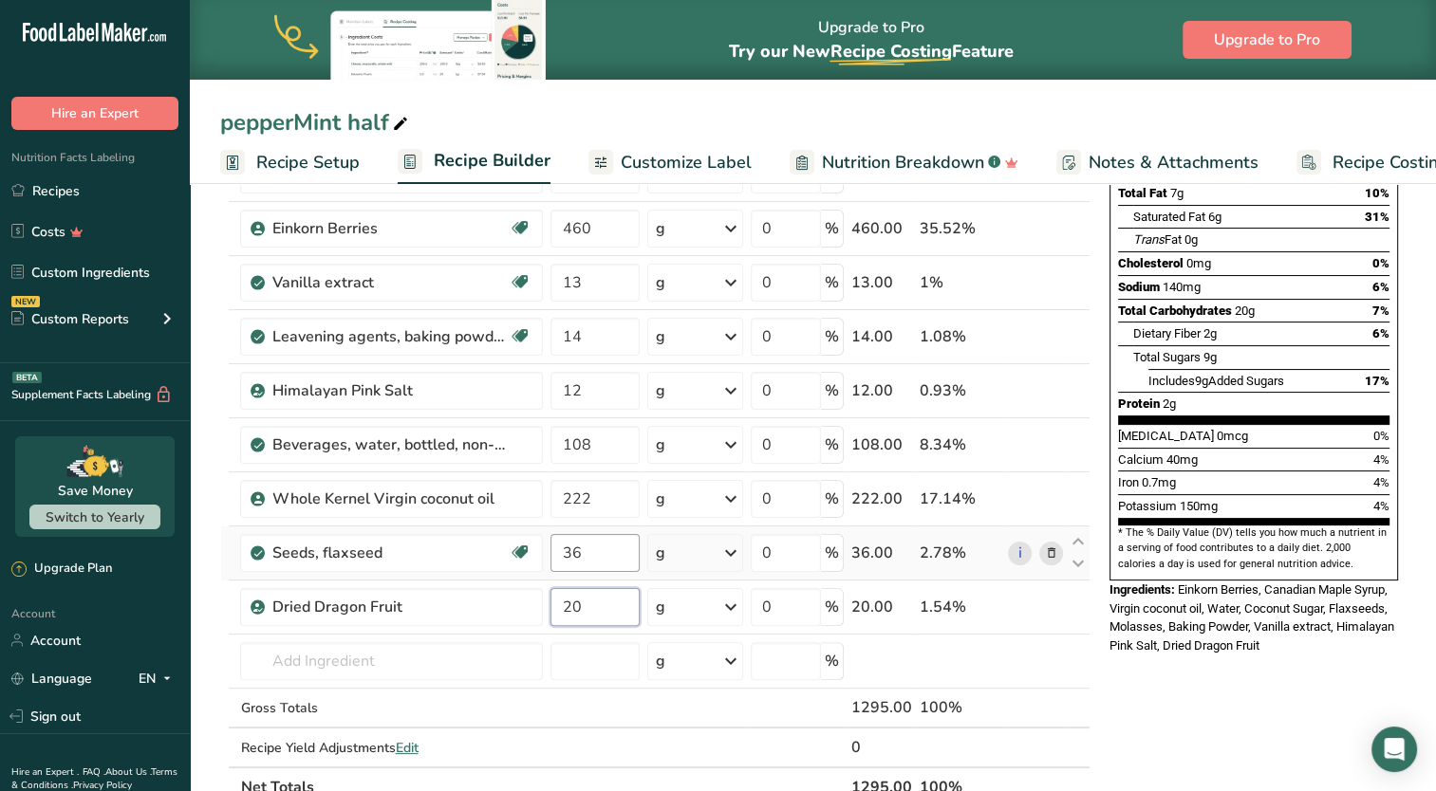
type input "20"
click at [596, 560] on div "Ingredient * Amount * Unit * Waste * .a-a{fill:#347362;}.b-a{fill:#fff;} Grams …" at bounding box center [655, 403] width 870 height 808
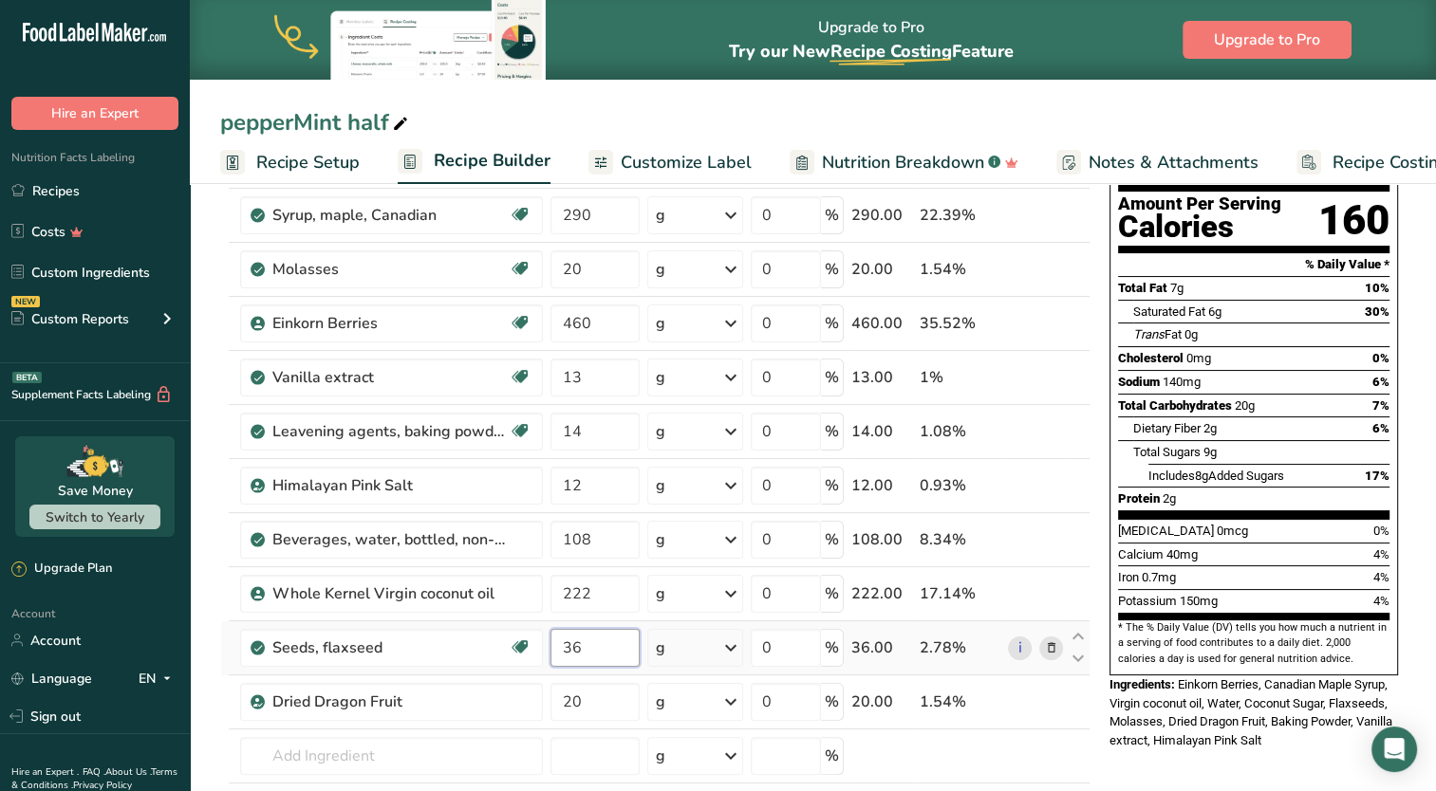
scroll to position [95, 0]
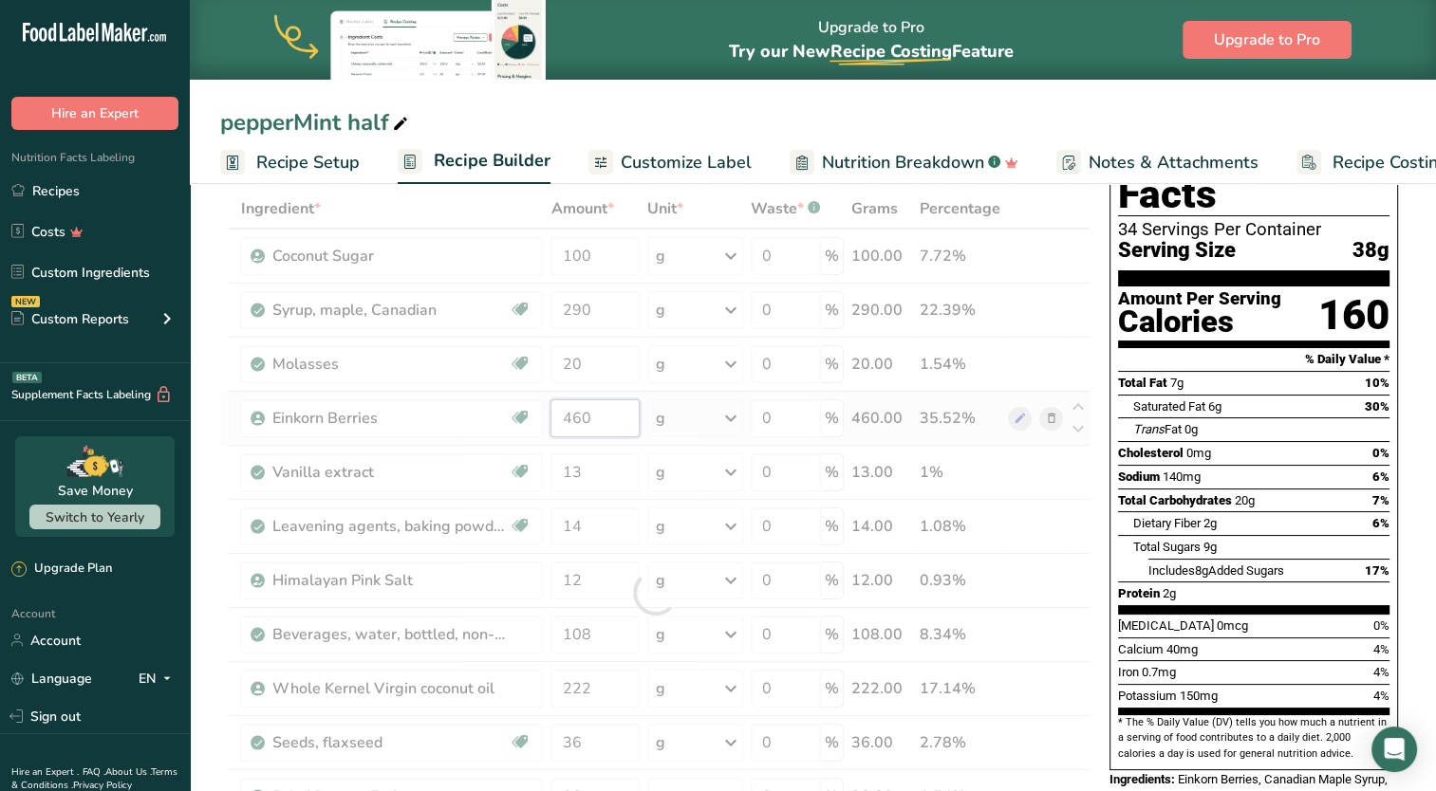
click at [618, 412] on div "Ingredient * Amount * Unit * Waste * .a-a{fill:#347362;}.b-a{fill:#fff;} Grams …" at bounding box center [655, 593] width 870 height 808
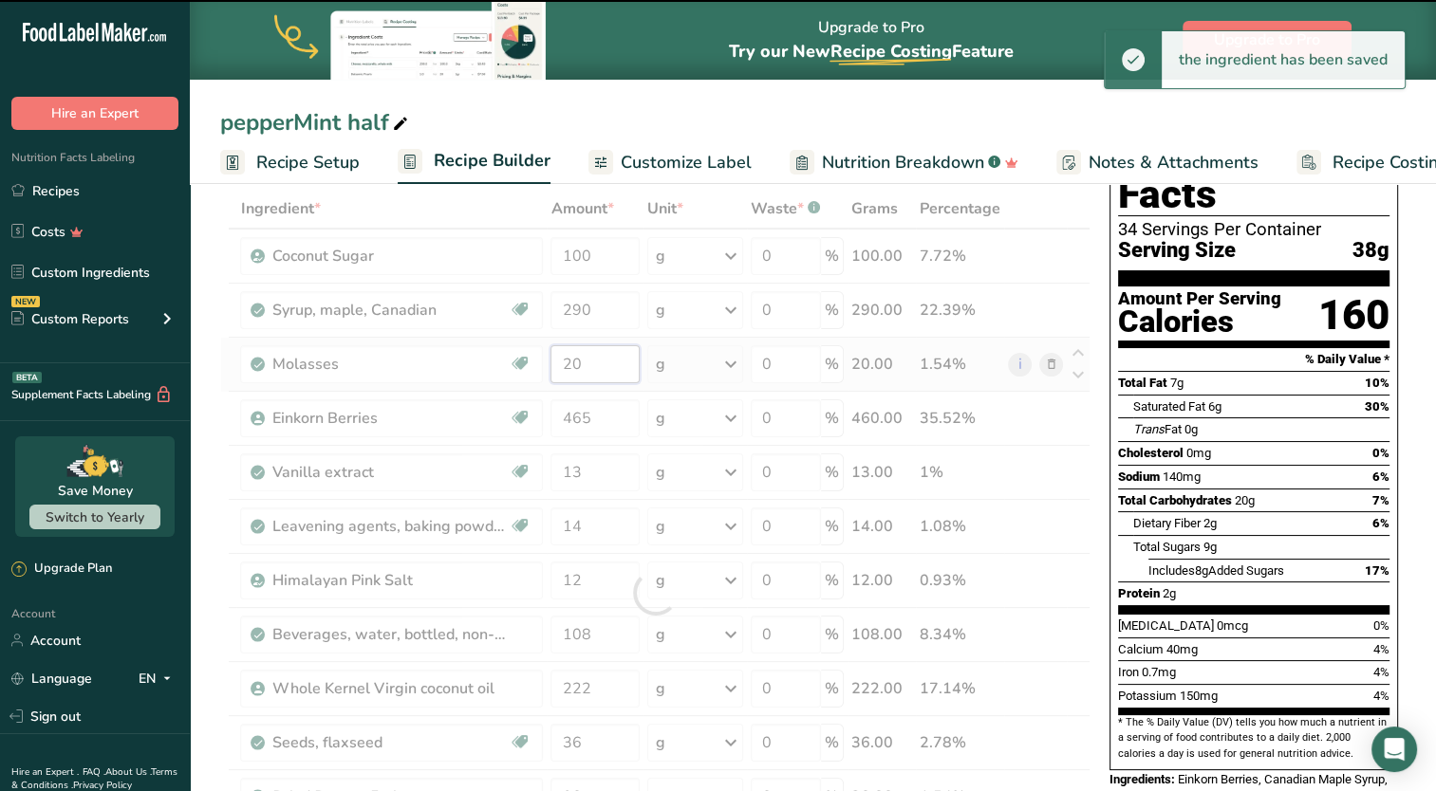
click at [586, 354] on div "Ingredient * Amount * Unit * Waste * .a-a{fill:#347362;}.b-a{fill:#fff;} Grams …" at bounding box center [655, 593] width 870 height 808
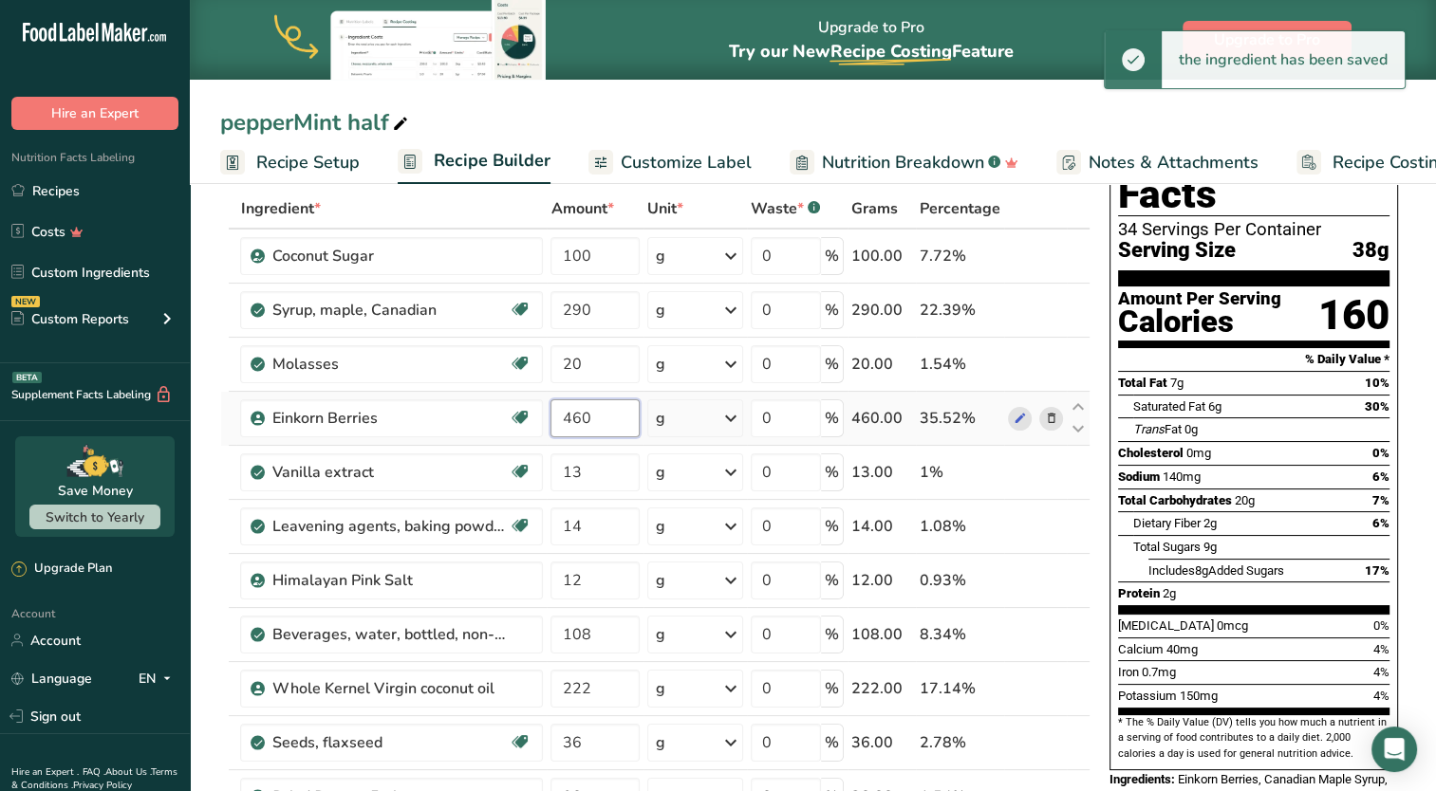
click at [593, 425] on div "Ingredient * Amount * Unit * Waste * .a-a{fill:#347362;}.b-a{fill:#fff;} Grams …" at bounding box center [655, 593] width 870 height 808
click at [592, 372] on div "Ingredient * Amount * Unit * Waste * .a-a{fill:#347362;}.b-a{fill:#fff;} Grams …" at bounding box center [655, 593] width 870 height 808
click at [597, 421] on div "Ingredient * Amount * Unit * Waste * .a-a{fill:#347362;}.b-a{fill:#fff;} Grams …" at bounding box center [655, 593] width 870 height 808
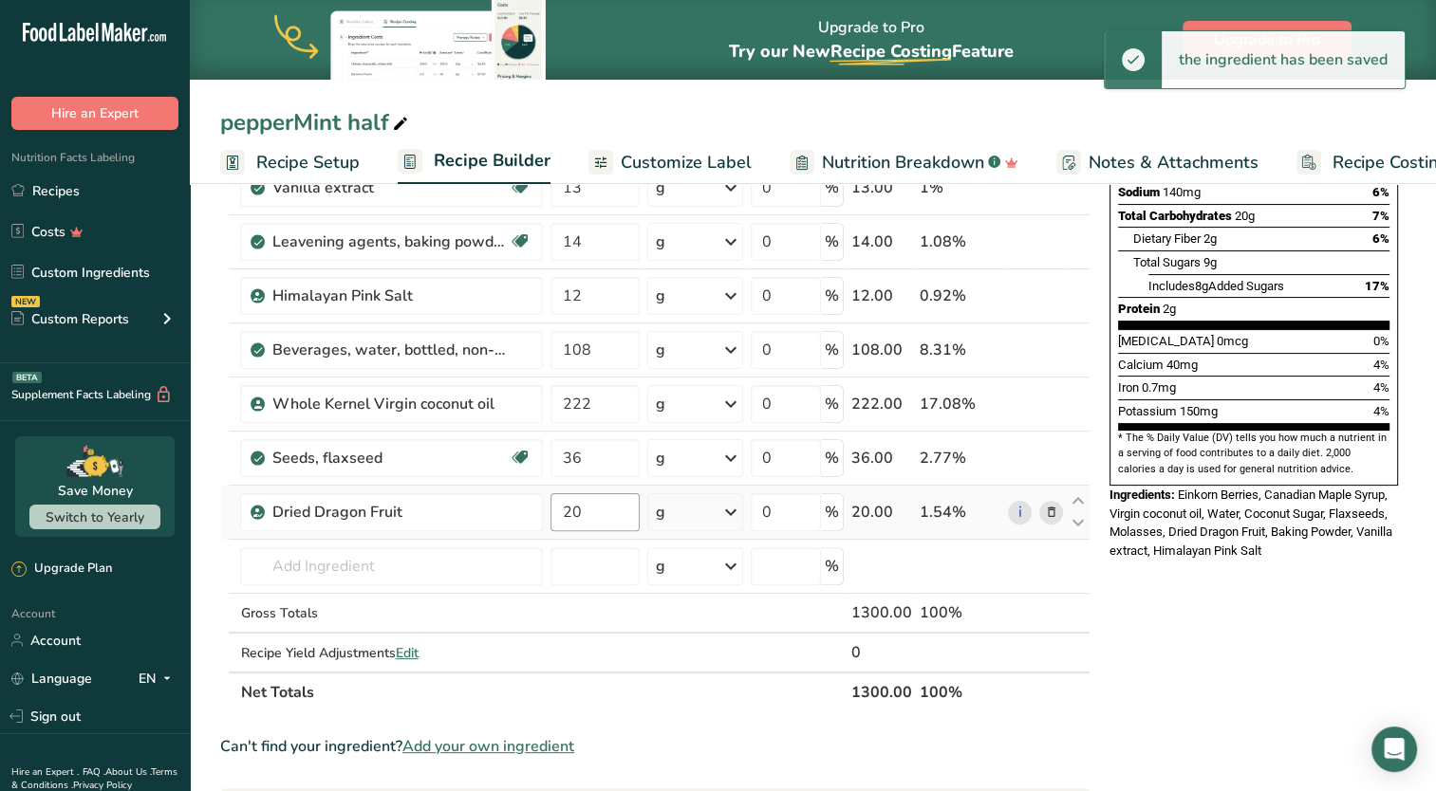
type input "464.999998"
click at [591, 506] on div "Ingredient * Amount * Unit * Waste * .a-a{fill:#347362;}.b-a{fill:#fff;} Grams …" at bounding box center [655, 308] width 870 height 808
type input "25"
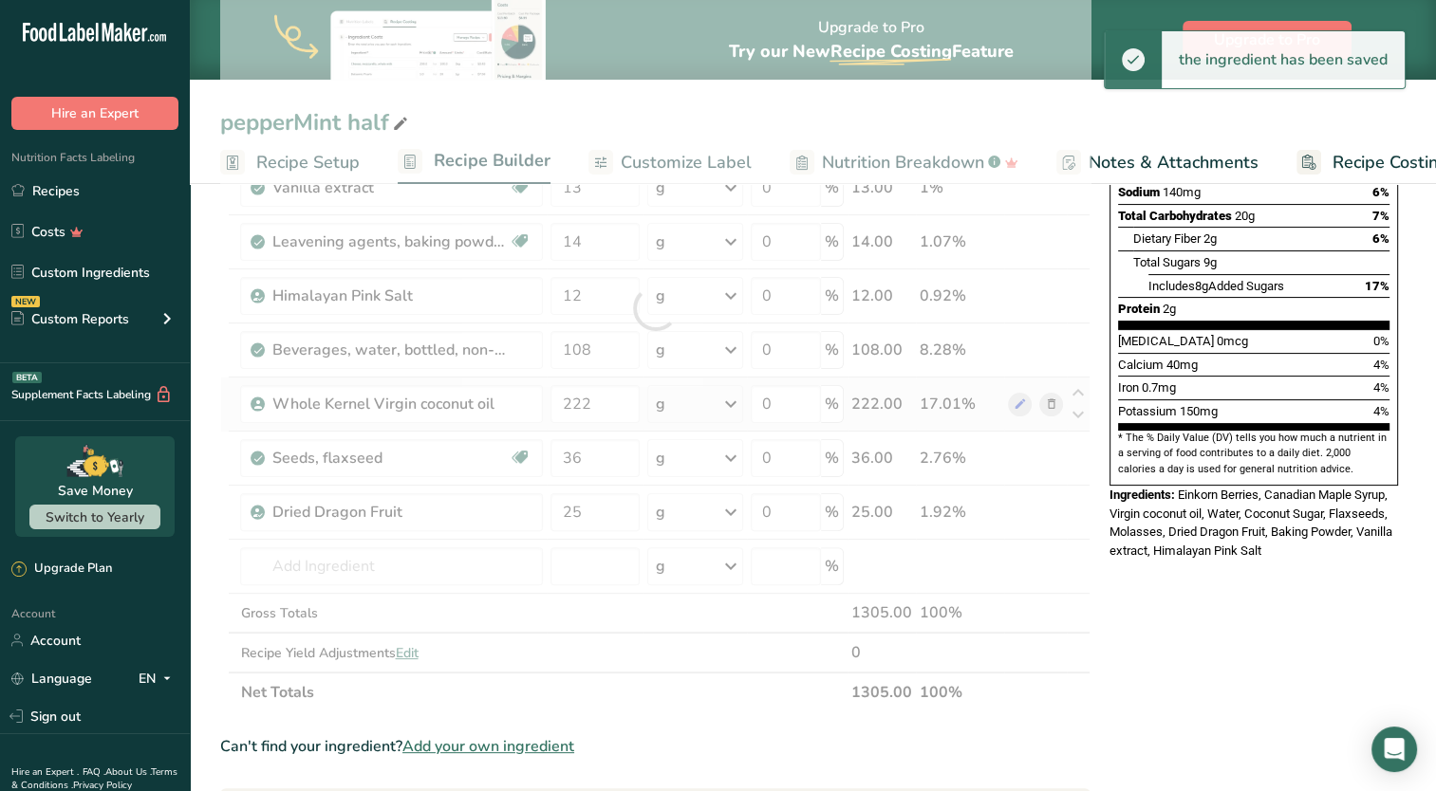
click at [600, 421] on div "Ingredient * Amount * Unit * Waste * .a-a{fill:#347362;}.b-a{fill:#fff;} Grams …" at bounding box center [655, 308] width 870 height 808
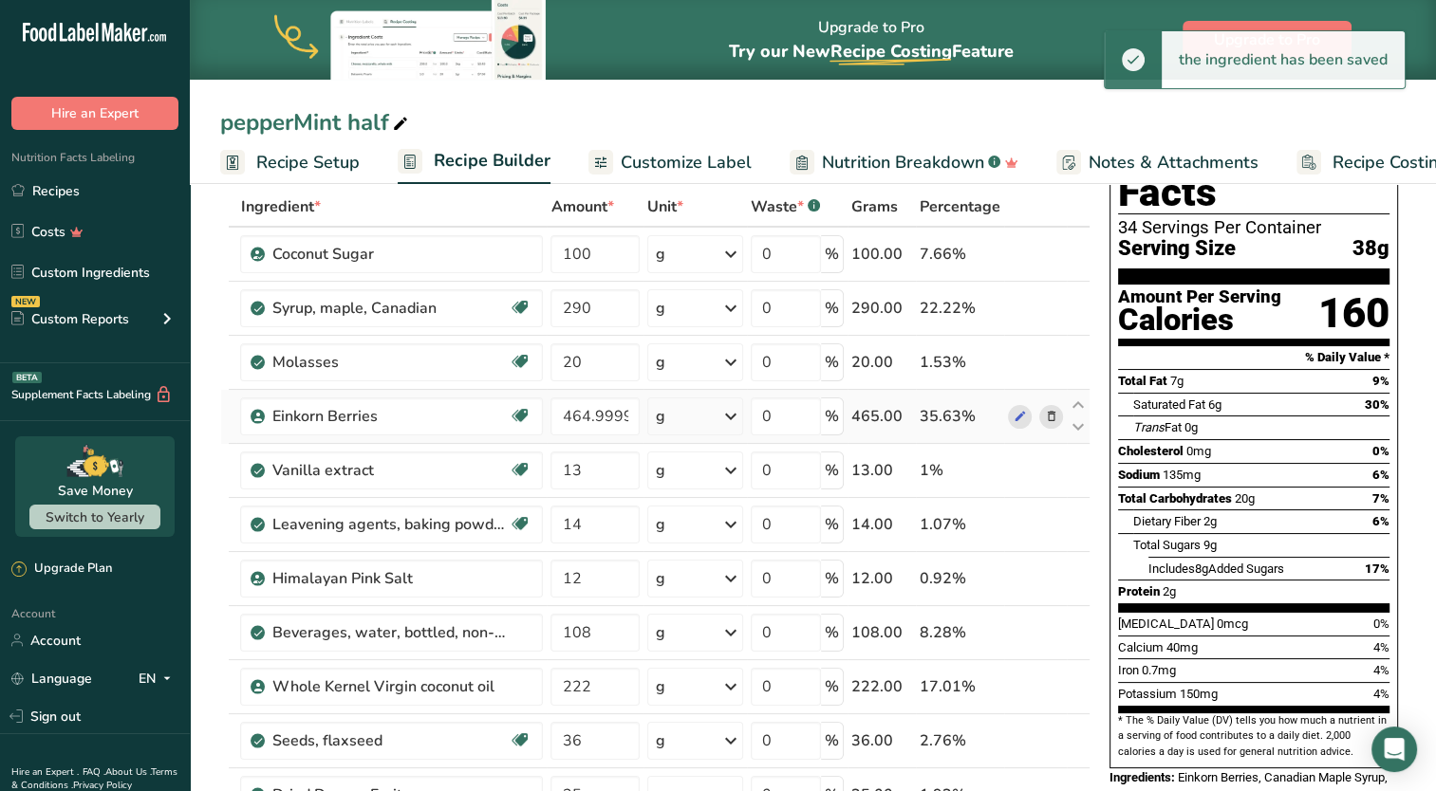
scroll to position [95, 0]
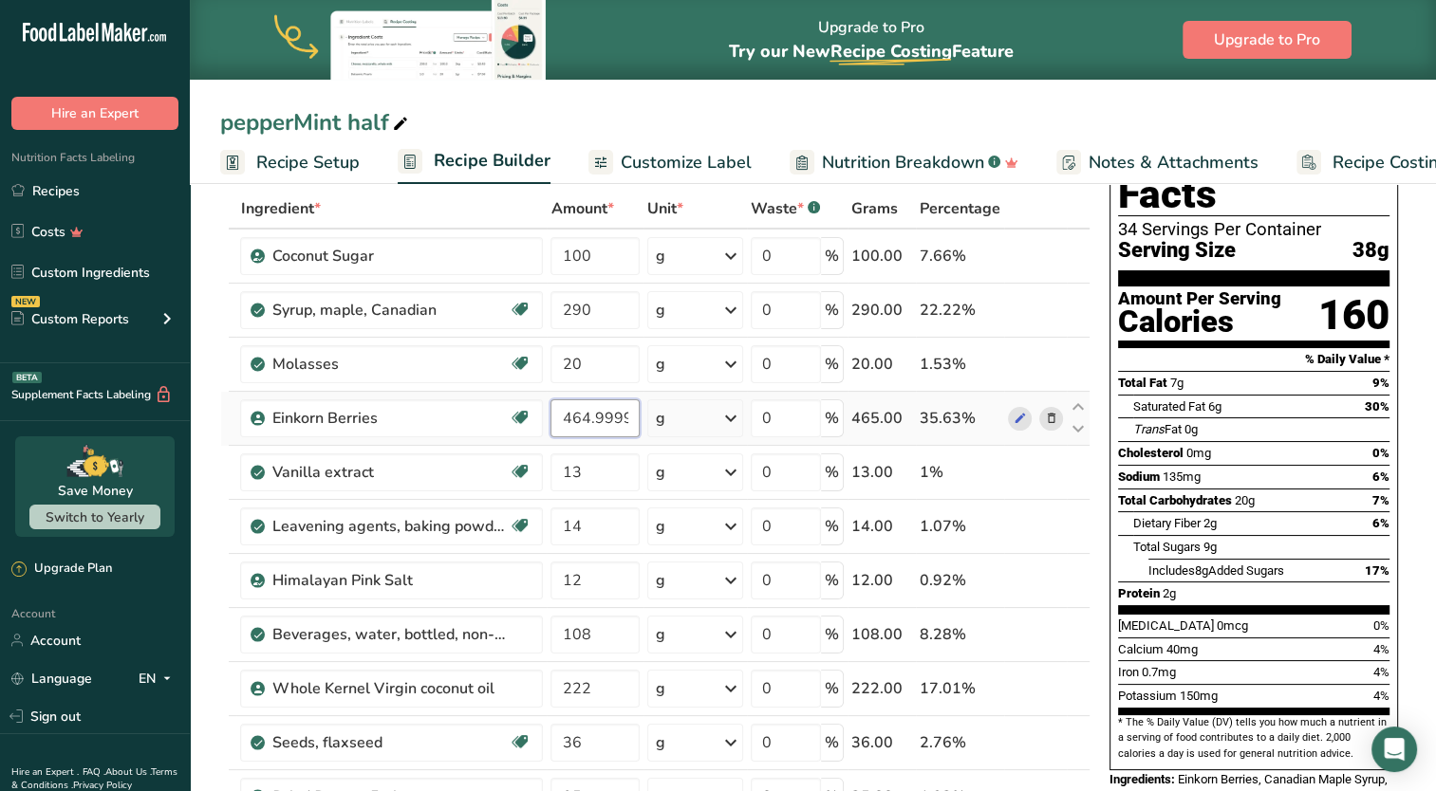
click at [629, 414] on input "464.999998" at bounding box center [594, 418] width 89 height 38
type input "465"
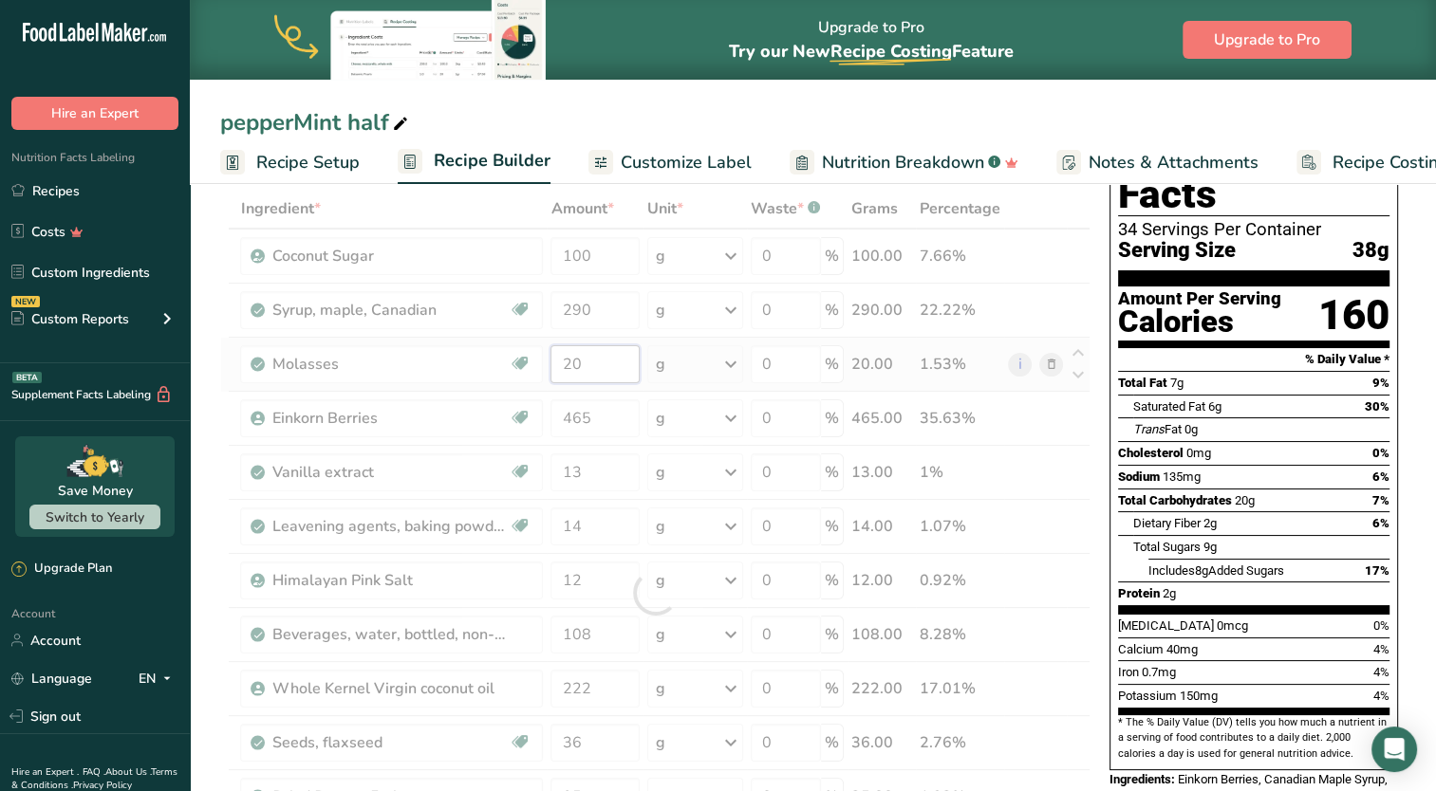
click at [596, 366] on div "Ingredient * Amount * Unit * Waste * .a-a{fill:#347362;}.b-a{fill:#fff;} Grams …" at bounding box center [655, 593] width 870 height 808
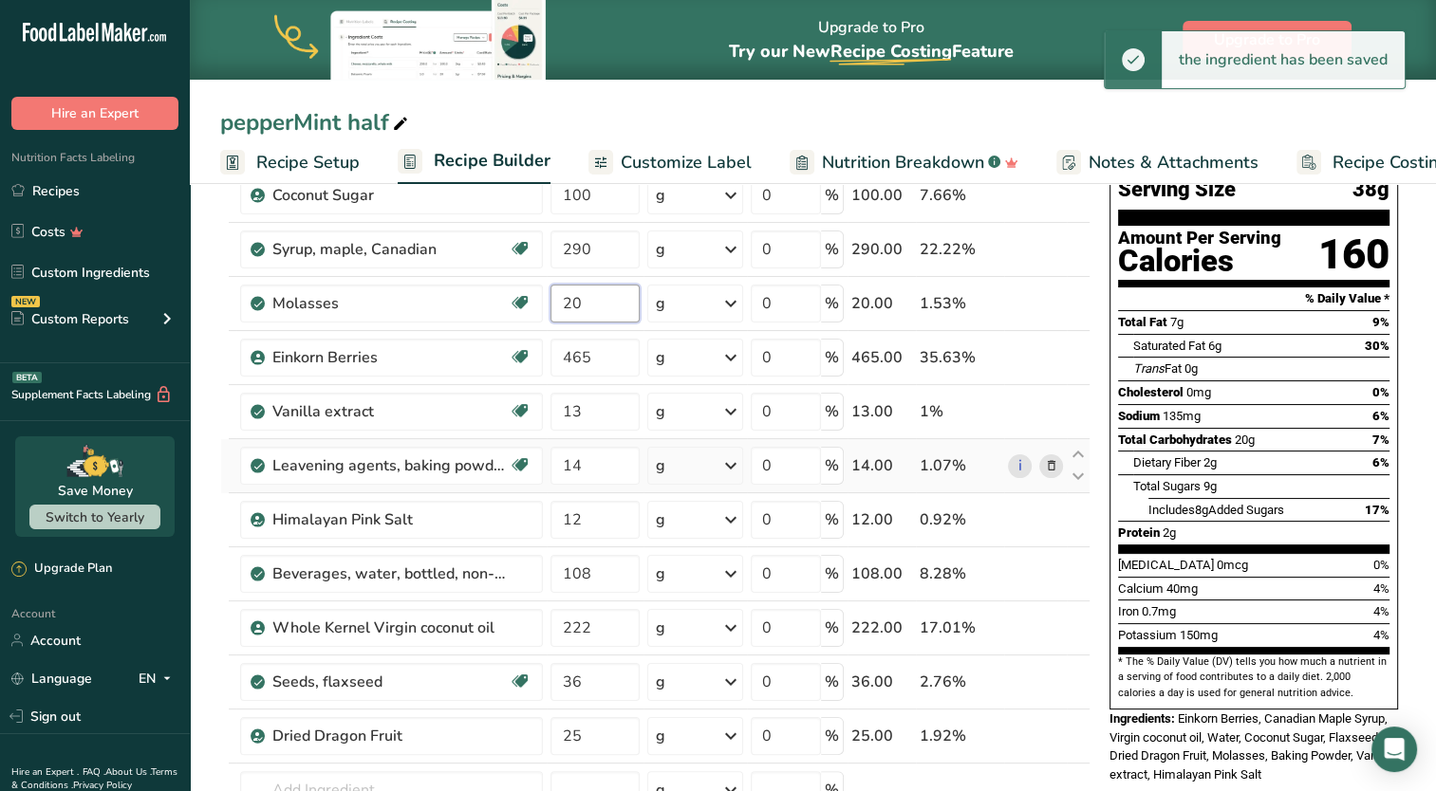
scroll to position [190, 0]
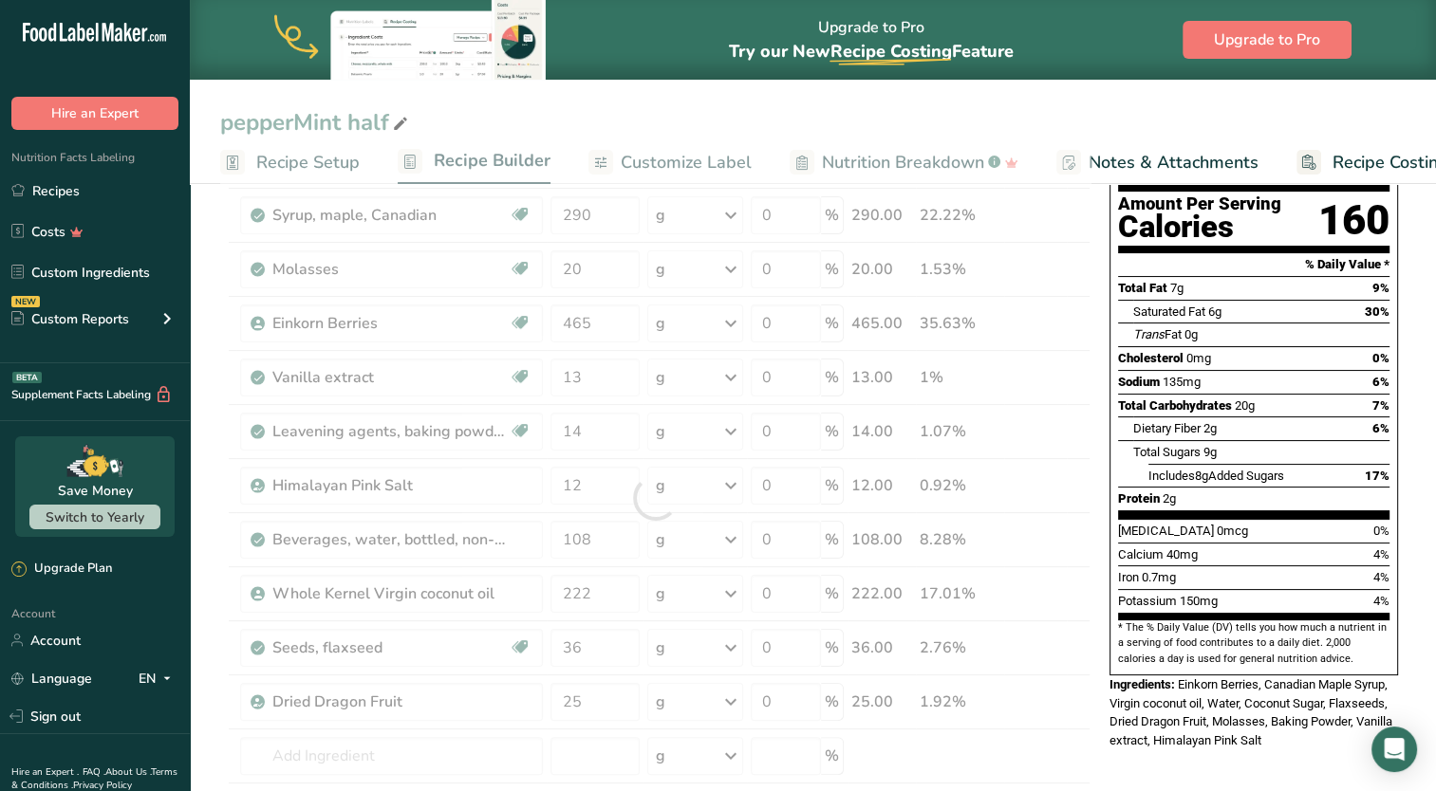
click at [1091, 602] on div "Add Ingredients Manage Recipe Delete Recipe Duplicate Recipe Scale Recipe Save …" at bounding box center [661, 780] width 882 height 1525
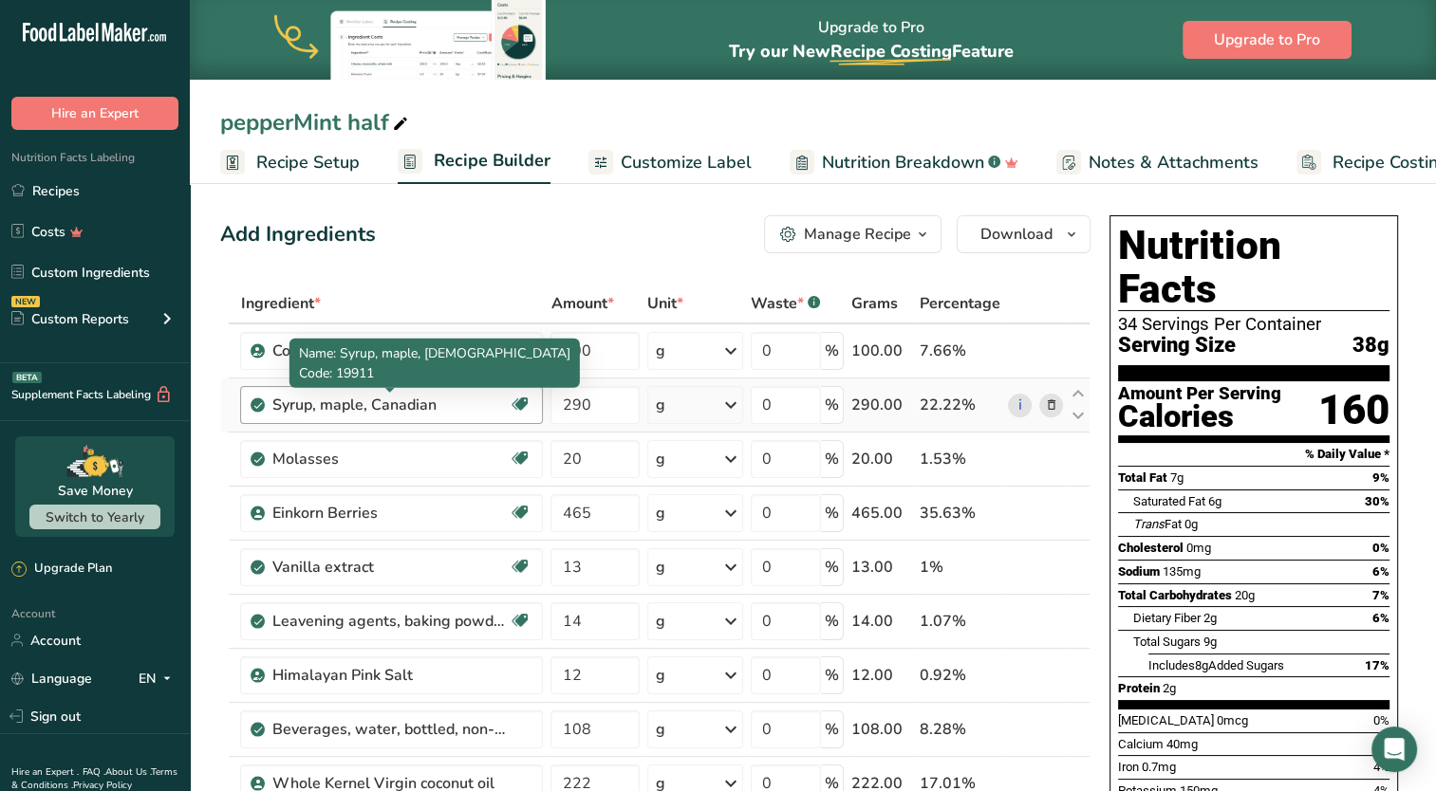
scroll to position [380, 0]
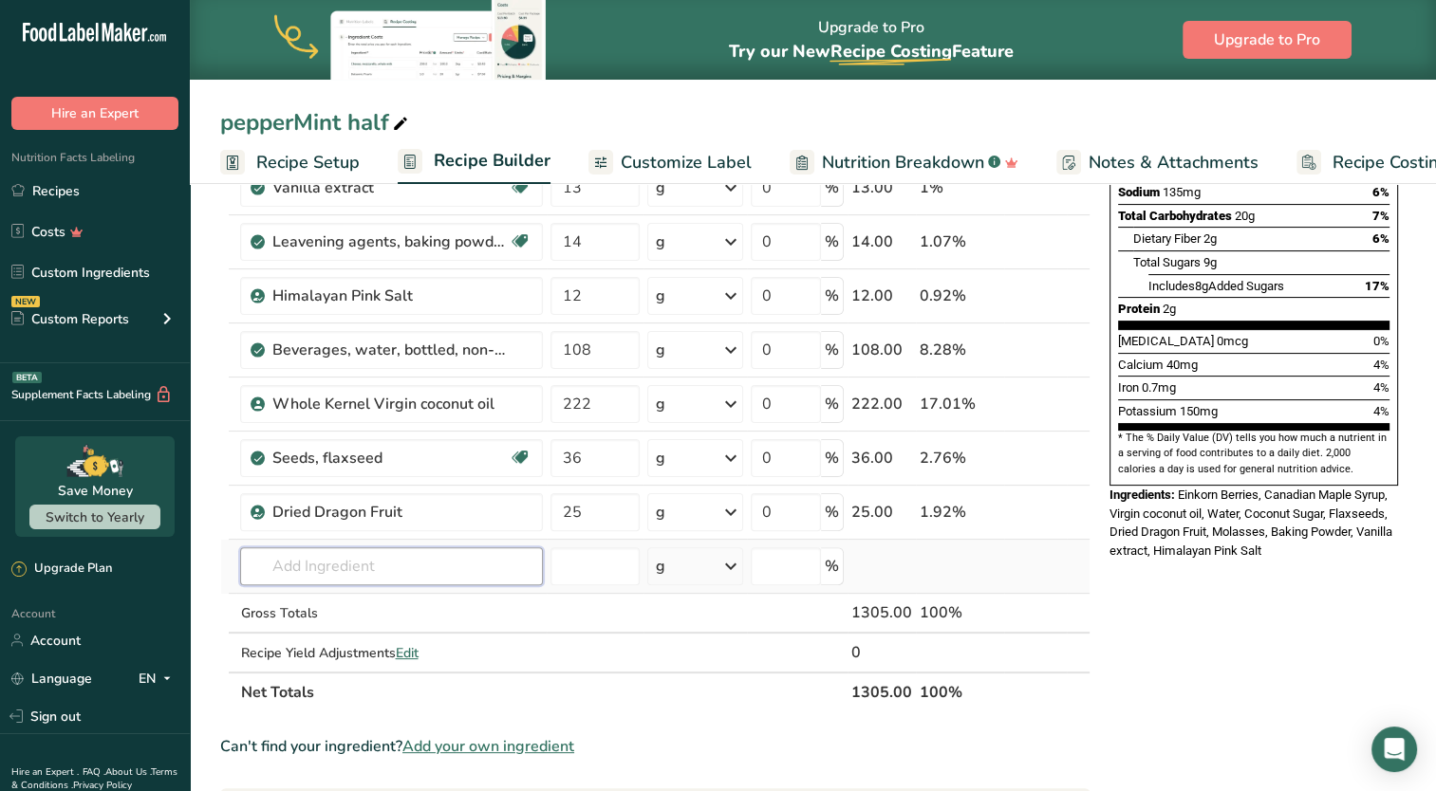
click at [362, 568] on input "text" at bounding box center [391, 566] width 303 height 38
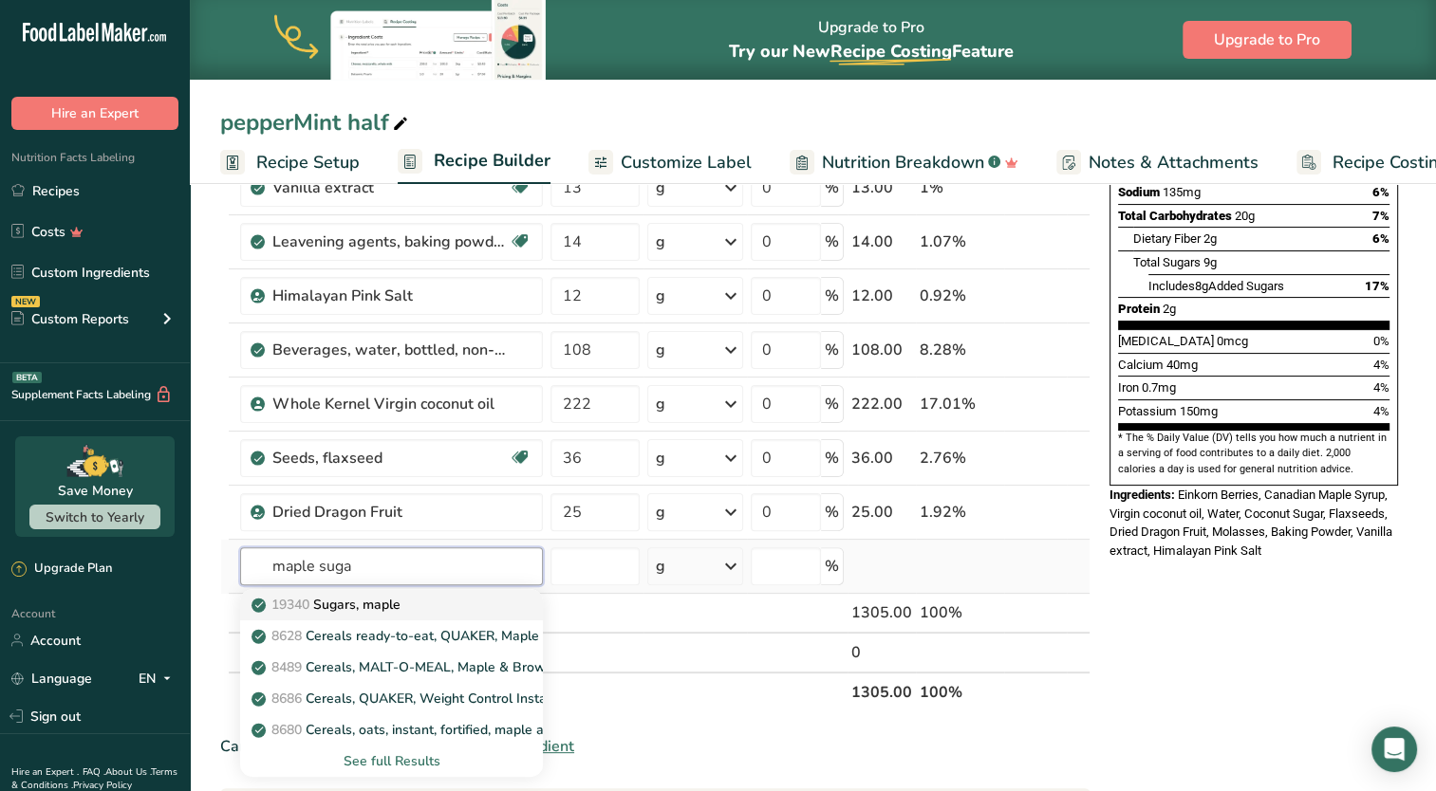
type input "maple suga"
click at [420, 598] on div "19340 Sugars, maple" at bounding box center [376, 605] width 242 height 20
type input "Sugars, maple"
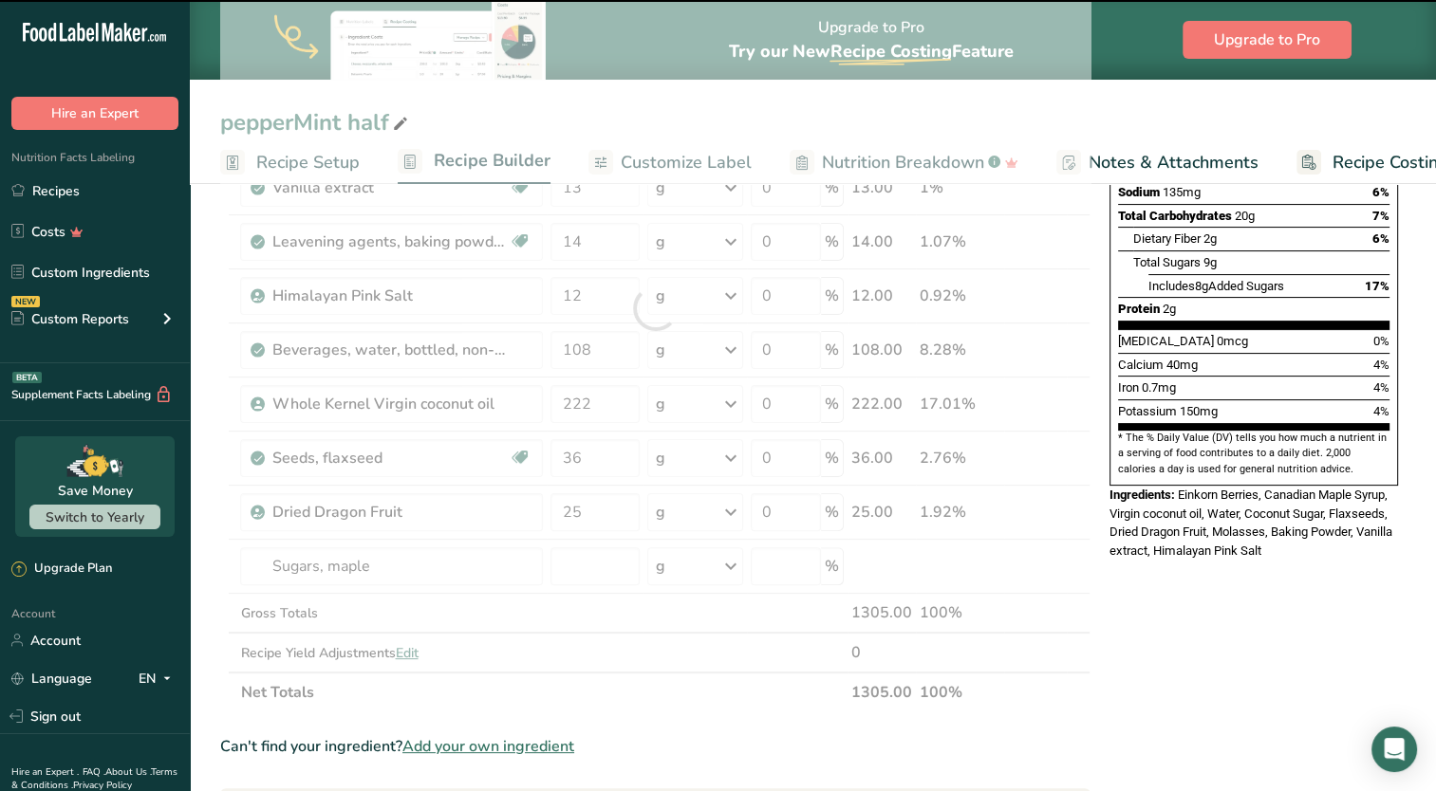
type input "0"
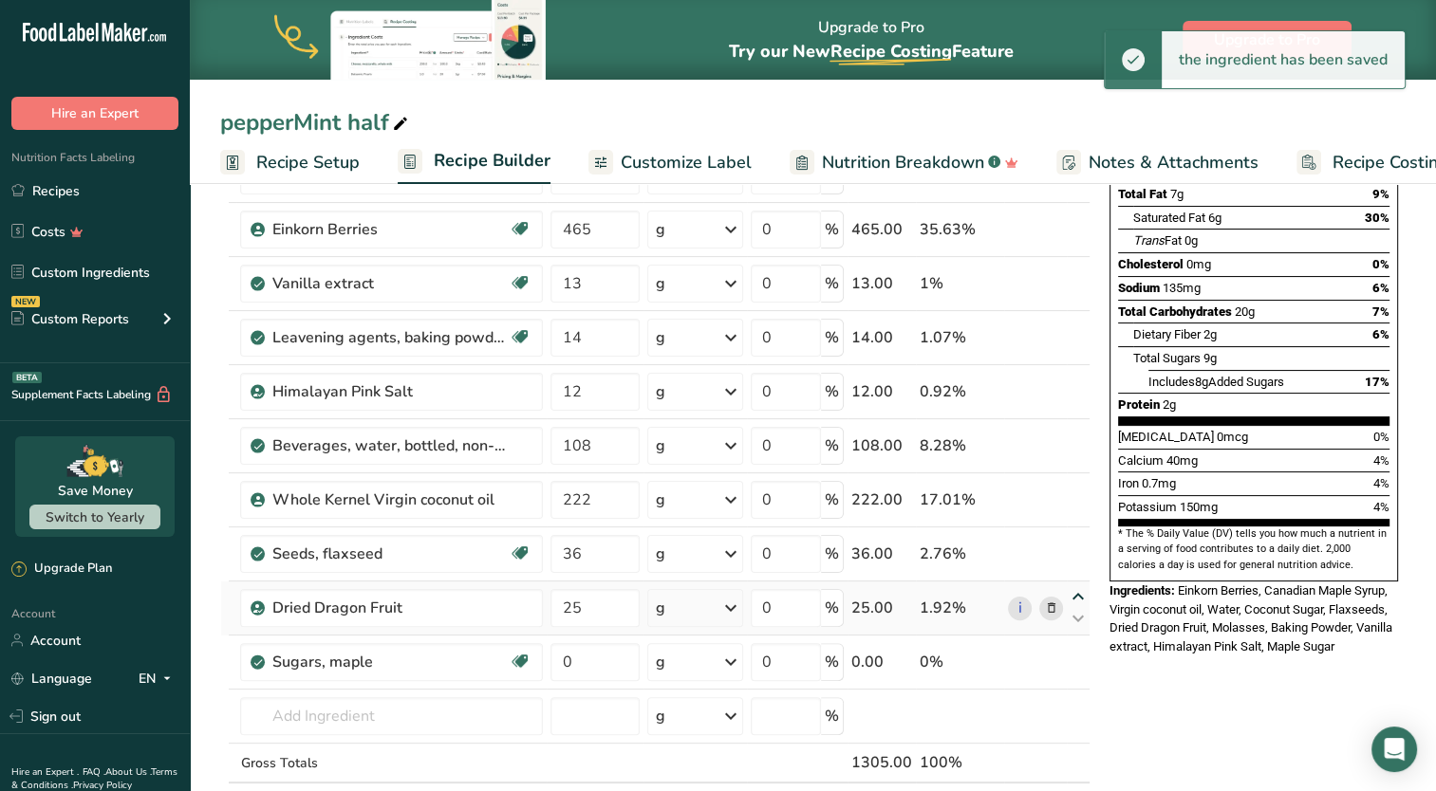
scroll to position [0, 0]
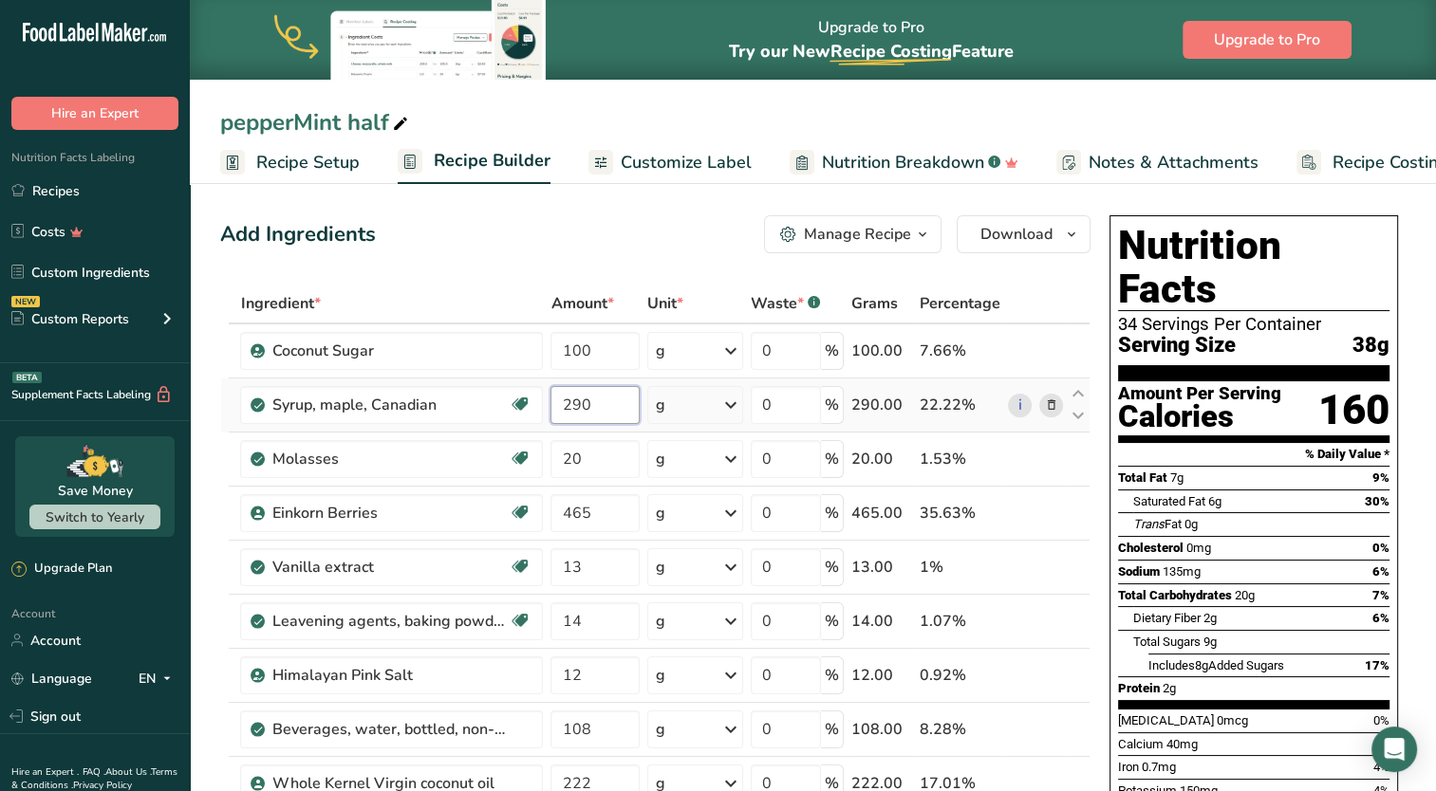
click at [569, 408] on input "290" at bounding box center [594, 405] width 89 height 38
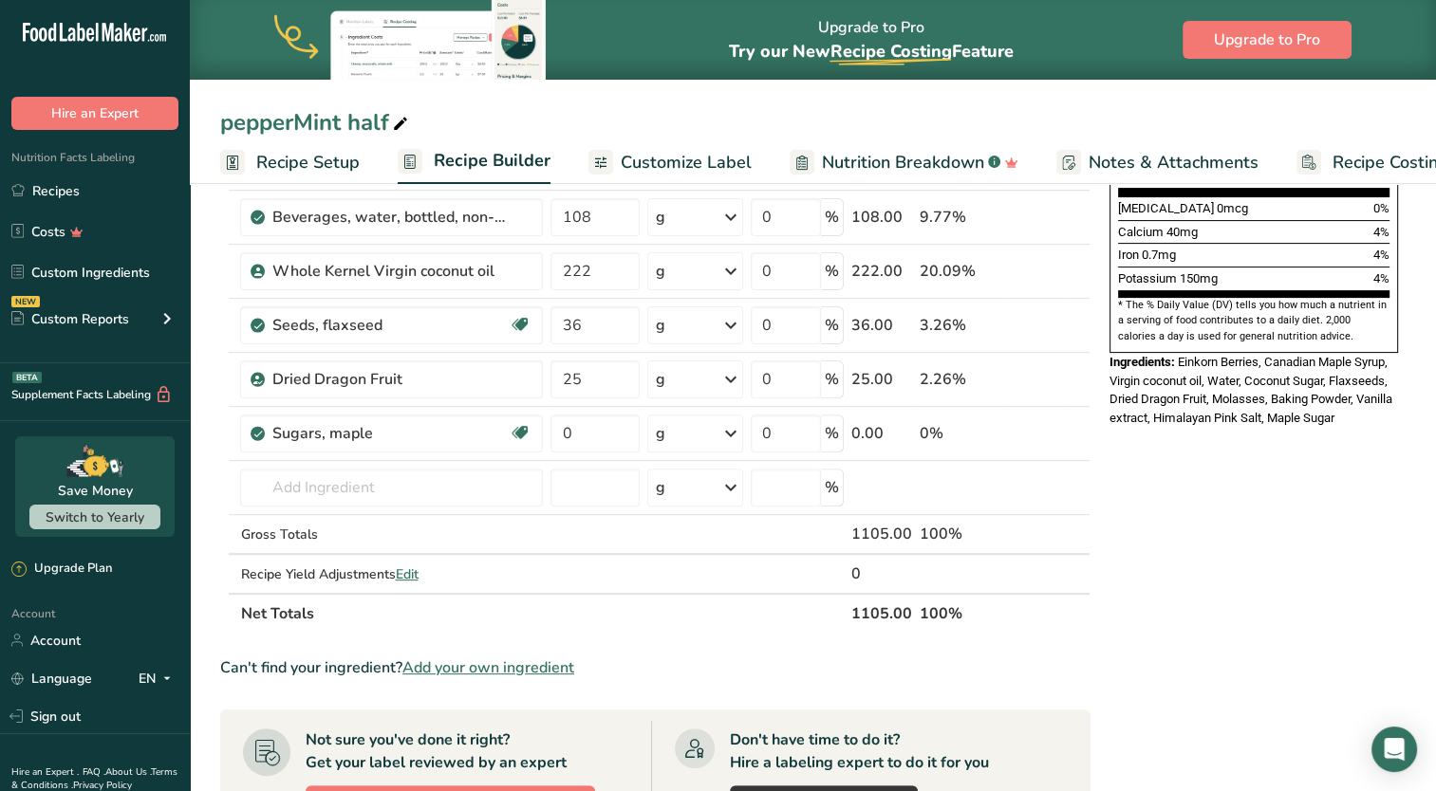
scroll to position [569, 0]
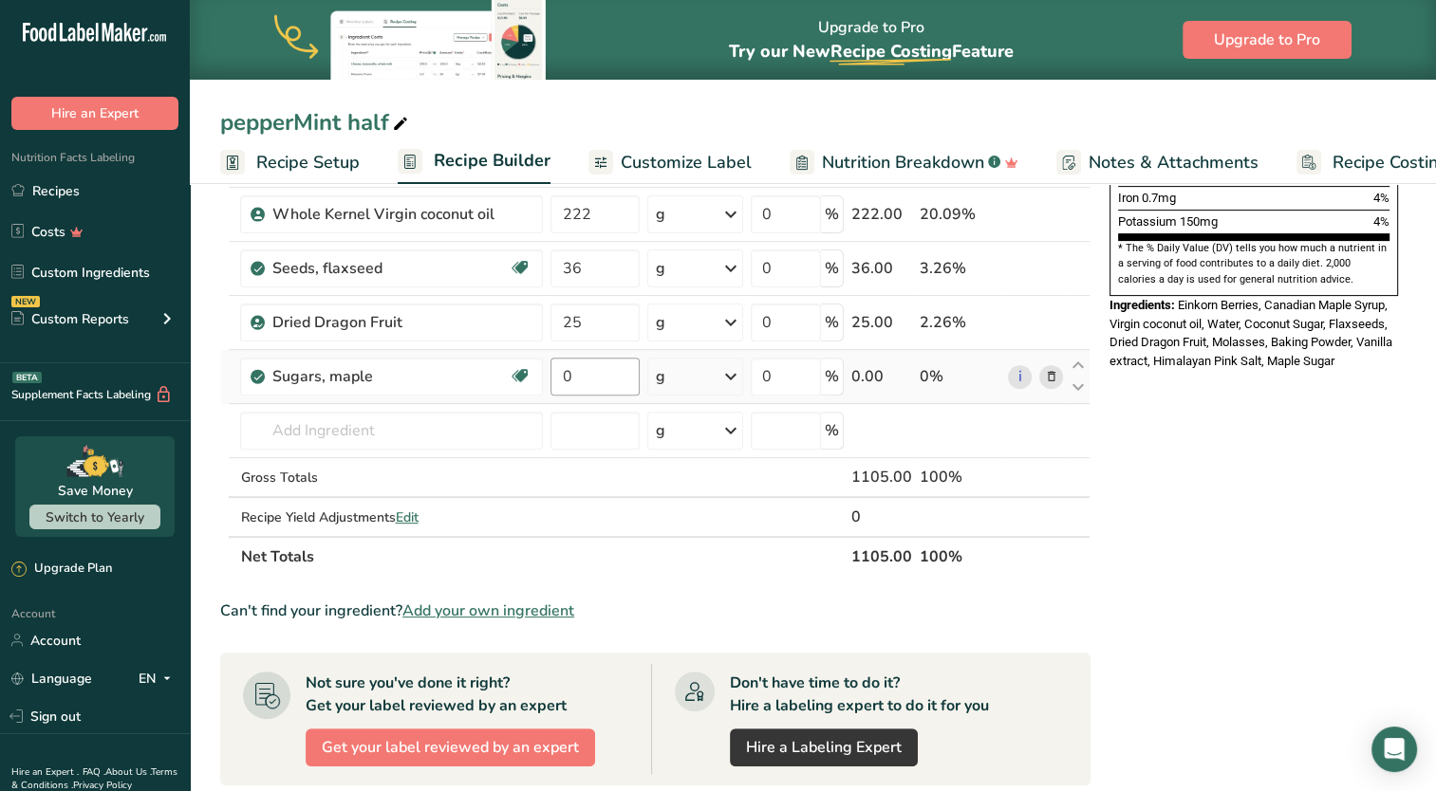
type input "90"
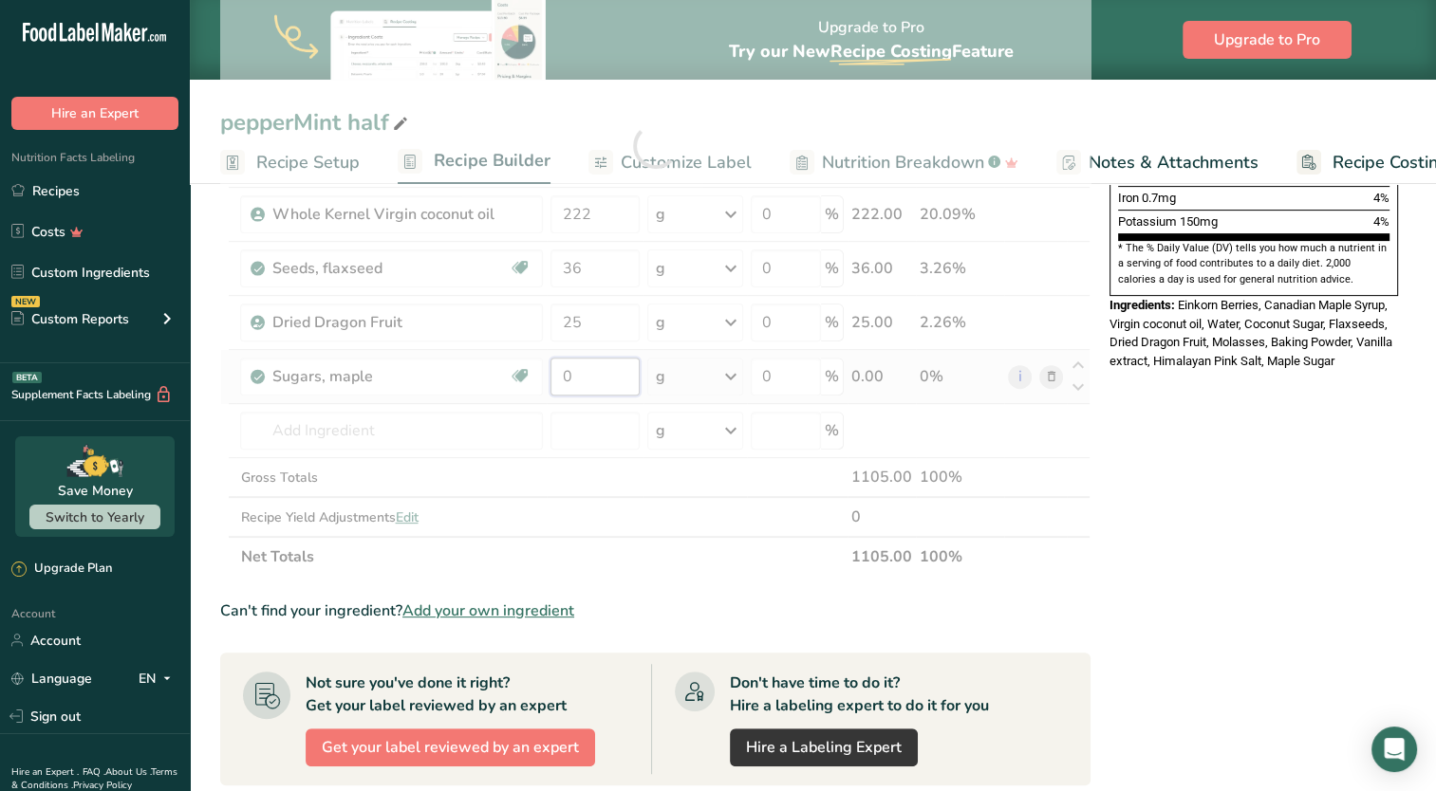
click at [570, 384] on div "Ingredient * Amount * Unit * Waste * .a-a{fill:#347362;}.b-a{fill:#fff;} Grams …" at bounding box center [655, 145] width 870 height 863
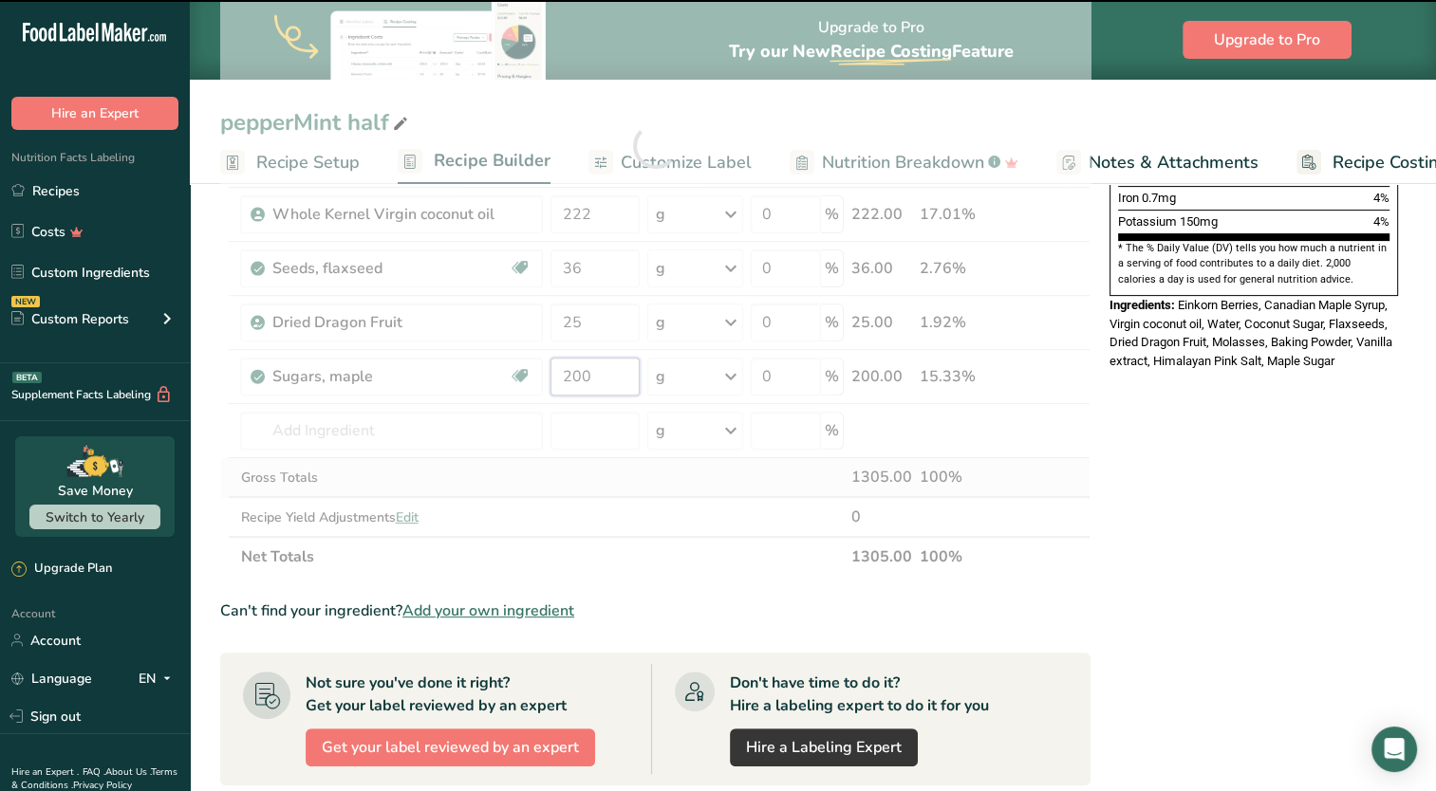
type input "0"
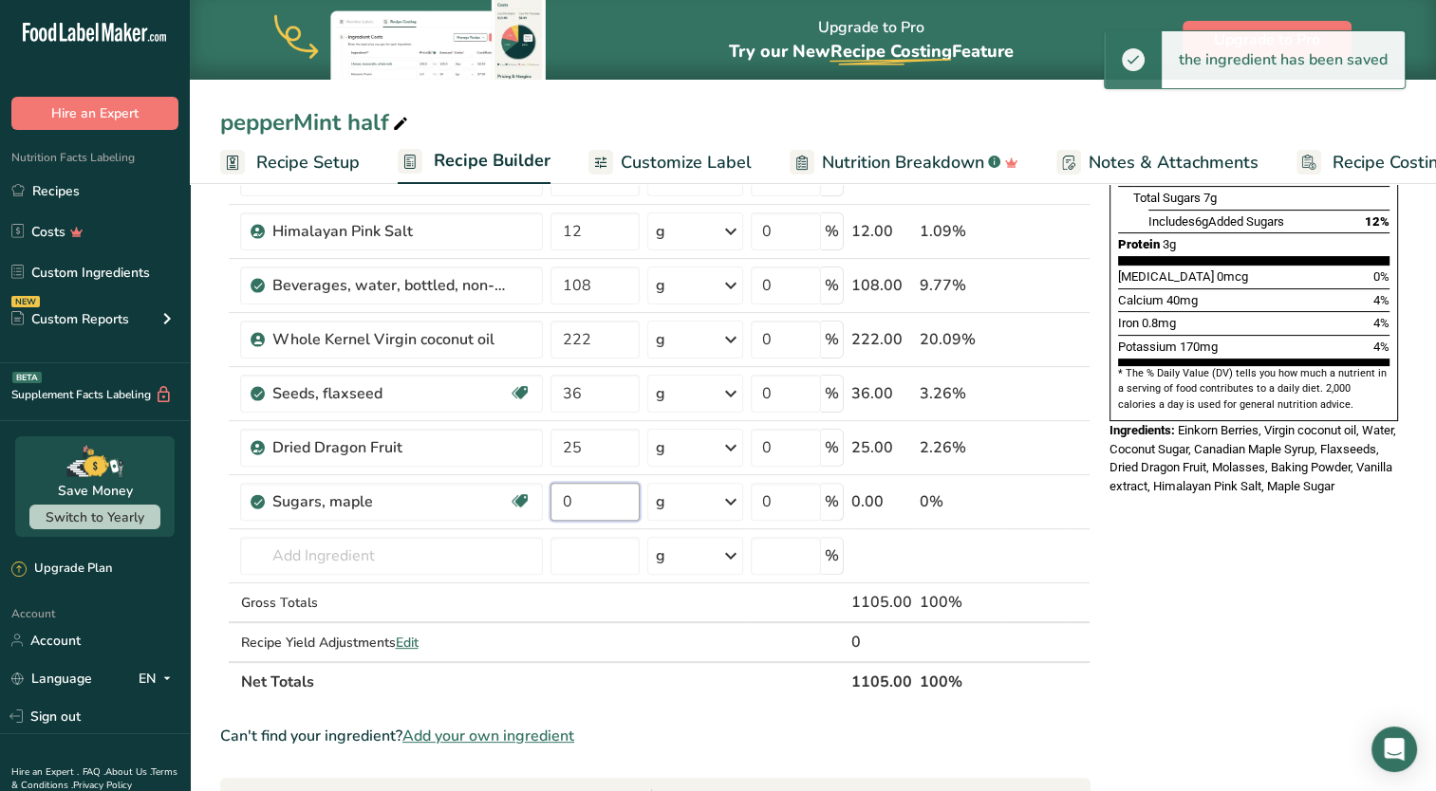
scroll to position [190, 0]
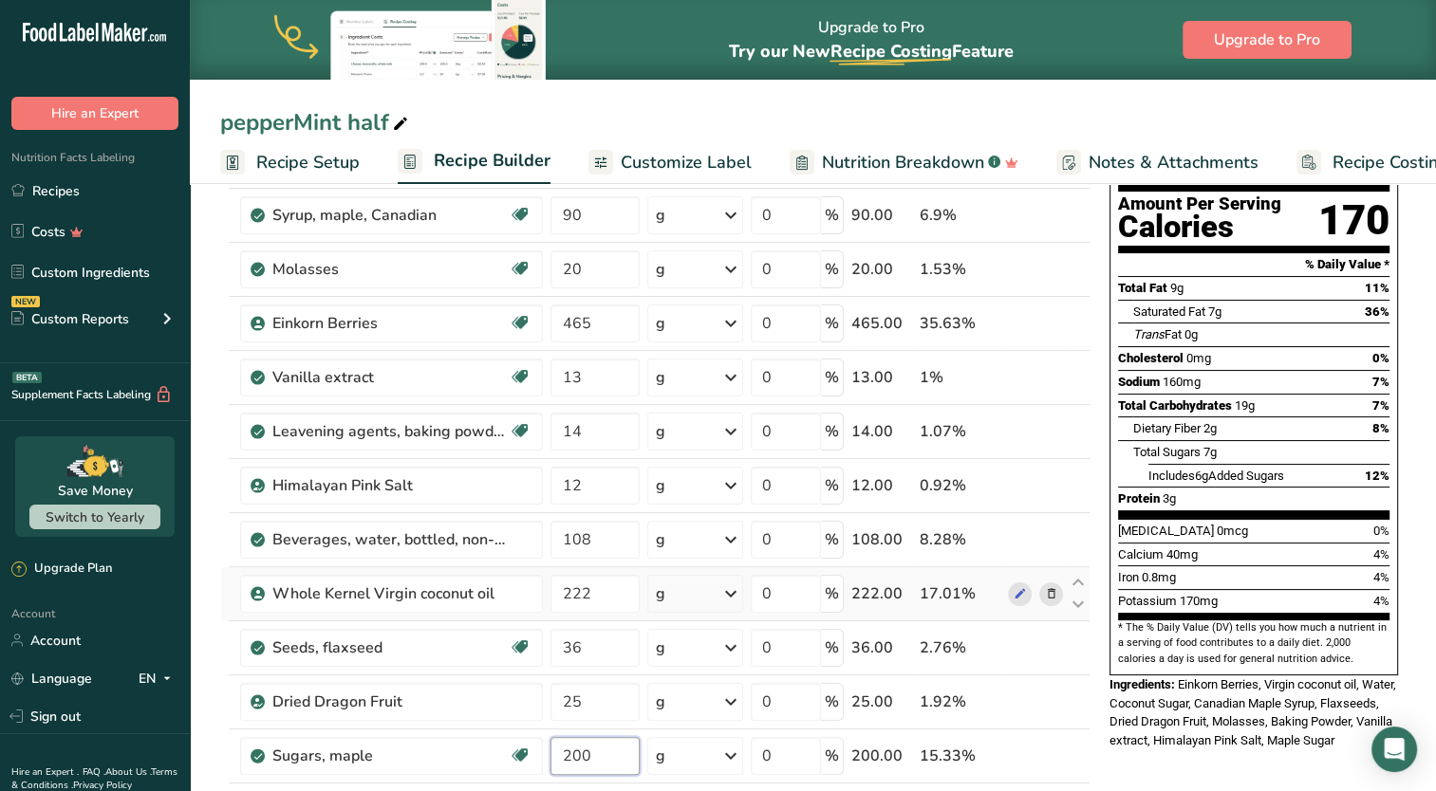
type input "200"
click at [596, 611] on div "Ingredient * Amount * Unit * Waste * .a-a{fill:#347362;}.b-a{fill:#fff;} Grams …" at bounding box center [655, 525] width 870 height 863
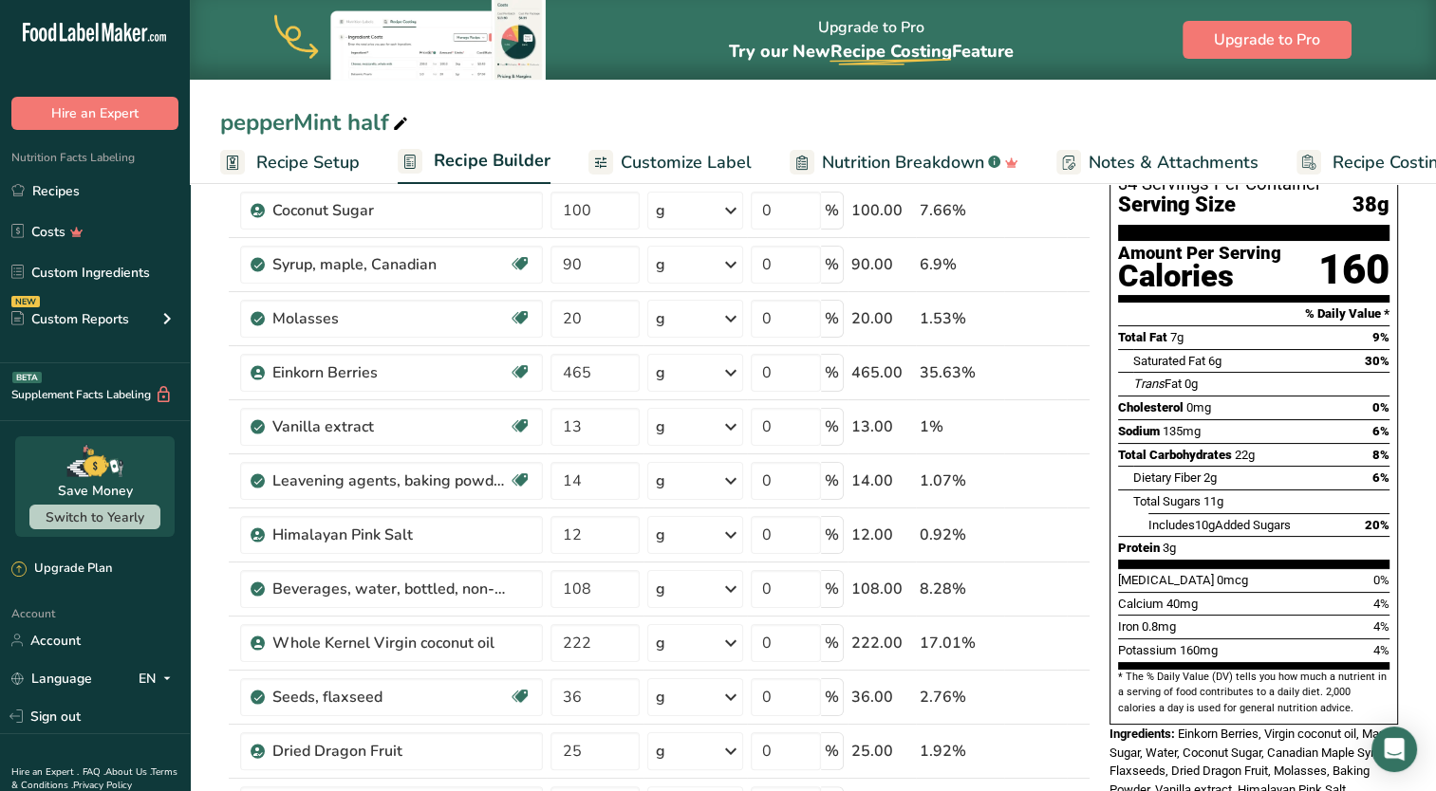
scroll to position [95, 0]
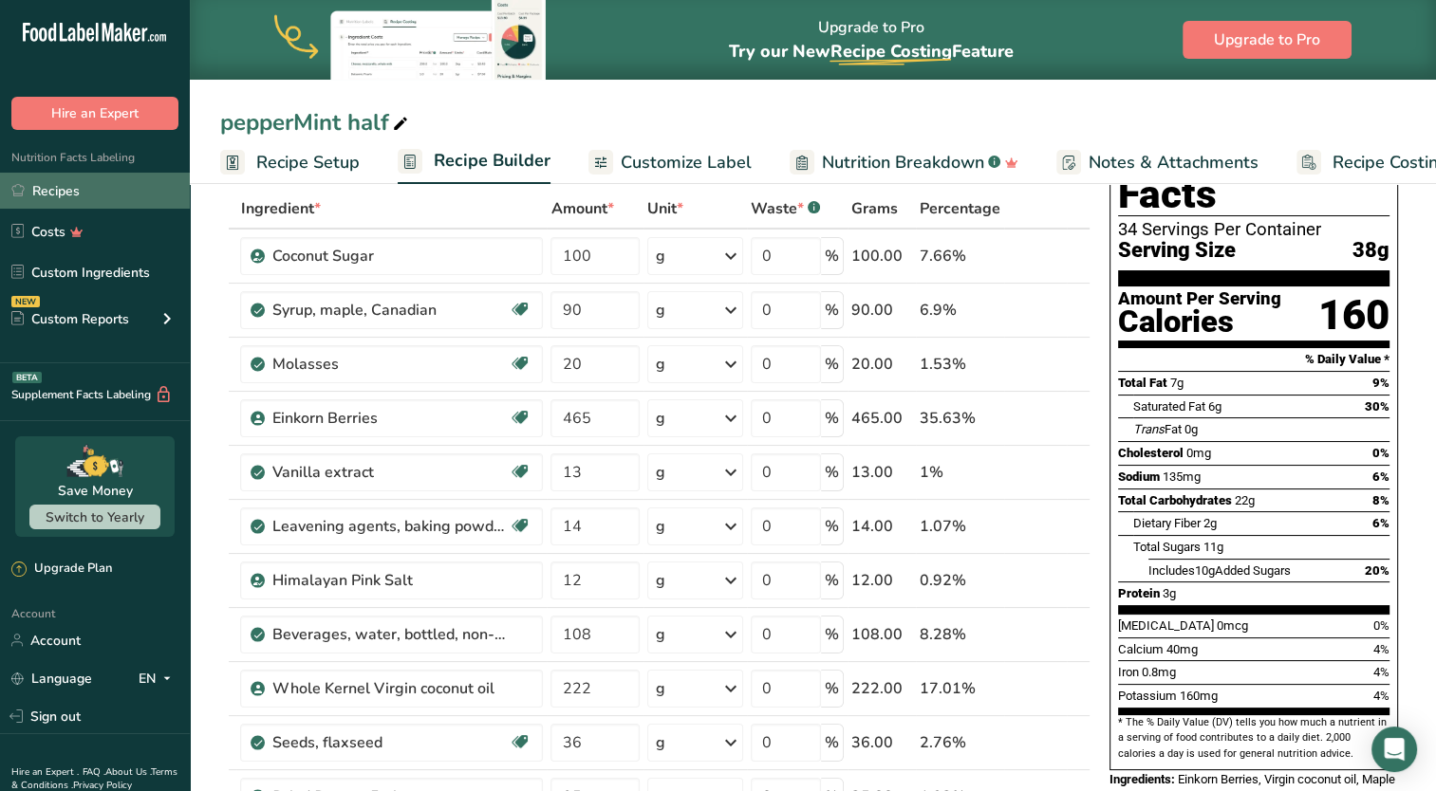
click at [101, 193] on link "Recipes" at bounding box center [95, 191] width 190 height 36
